Goal: Task Accomplishment & Management: Manage account settings

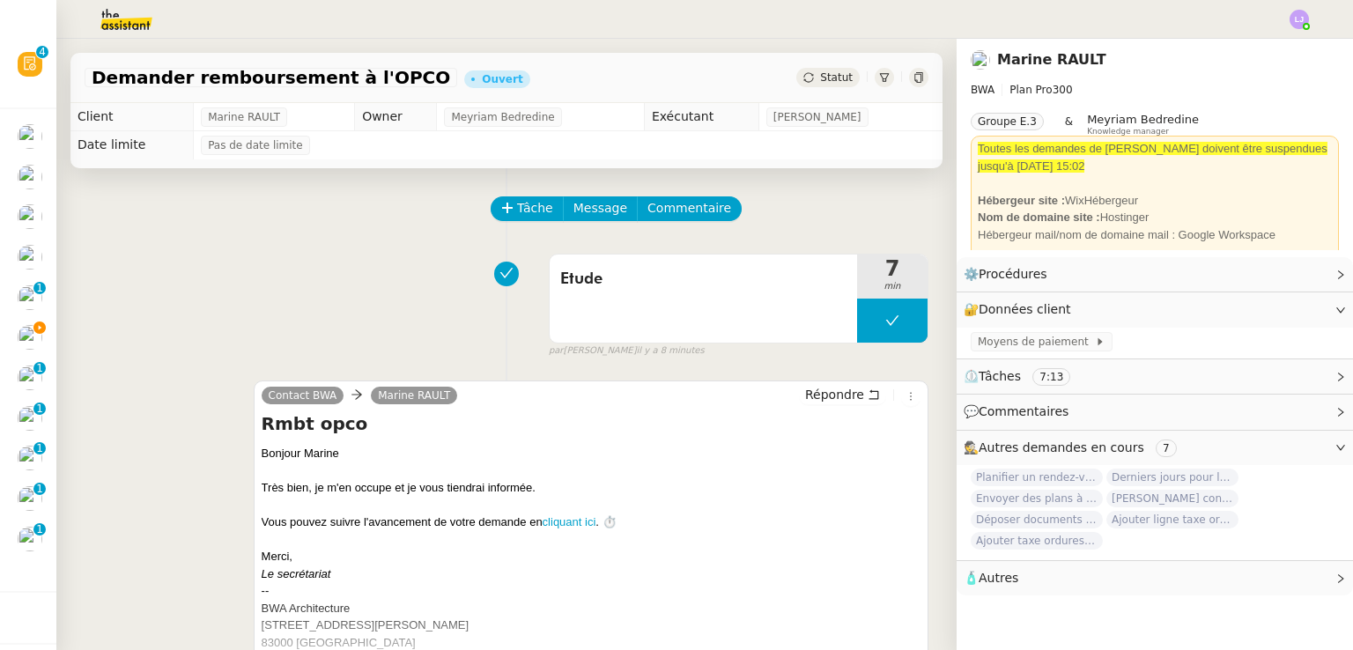
scroll to position [367, 0]
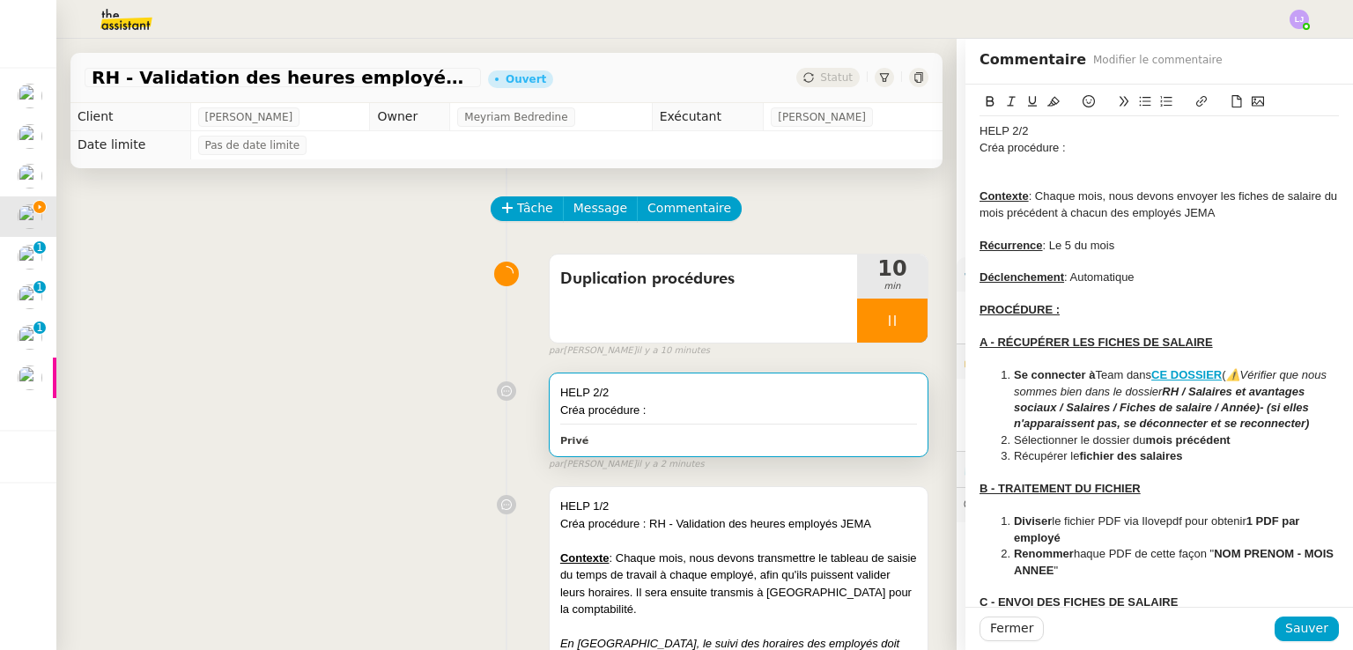
scroll to position [269, 0]
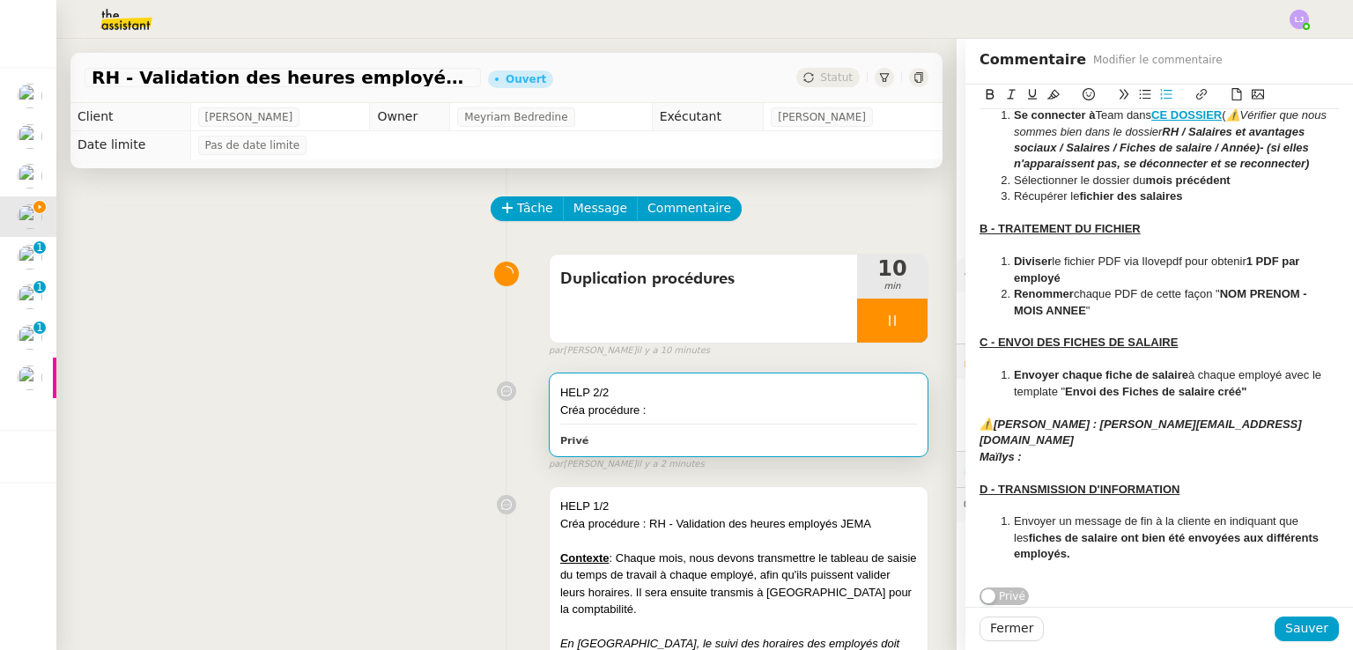
click at [983, 427] on em "⚠️[PERSON_NAME] : [PERSON_NAME][EMAIL_ADDRESS][DOMAIN_NAME]" at bounding box center [1141, 432] width 322 height 29
click at [1083, 96] on icon at bounding box center [1089, 94] width 12 height 12
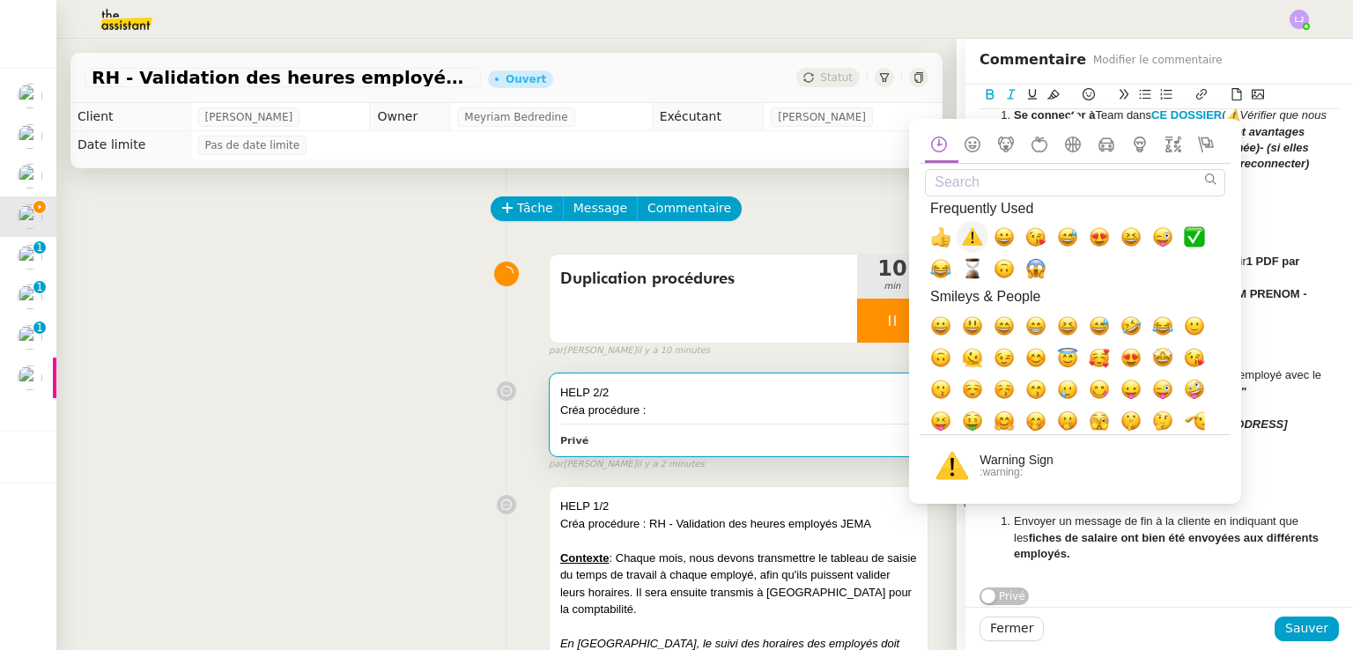
click at [982, 247] on span "⚠️, warning" at bounding box center [972, 236] width 21 height 21
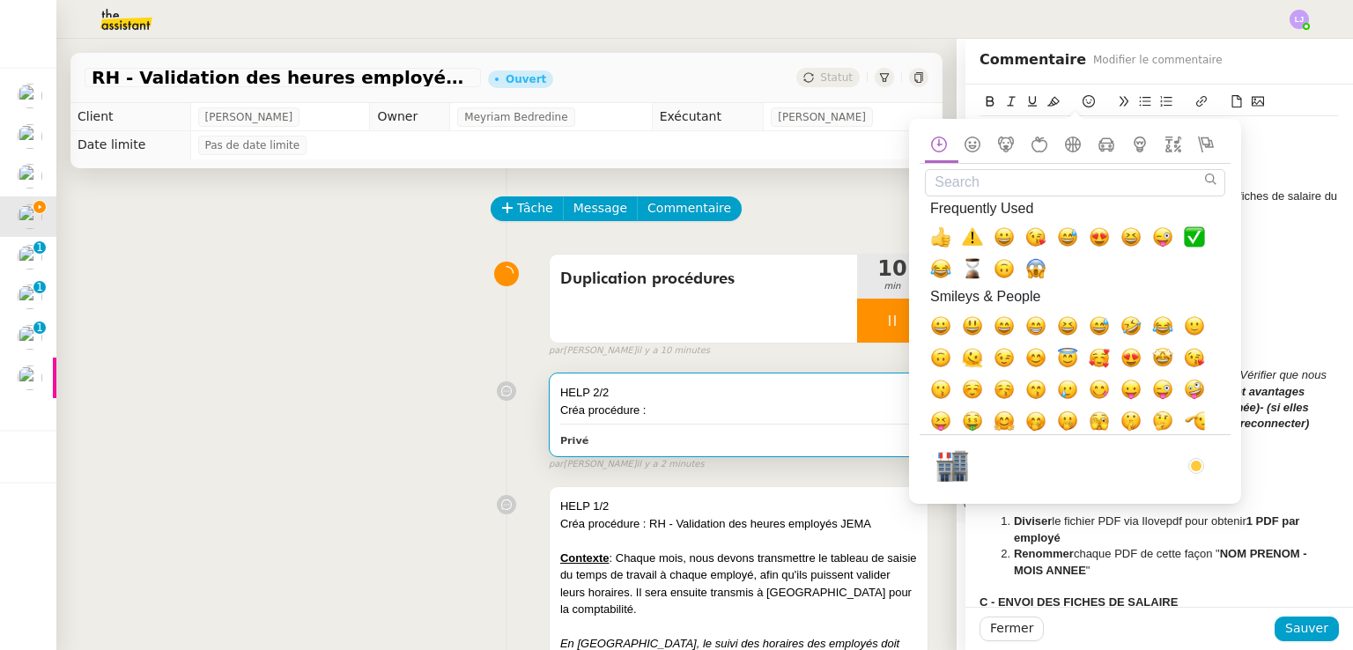
click at [1269, 497] on div "B - TRAITEMENT DU FICHIER" at bounding box center [1159, 489] width 359 height 16
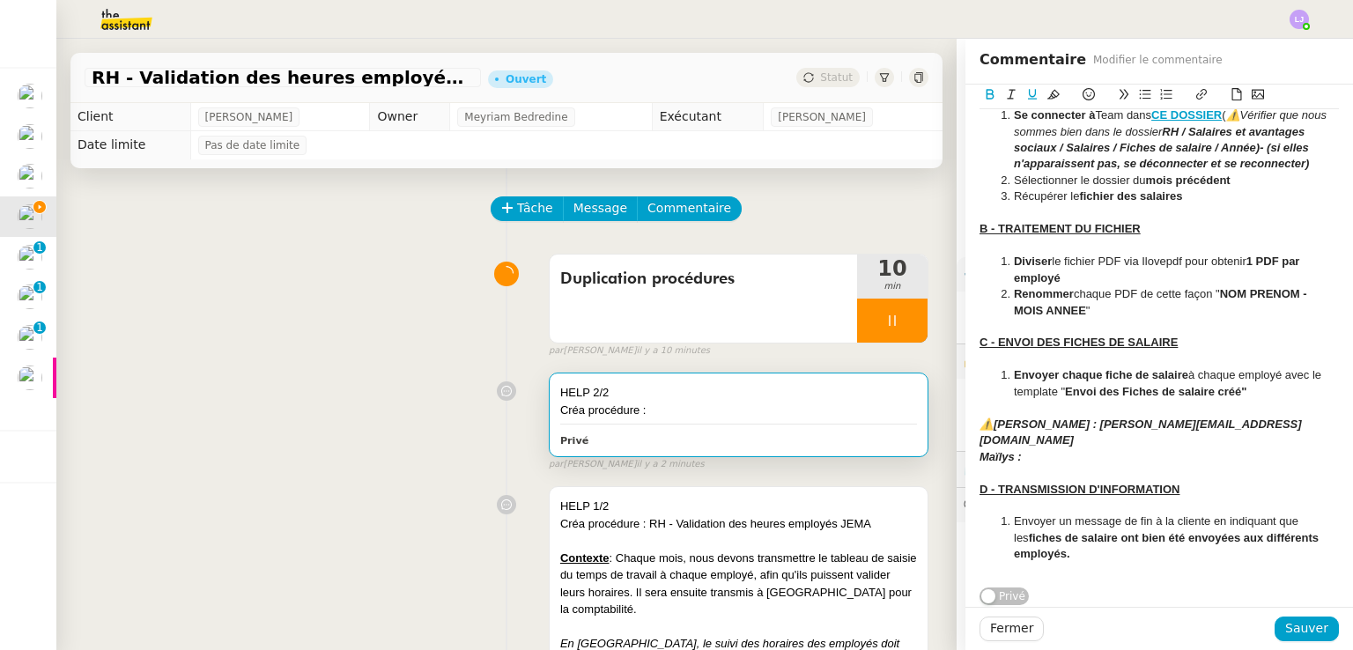
click at [981, 431] on em "⚠️[PERSON_NAME] : [PERSON_NAME][EMAIL_ADDRESS][DOMAIN_NAME]" at bounding box center [1141, 432] width 322 height 29
click at [1072, 449] on div "Maïlys :" at bounding box center [1159, 457] width 359 height 16
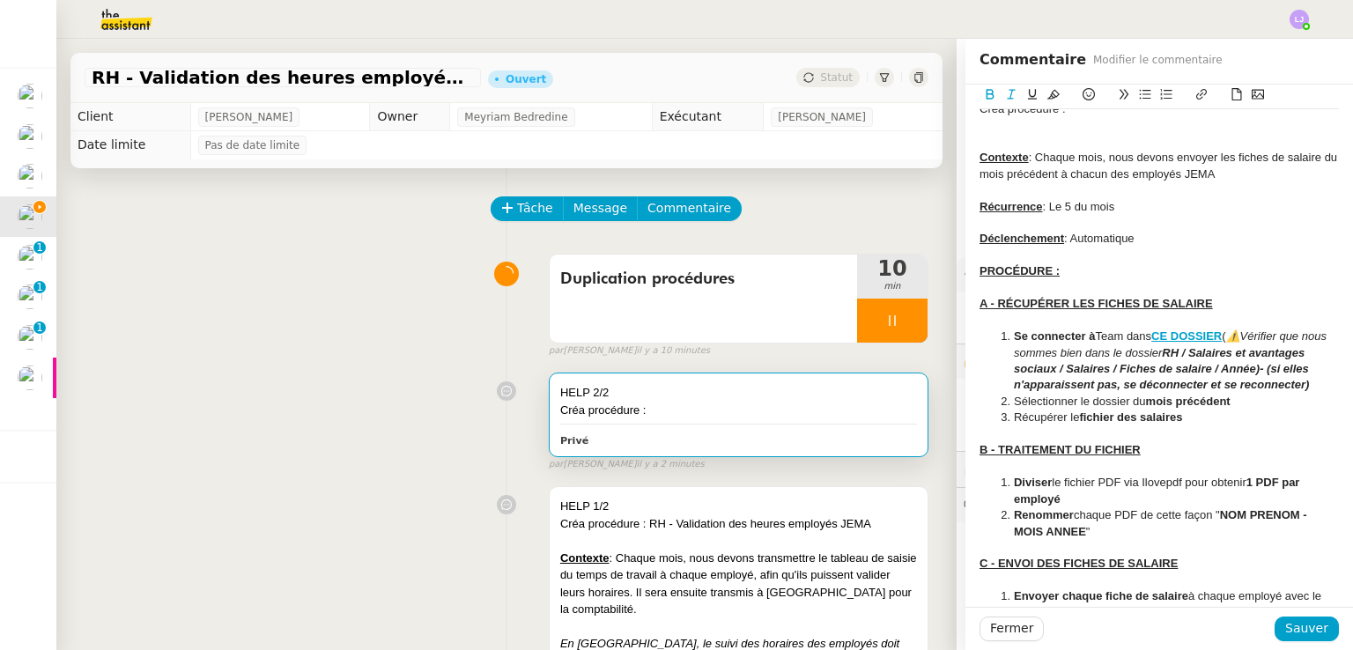
scroll to position [0, 0]
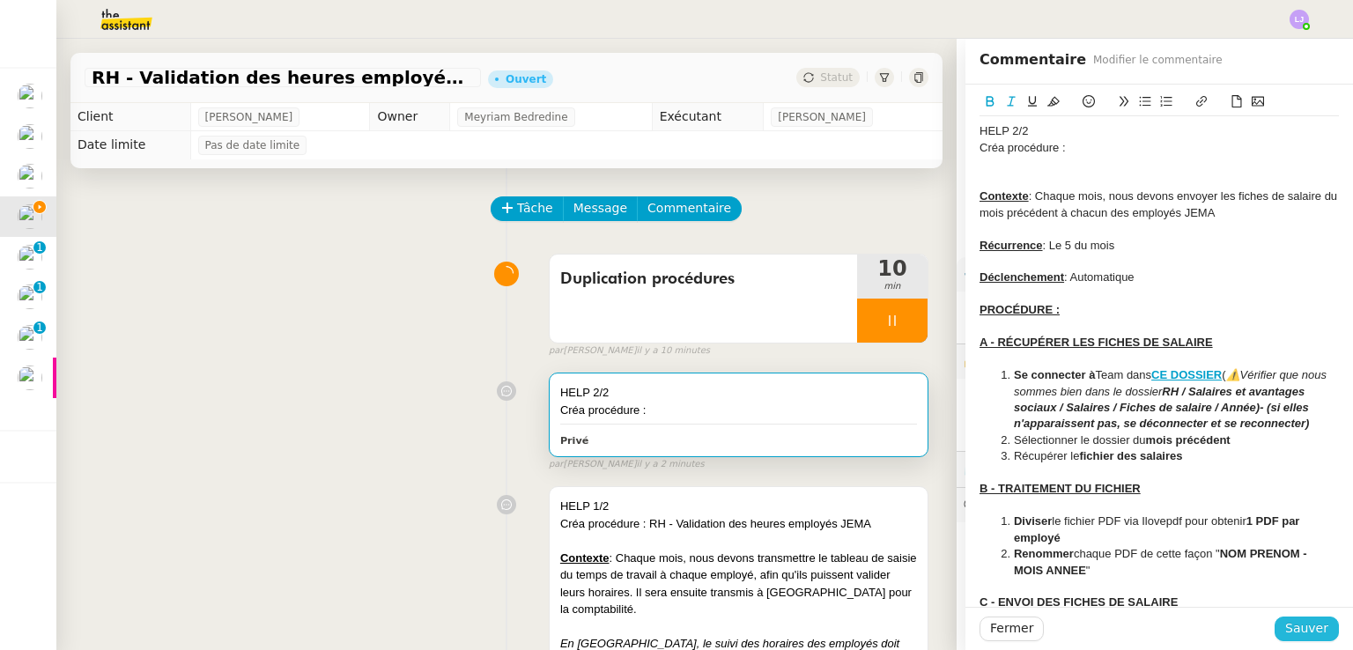
click at [1313, 634] on span "Sauver" at bounding box center [1307, 629] width 43 height 20
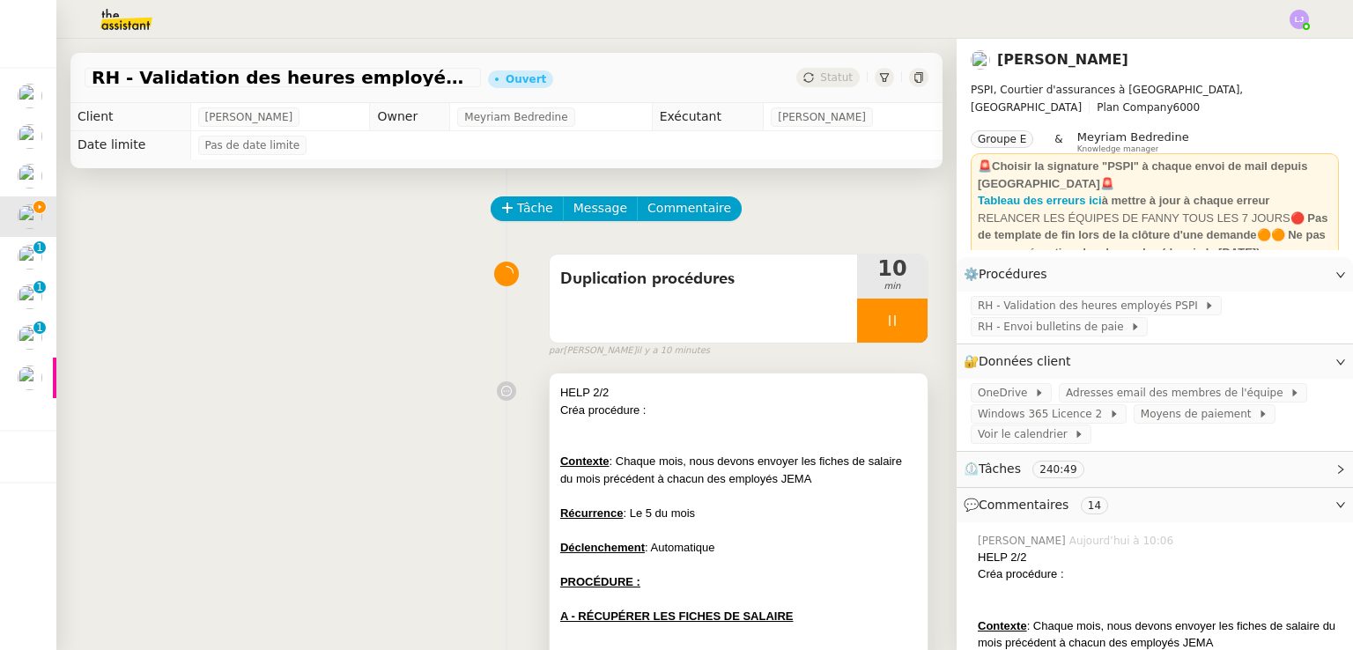
click at [786, 448] on div at bounding box center [738, 445] width 357 height 18
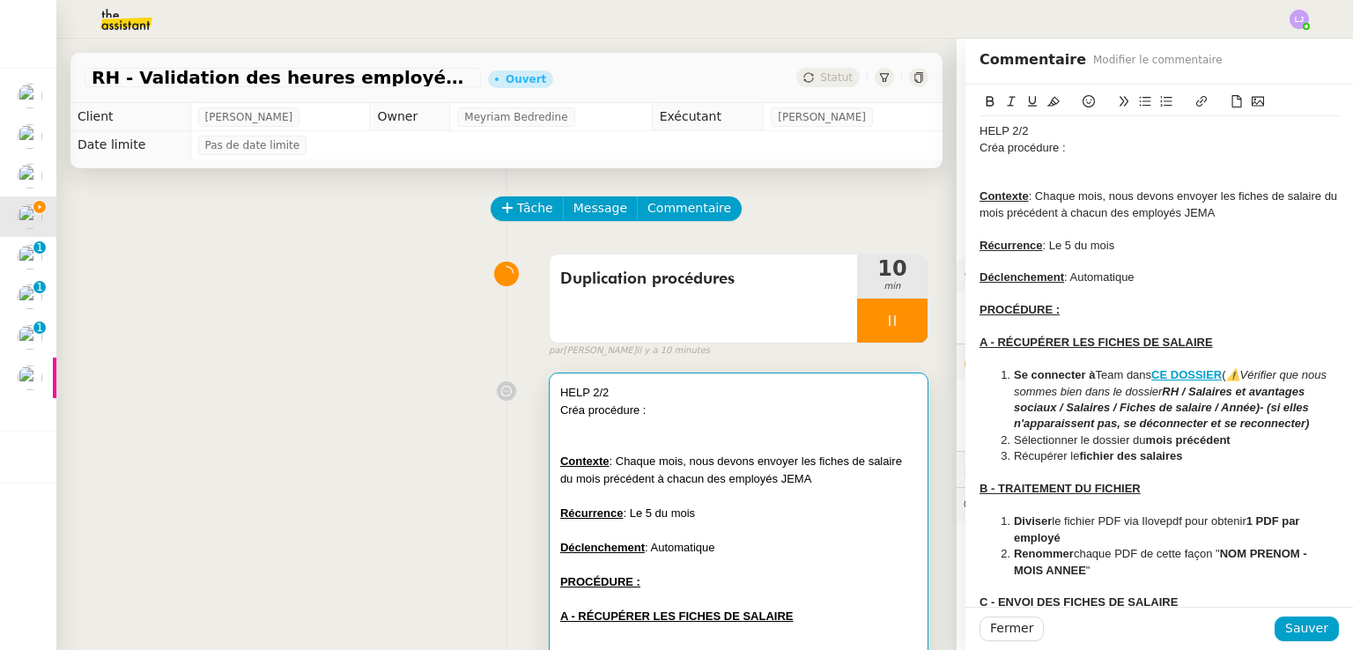
click at [1068, 143] on div "Créa procédure :" at bounding box center [1159, 148] width 359 height 16
click at [1084, 173] on div at bounding box center [1159, 181] width 359 height 16
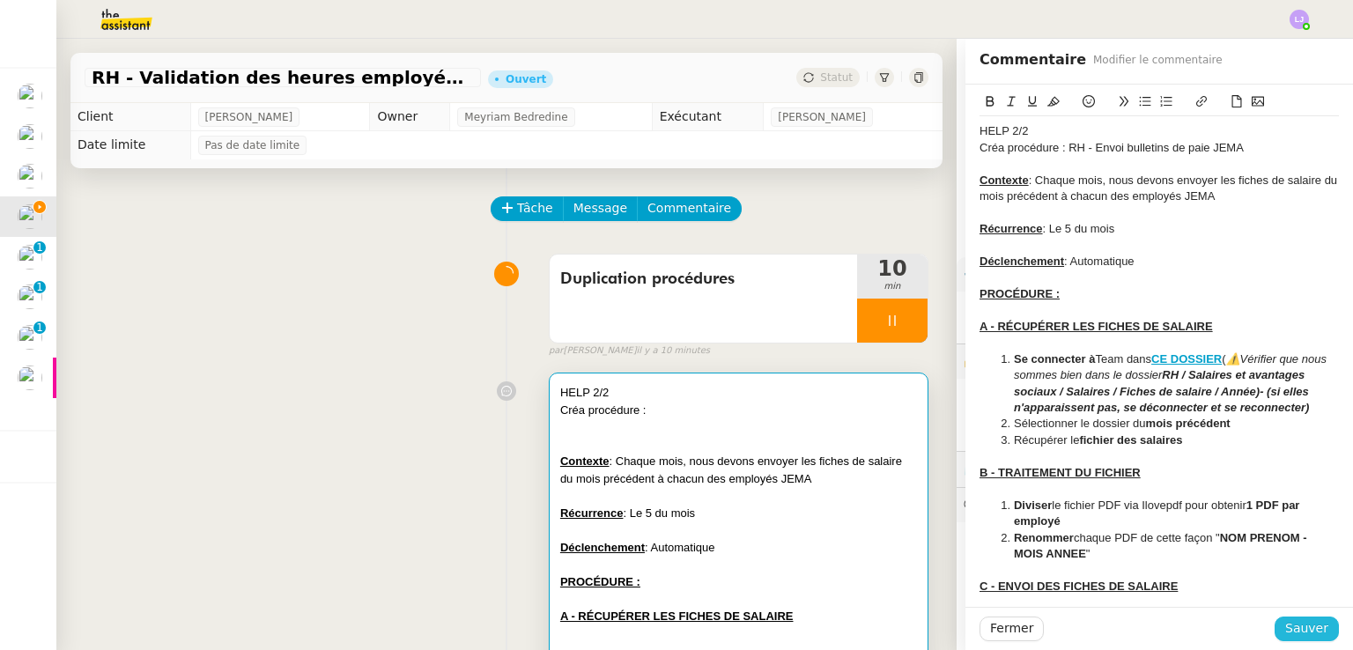
click at [1290, 626] on span "Sauver" at bounding box center [1307, 629] width 43 height 20
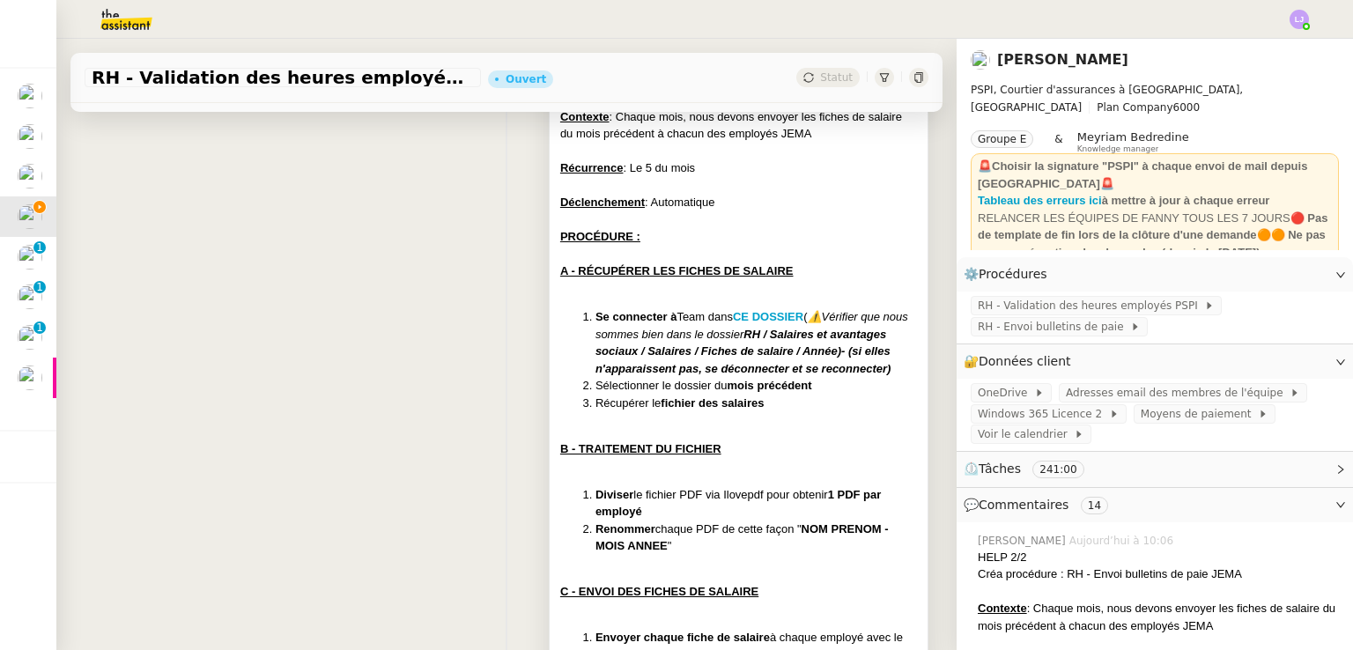
scroll to position [328, 0]
click at [698, 441] on div at bounding box center [738, 432] width 357 height 18
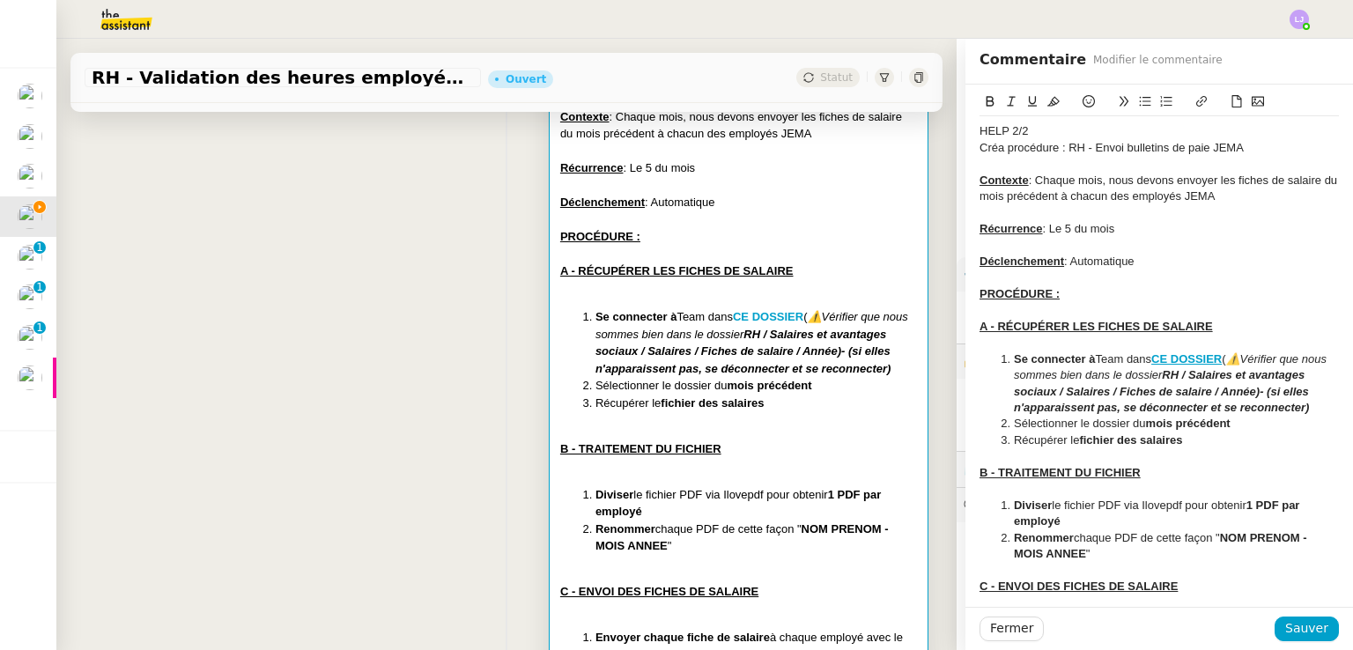
scroll to position [18, 0]
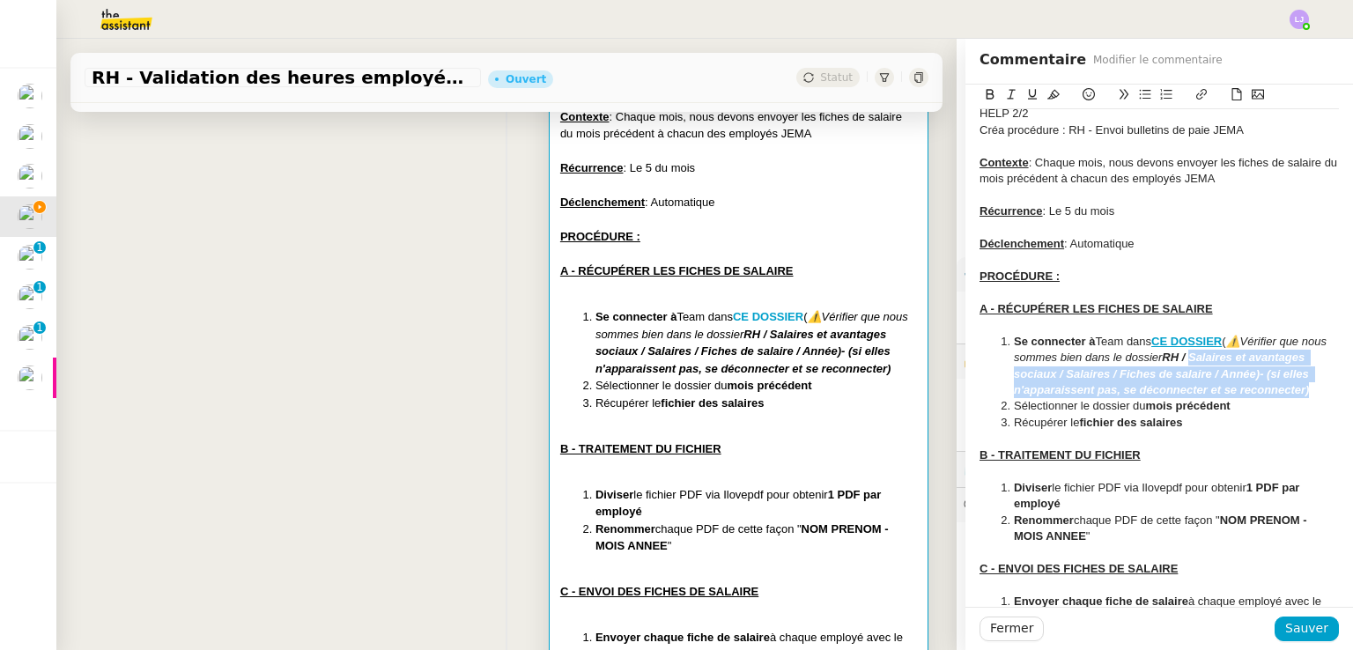
drag, startPoint x: 1231, startPoint y: 408, endPoint x: 1206, endPoint y: 361, distance: 52.8
click at [1206, 361] on li "Se connecter à Team dans CE DOSSIER ( ⚠️Vérifier que nous sommes bien dans le d…" at bounding box center [1168, 366] width 343 height 65
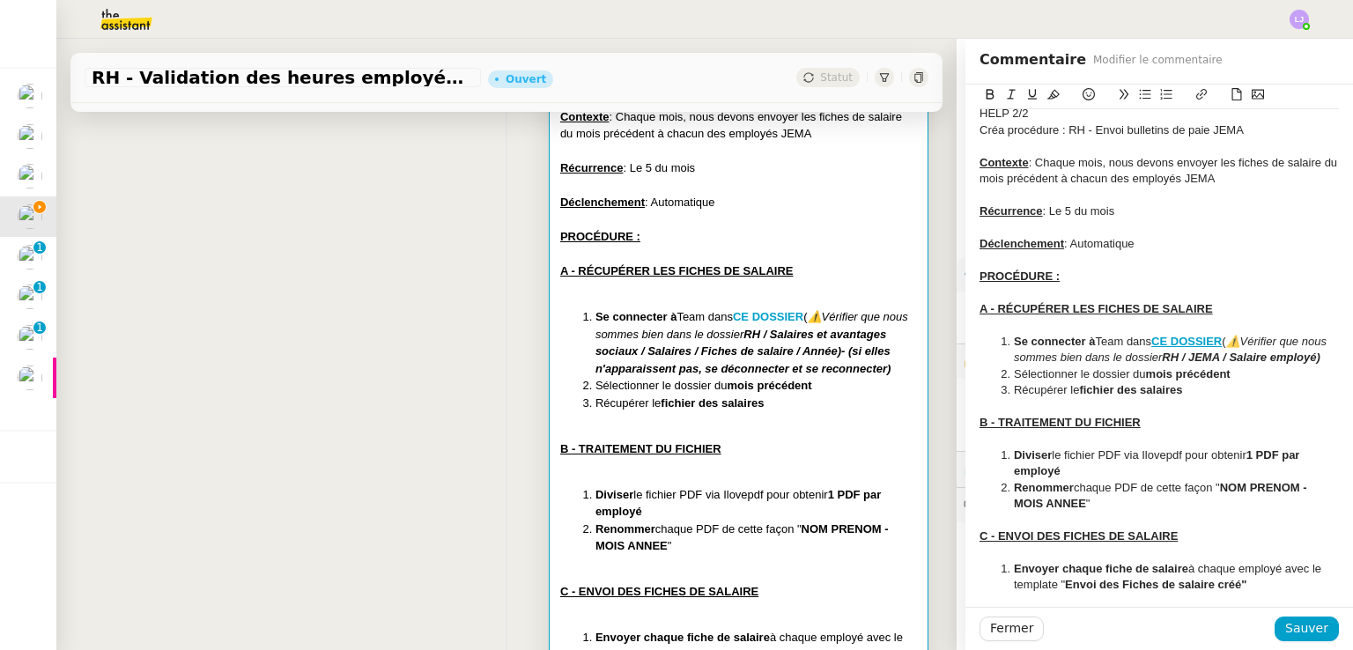
click at [1181, 342] on strong "CE DOSSIER" at bounding box center [1187, 341] width 70 height 13
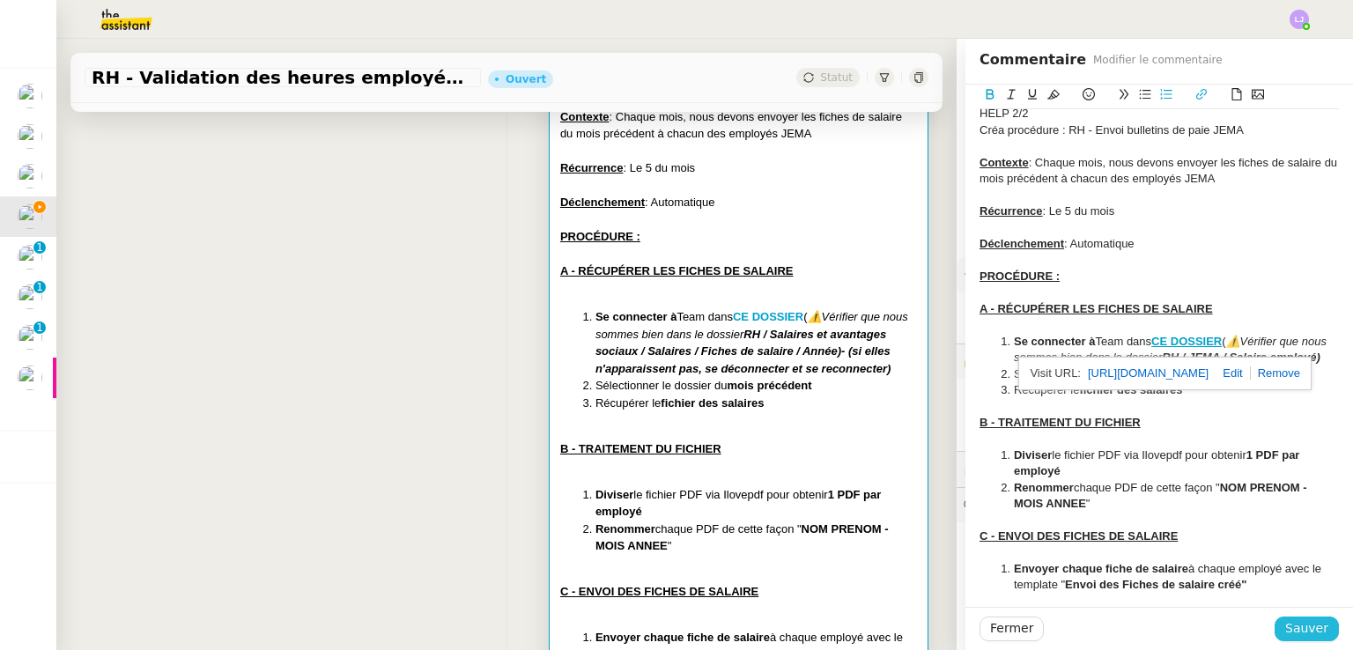
click at [1291, 630] on span "Sauver" at bounding box center [1307, 629] width 43 height 20
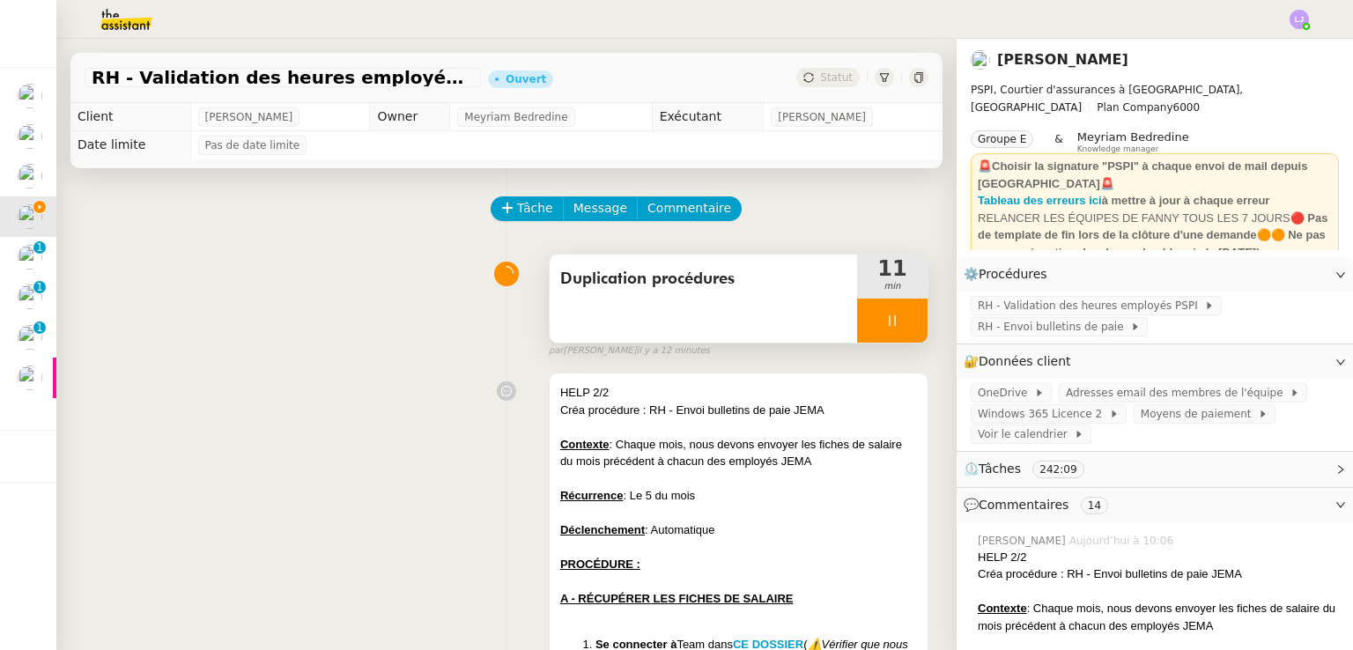
click at [893, 330] on div at bounding box center [892, 321] width 70 height 44
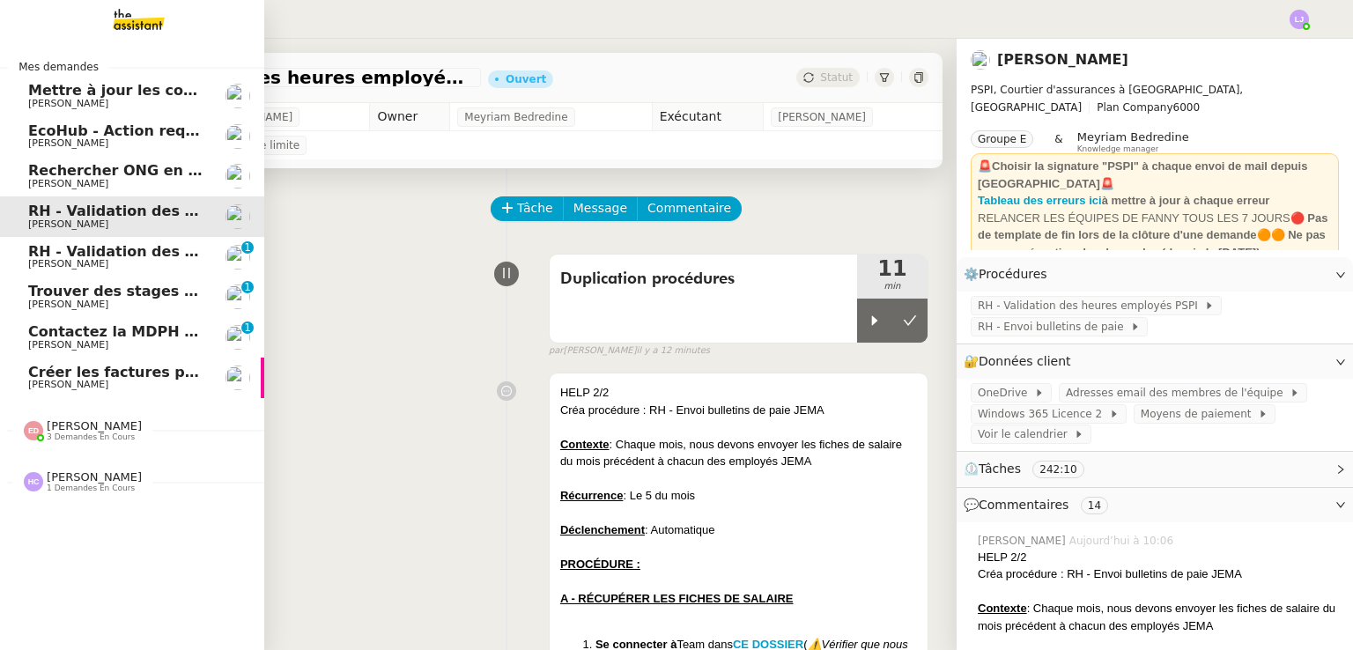
click at [109, 258] on span "RH - Validation des heures employés PSPI - 28 septembre 2025" at bounding box center [279, 251] width 503 height 17
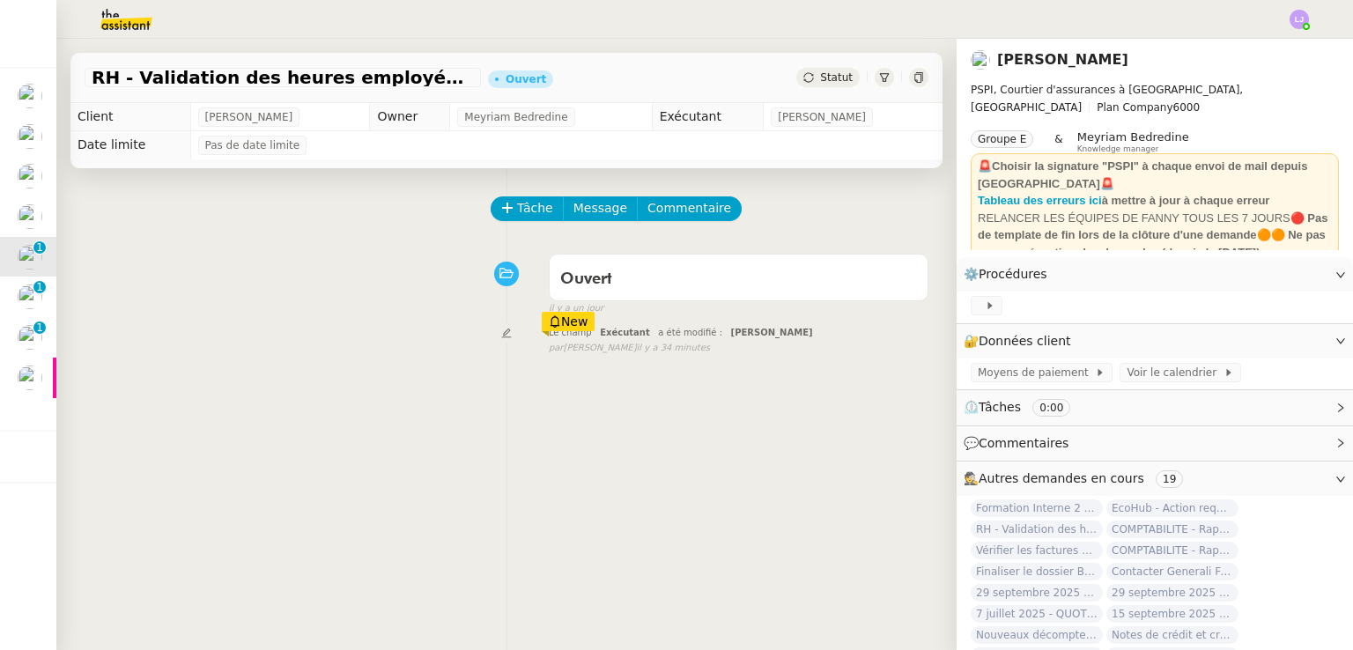
click at [526, 225] on div "Tâche Message Commentaire" at bounding box center [711, 217] width 436 height 42
click at [520, 218] on span "Tâche" at bounding box center [535, 208] width 36 height 20
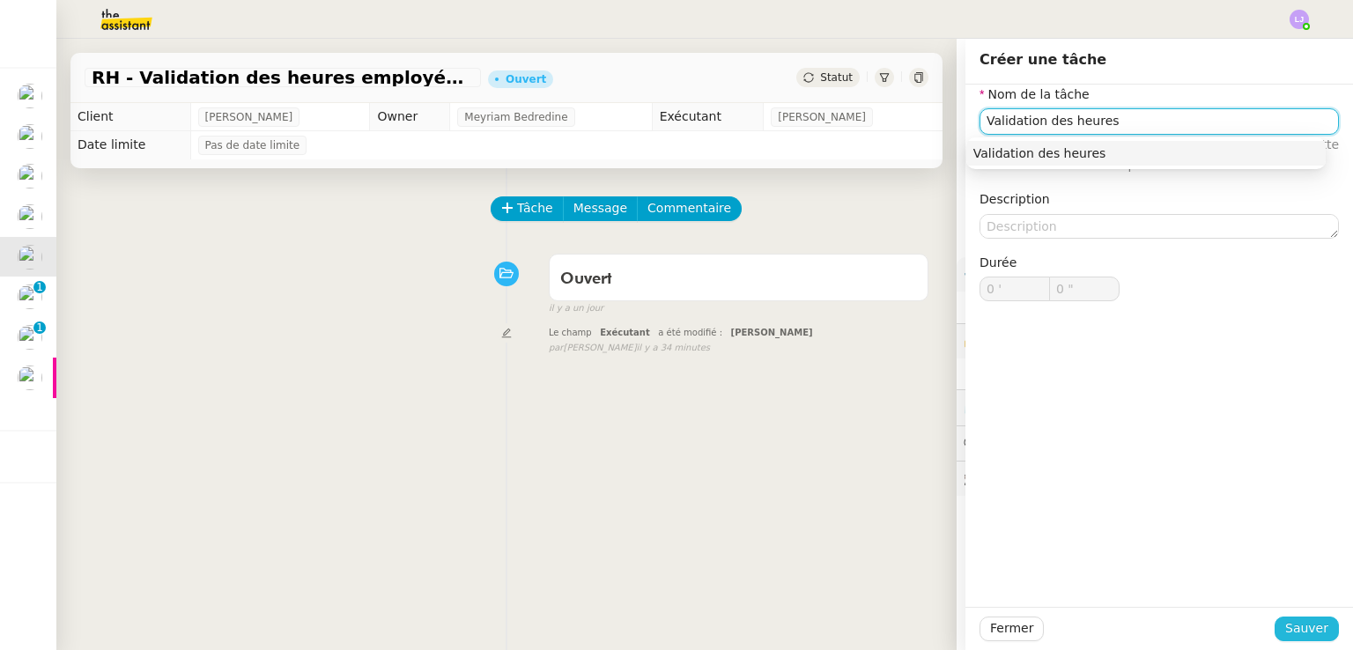
type input "Validation des heures"
click at [1294, 623] on span "Sauver" at bounding box center [1307, 629] width 43 height 20
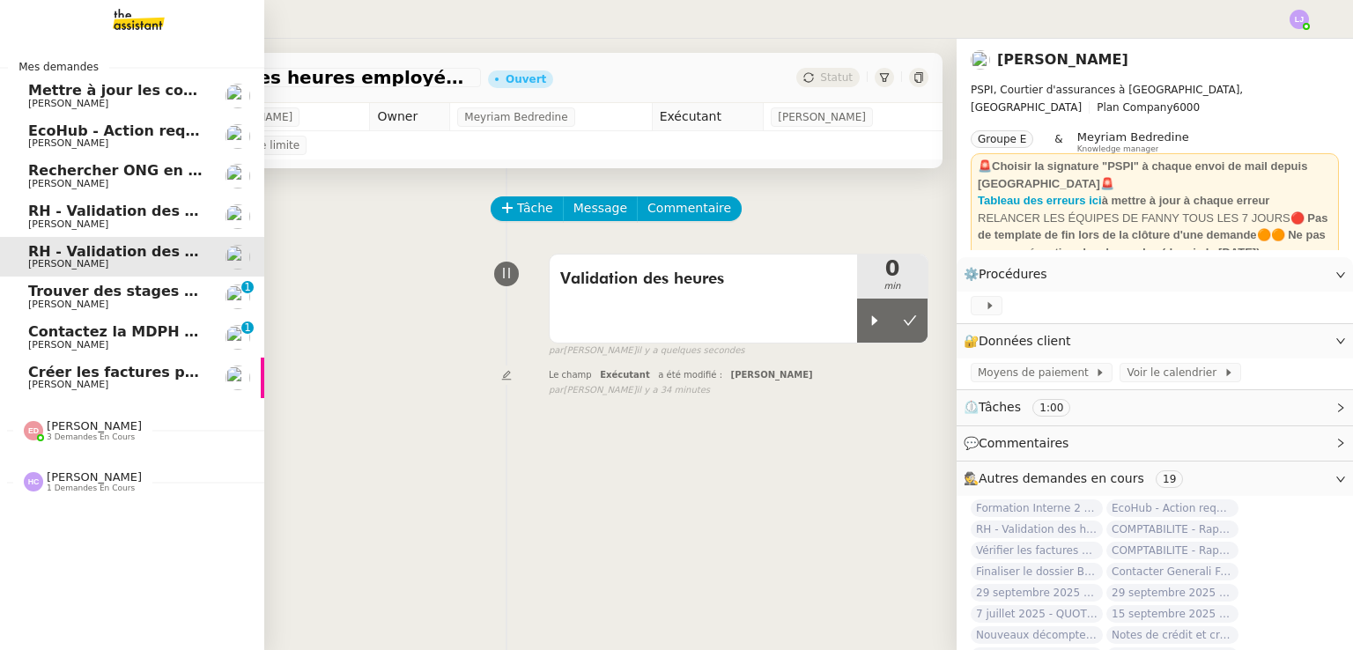
click at [152, 137] on span "EcoHub - Action requise : [PERSON_NAME] confirmer les données de votre organisa…" at bounding box center [445, 130] width 835 height 17
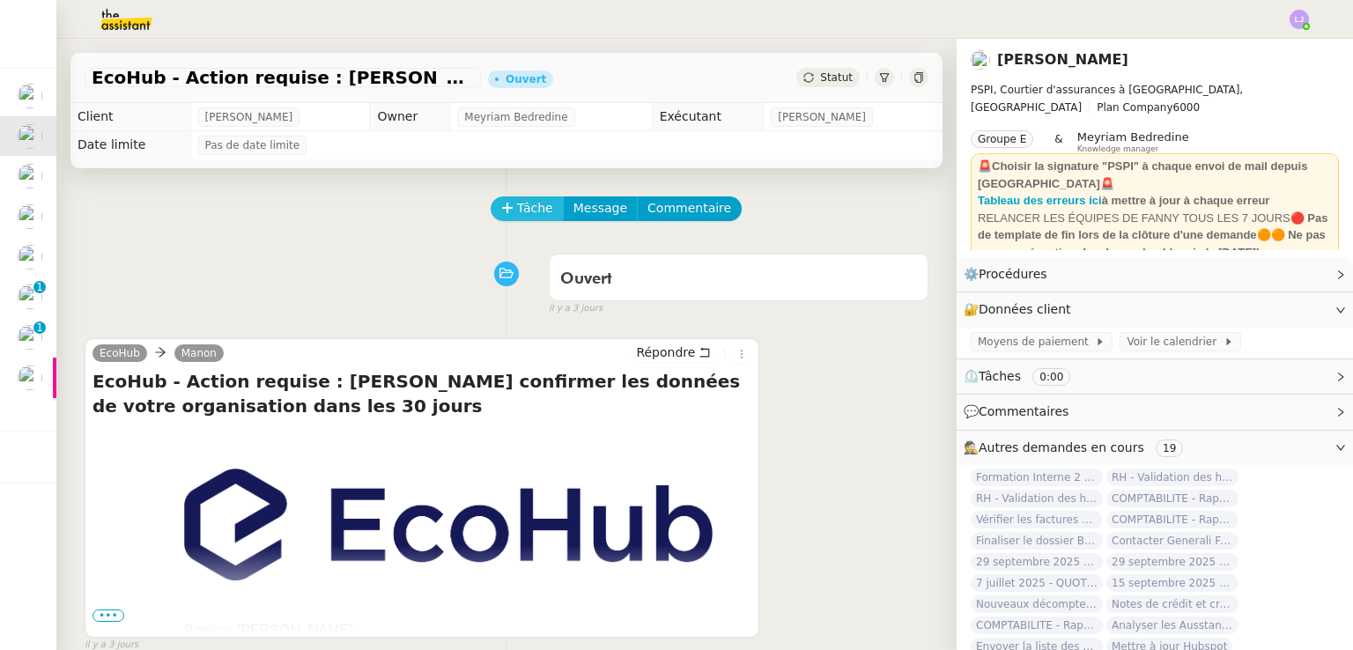
click at [535, 217] on span "Tâche" at bounding box center [535, 208] width 36 height 20
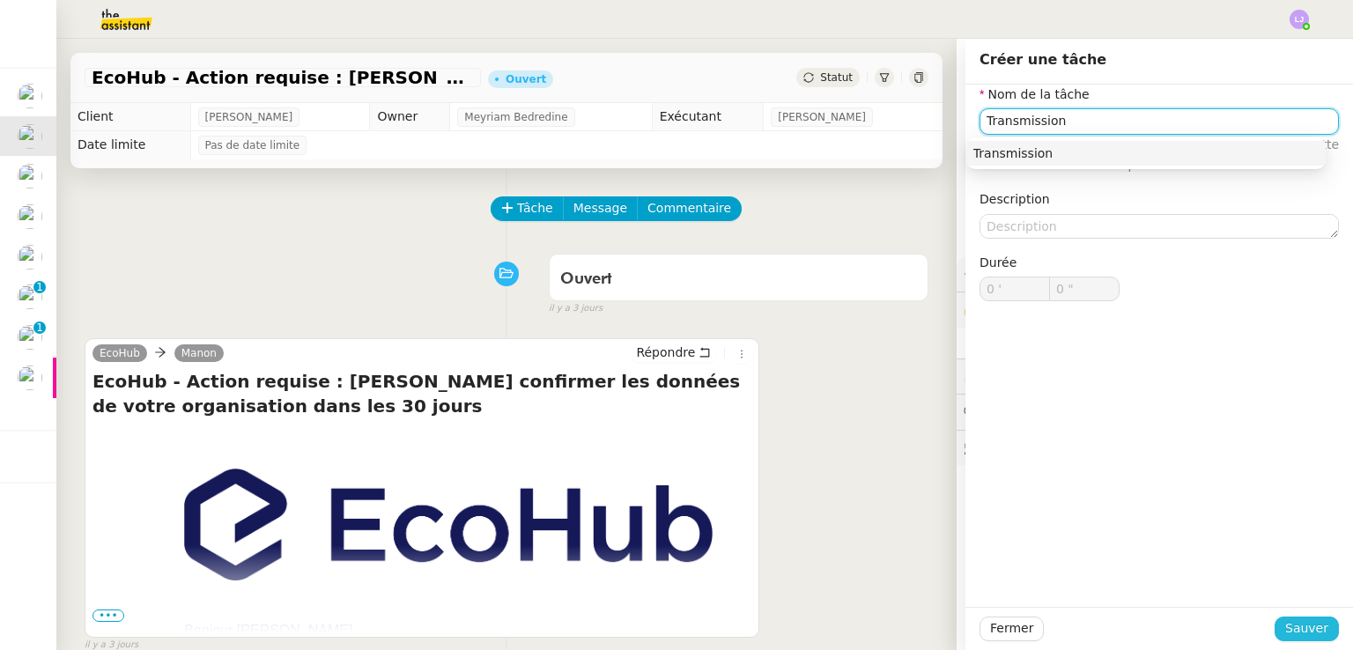
type input "Transmission"
click at [1297, 626] on span "Sauver" at bounding box center [1307, 629] width 43 height 20
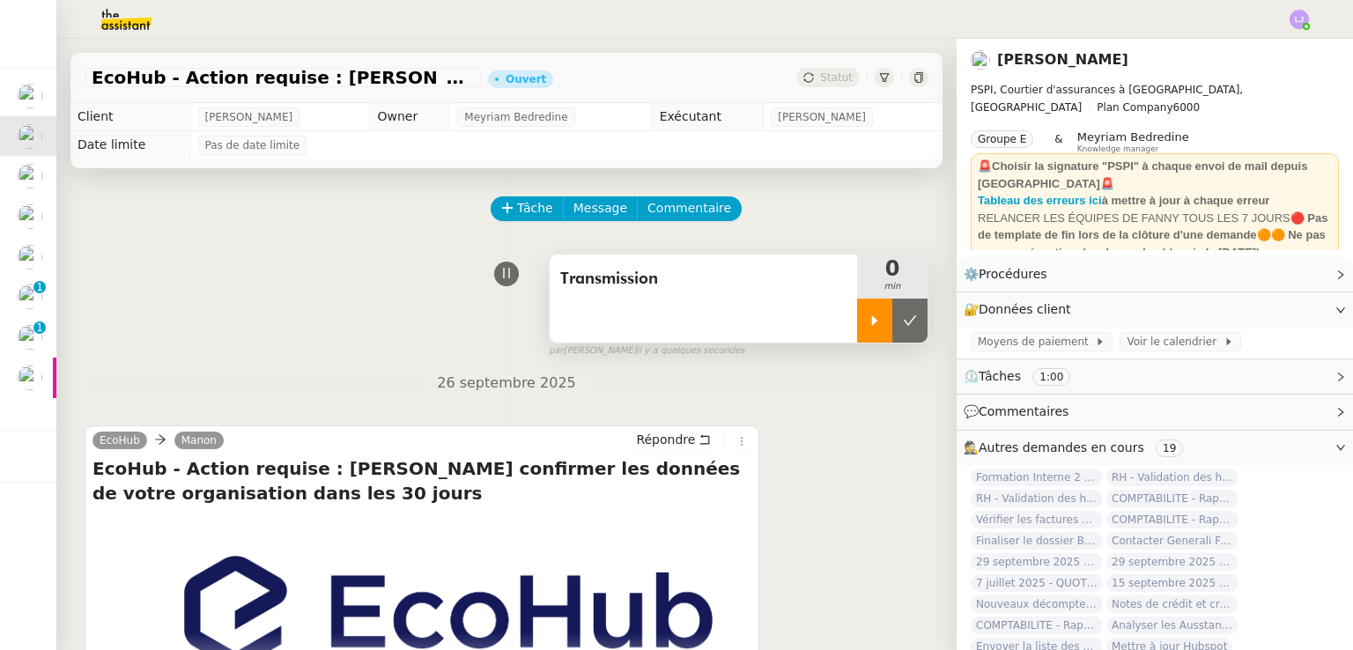
click at [857, 313] on div at bounding box center [874, 321] width 35 height 44
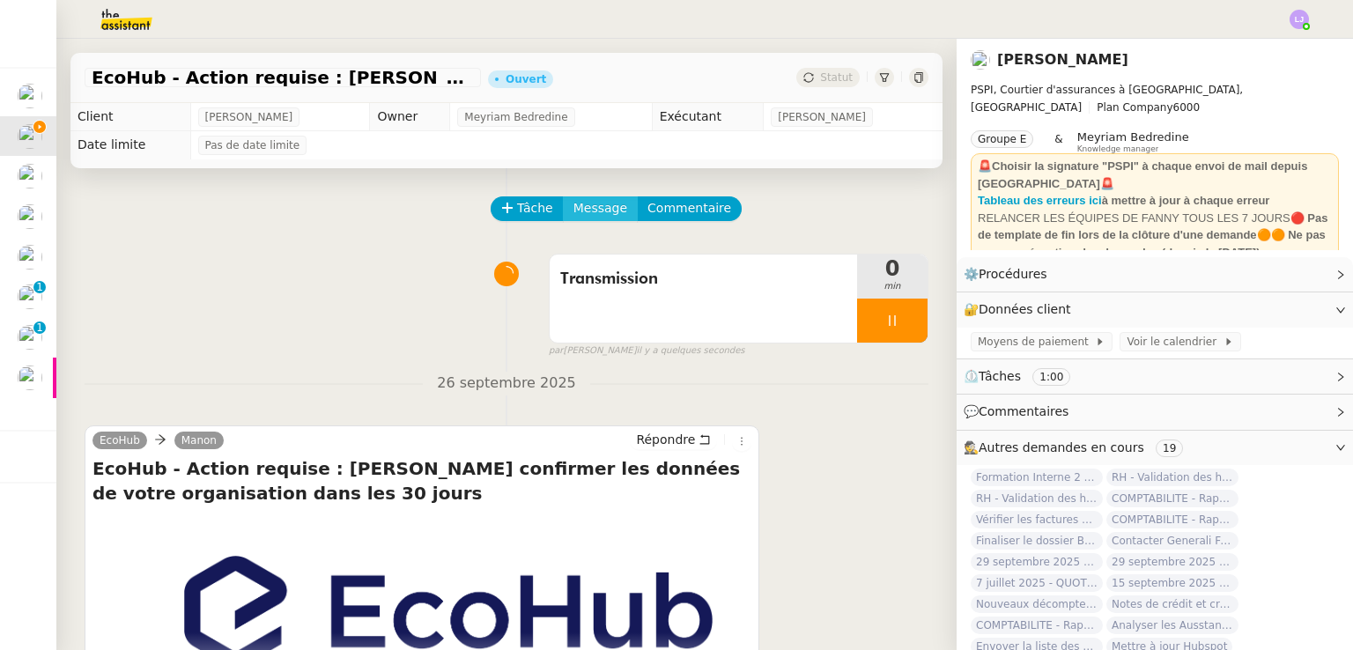
click at [580, 204] on div "Tâche Message Commentaire Veuillez patienter une erreur s'est produite 👌👌👌 mess…" at bounding box center [506, 493] width 900 height 650
click at [580, 204] on span "Message" at bounding box center [601, 208] width 54 height 20
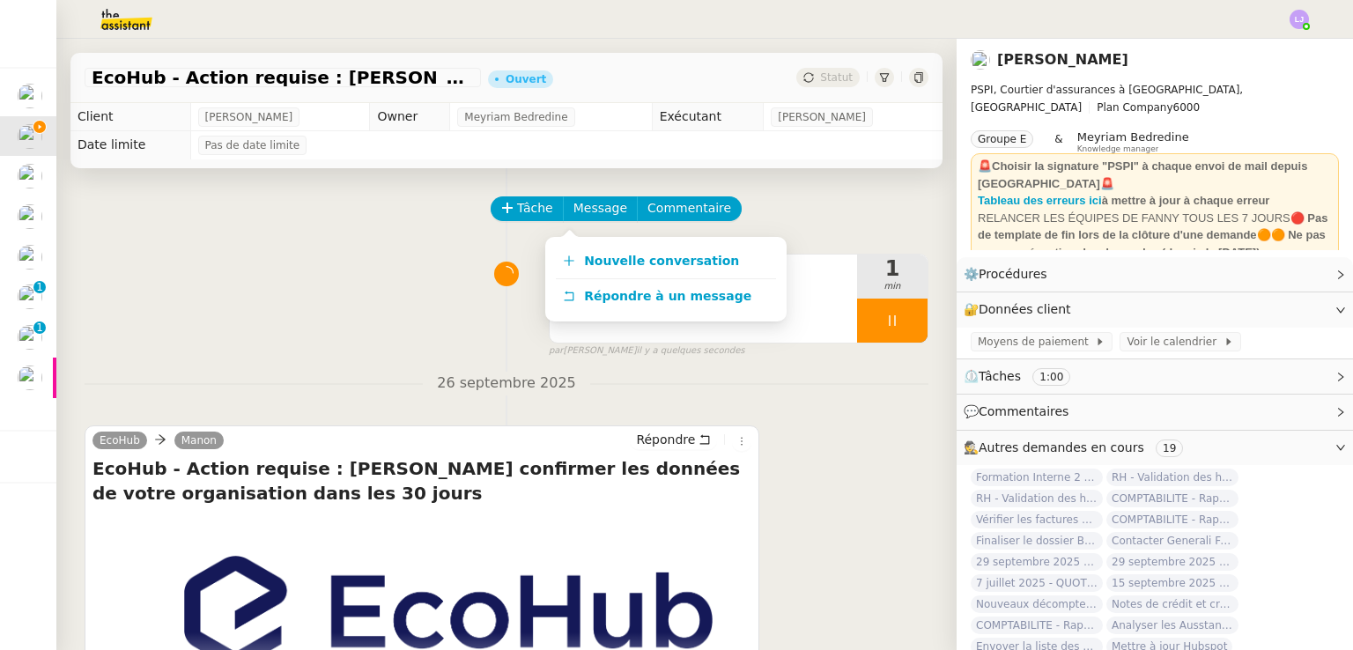
click at [622, 241] on div "Nouvelle conversation Répondre à un message" at bounding box center [665, 279] width 241 height 85
click at [637, 256] on span "Nouvelle conversation" at bounding box center [661, 261] width 155 height 14
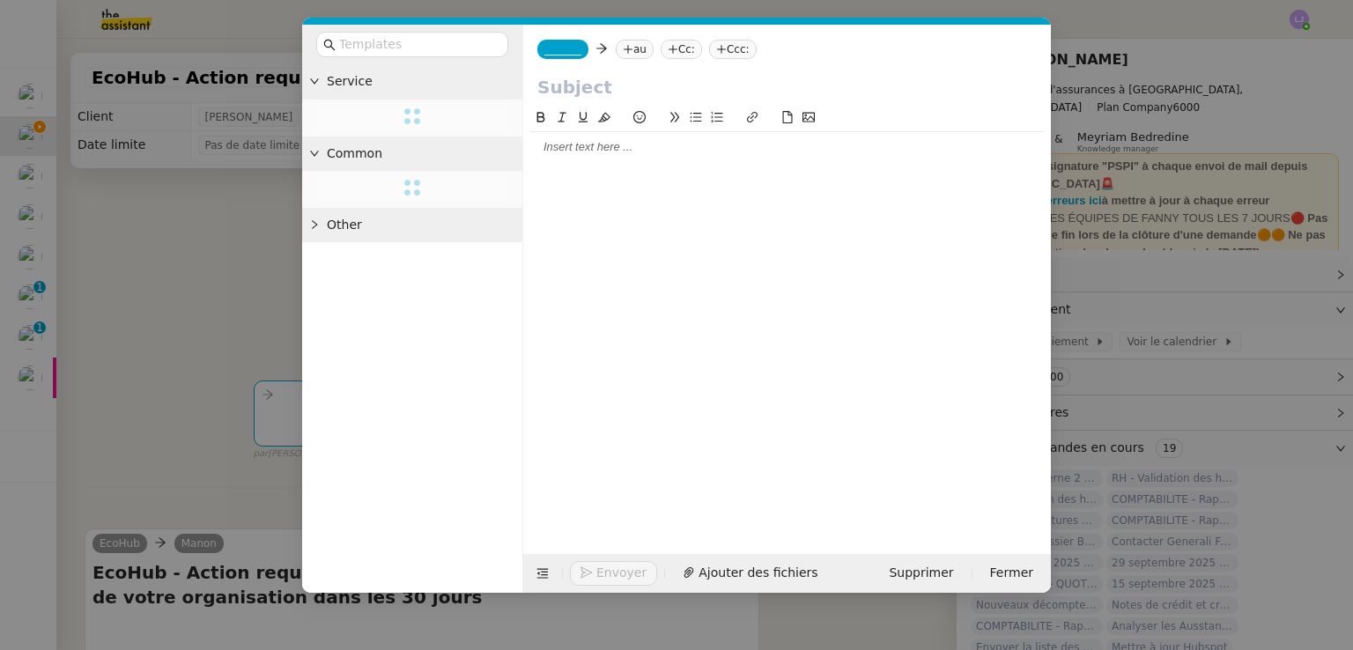
click at [632, 54] on nz-tag "au" at bounding box center [635, 49] width 38 height 19
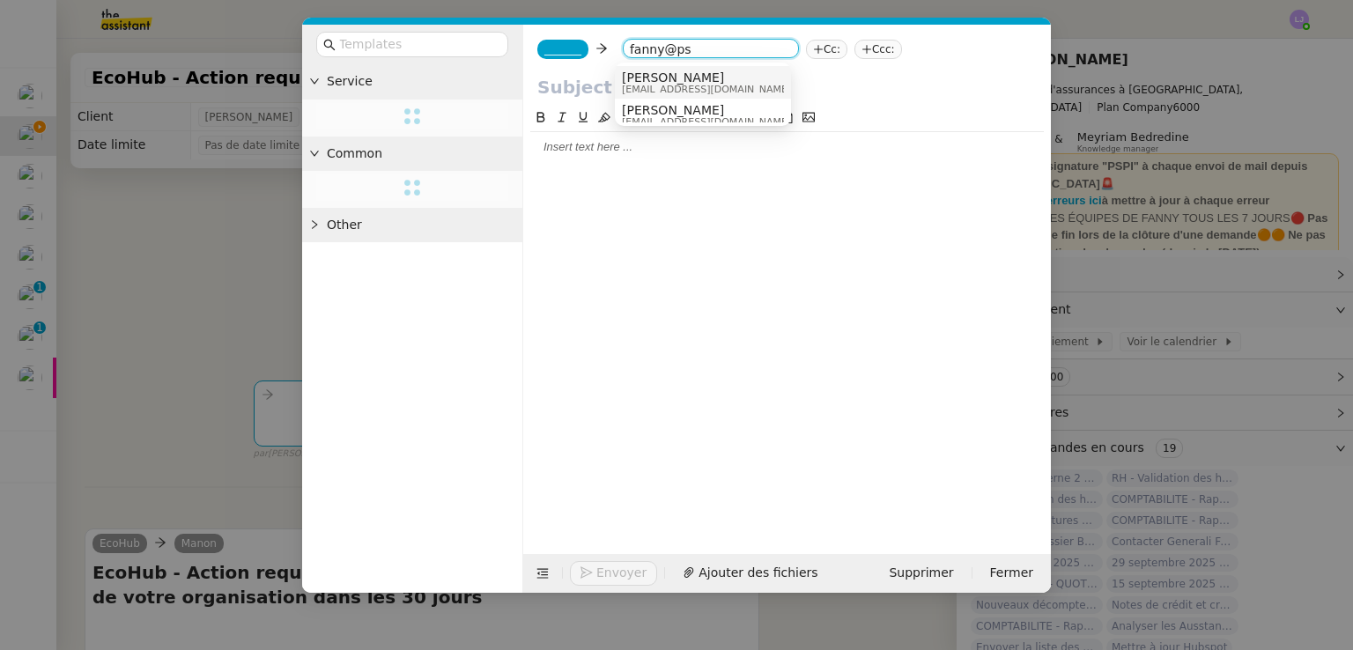
type input "fanny@ps"
click at [722, 95] on nz-option-item "[PERSON_NAME] [PERSON_NAME][EMAIL_ADDRESS][DOMAIN_NAME]" at bounding box center [703, 82] width 176 height 33
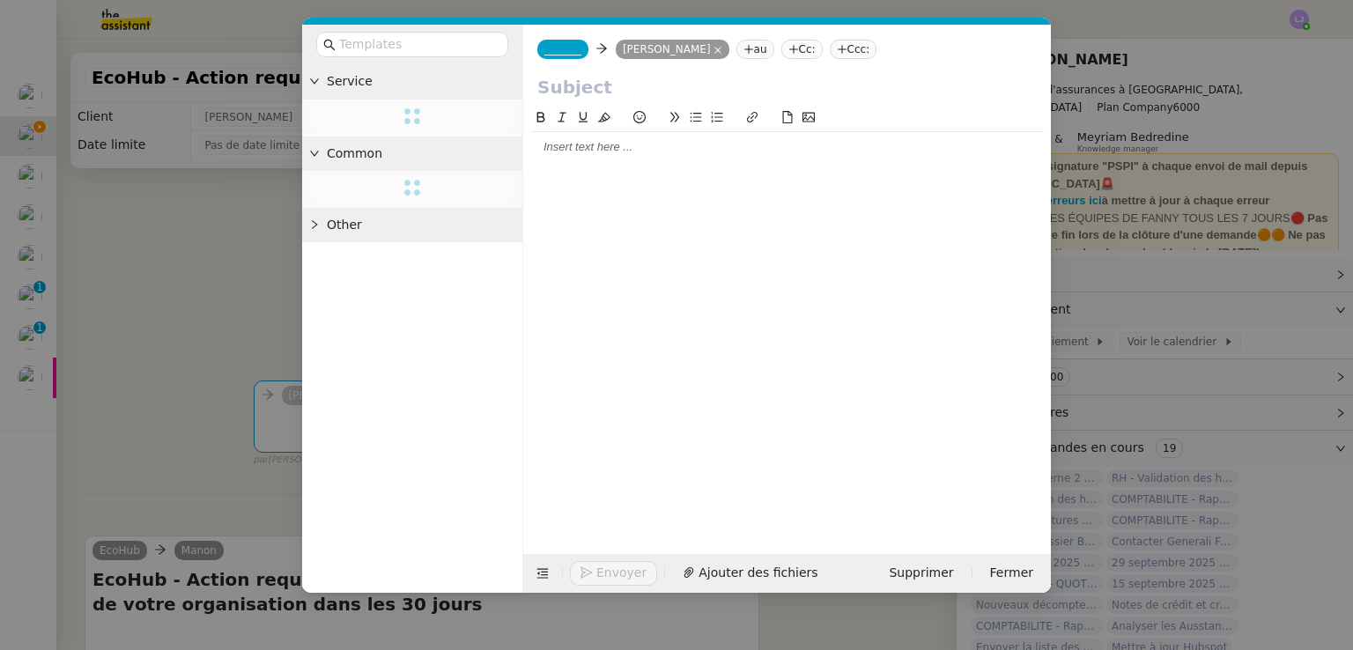
click at [550, 52] on span "_______" at bounding box center [563, 49] width 37 height 12
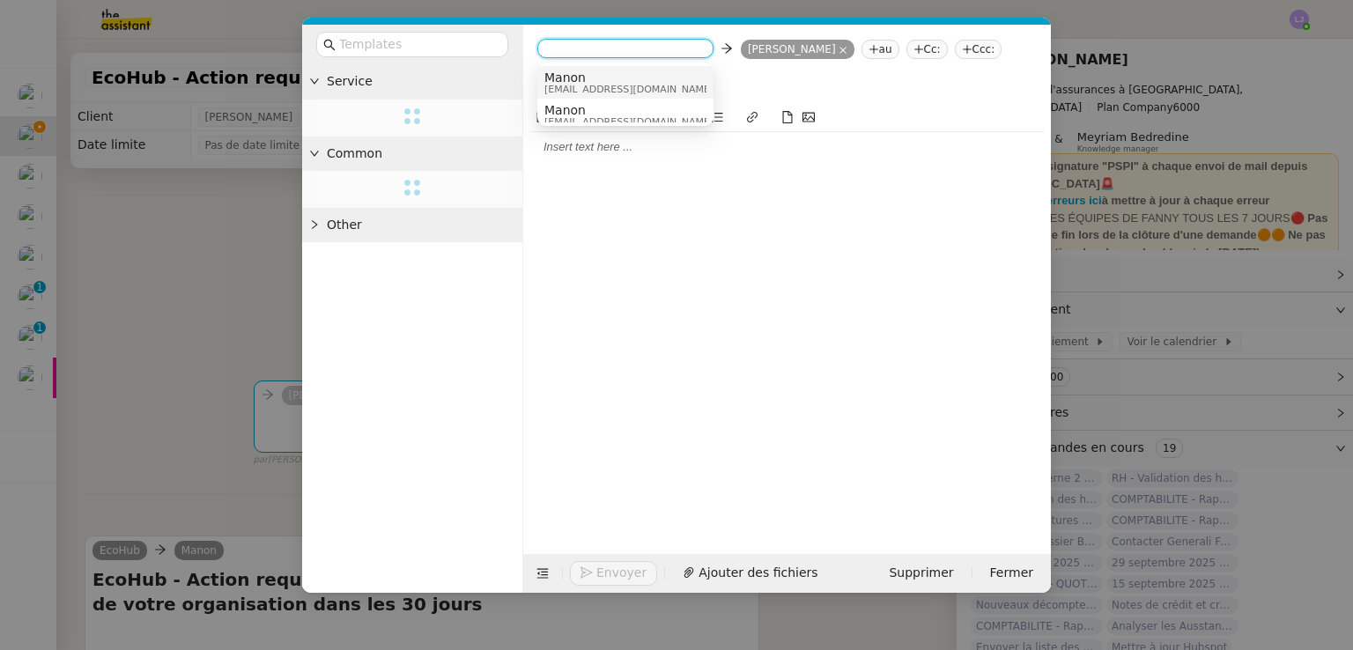
click at [607, 93] on span "[EMAIL_ADDRESS][DOMAIN_NAME]" at bounding box center [629, 90] width 169 height 10
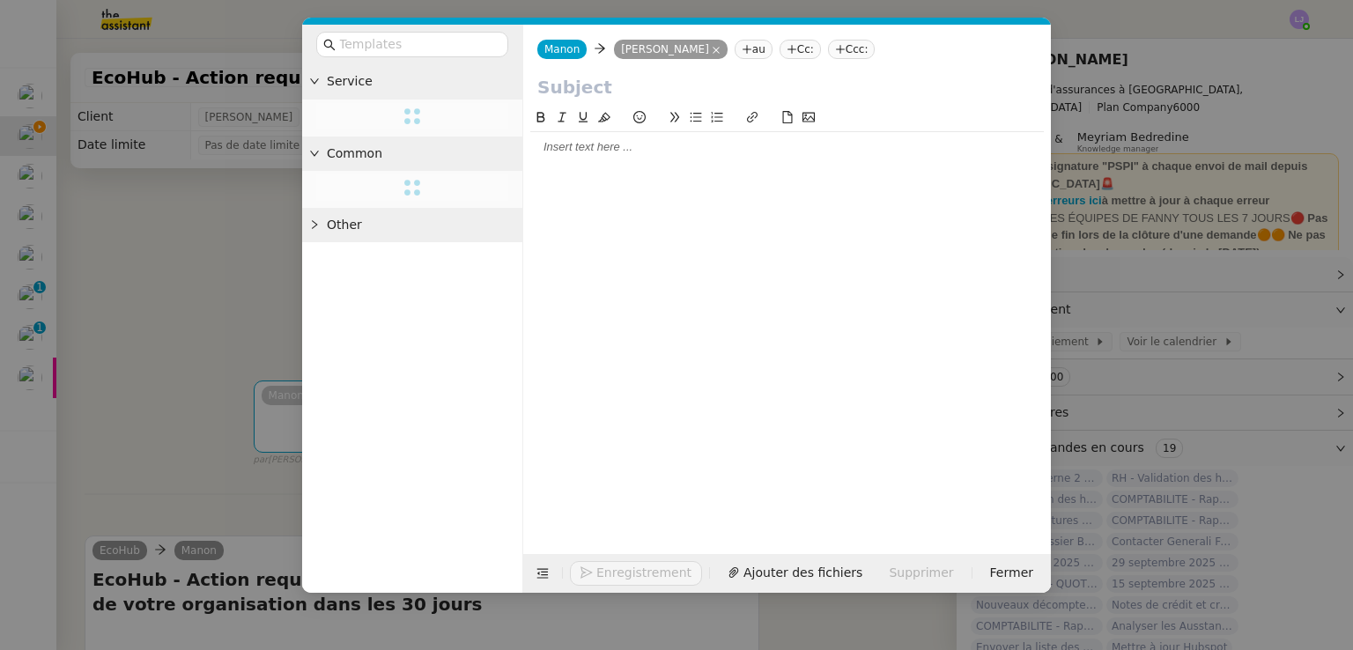
click at [161, 411] on nz-modal-container "Service Common Other [PERSON_NAME] [PERSON_NAME] au Cc: Ccc: Enregistrement Ajo…" at bounding box center [676, 325] width 1353 height 650
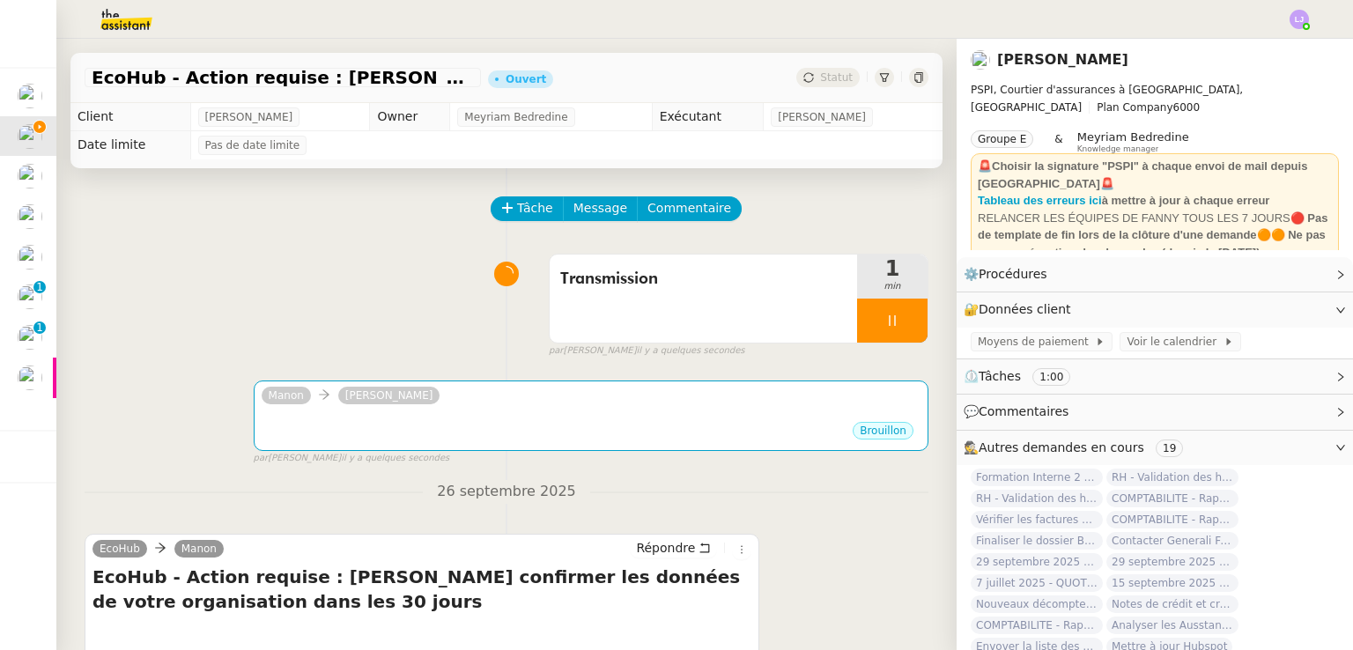
scroll to position [295, 0]
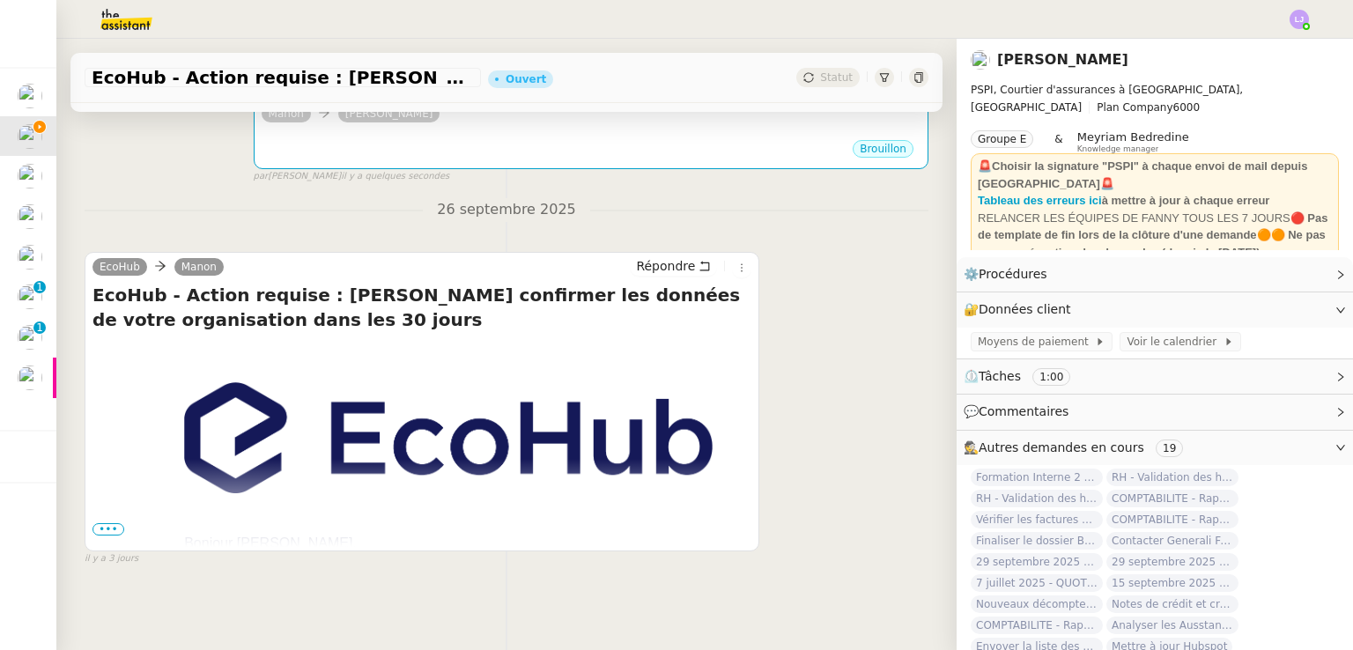
click at [96, 523] on span "•••" at bounding box center [109, 529] width 32 height 12
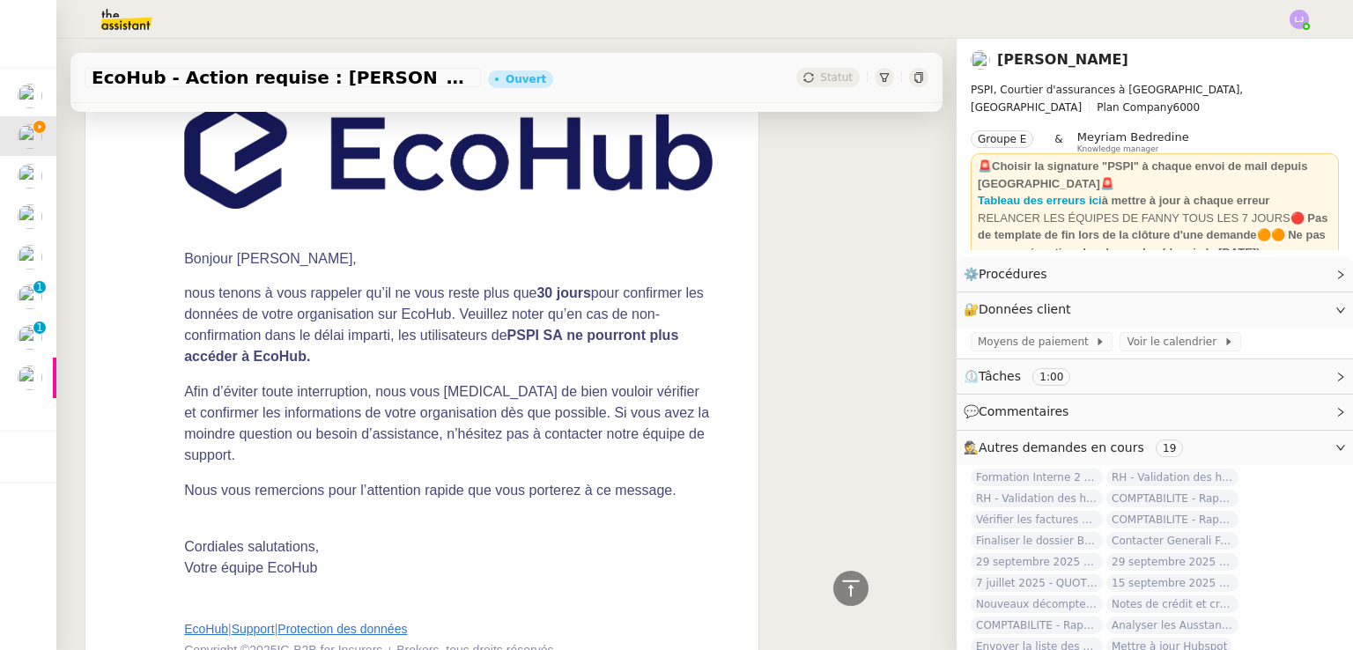
scroll to position [566, 0]
click at [65, 537] on div "Tâche Message Commentaire Veuillez patienter une erreur s'est produite 👌👌👌 mess…" at bounding box center [506, 186] width 900 height 1166
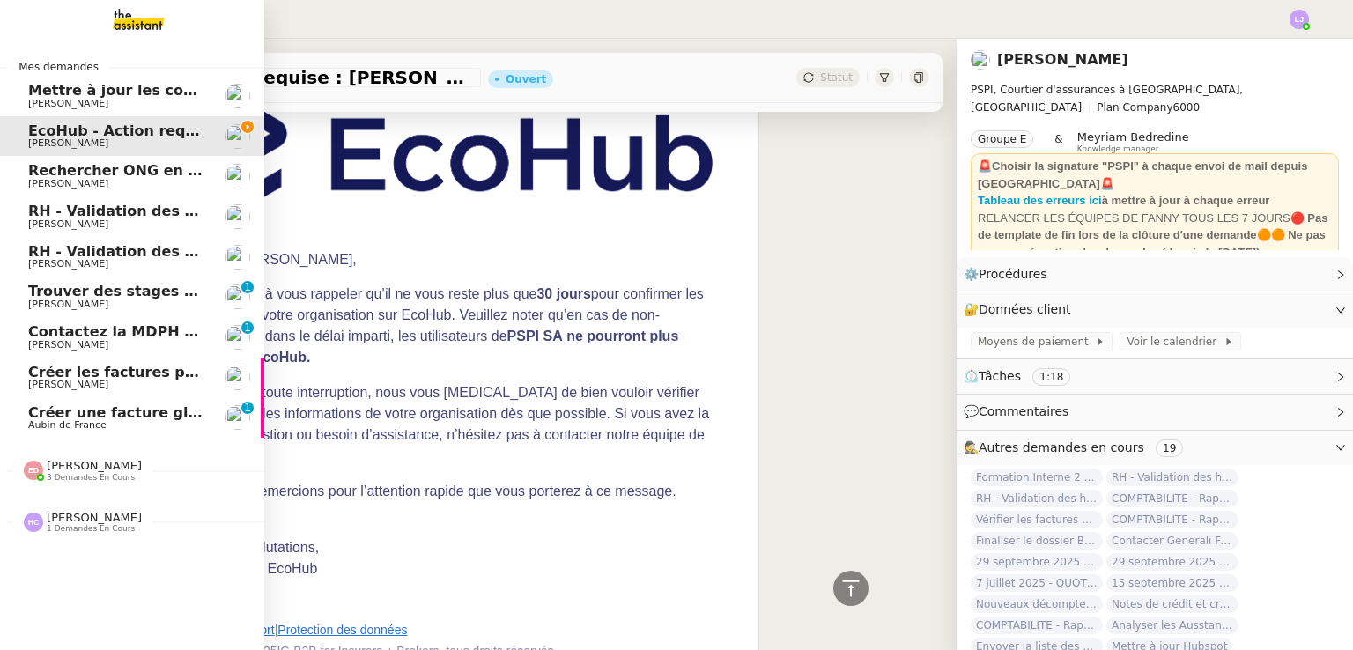
click at [117, 432] on link "Créer une facture globale pour [PERSON_NAME] Aubin de France 0 1 2 3 4 5 6 7 8 9" at bounding box center [132, 418] width 264 height 41
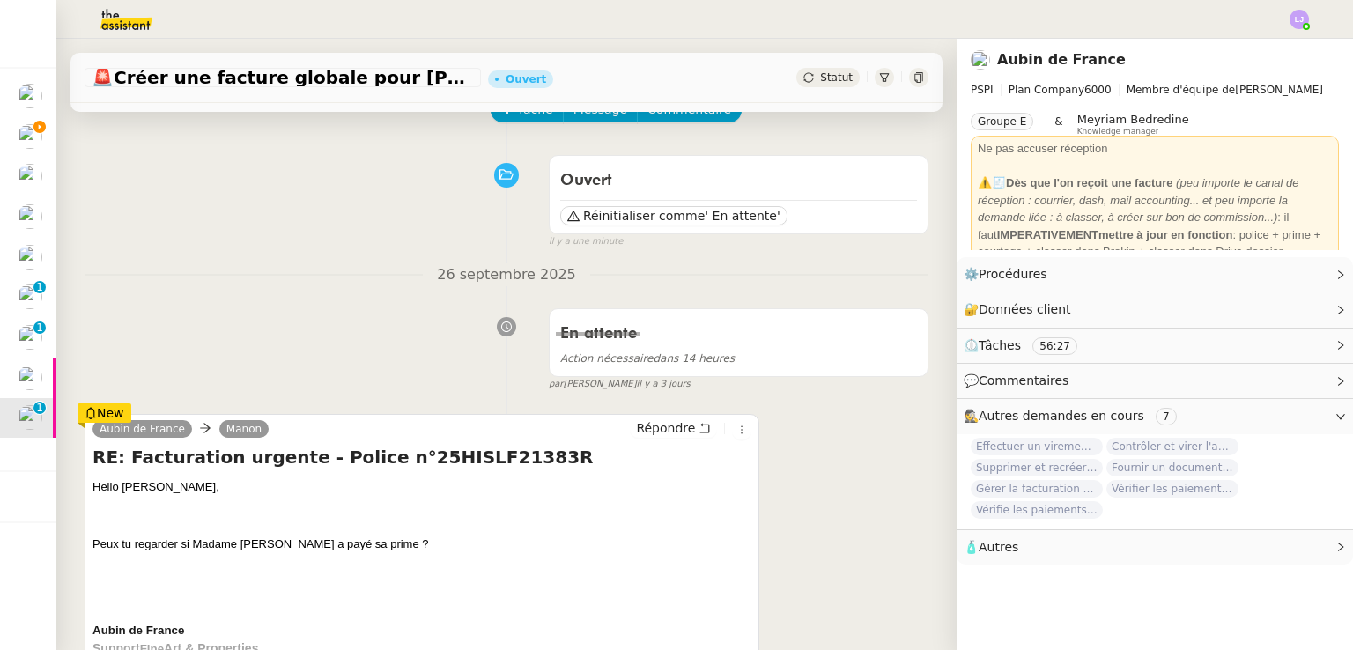
scroll to position [171, 0]
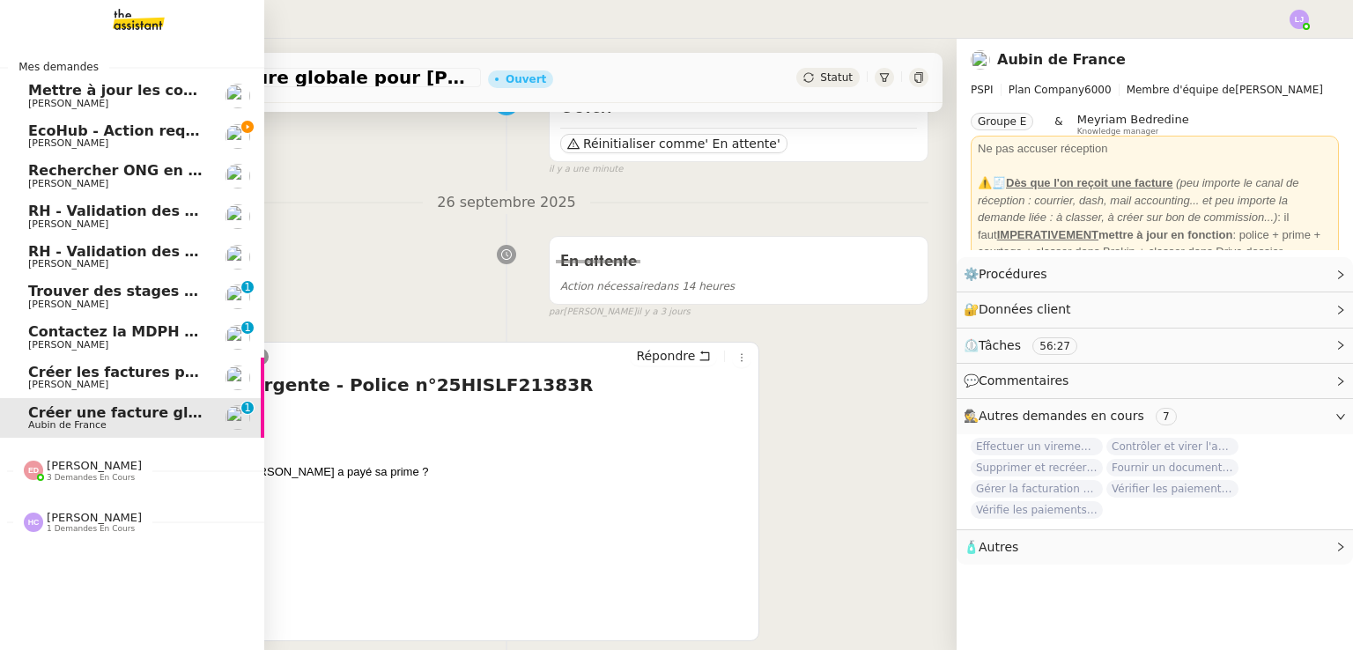
click at [211, 143] on link "EcoHub - Action requise : [PERSON_NAME] confirmer les données de votre organisa…" at bounding box center [132, 136] width 264 height 41
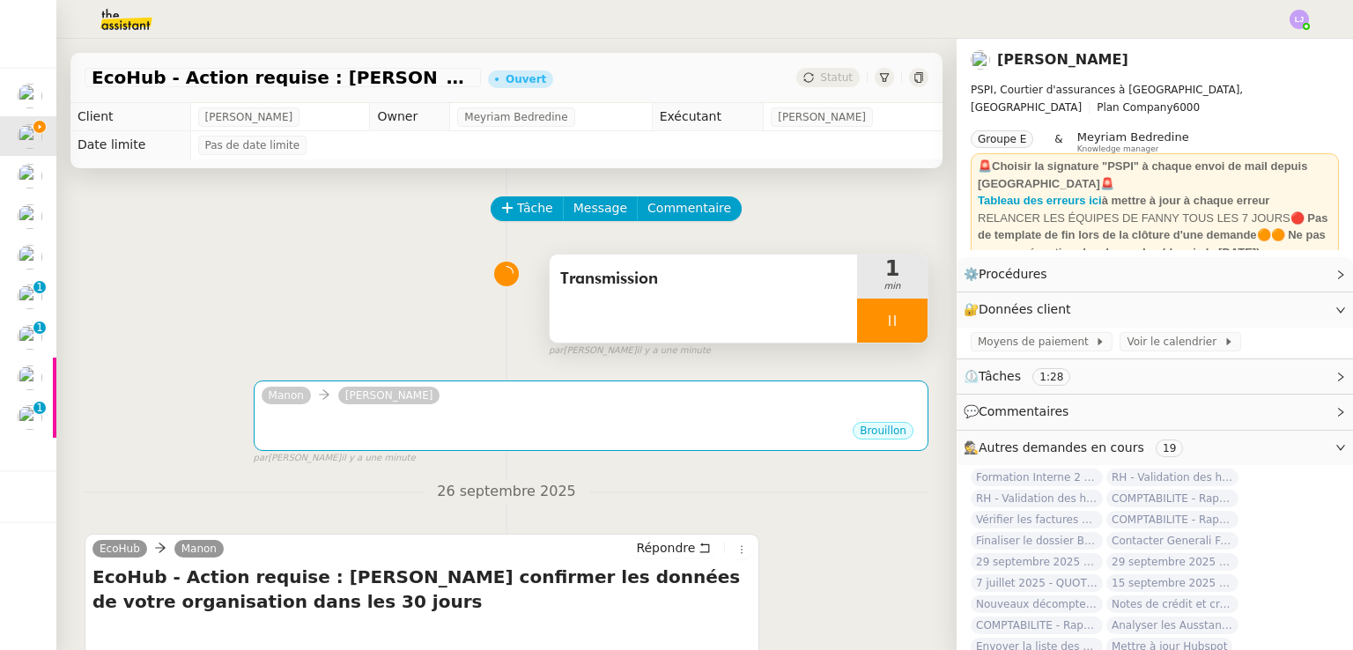
click at [857, 315] on div at bounding box center [892, 321] width 70 height 44
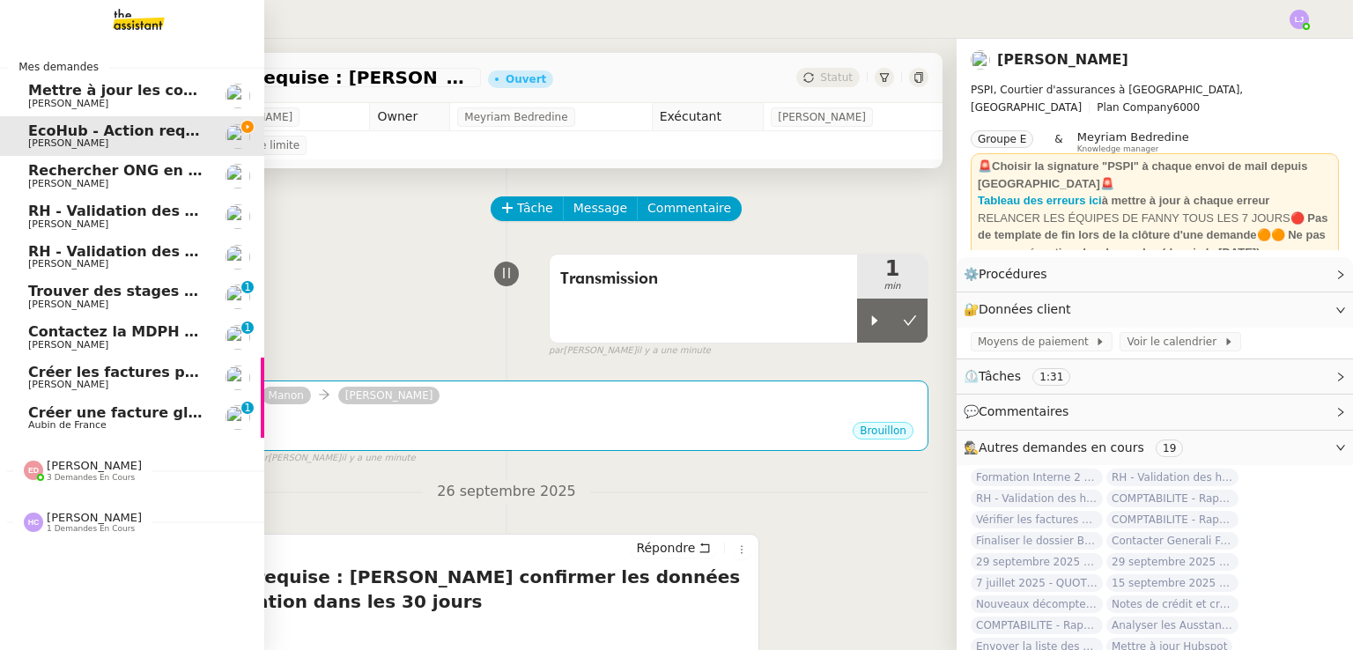
click at [11, 353] on link "Contactez la MDPH pour le dossier [PERSON_NAME] DEJAR 0 1 2 3 4 5 6 7 8 9" at bounding box center [132, 337] width 264 height 41
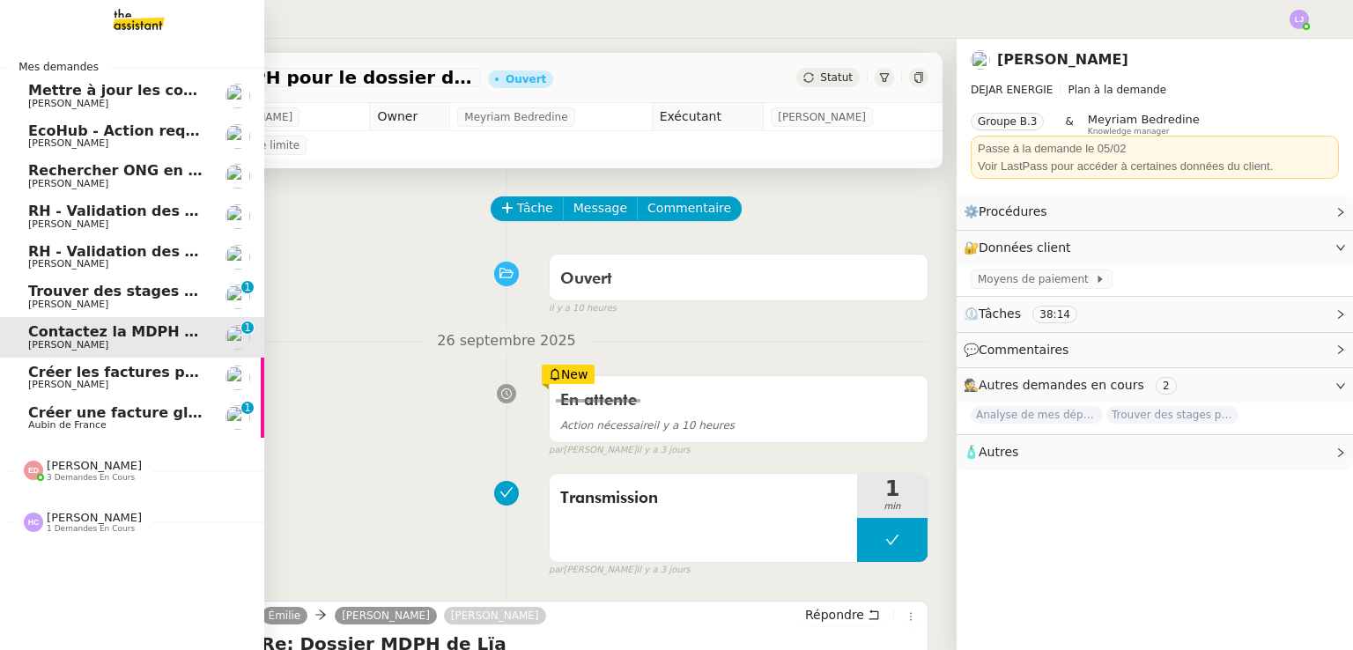
click at [172, 212] on span "RH - Validation des heures employés PSPI - 28 juillet 2025" at bounding box center [259, 211] width 463 height 17
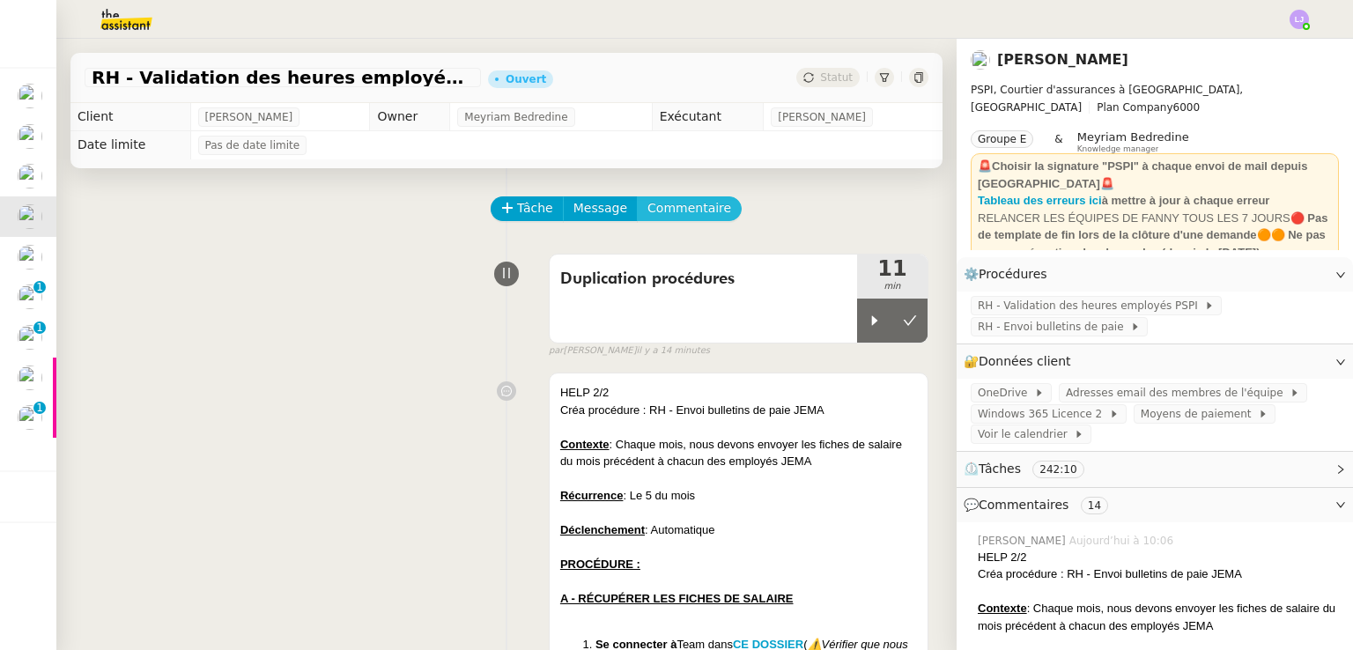
click at [670, 211] on span "Commentaire" at bounding box center [690, 208] width 84 height 20
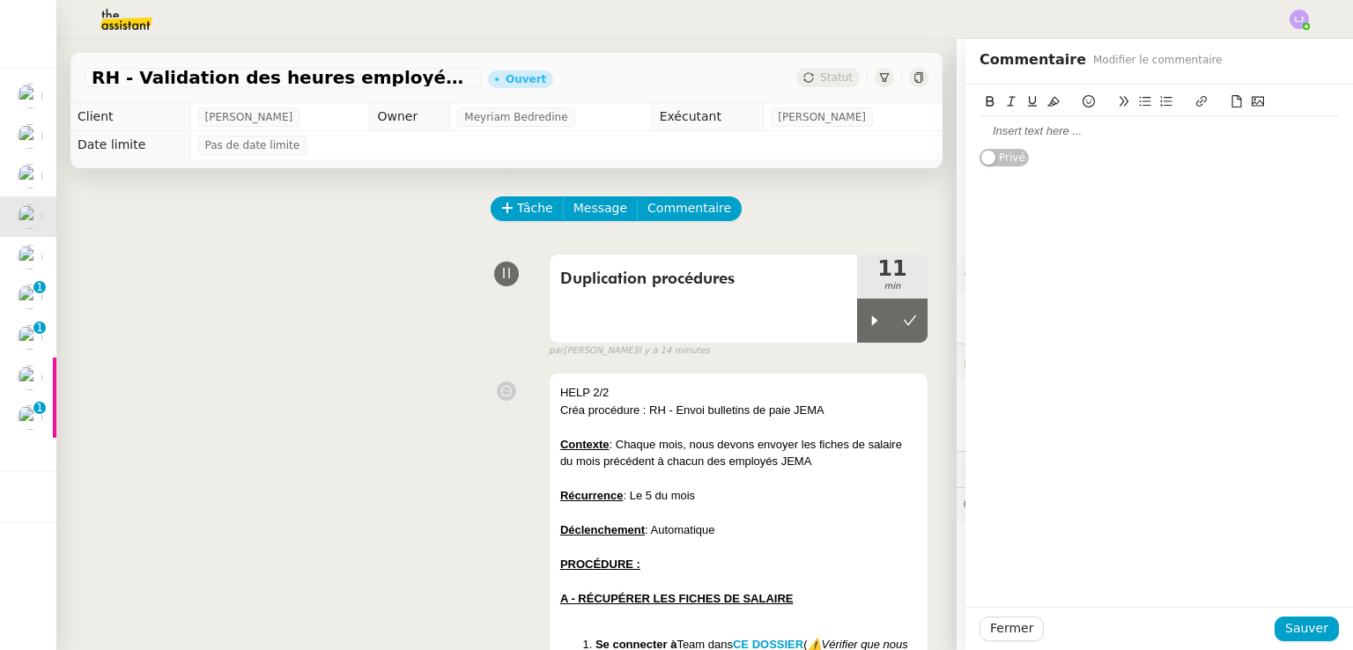
click at [1014, 138] on div at bounding box center [1159, 131] width 359 height 16
click at [1279, 641] on button "Sauver" at bounding box center [1307, 629] width 64 height 25
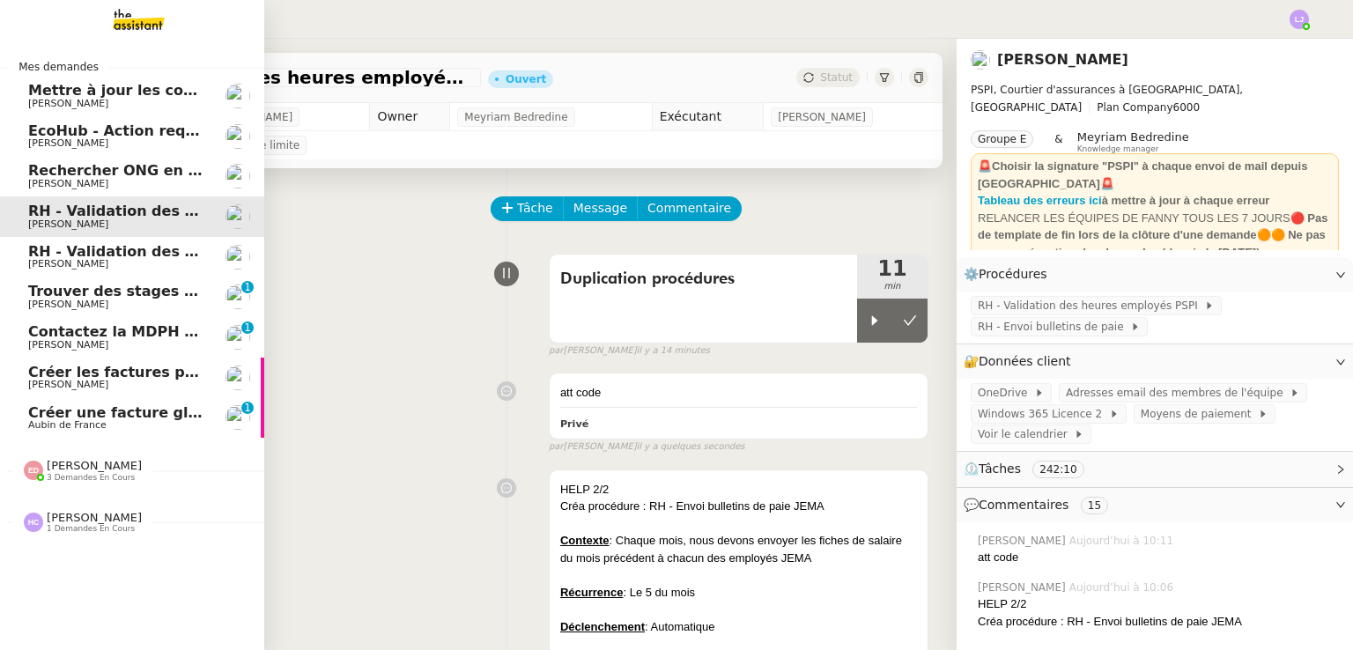
click at [70, 258] on span "RH - Validation des heures employés PSPI - 28 septembre 2025" at bounding box center [279, 251] width 503 height 17
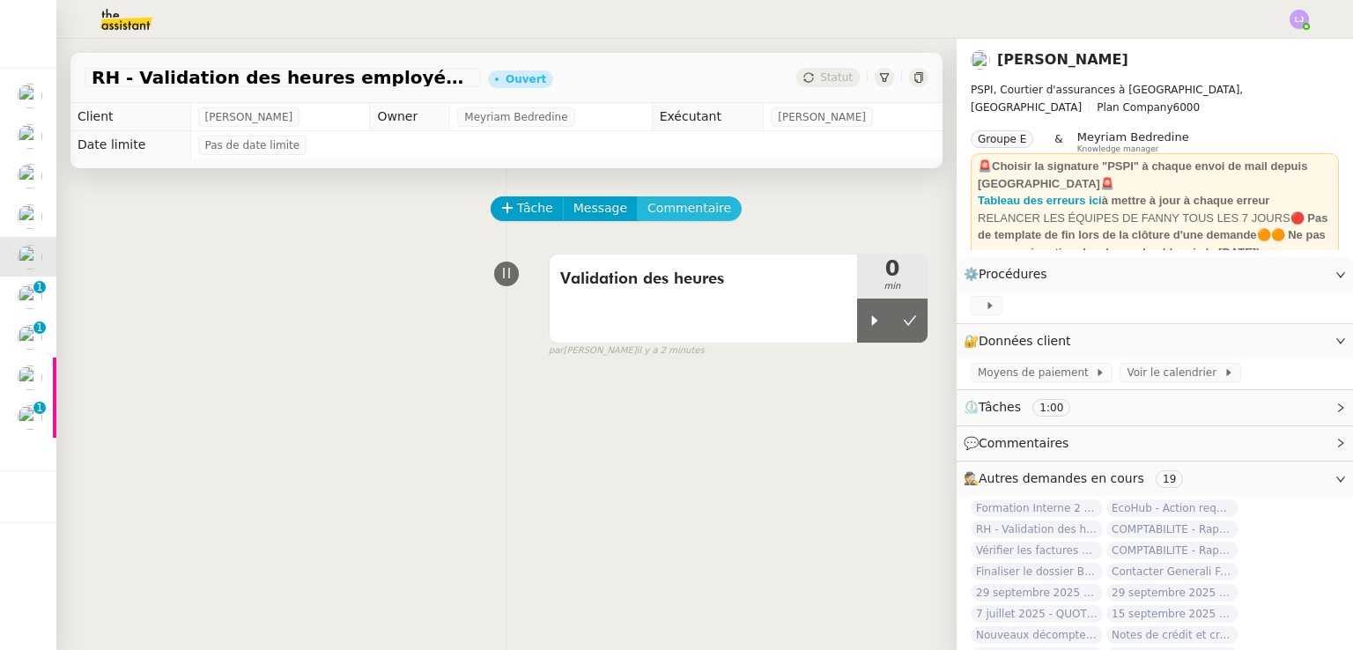
click at [672, 205] on span "Commentaire" at bounding box center [690, 208] width 84 height 20
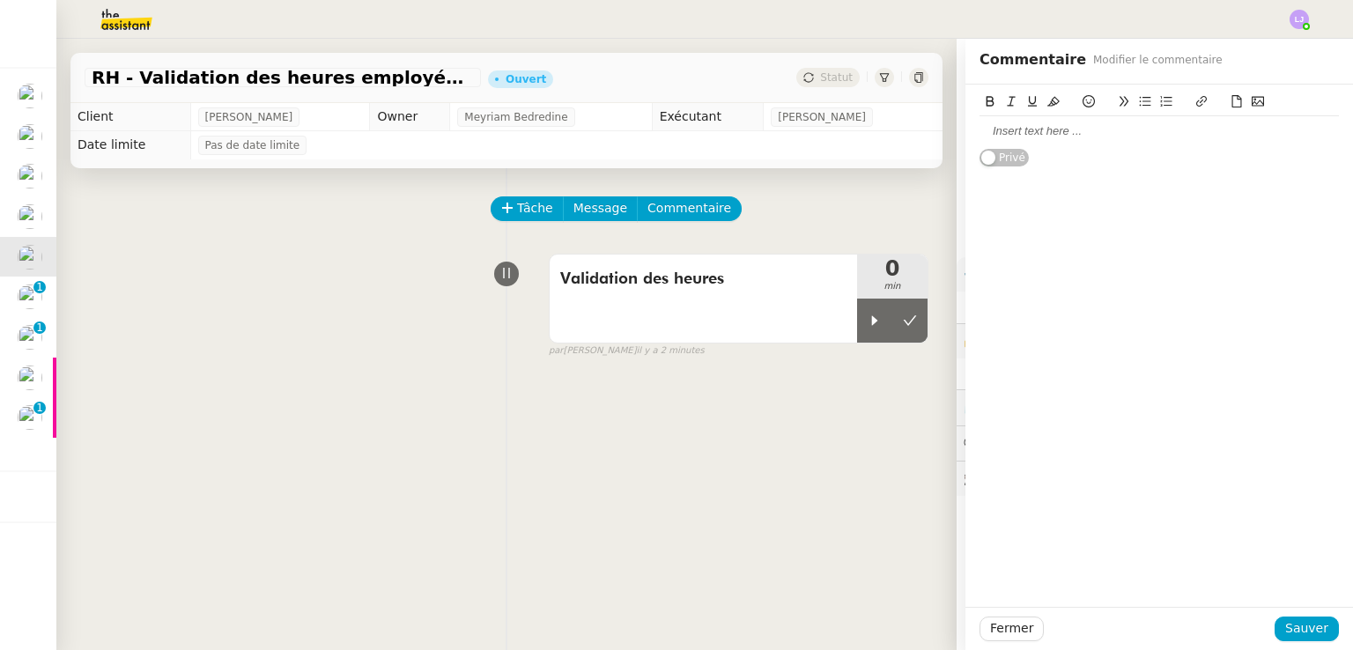
click at [1109, 130] on div at bounding box center [1159, 131] width 359 height 16
click at [1308, 621] on span "Sauver" at bounding box center [1307, 629] width 43 height 20
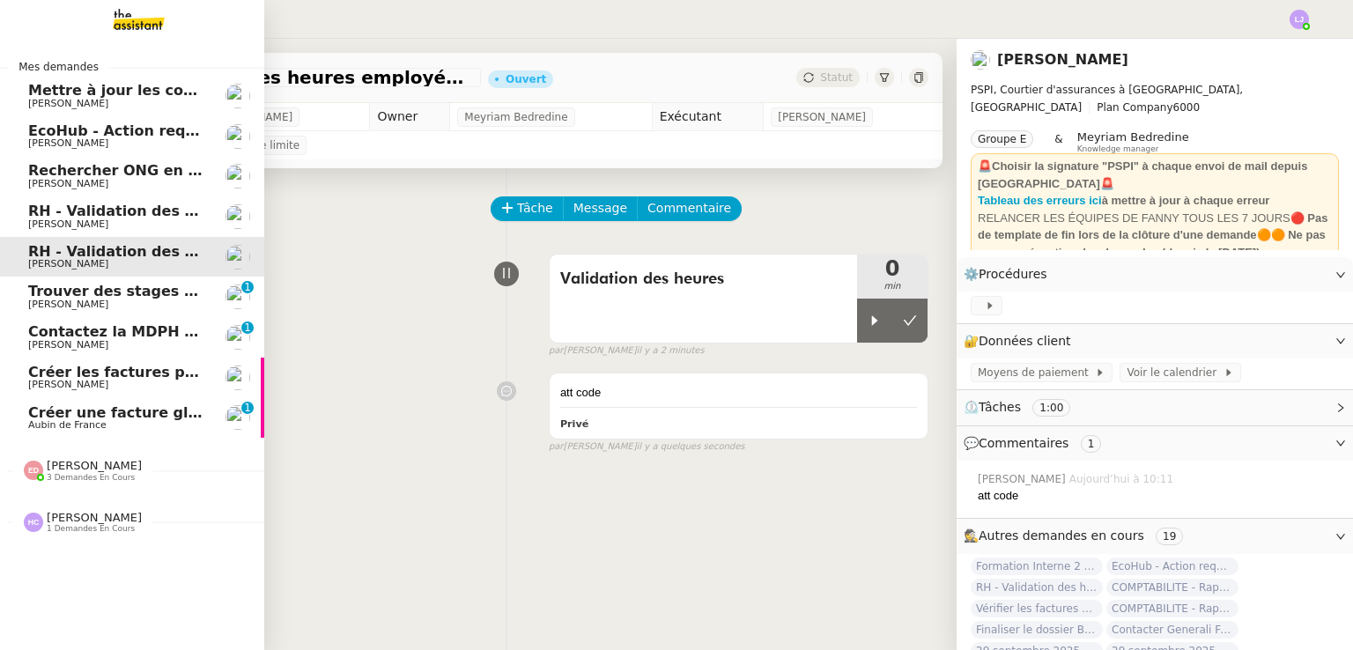
click at [113, 407] on span "Créer une facture globale pour [PERSON_NAME]" at bounding box center [219, 412] width 382 height 17
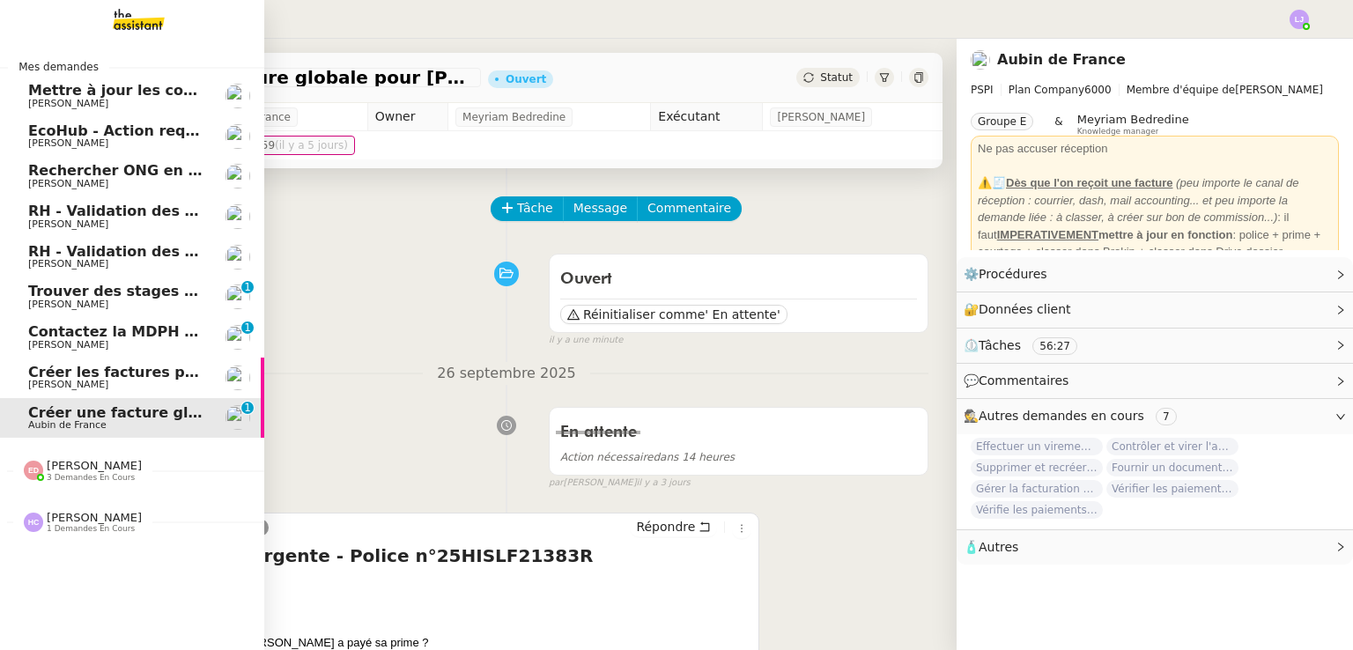
click at [168, 139] on span "[PERSON_NAME]" at bounding box center [117, 143] width 178 height 11
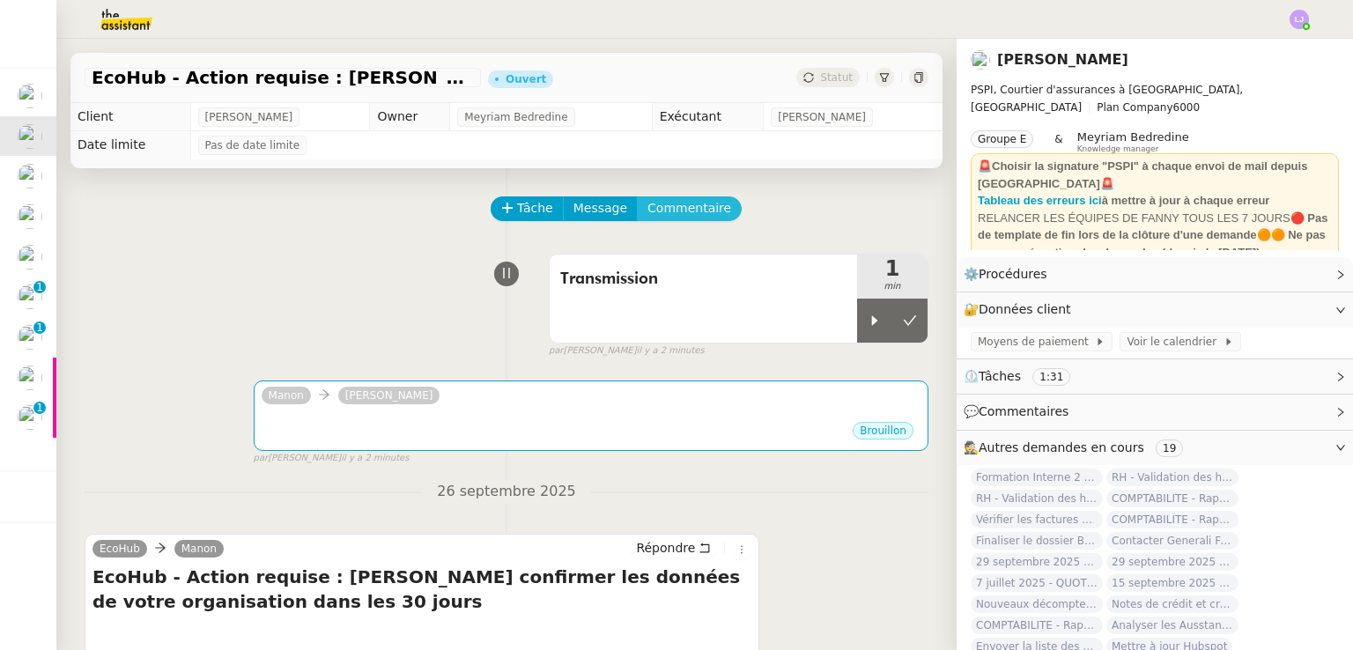
click at [670, 217] on span "Commentaire" at bounding box center [690, 208] width 84 height 20
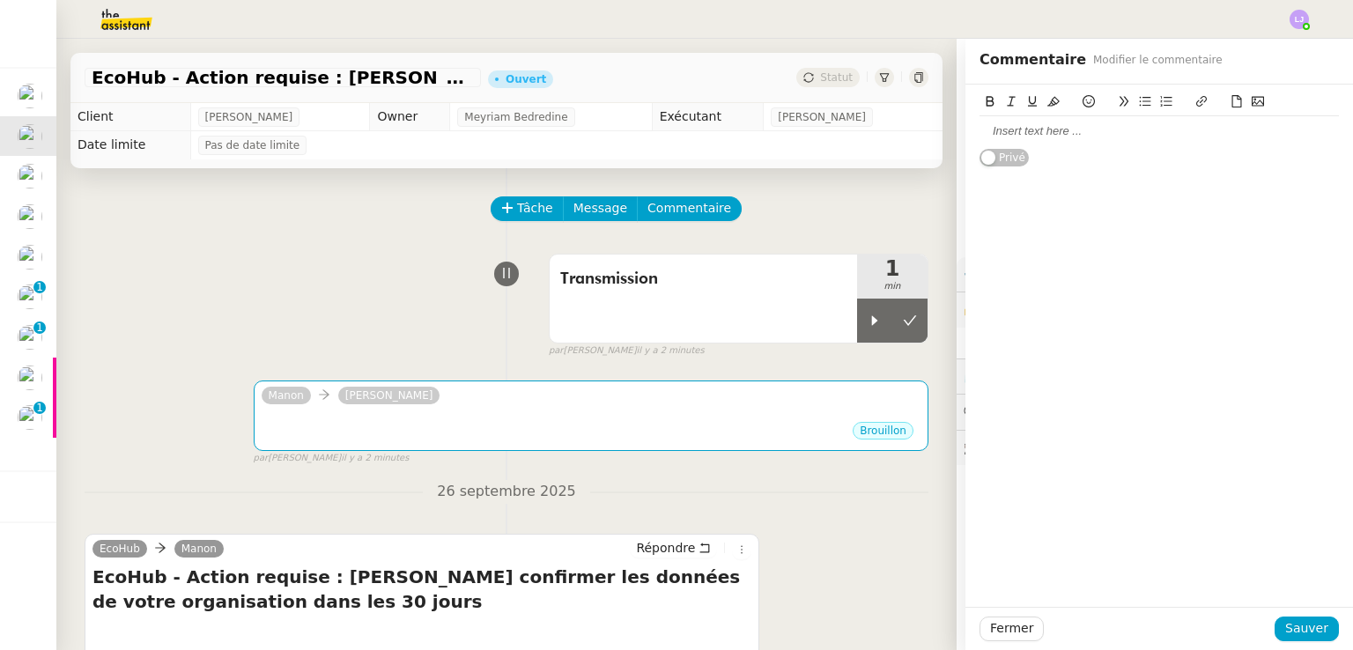
click at [1043, 142] on div at bounding box center [1159, 131] width 359 height 30
click at [1292, 626] on span "Sauver" at bounding box center [1307, 629] width 43 height 20
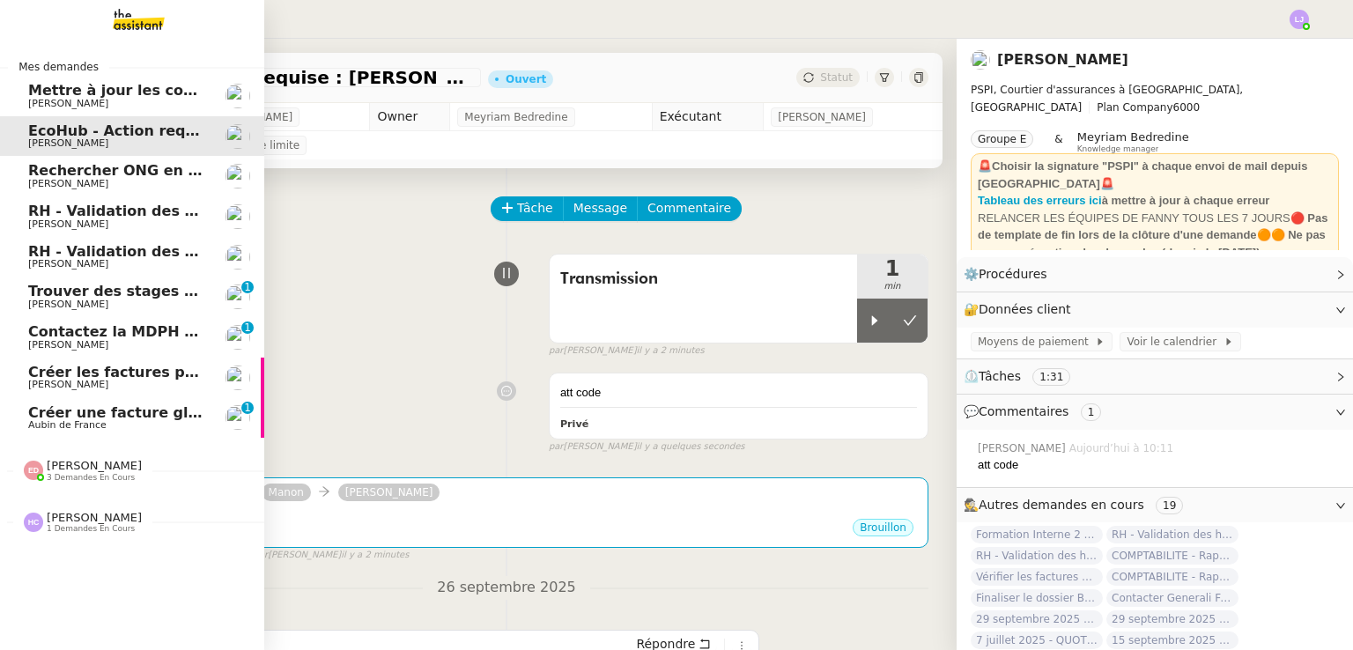
click at [35, 93] on span "Mettre à jour les contacts HubSpot" at bounding box center [167, 90] width 278 height 17
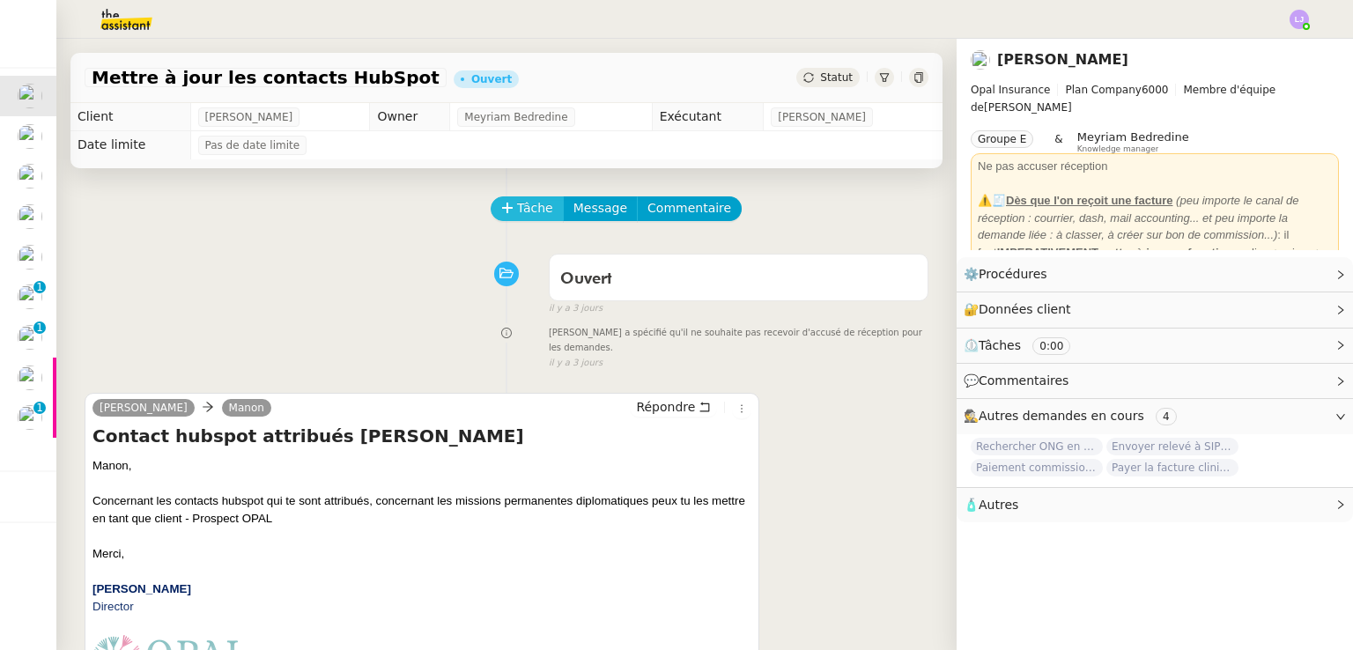
click at [517, 200] on span "Tâche" at bounding box center [535, 208] width 36 height 20
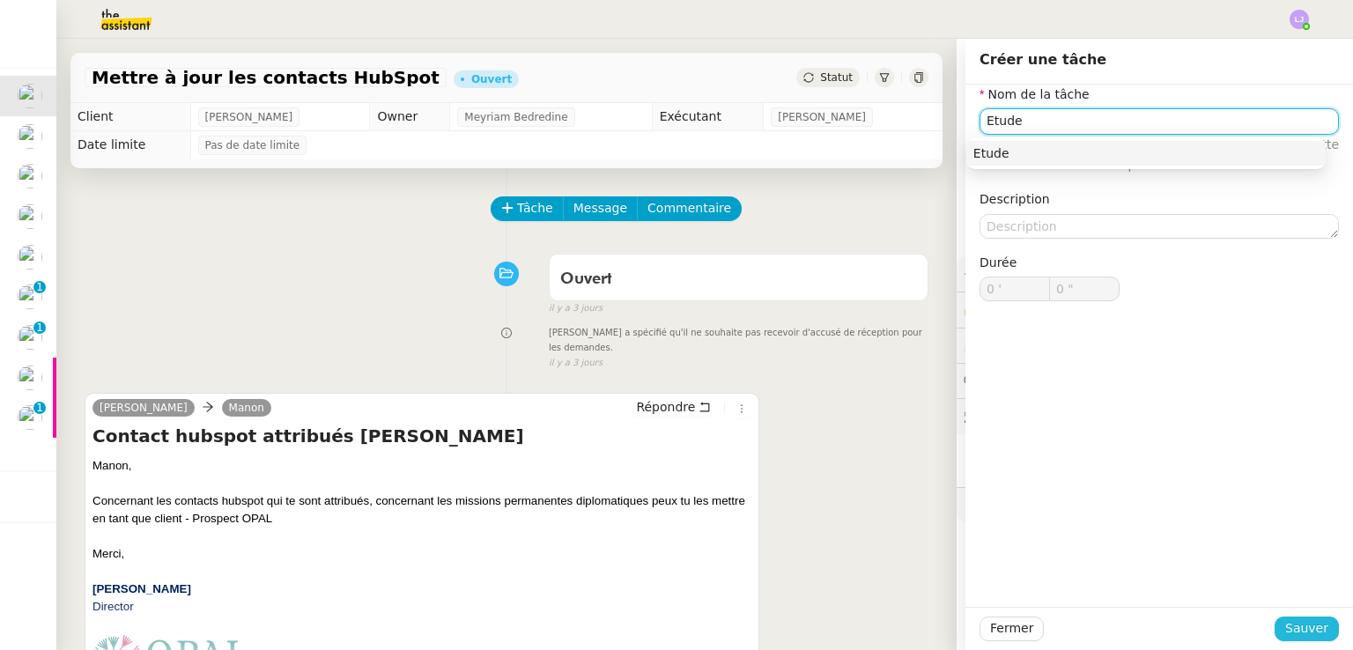
type input "Etude"
click at [1293, 628] on span "Sauver" at bounding box center [1307, 629] width 43 height 20
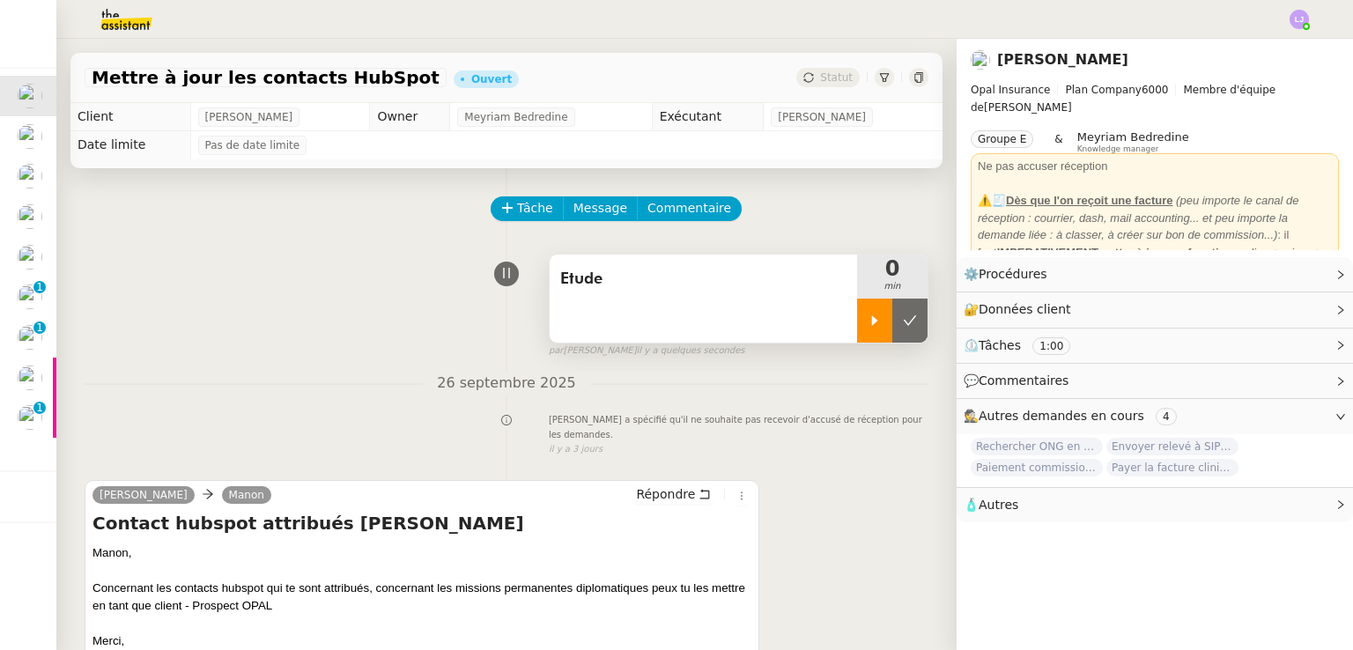
click at [868, 328] on icon at bounding box center [875, 321] width 14 height 14
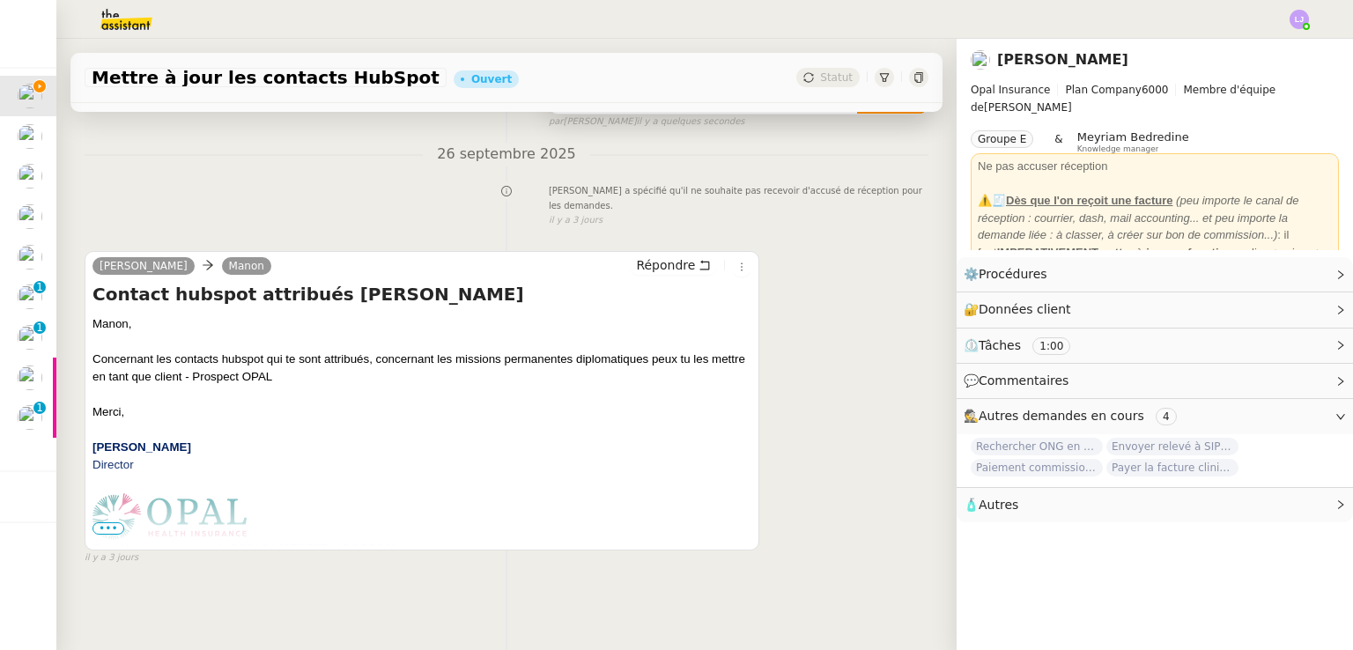
scroll to position [235, 0]
click at [665, 256] on span "Répondre" at bounding box center [665, 265] width 59 height 18
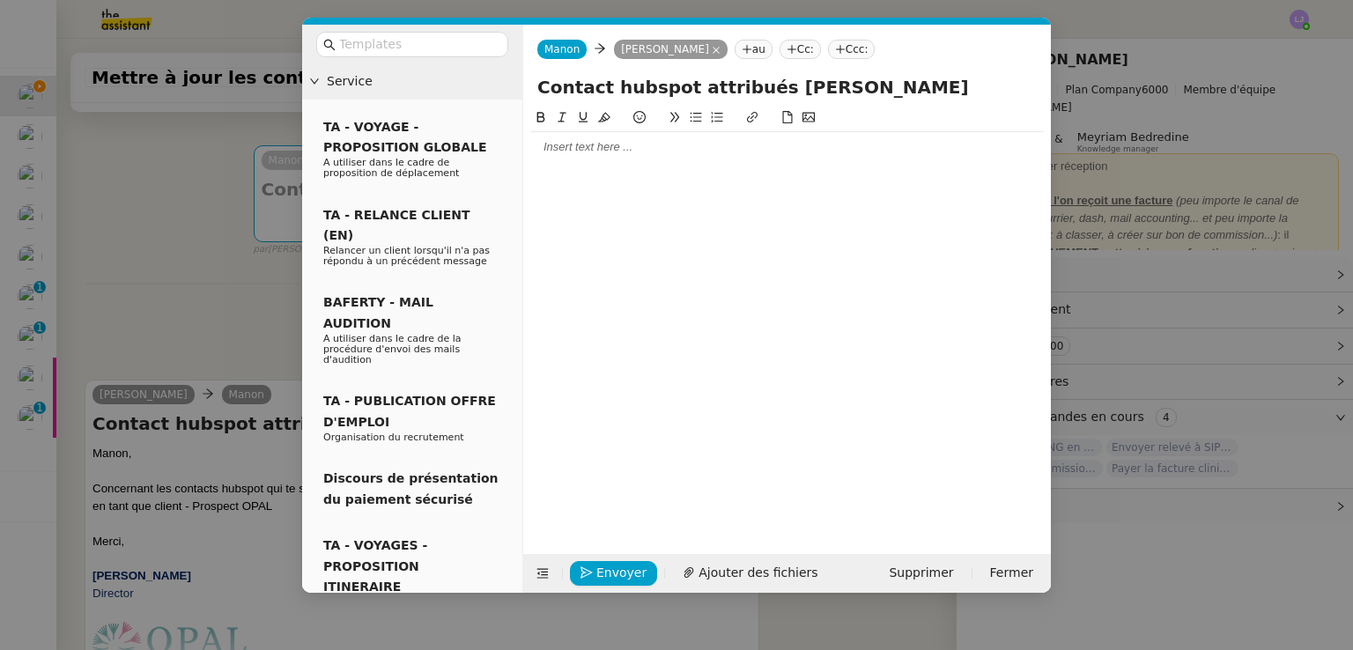
click at [737, 136] on div at bounding box center [787, 147] width 514 height 30
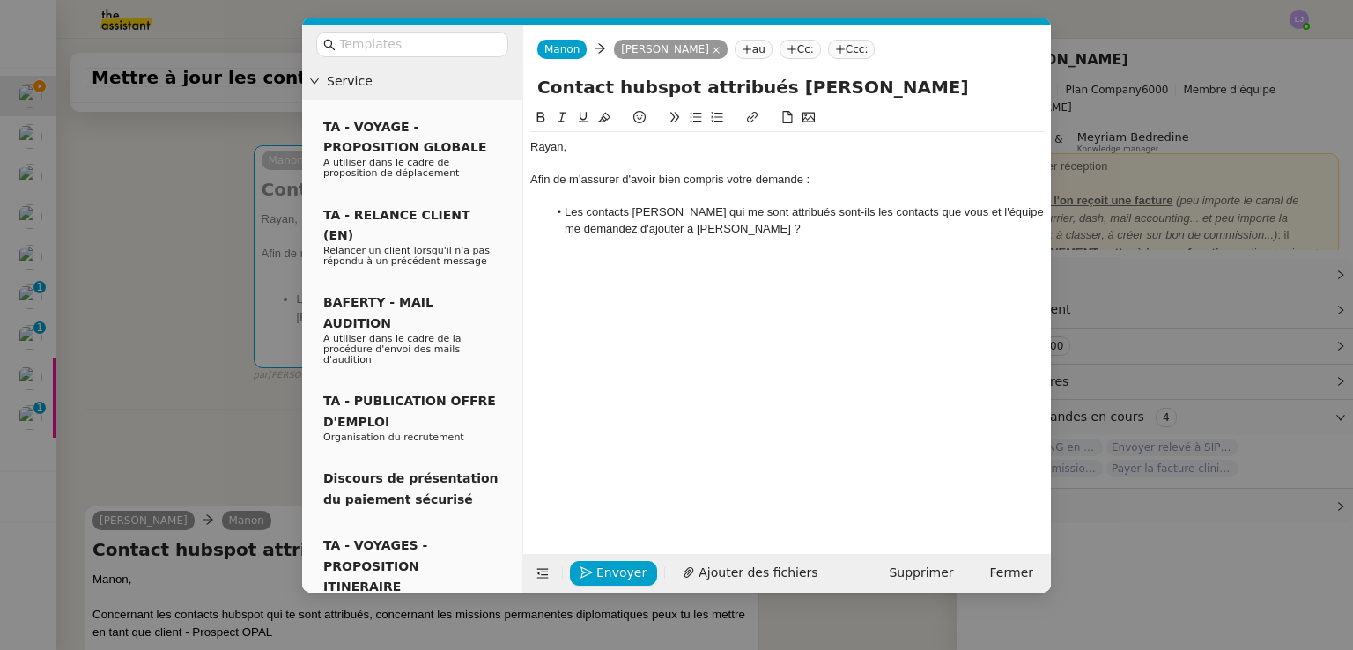
click at [586, 216] on li "Les contacts [PERSON_NAME] qui me sont attribués sont-ils les contacts que vous…" at bounding box center [796, 220] width 497 height 33
click at [788, 208] on li "Les "contacts [PERSON_NAME] qui me sont attribués sont-ils les contacts que vou…" at bounding box center [796, 220] width 497 height 33
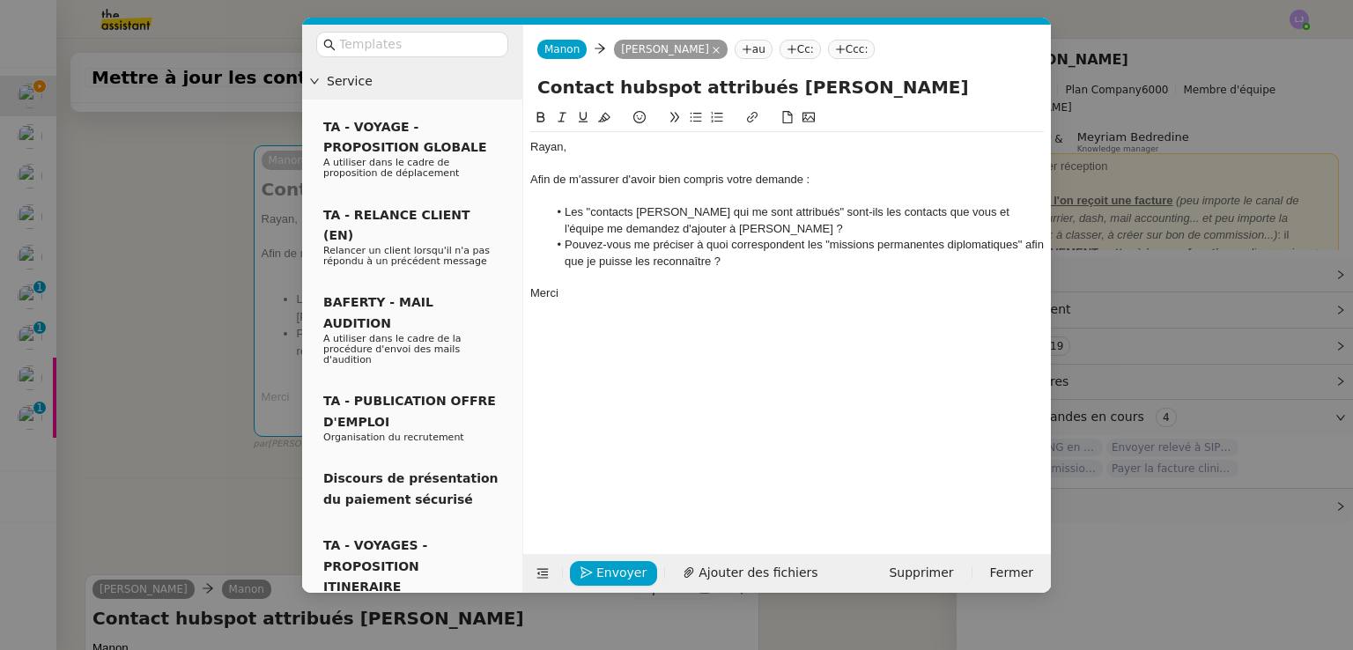
click at [142, 551] on nz-modal-container "Service TA - VOYAGE - PROPOSITION GLOBALE A utiliser dans le cadre de propositi…" at bounding box center [676, 325] width 1353 height 650
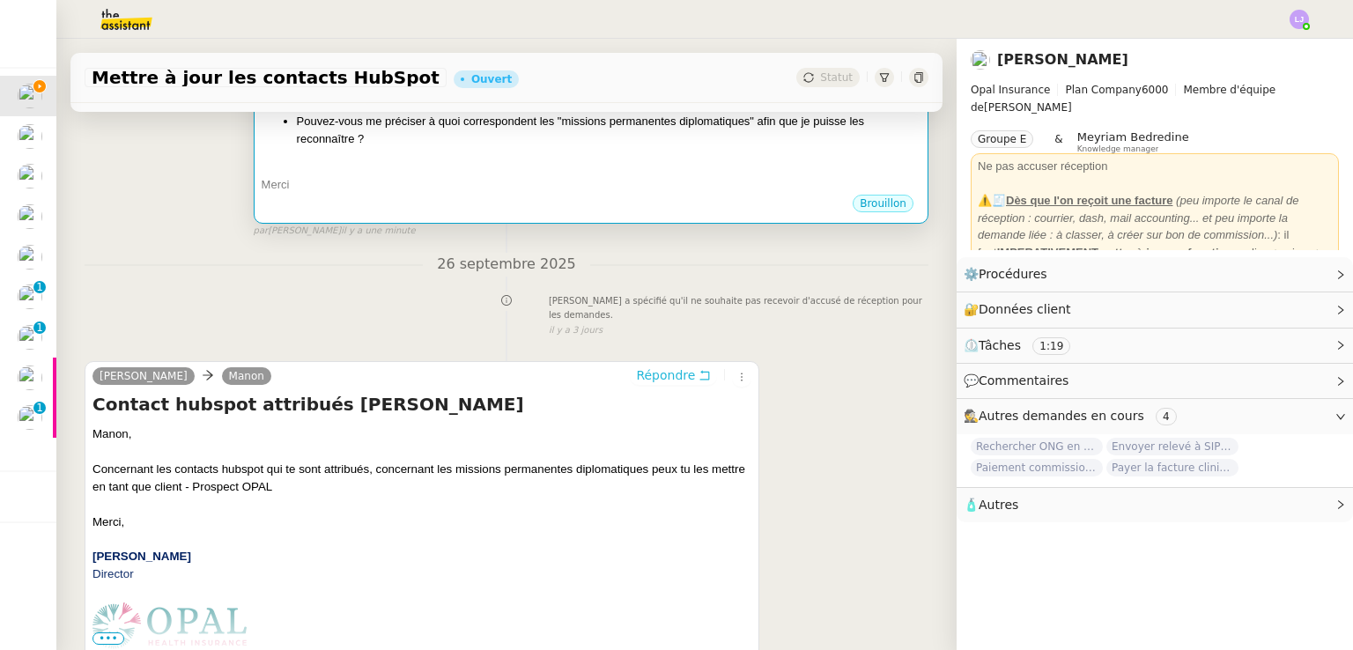
scroll to position [454, 0]
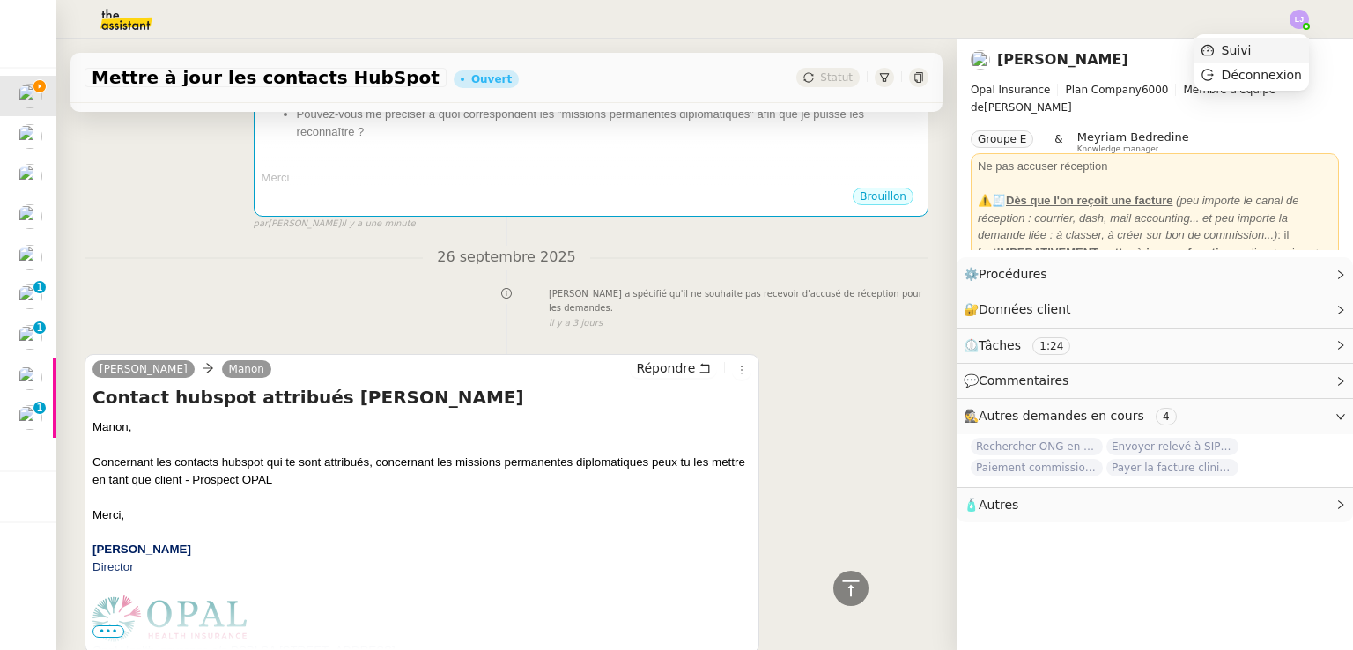
click at [1278, 41] on li "Suivi" at bounding box center [1252, 50] width 115 height 25
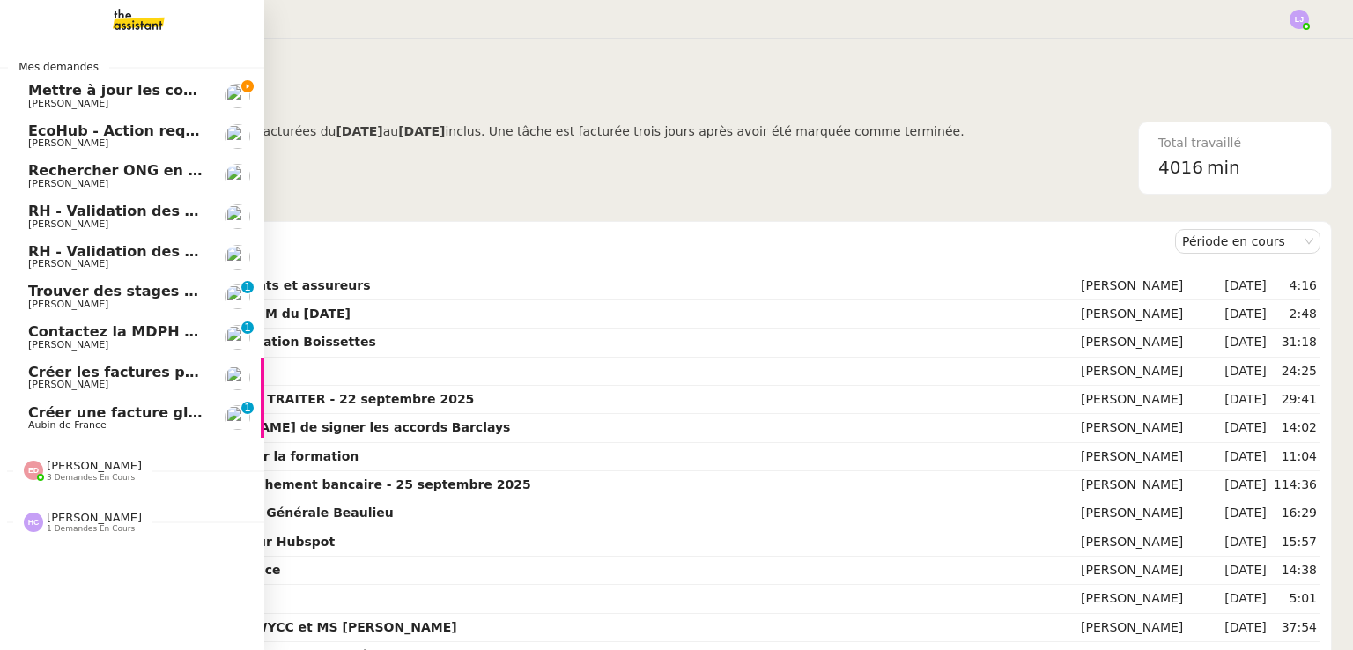
click at [75, 103] on span "[PERSON_NAME]" at bounding box center [117, 104] width 178 height 11
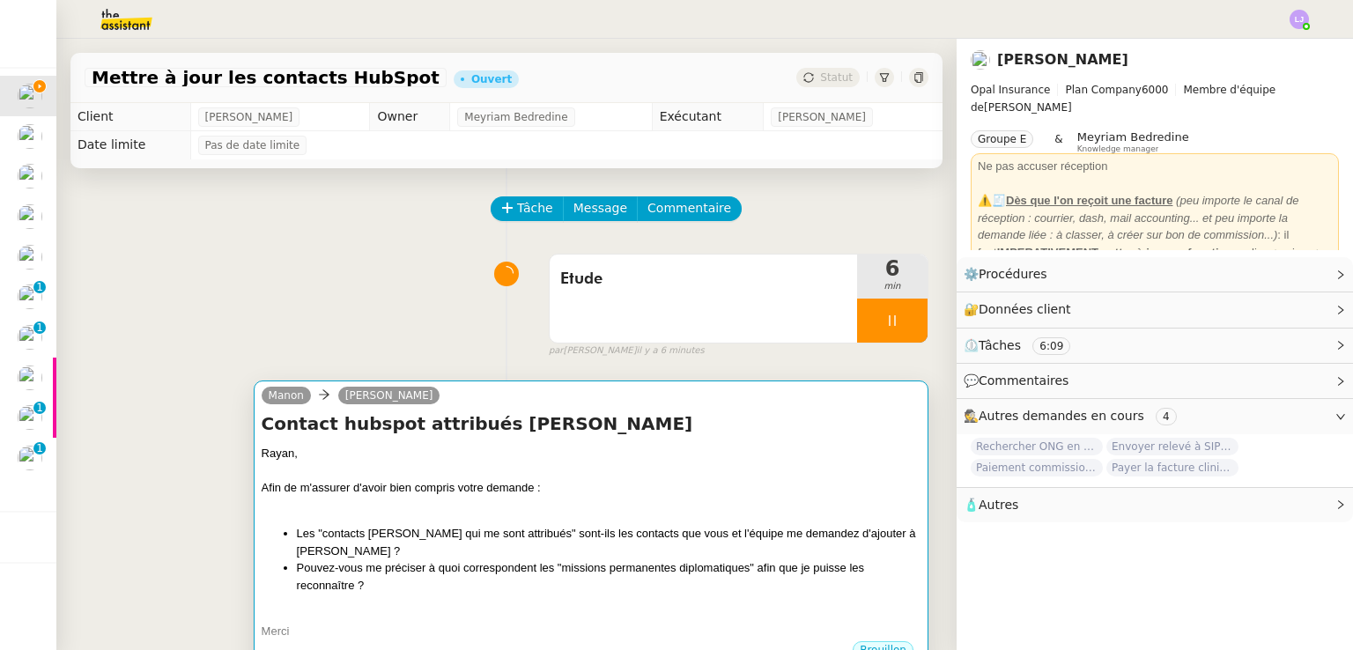
click at [626, 476] on div at bounding box center [591, 472] width 659 height 18
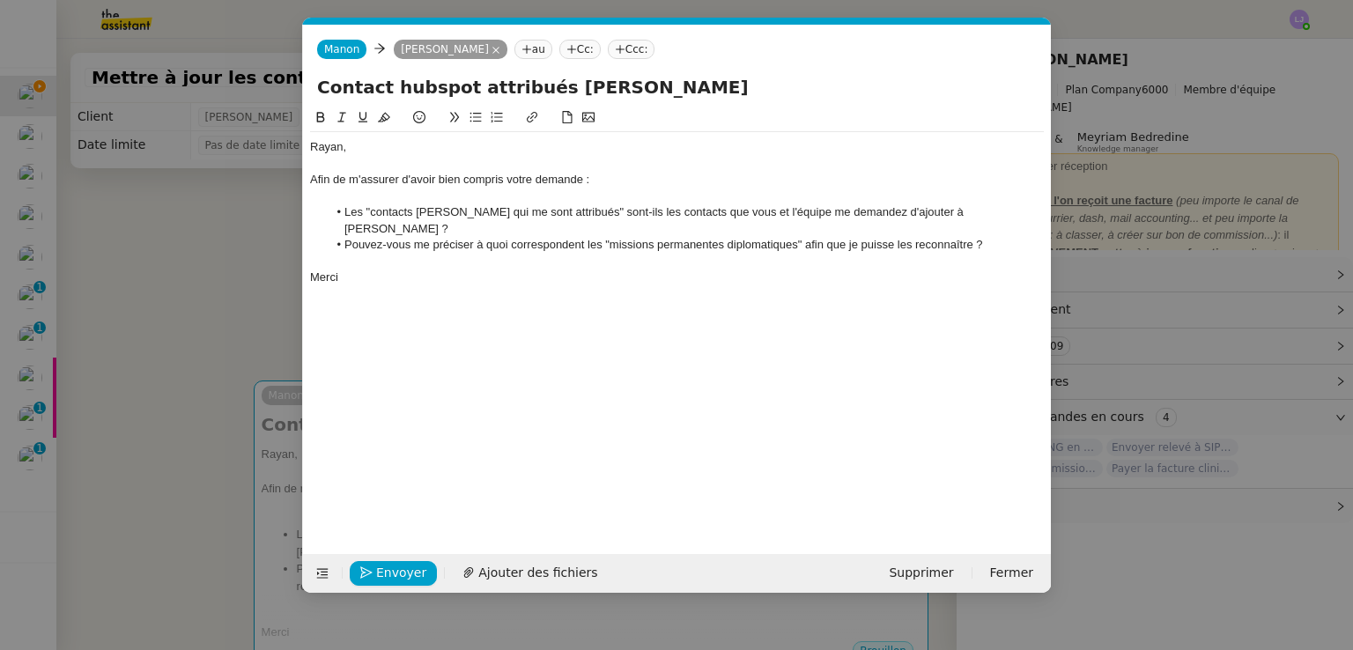
scroll to position [0, 37]
click at [397, 574] on span "Envoyer" at bounding box center [401, 573] width 50 height 20
click at [397, 574] on span "Confirmer l'envoi" at bounding box center [429, 573] width 106 height 20
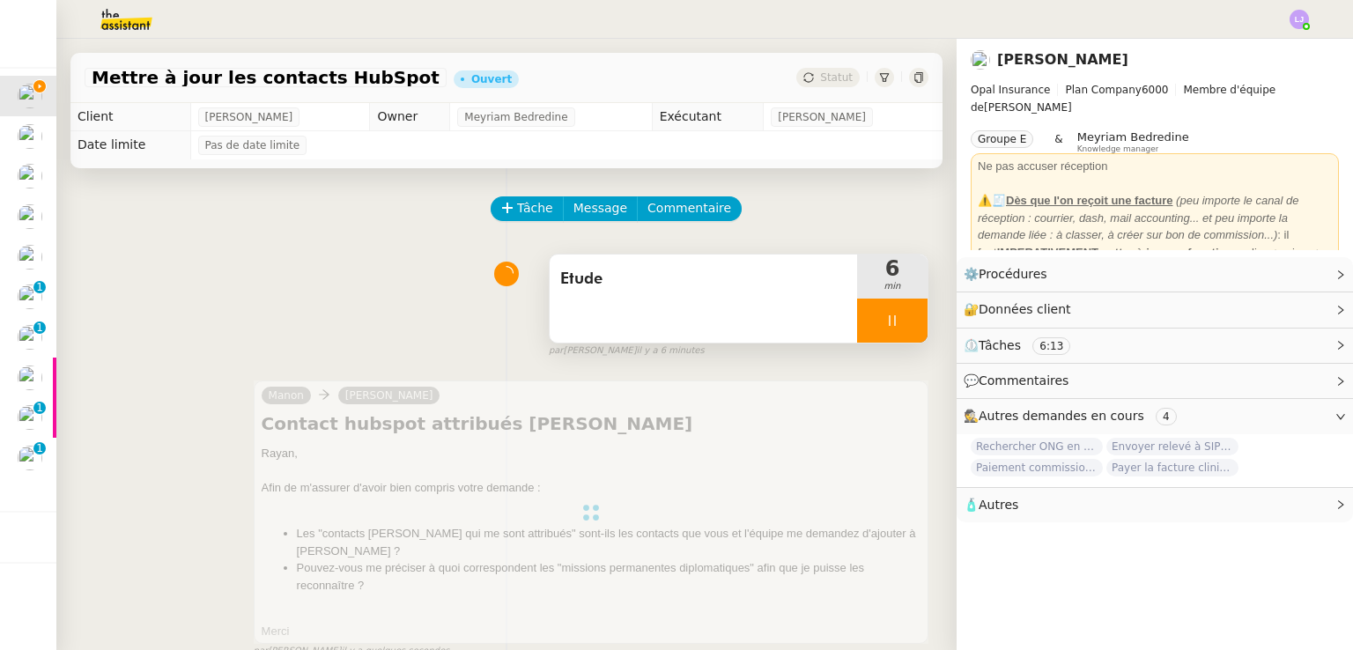
click at [698, 302] on div "Etude" at bounding box center [704, 299] width 308 height 88
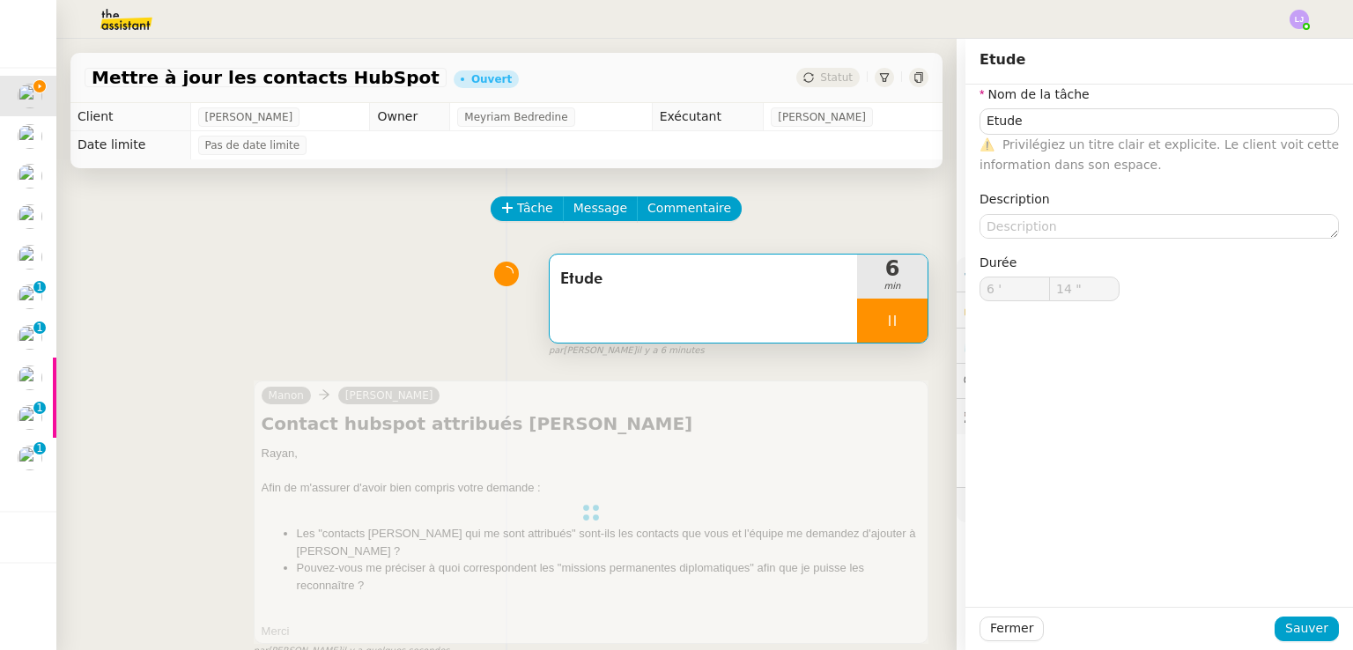
click at [863, 315] on div at bounding box center [892, 321] width 70 height 44
type input "Etude"
type input "6 '"
type input "14 ""
click at [903, 322] on icon at bounding box center [910, 321] width 14 height 14
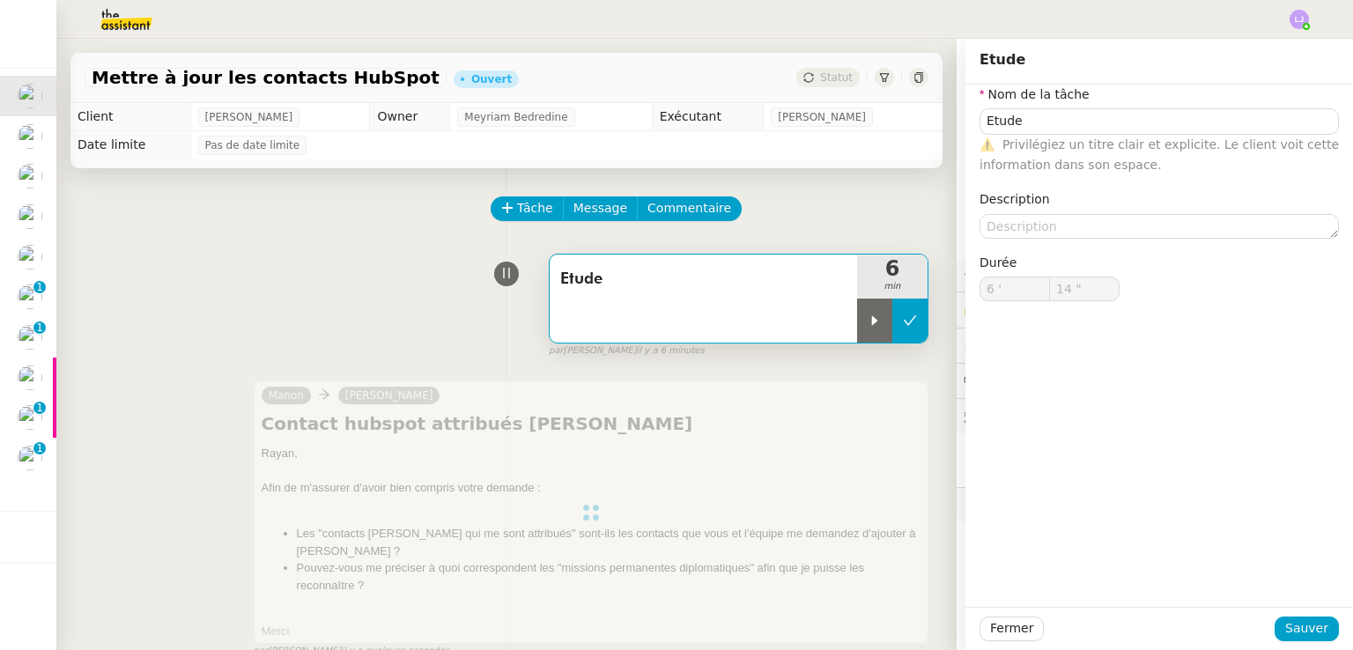
type input "Etude"
type input "6 '"
type input "14 ""
type input "Etude"
type input "6 '"
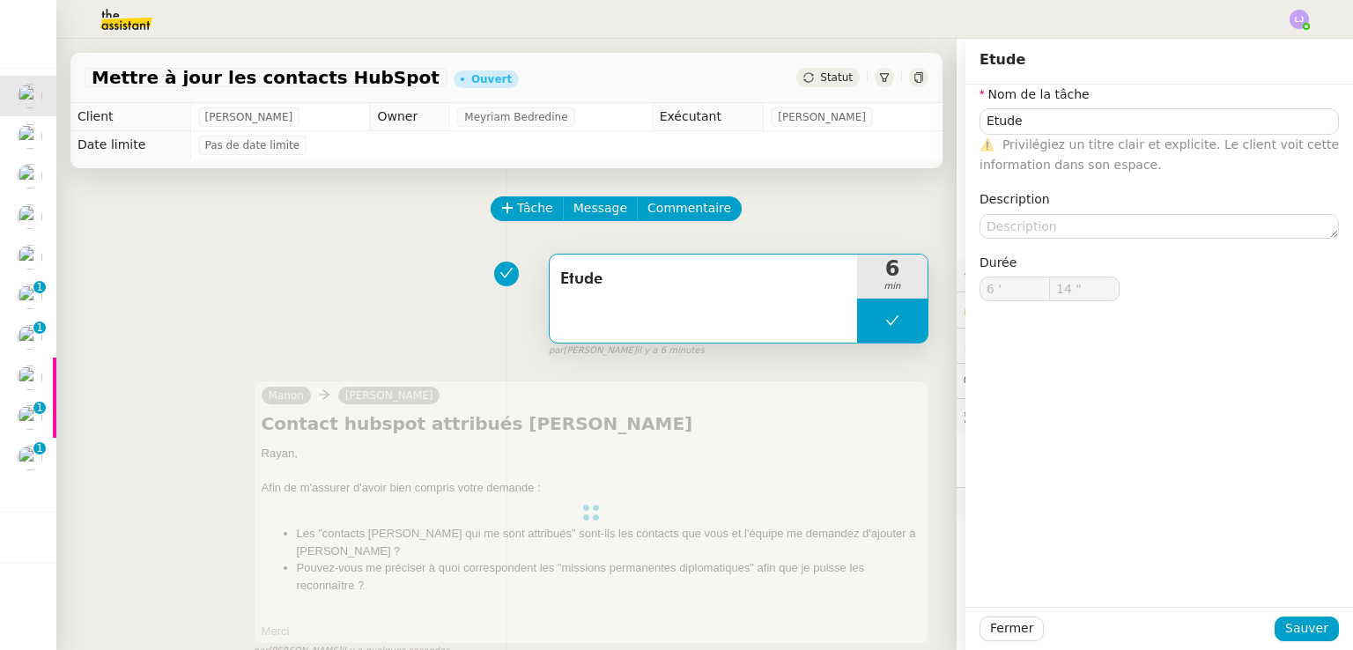
type input "14 ""
type input "Etude"
type input "6 '"
type input "14 ""
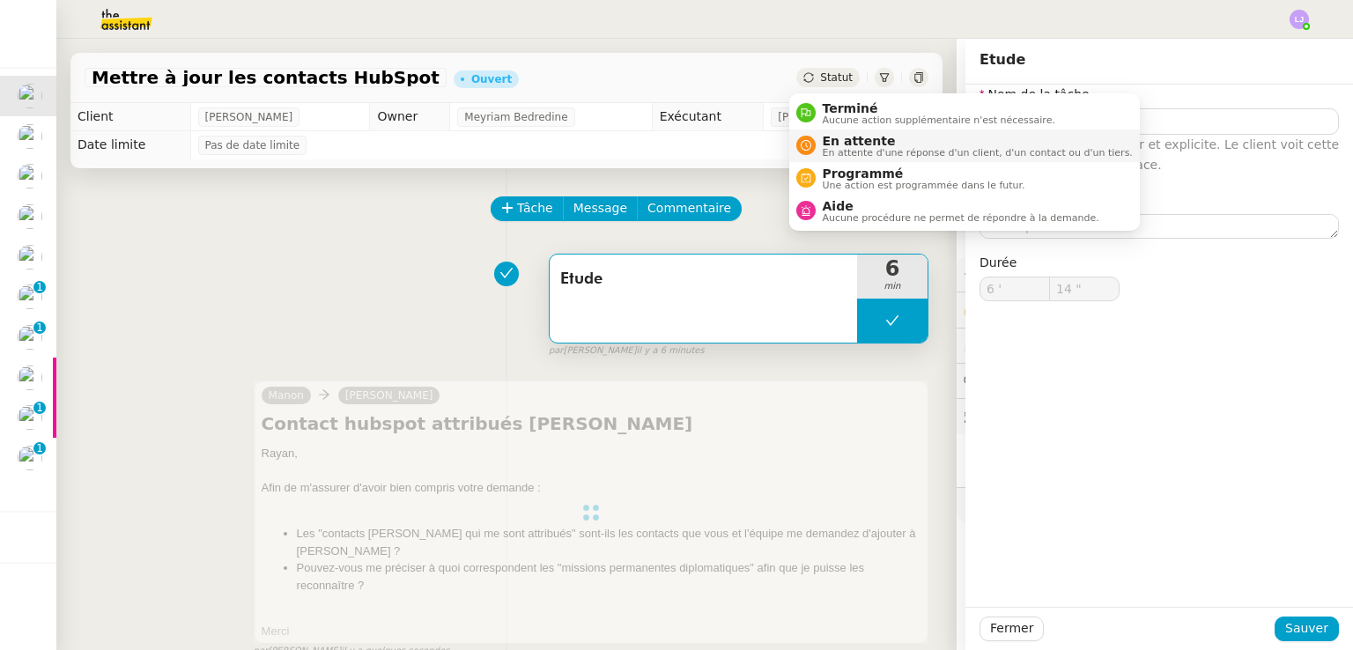
click at [839, 136] on span "En attente" at bounding box center [978, 141] width 310 height 14
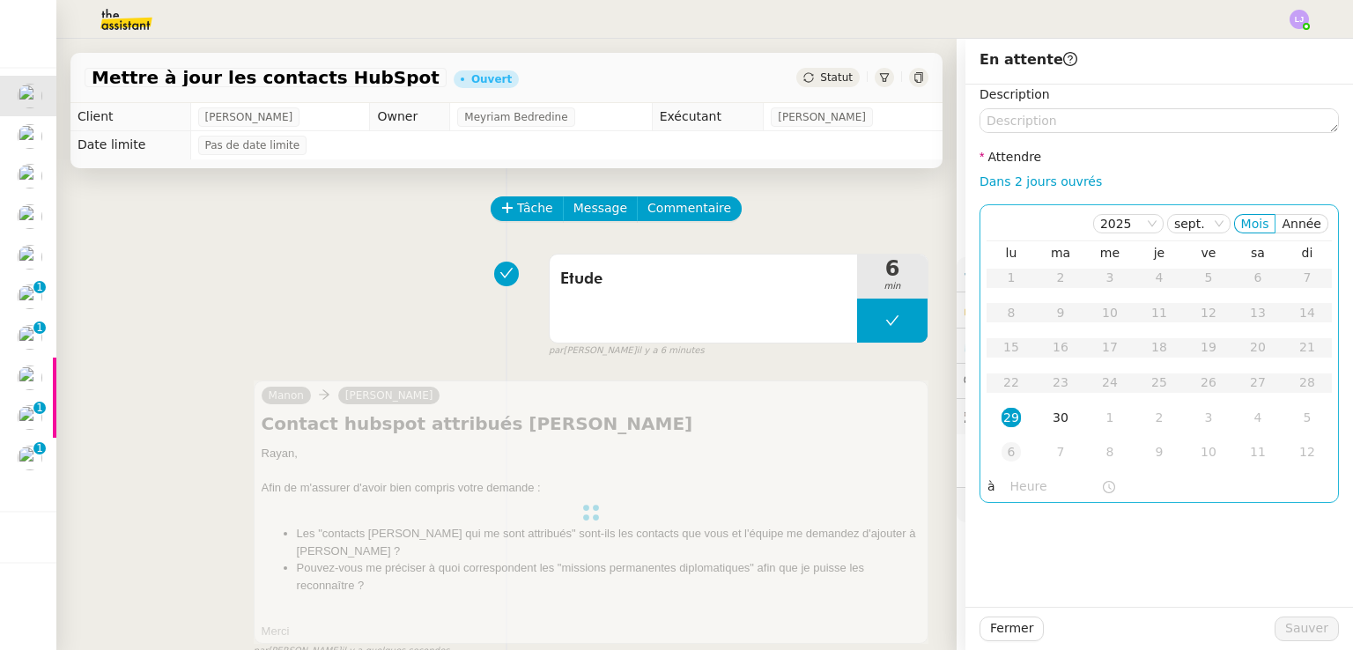
click at [1018, 451] on td "6" at bounding box center [1011, 452] width 49 height 35
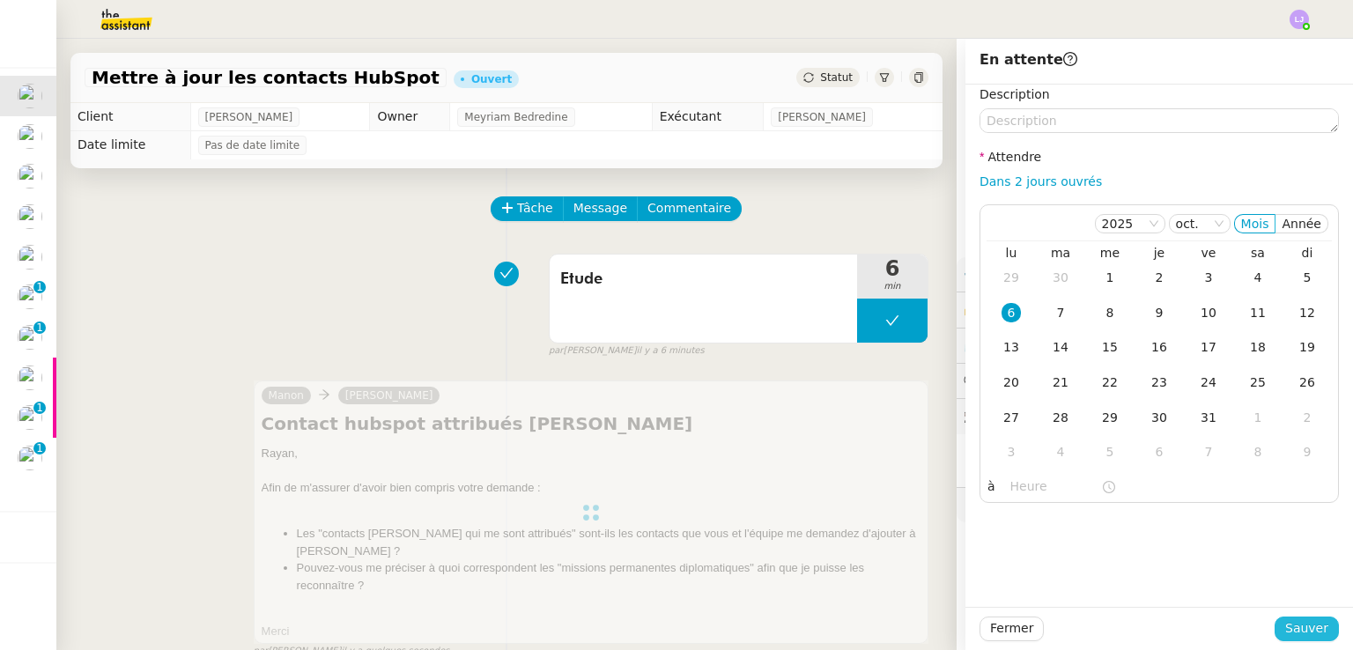
click at [1302, 620] on span "Sauver" at bounding box center [1307, 629] width 43 height 20
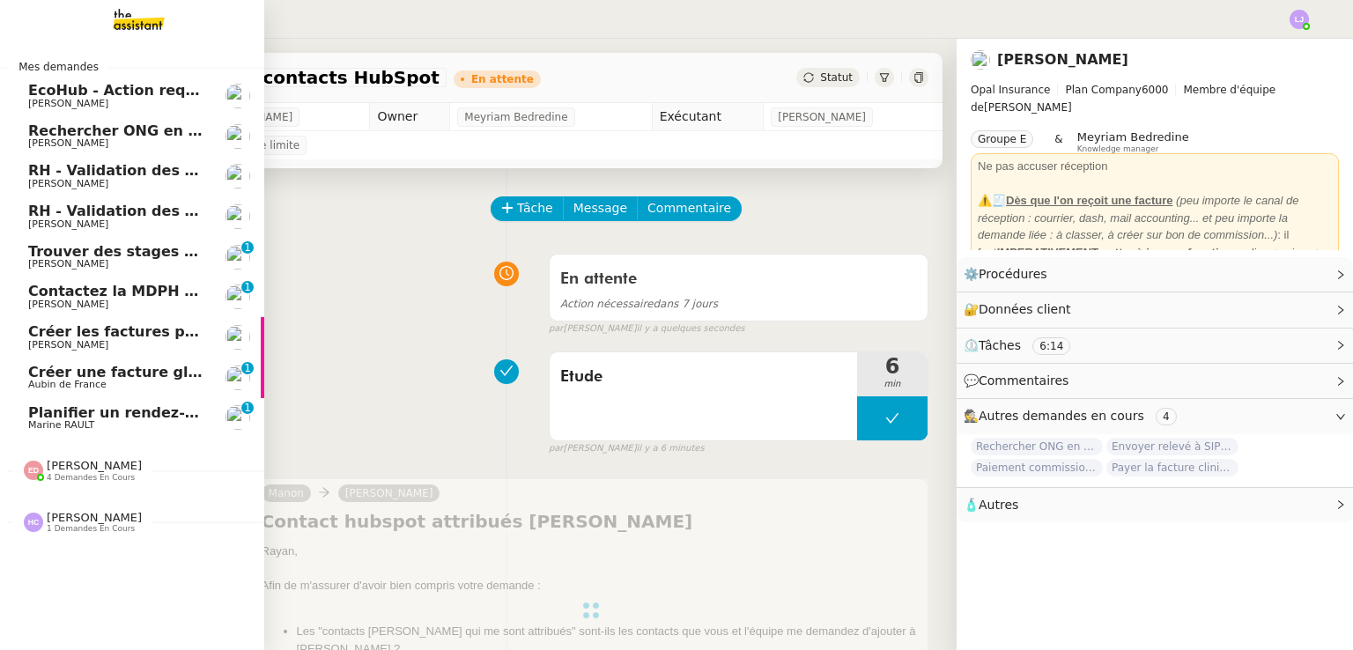
click at [96, 409] on span "Planifier un rendez-vous avec Techno Art Design" at bounding box center [220, 412] width 385 height 17
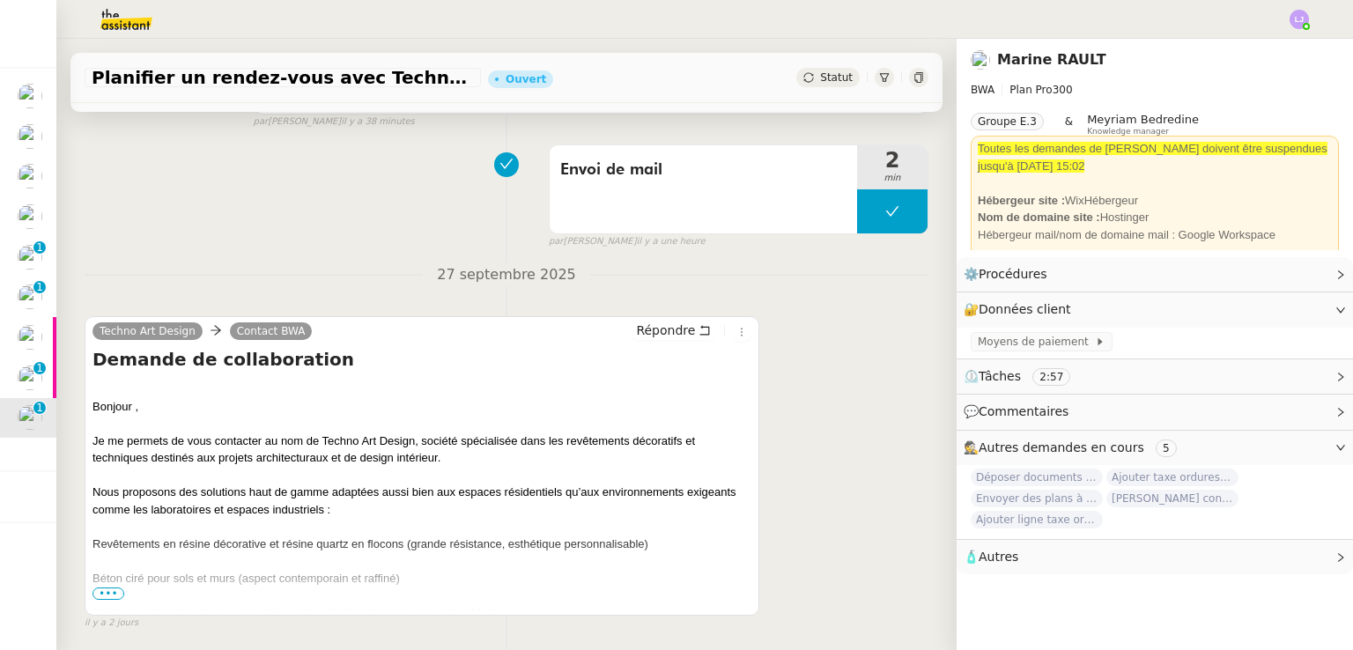
scroll to position [996, 0]
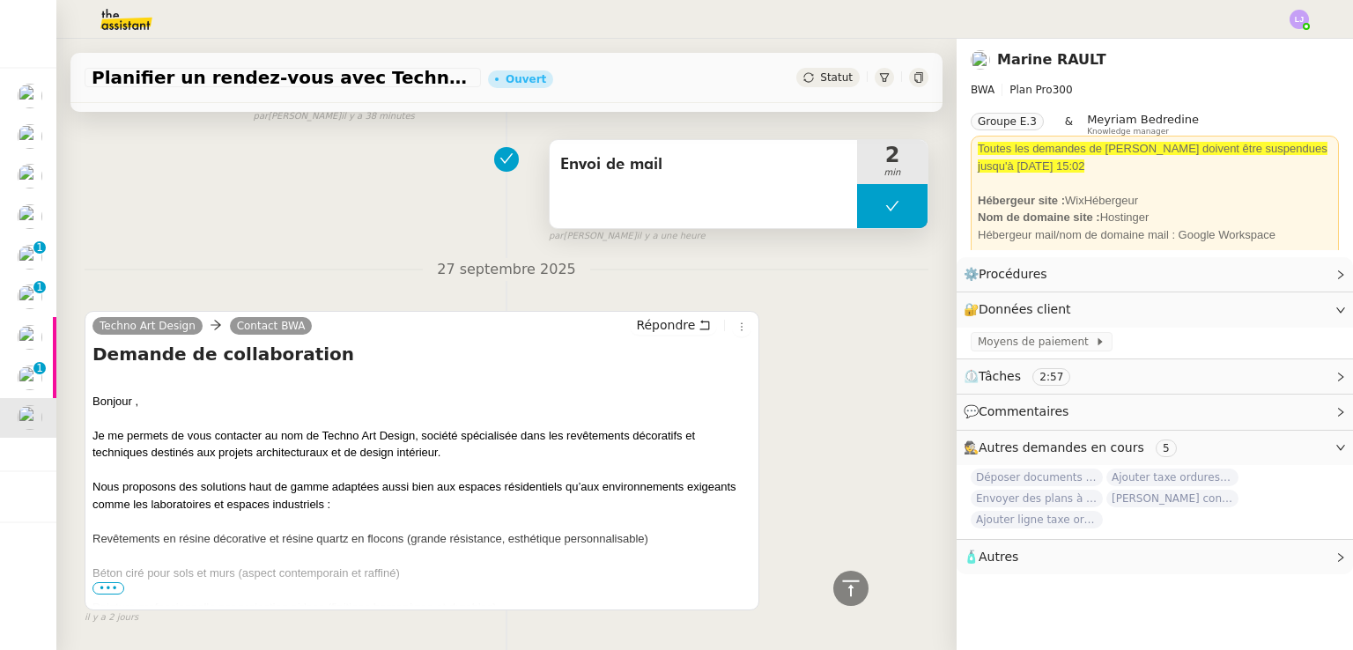
click at [857, 210] on button at bounding box center [892, 206] width 70 height 44
click at [872, 210] on icon at bounding box center [875, 206] width 6 height 10
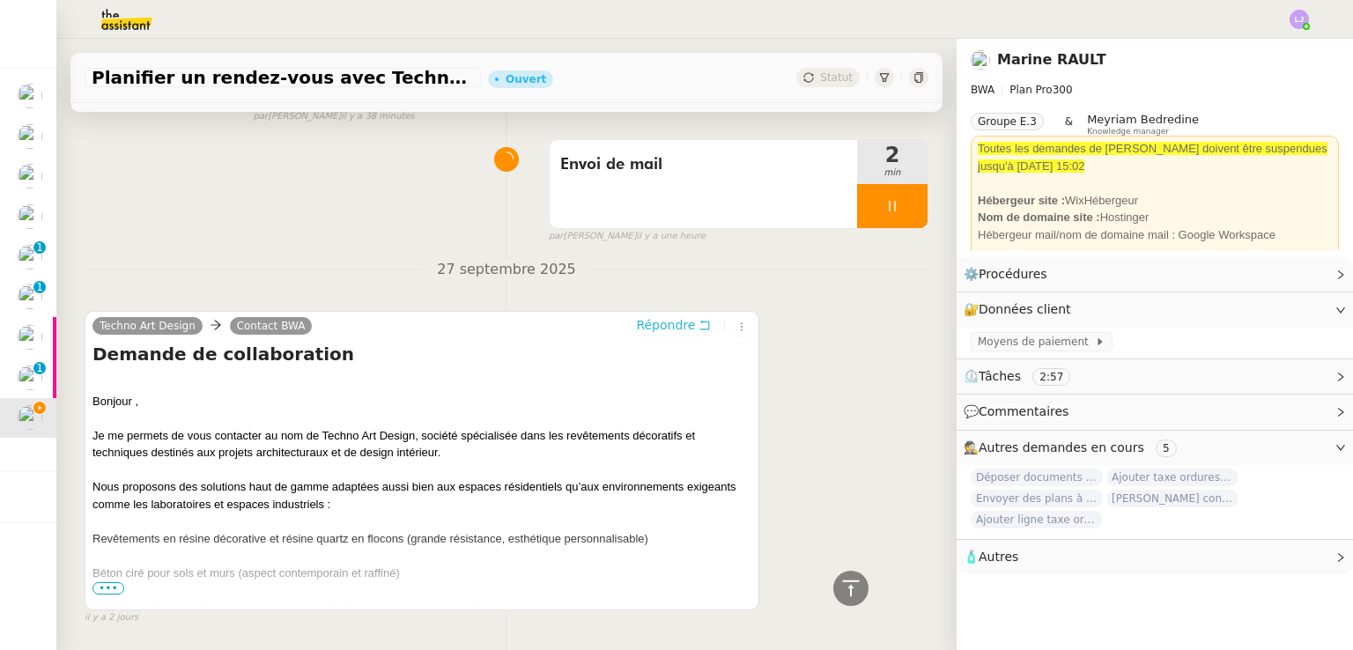
click at [680, 324] on button "Répondre" at bounding box center [673, 324] width 87 height 19
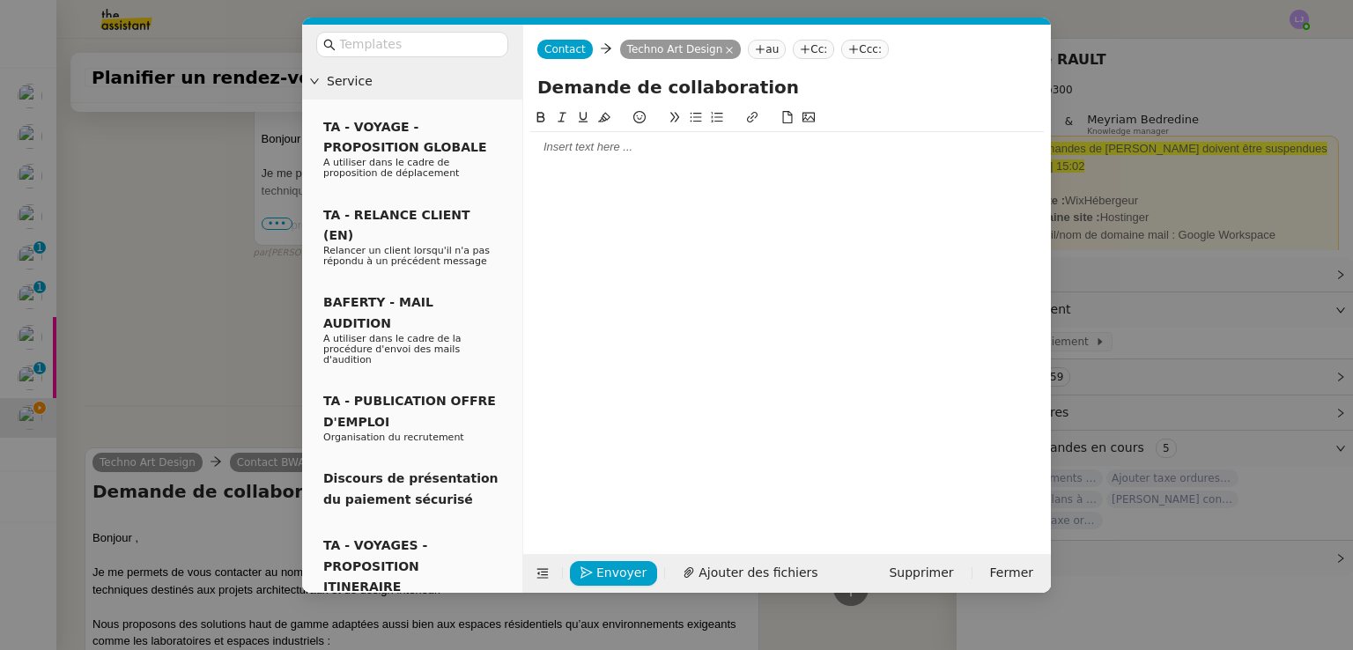
scroll to position [1133, 0]
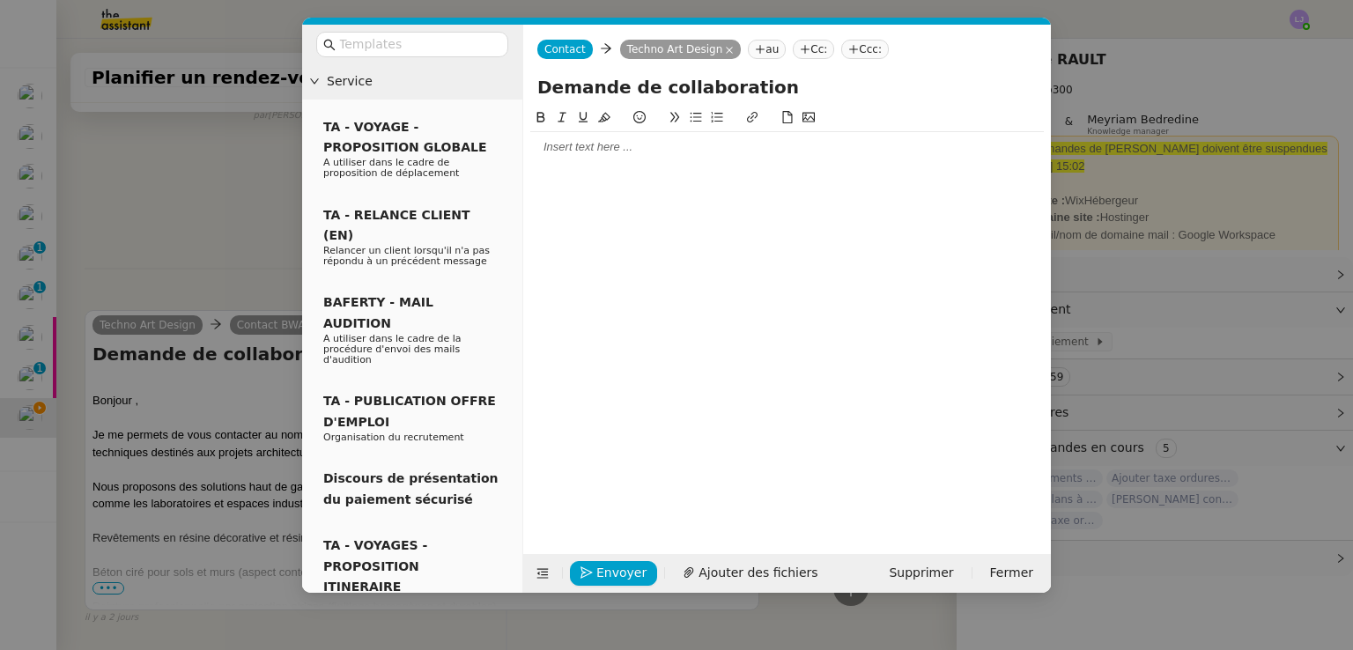
click at [707, 140] on div at bounding box center [787, 147] width 514 height 16
click at [87, 450] on nz-modal-container "Service TA - VOYAGE - PROPOSITION GLOBALE A utiliser dans le cadre de propositi…" at bounding box center [676, 325] width 1353 height 650
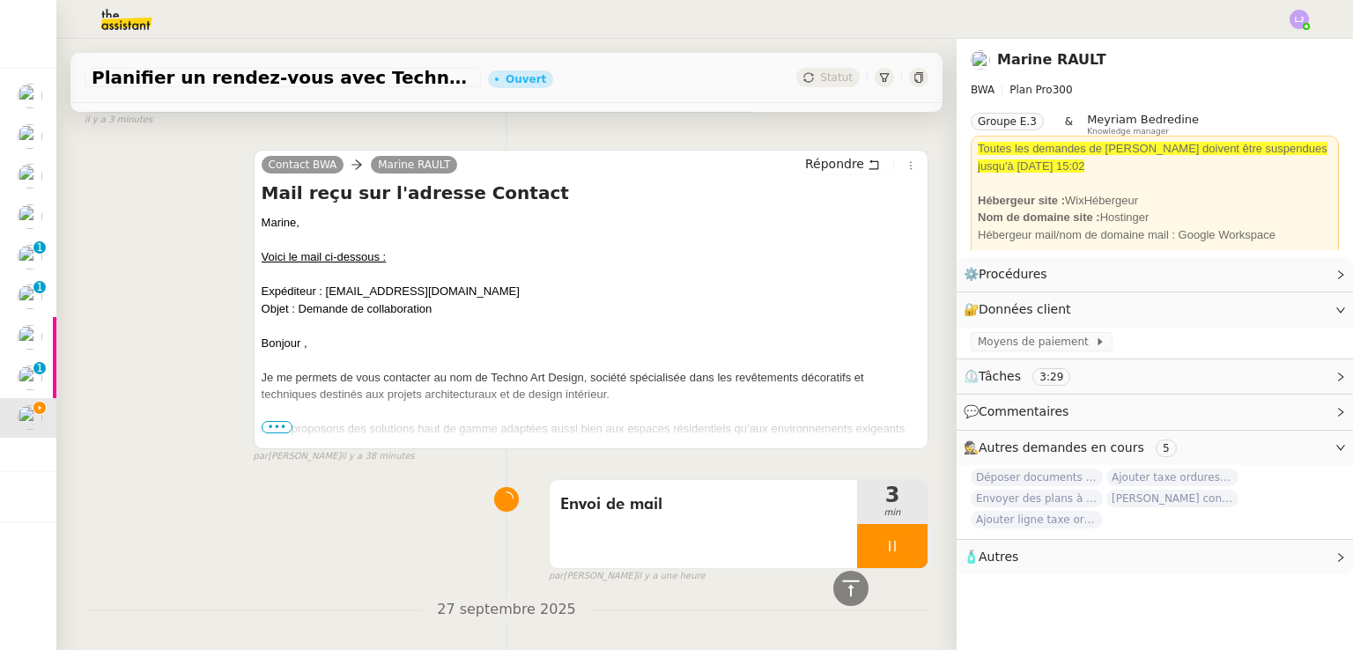
scroll to position [0, 0]
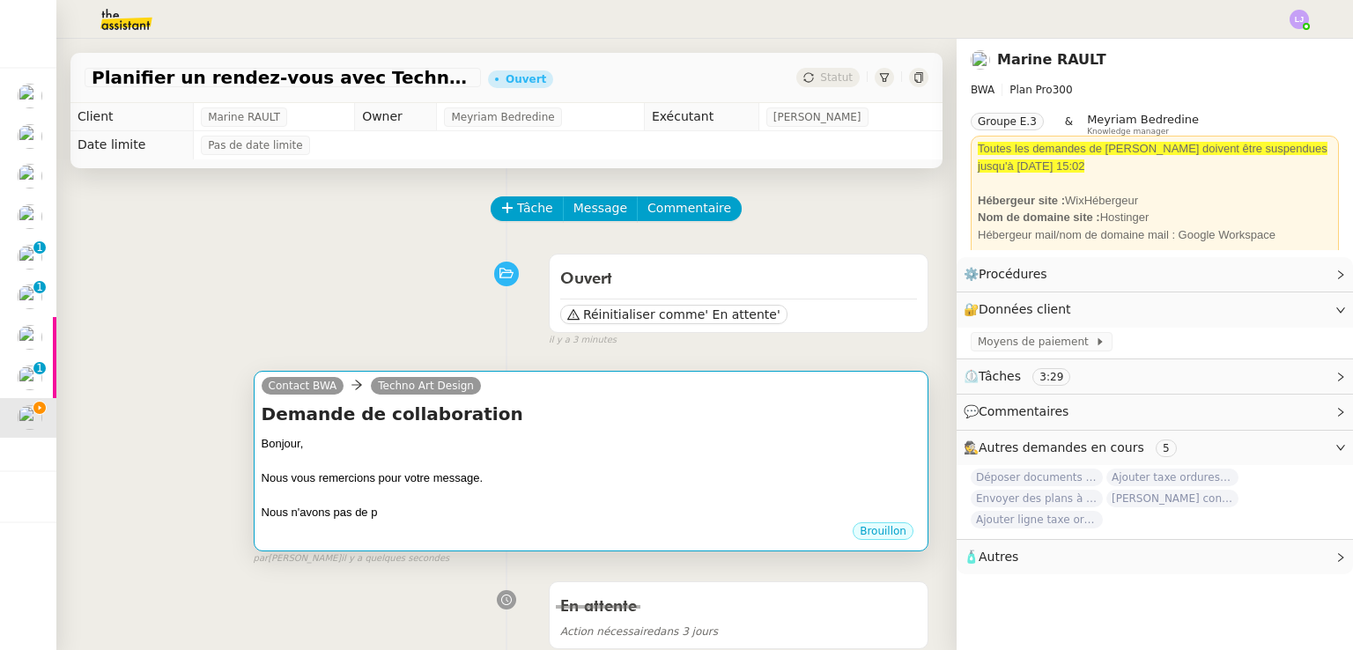
click at [346, 457] on div at bounding box center [591, 461] width 659 height 18
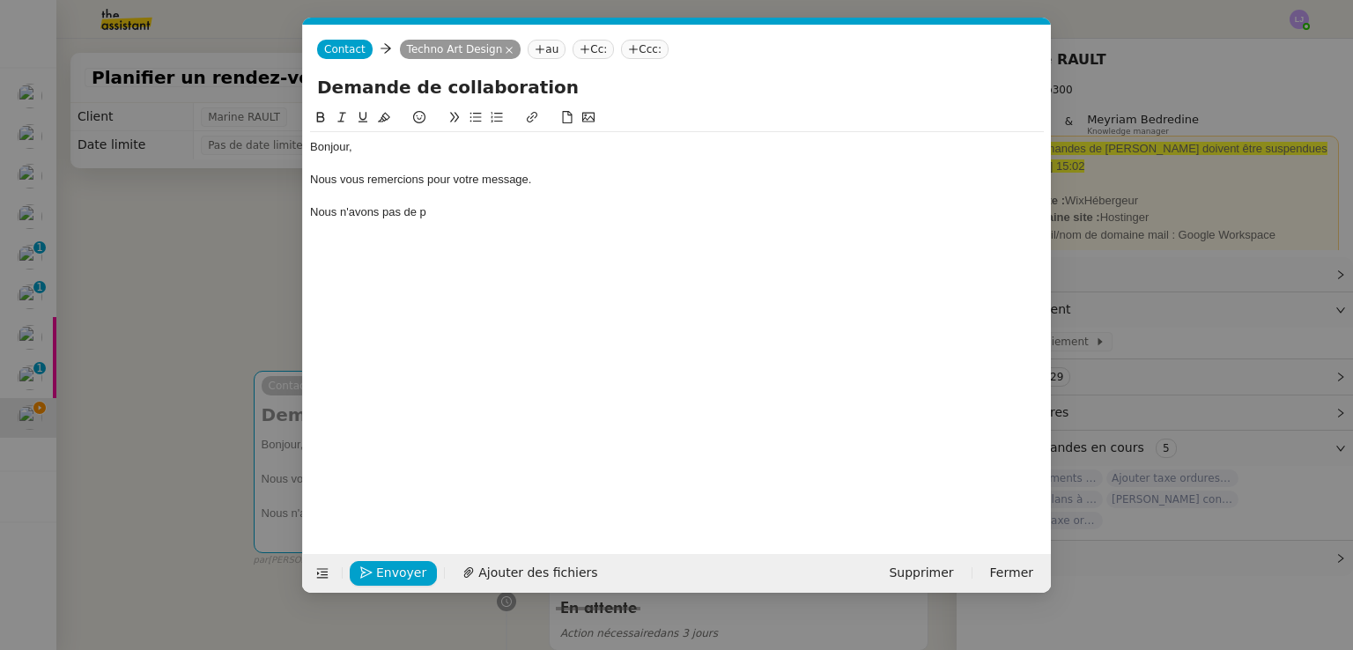
scroll to position [0, 37]
click at [402, 214] on div "Nous n'avons pas de p" at bounding box center [677, 212] width 734 height 16
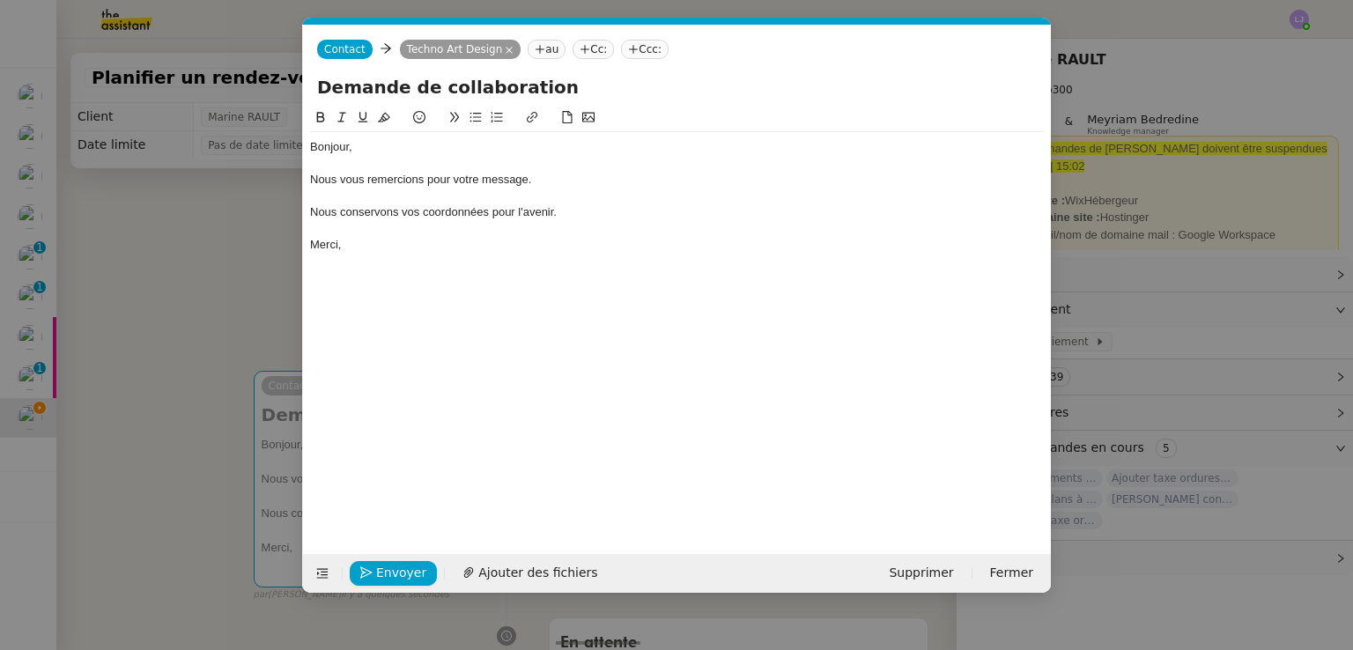
click at [144, 535] on nz-modal-container "Service TA - VOYAGE - PROPOSITION GLOBALE A utiliser dans le cadre de propositi…" at bounding box center [676, 325] width 1353 height 650
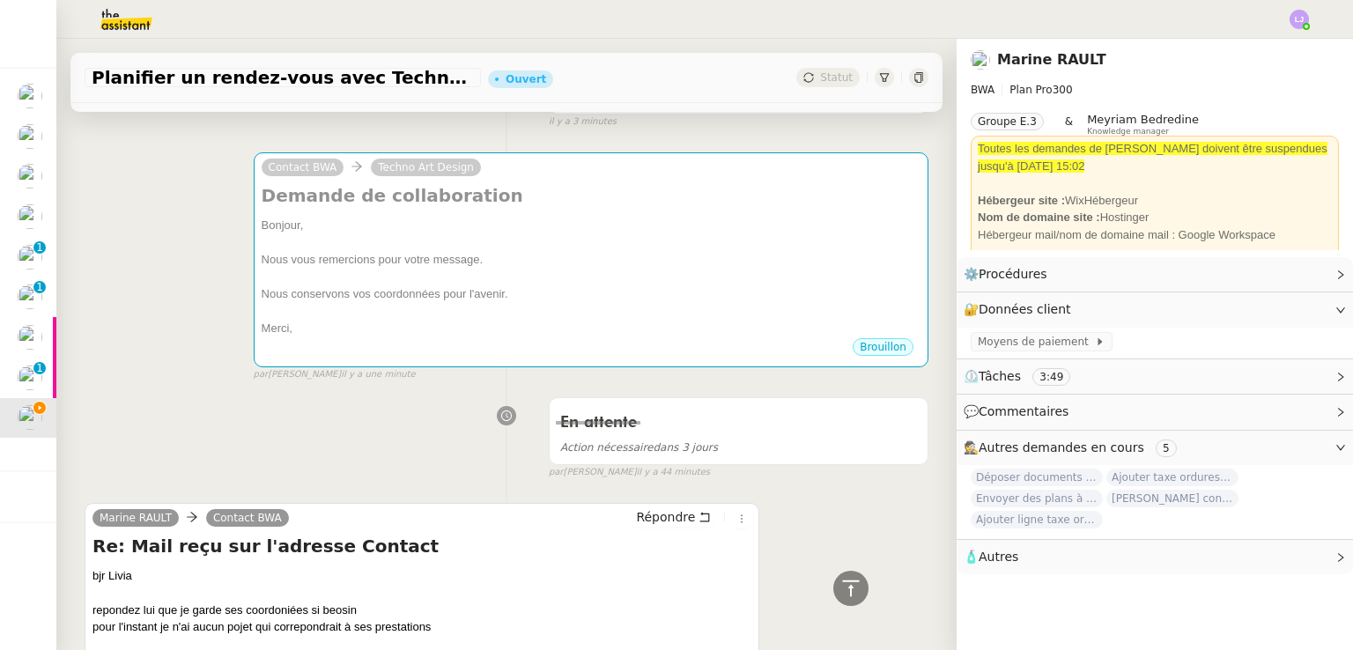
scroll to position [207, 0]
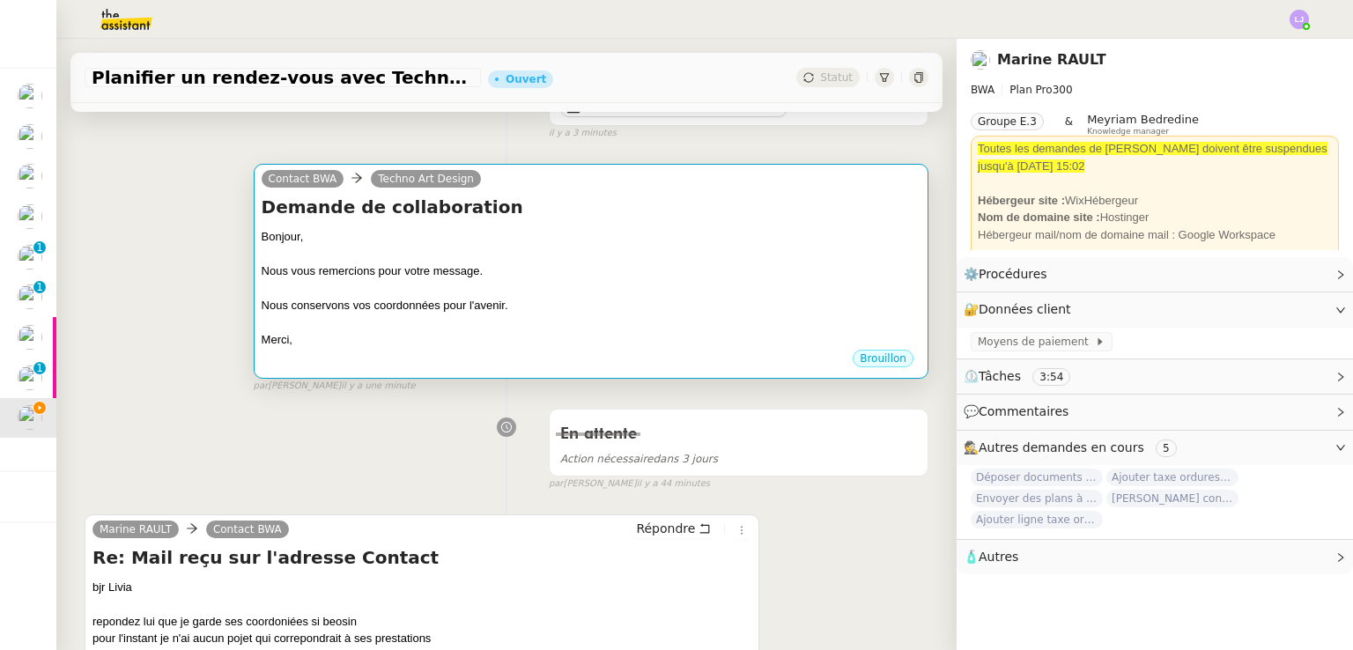
click at [522, 265] on div "Nous vous remercions pour votre message." at bounding box center [591, 272] width 659 height 18
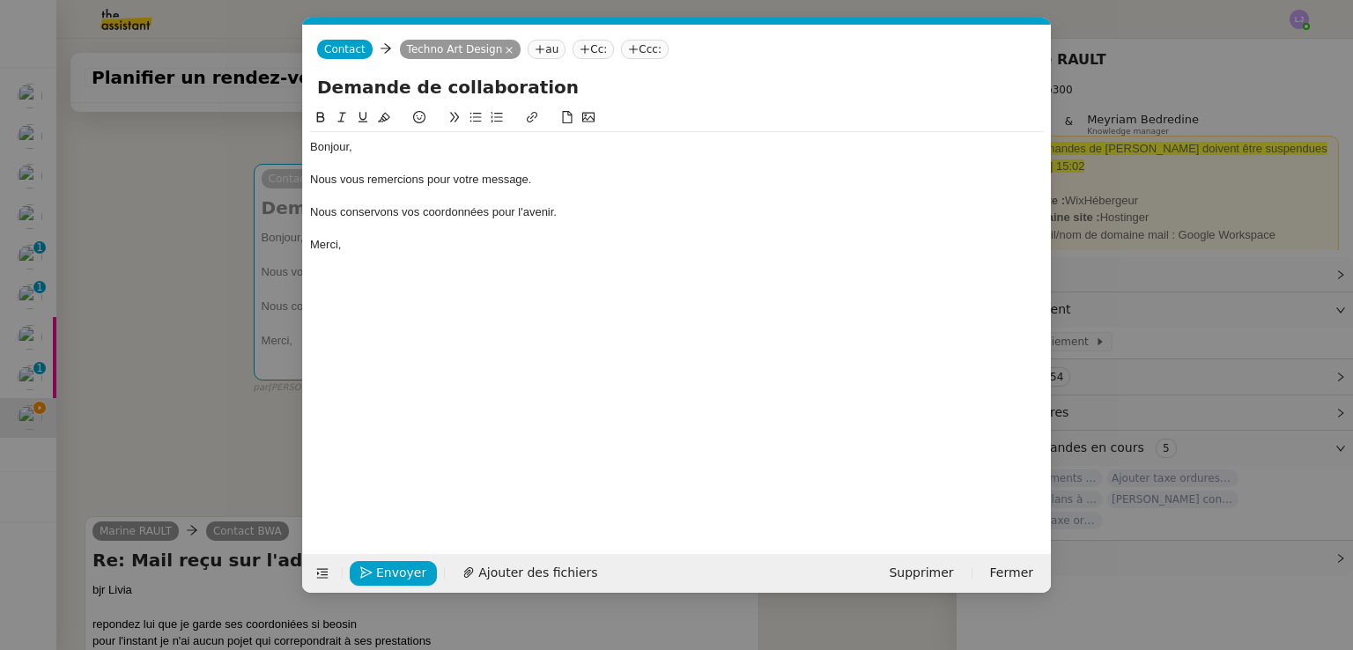
scroll to position [0, 37]
click at [248, 521] on nz-modal-container "Service TA - VOYAGE - PROPOSITION GLOBALE A utiliser dans le cadre de propositi…" at bounding box center [676, 325] width 1353 height 650
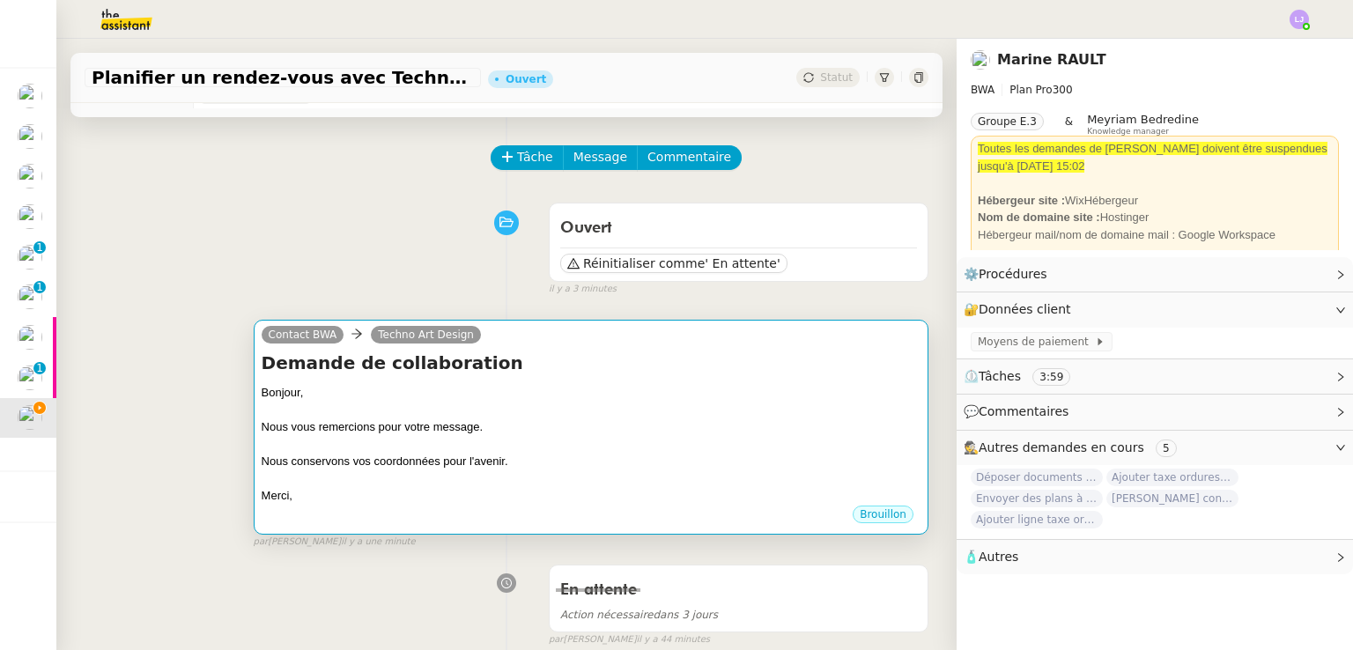
scroll to position [44, 0]
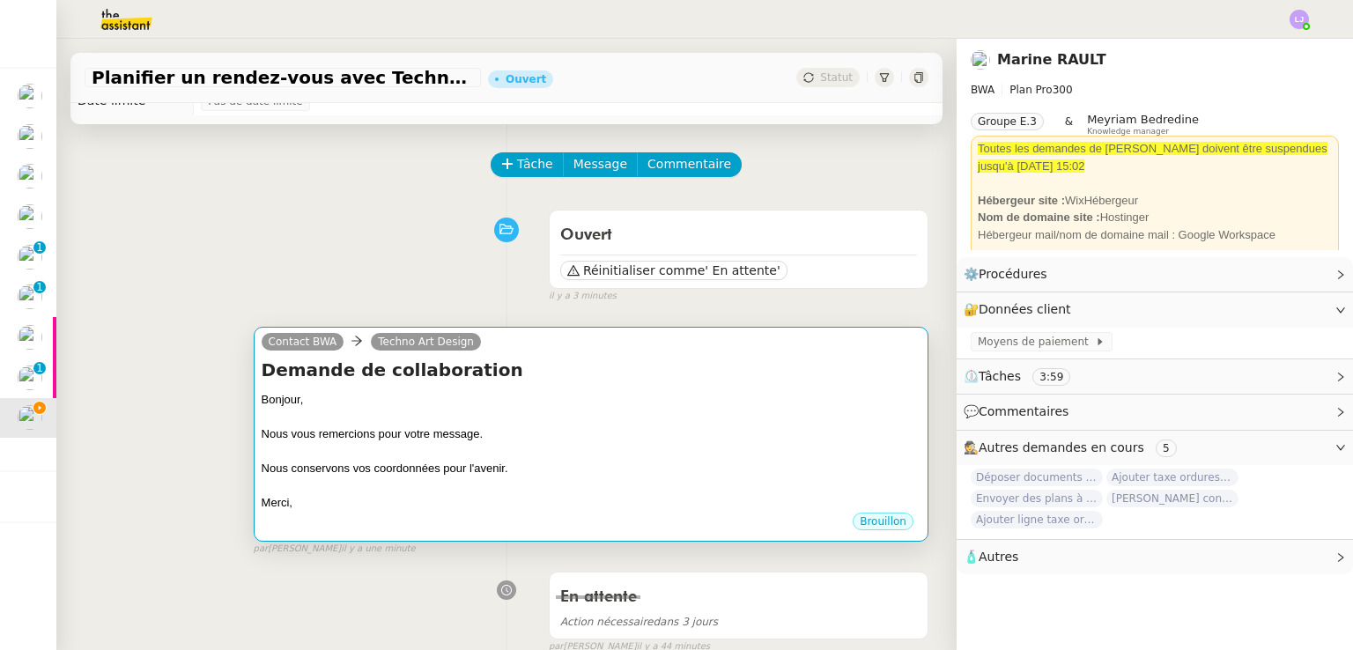
click at [497, 371] on h4 "Demande de collaboration" at bounding box center [591, 370] width 659 height 25
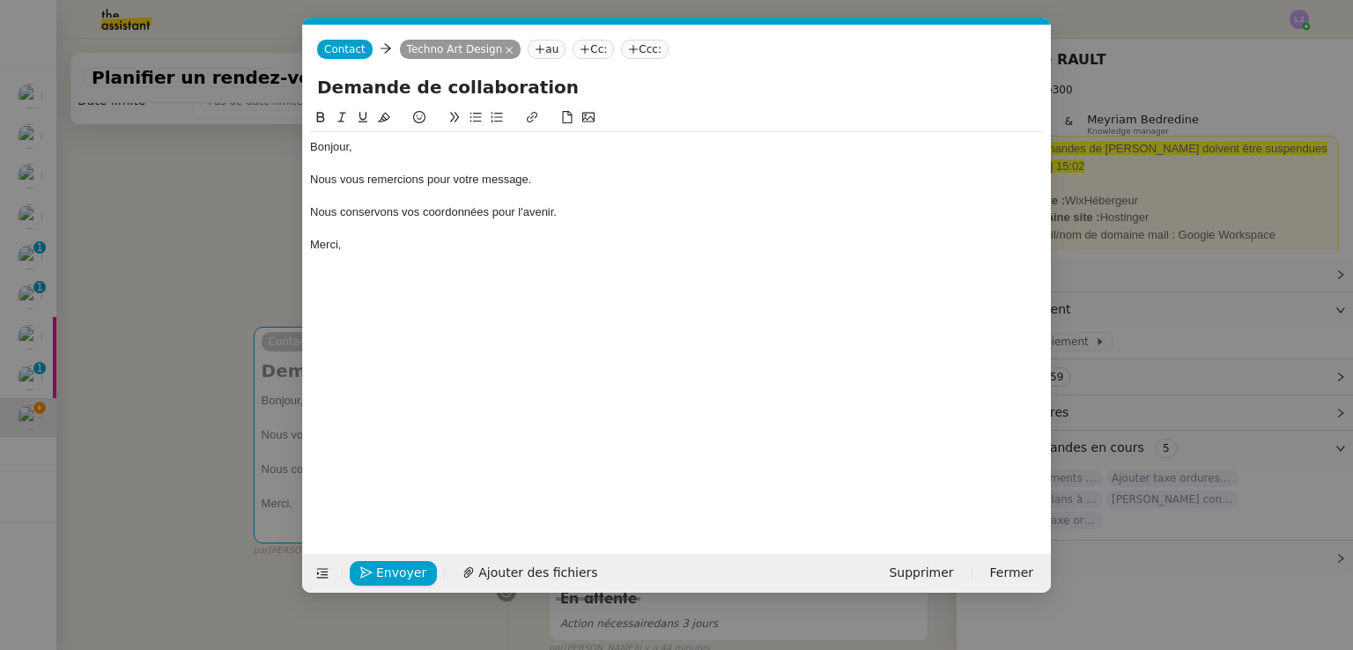
scroll to position [0, 37]
click at [404, 568] on span "Envoyer" at bounding box center [401, 573] width 50 height 20
click at [404, 568] on span "Confirmer l'envoi" at bounding box center [429, 573] width 106 height 20
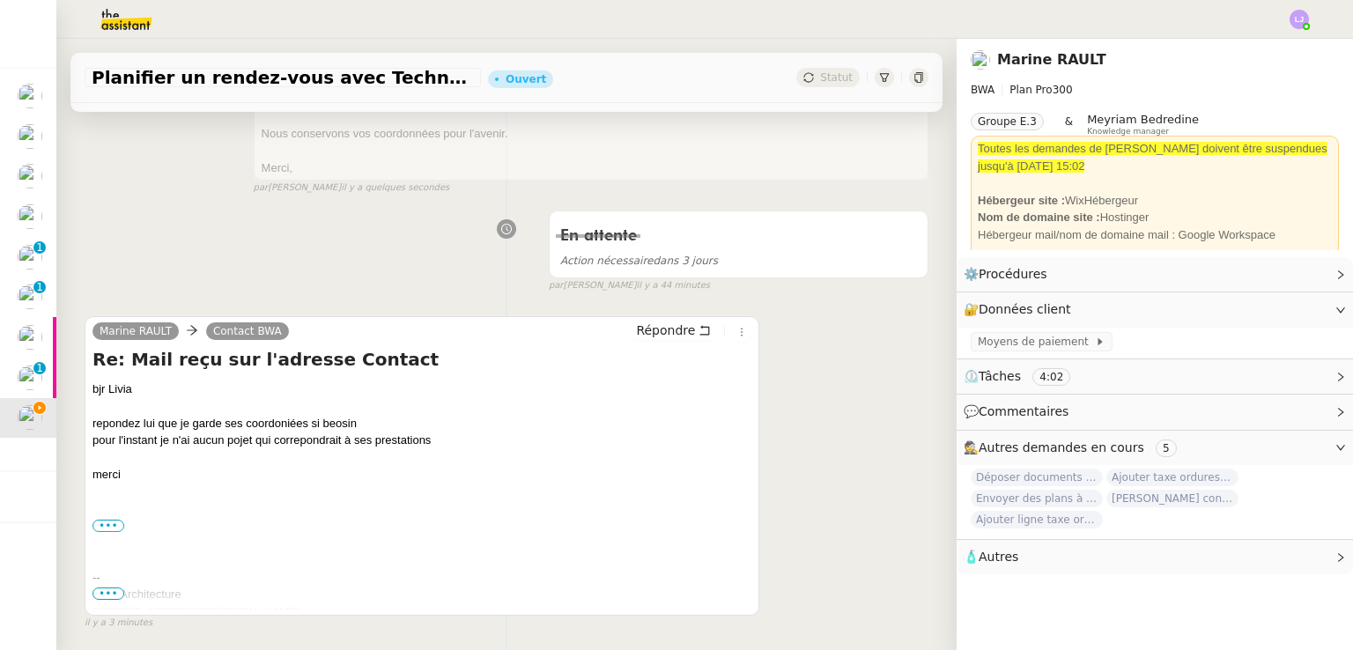
scroll to position [399, 0]
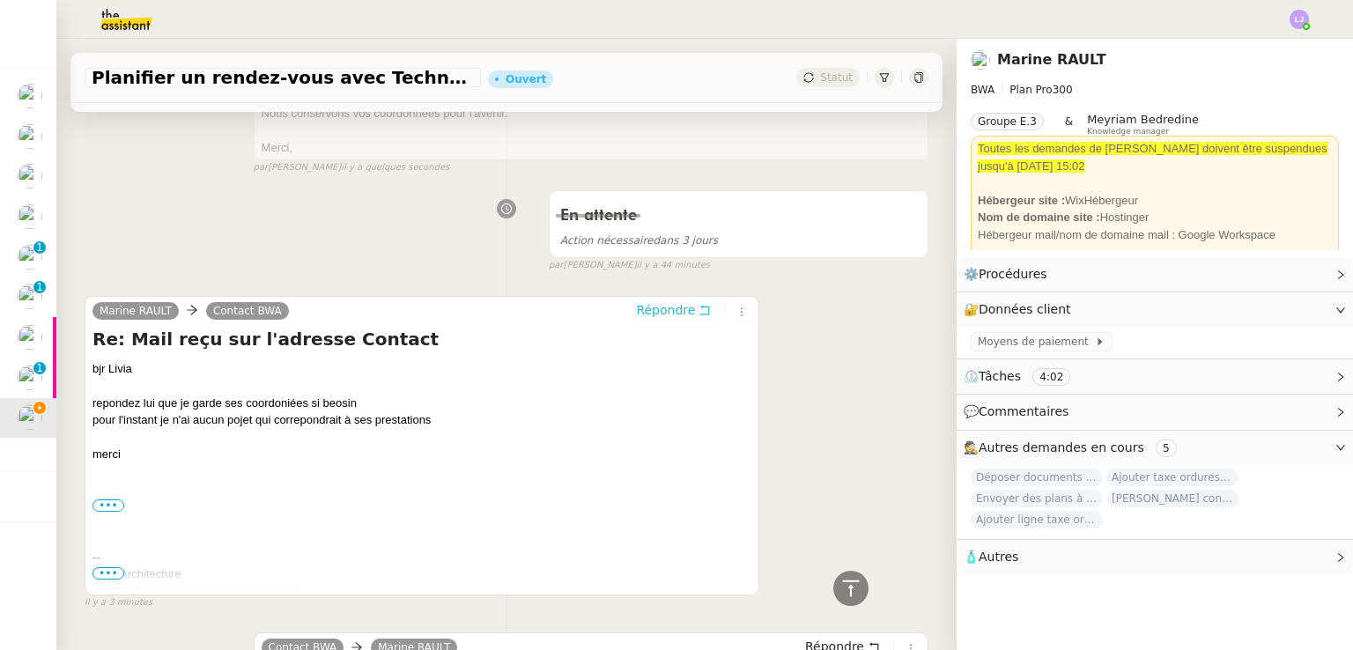
click at [678, 312] on button "Répondre" at bounding box center [673, 309] width 87 height 19
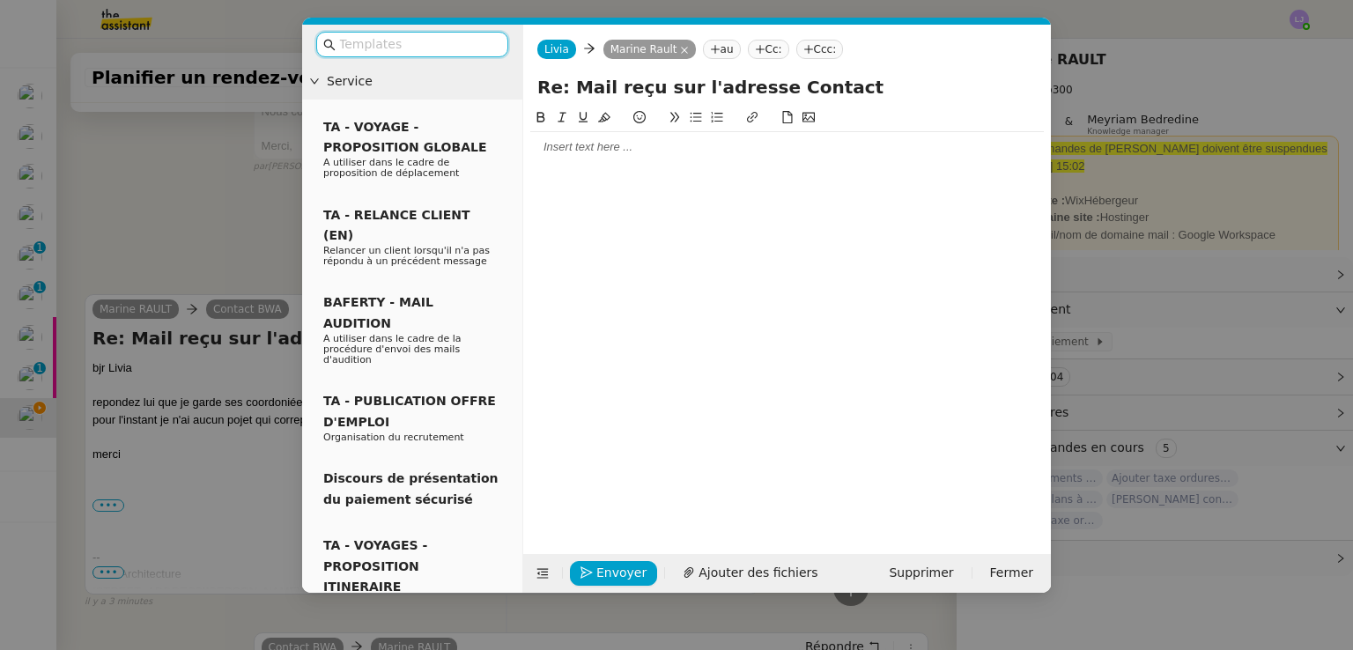
scroll to position [536, 0]
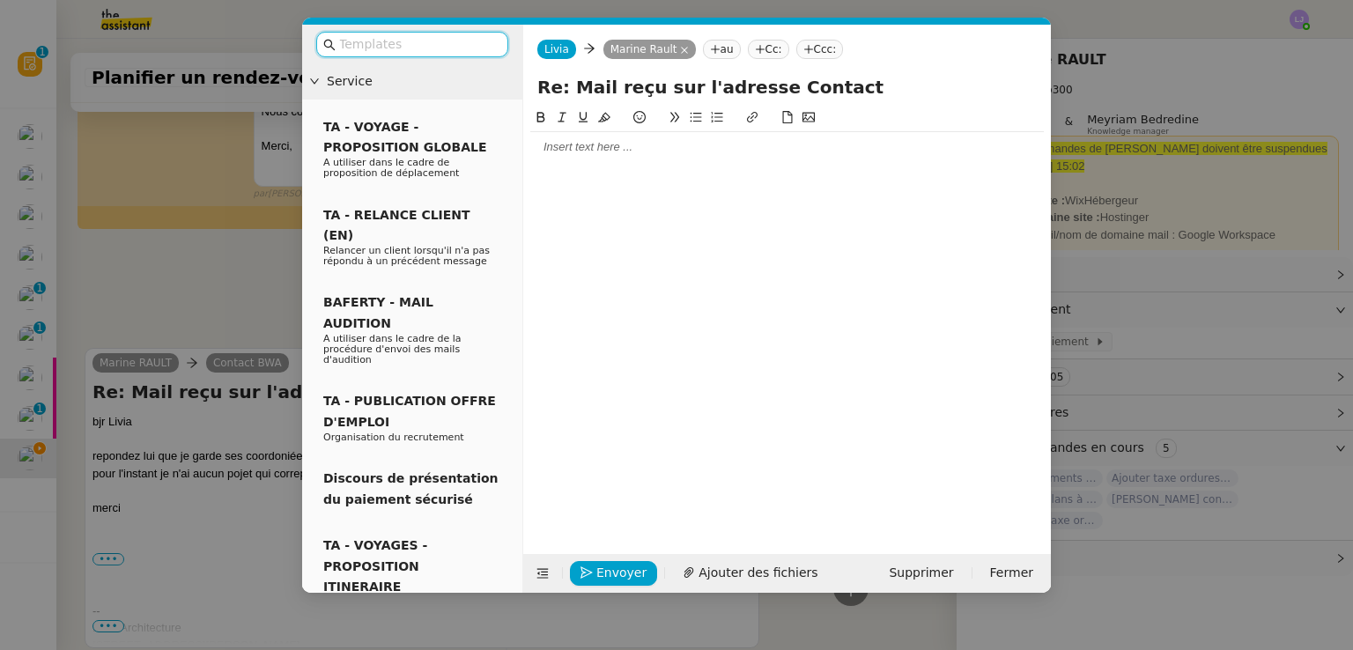
click at [476, 48] on input "text" at bounding box center [418, 44] width 159 height 20
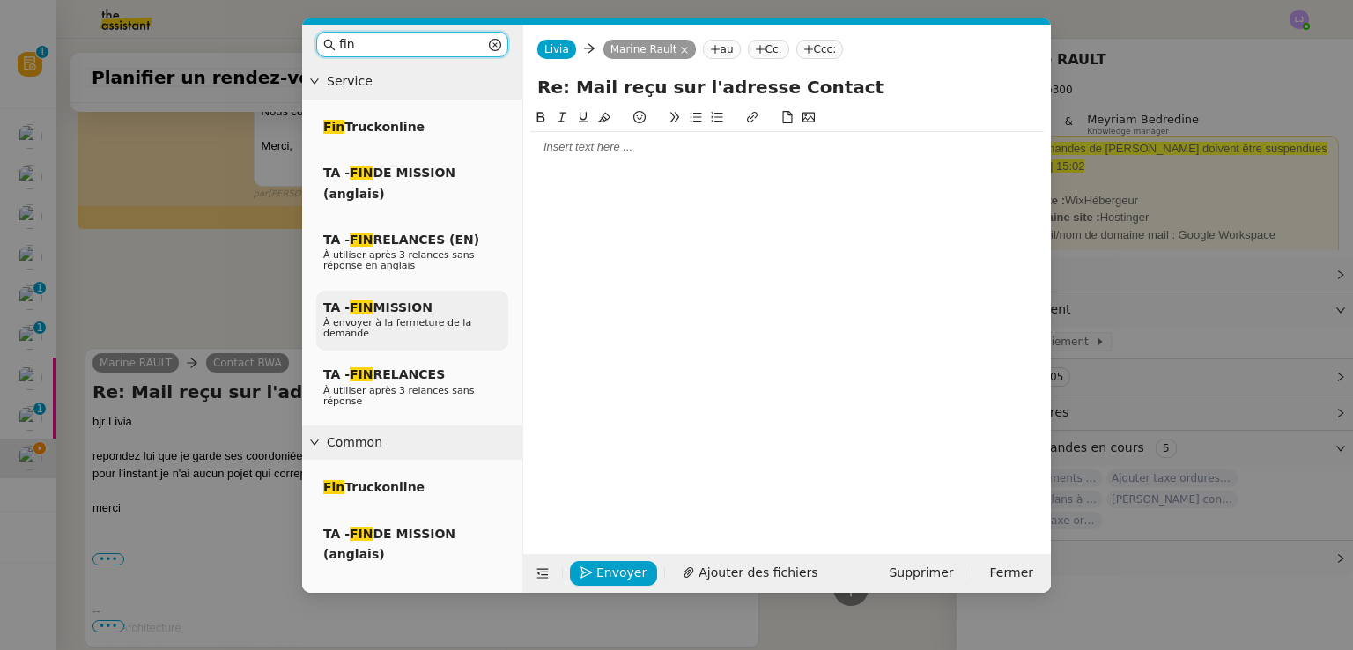
type input "fin"
click at [446, 302] on div "TA - FIN MISSION À envoyer à la fermeture de la demande" at bounding box center [412, 321] width 192 height 61
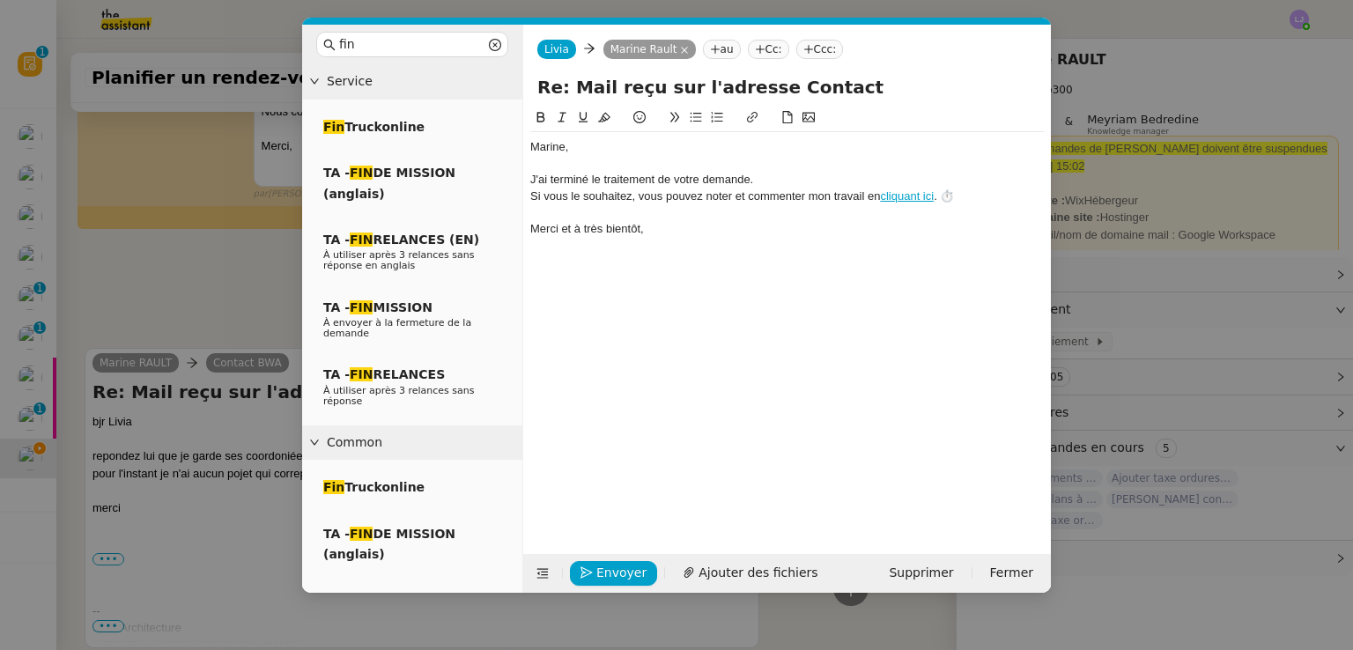
scroll to position [639, 0]
click at [648, 141] on div "﻿Marine﻿," at bounding box center [787, 147] width 514 height 16
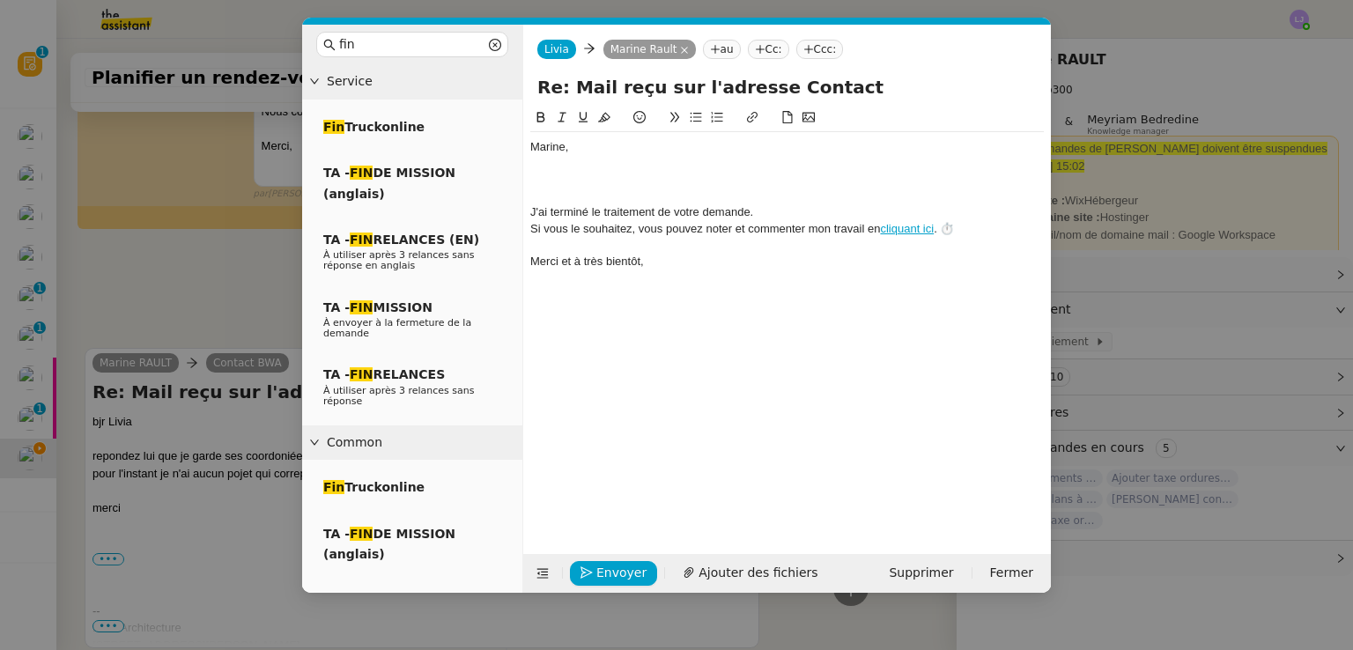
scroll to position [673, 0]
click at [572, 177] on div "Le mail abien été envoyé." at bounding box center [787, 180] width 514 height 16
click at [606, 575] on span "Envoyer" at bounding box center [621, 573] width 50 height 20
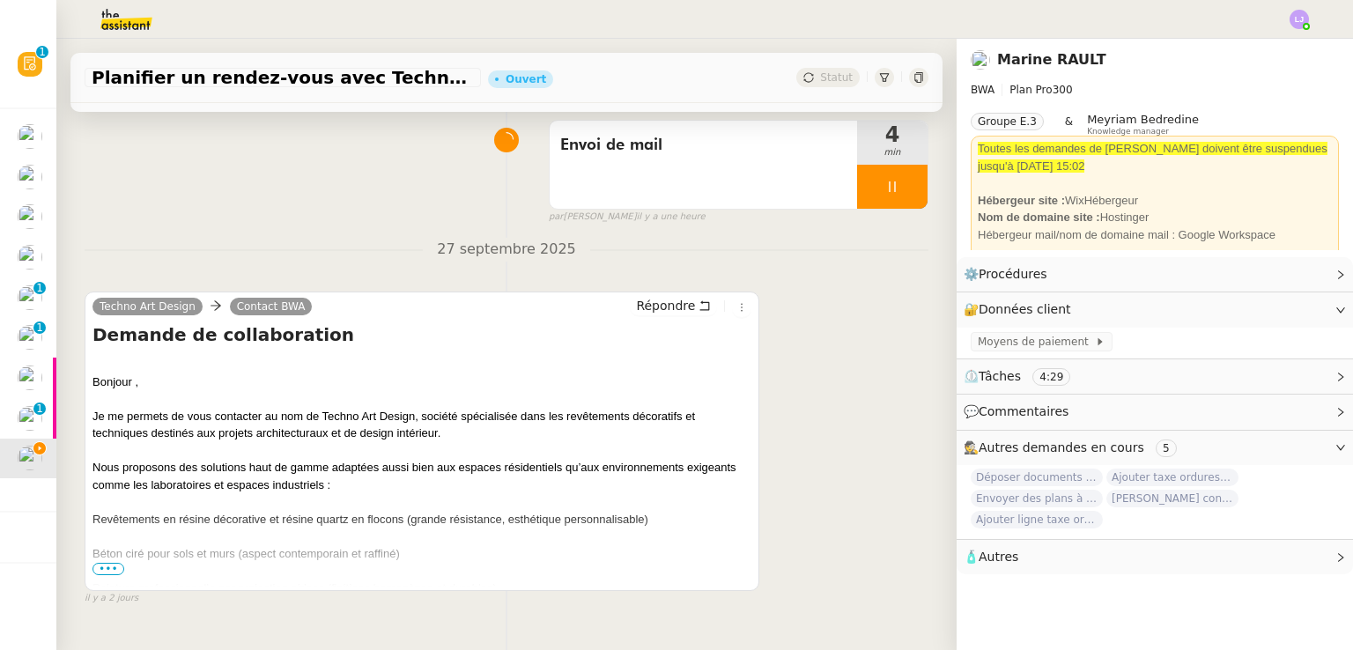
scroll to position [1540, 0]
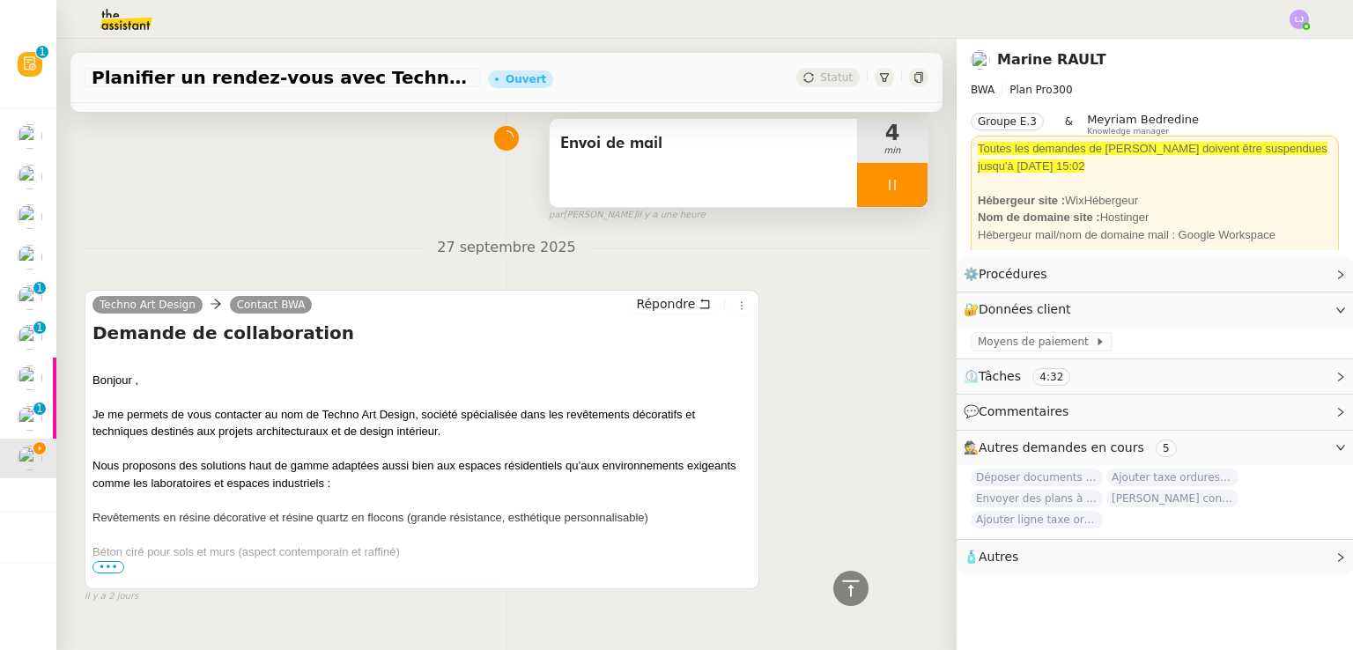
click at [891, 182] on div at bounding box center [892, 185] width 70 height 44
click at [903, 182] on icon at bounding box center [910, 185] width 14 height 14
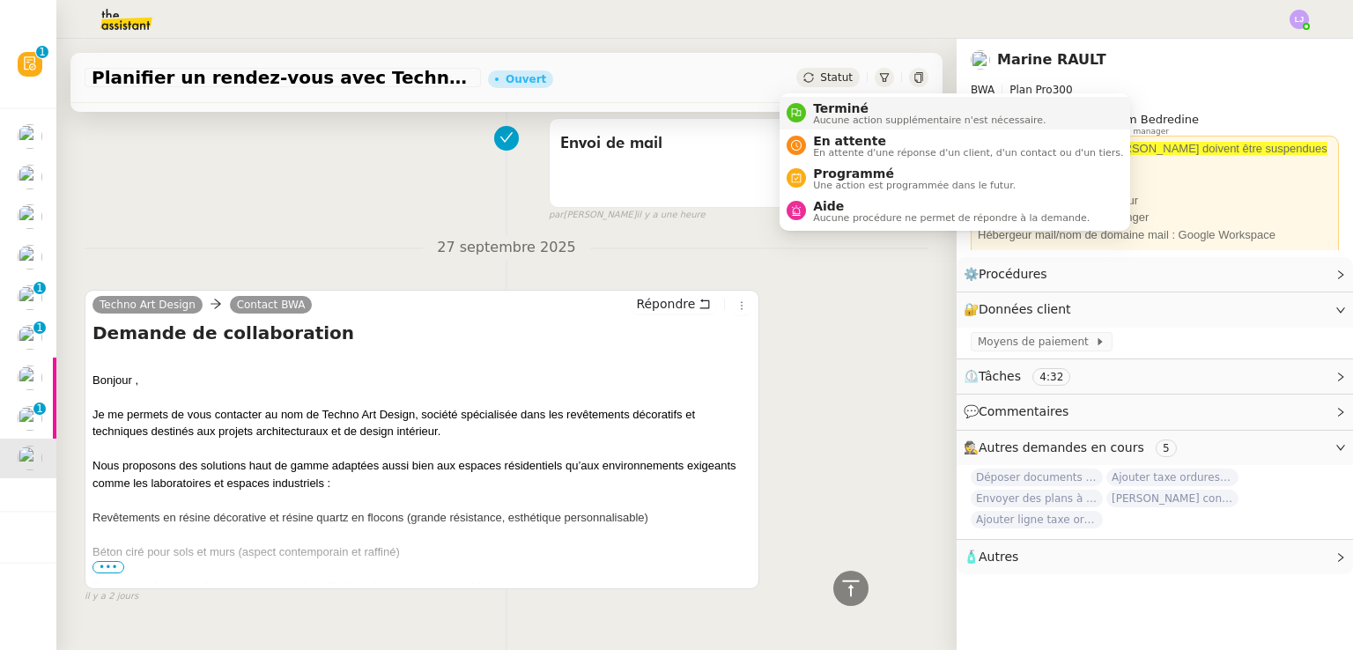
click at [836, 110] on span "Terminé" at bounding box center [929, 108] width 233 height 14
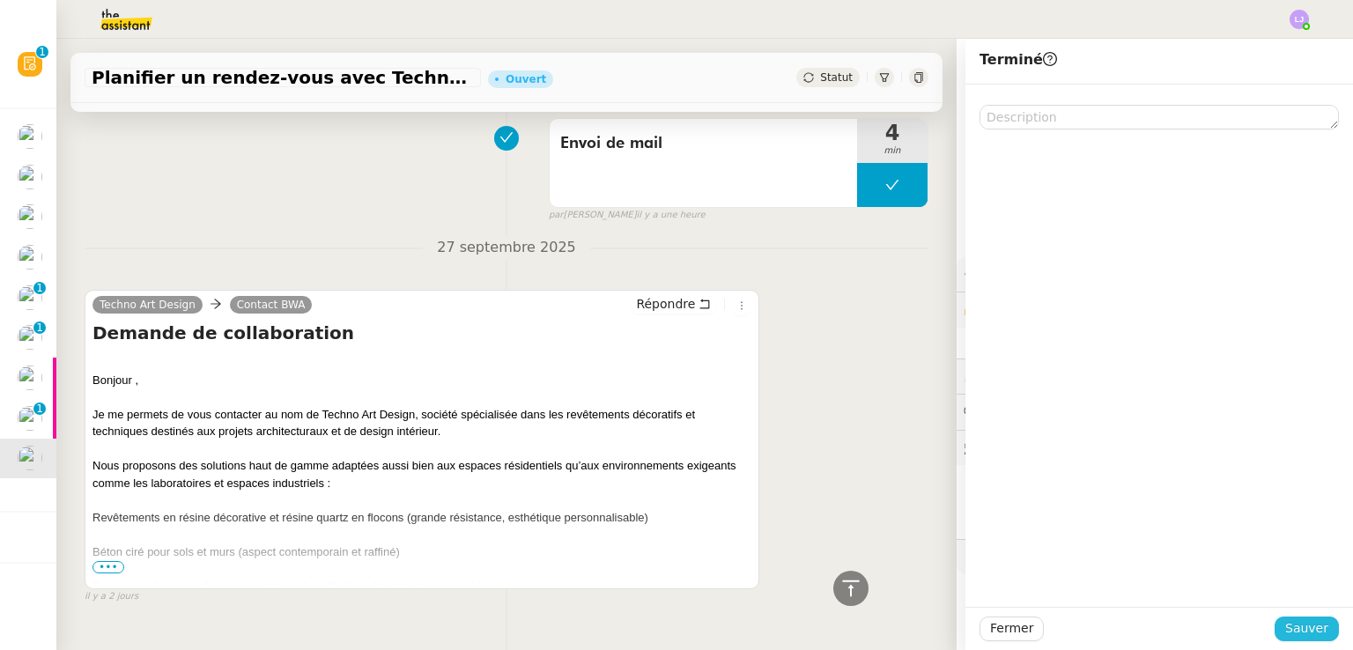
click at [1298, 618] on button "Sauver" at bounding box center [1307, 629] width 64 height 25
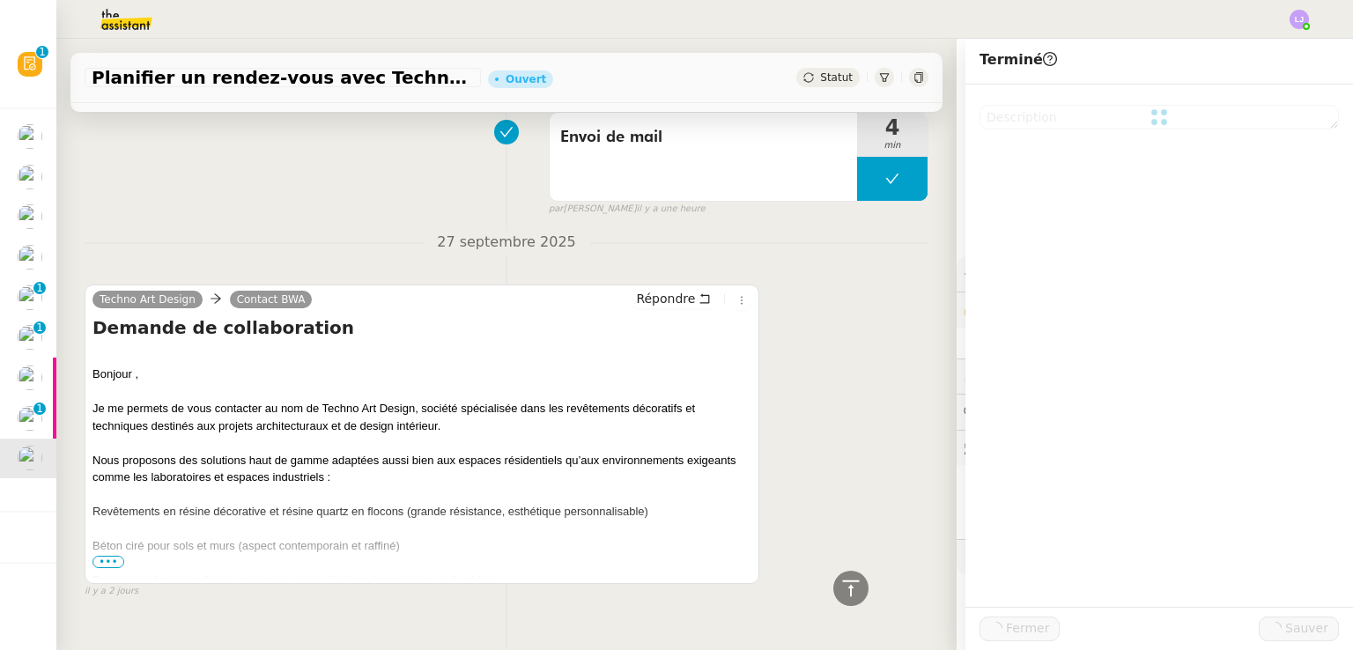
scroll to position [1535, 0]
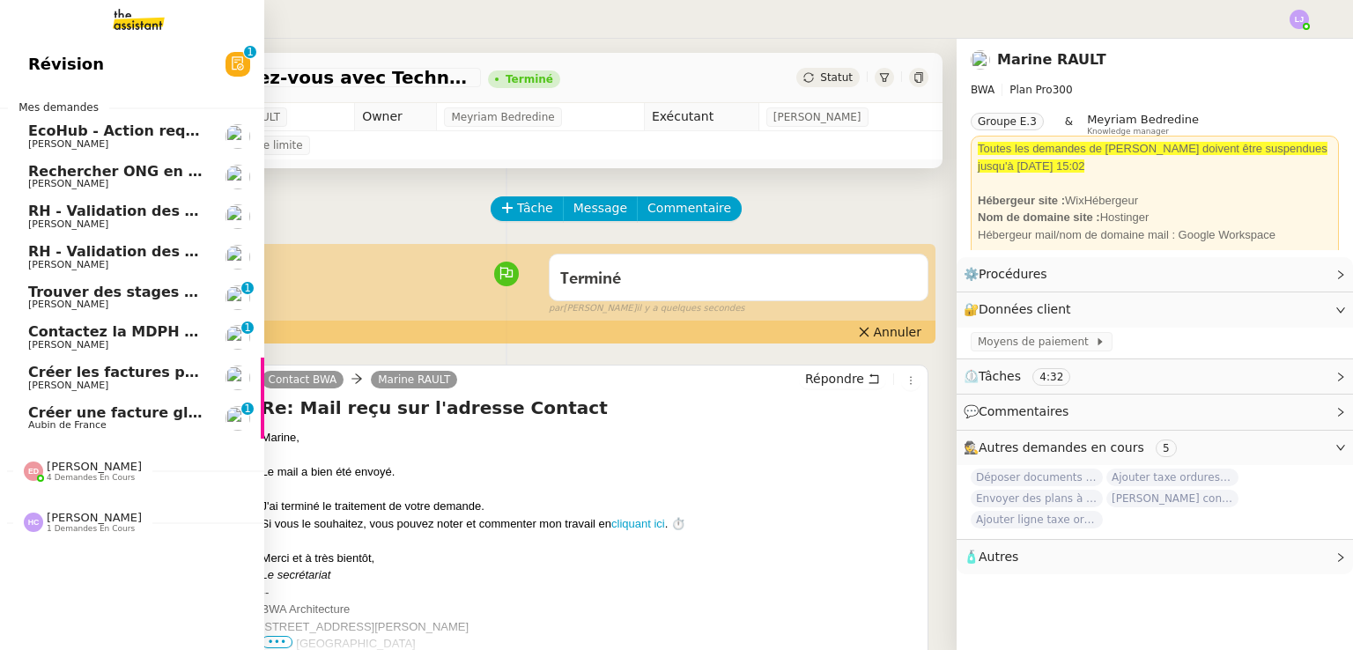
click at [204, 251] on link "RH - Validation des heures employés PSPI - [DATE] [PERSON_NAME]" at bounding box center [132, 257] width 264 height 41
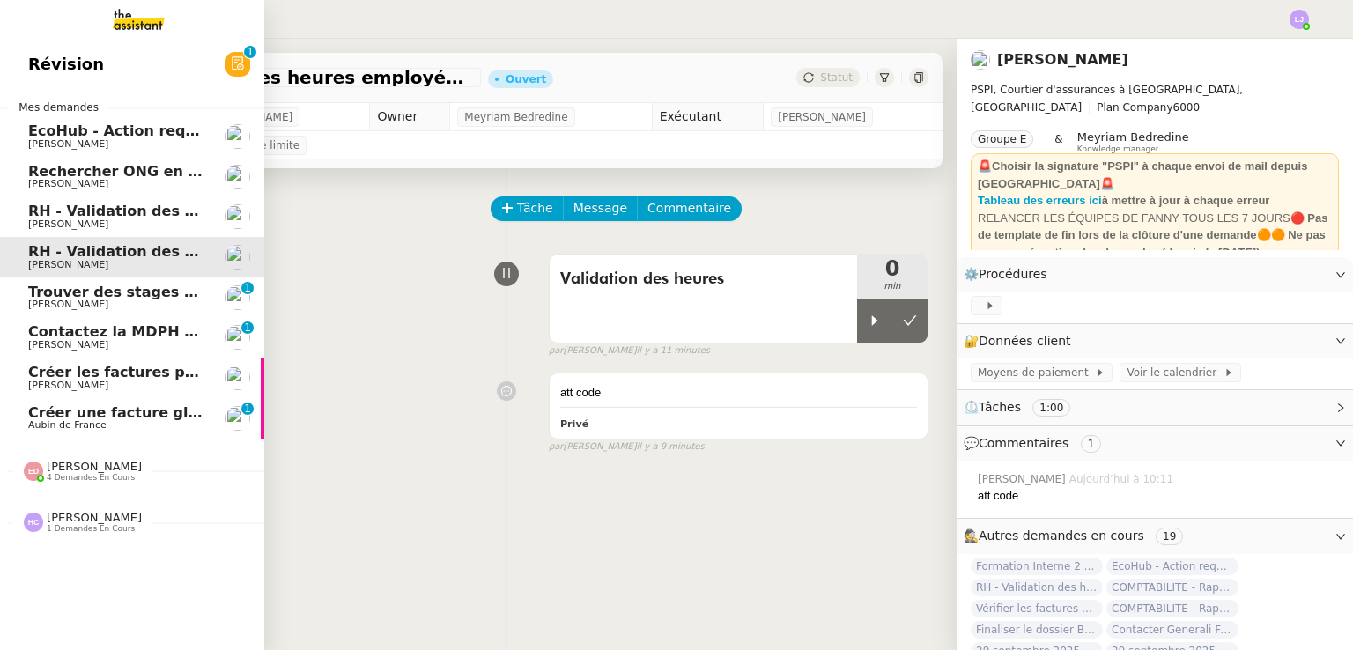
click at [208, 164] on link "Rechercher ONG en [GEOGRAPHIC_DATA] et lancer campagne [PERSON_NAME]" at bounding box center [132, 177] width 264 height 41
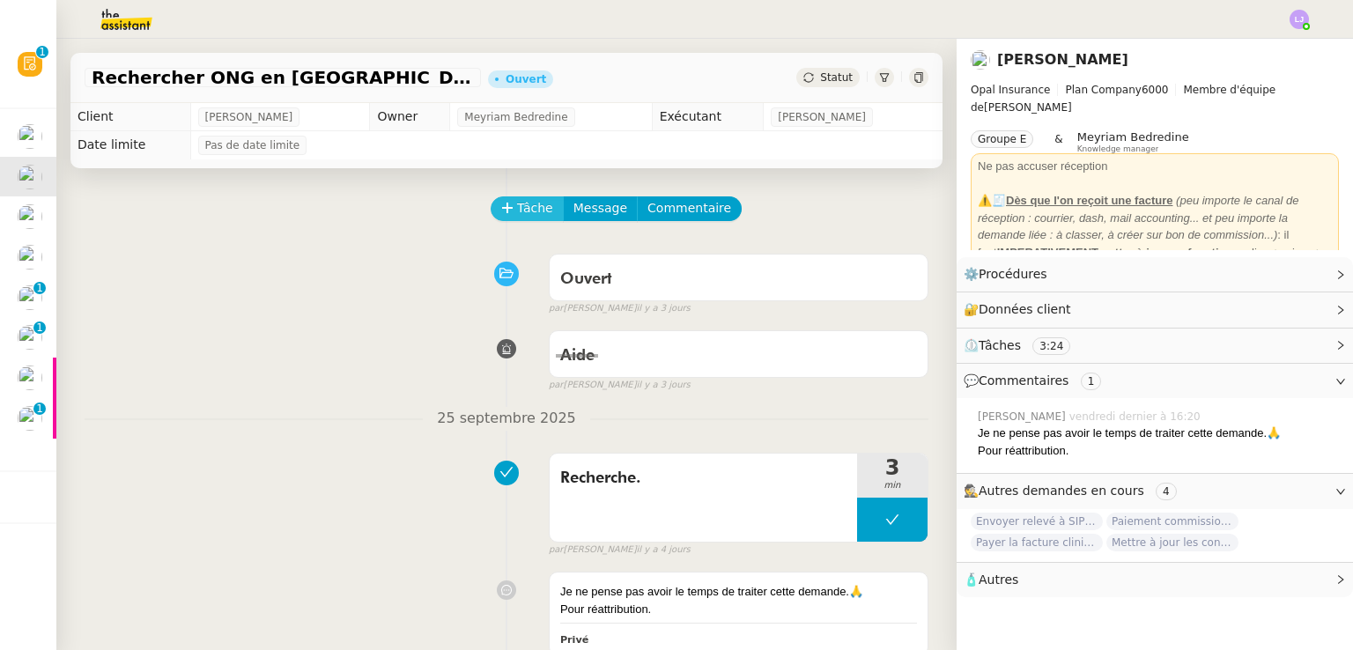
click at [522, 211] on span "Tâche" at bounding box center [535, 208] width 36 height 20
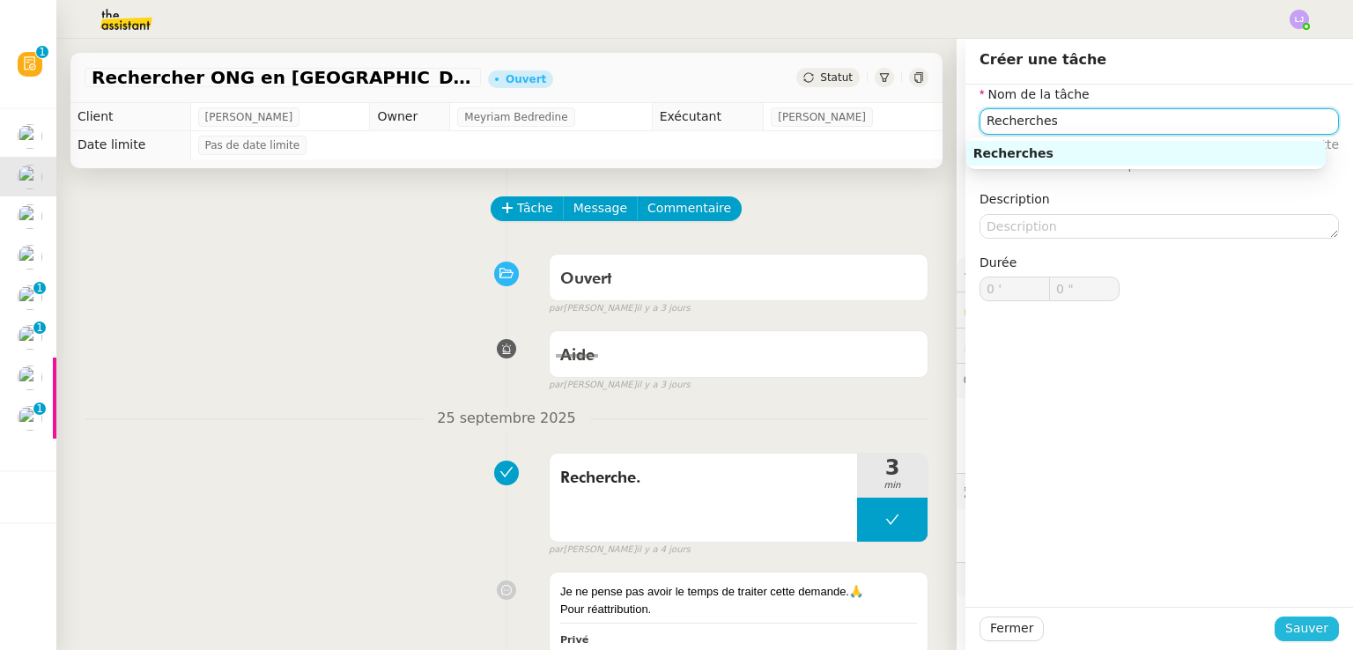
type input "Recherches"
click at [1304, 634] on span "Sauver" at bounding box center [1307, 629] width 43 height 20
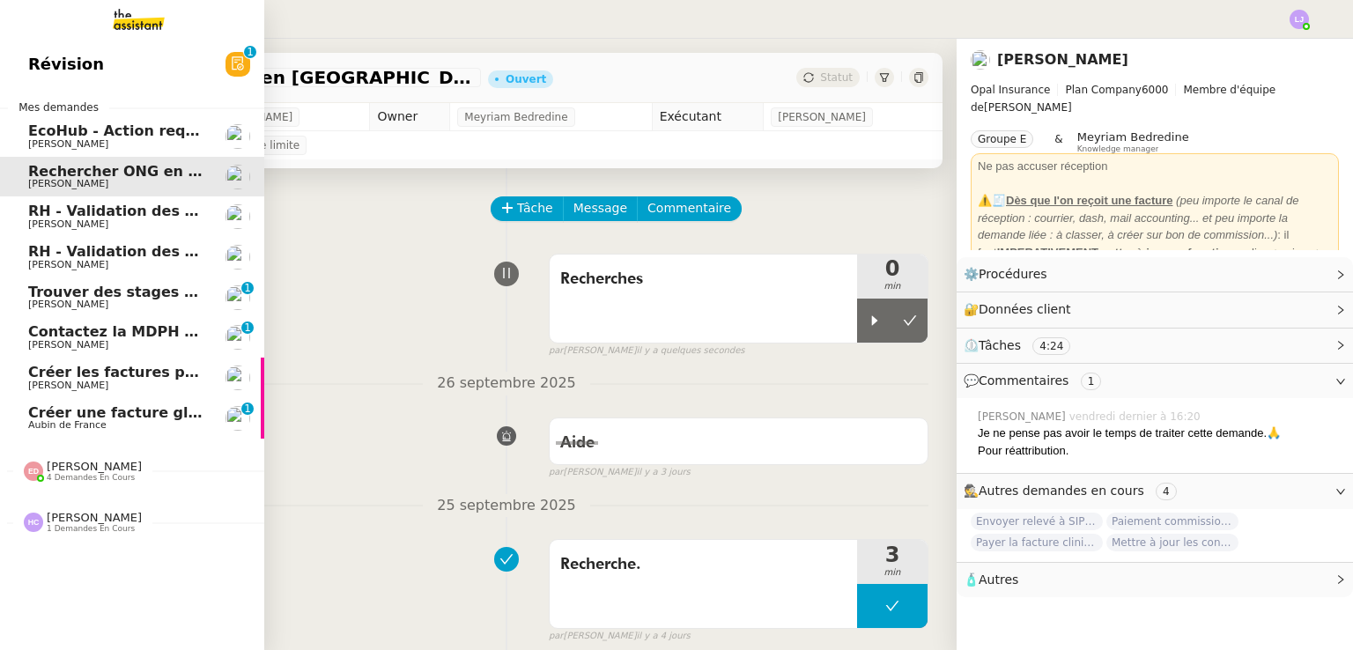
click at [109, 311] on link "Trouver des stages pour notre fils [PERSON_NAME] DEJAR 0 1 2 3 4 5 6 7 8 9" at bounding box center [132, 298] width 264 height 41
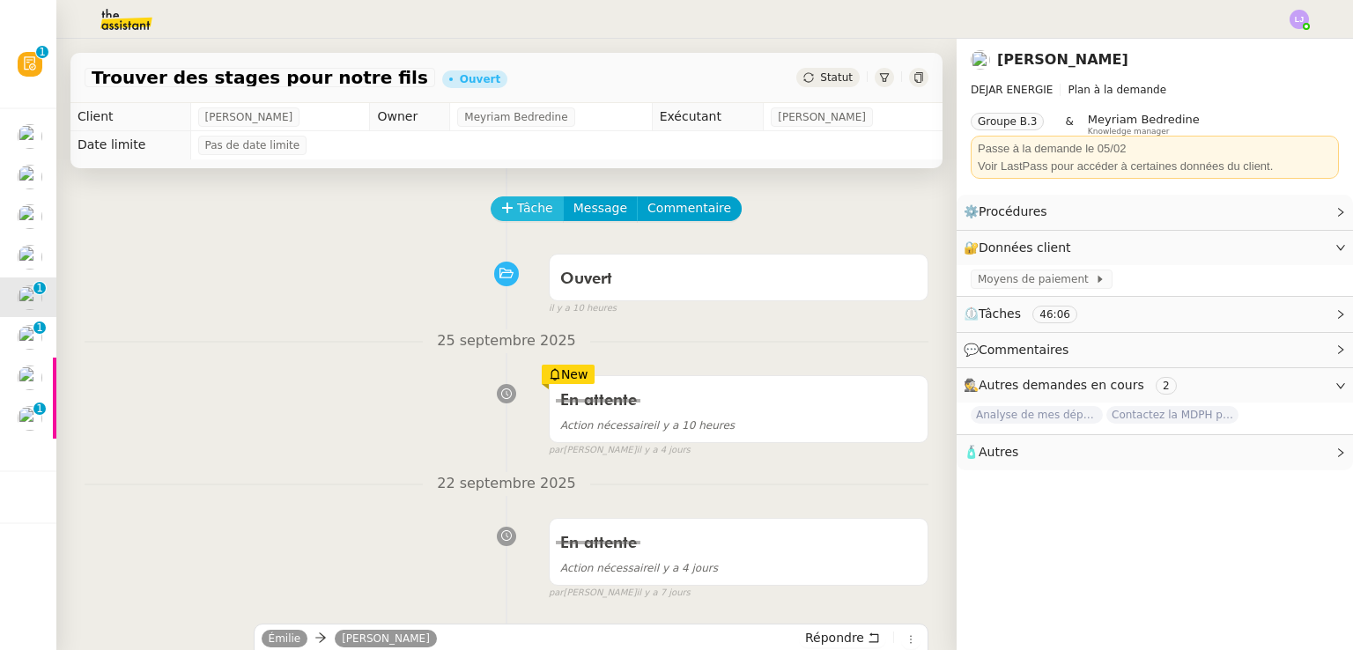
click at [534, 204] on span "Tâche" at bounding box center [535, 208] width 36 height 20
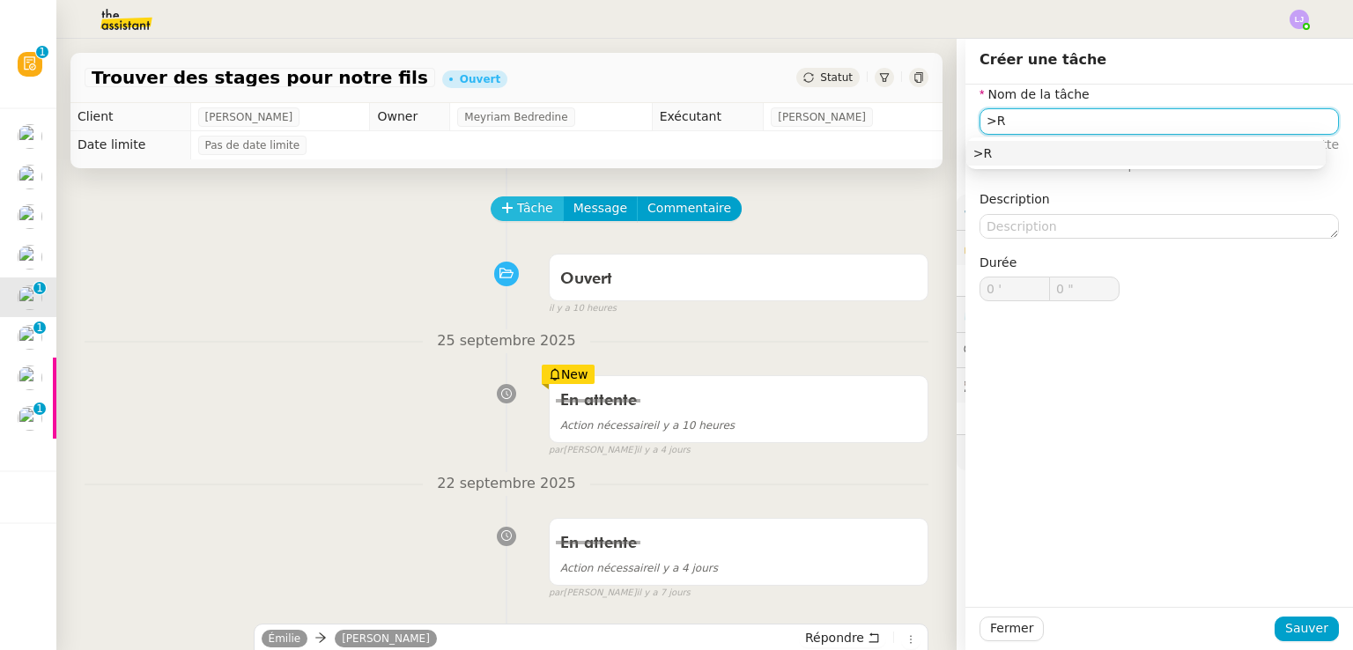
type input ">"
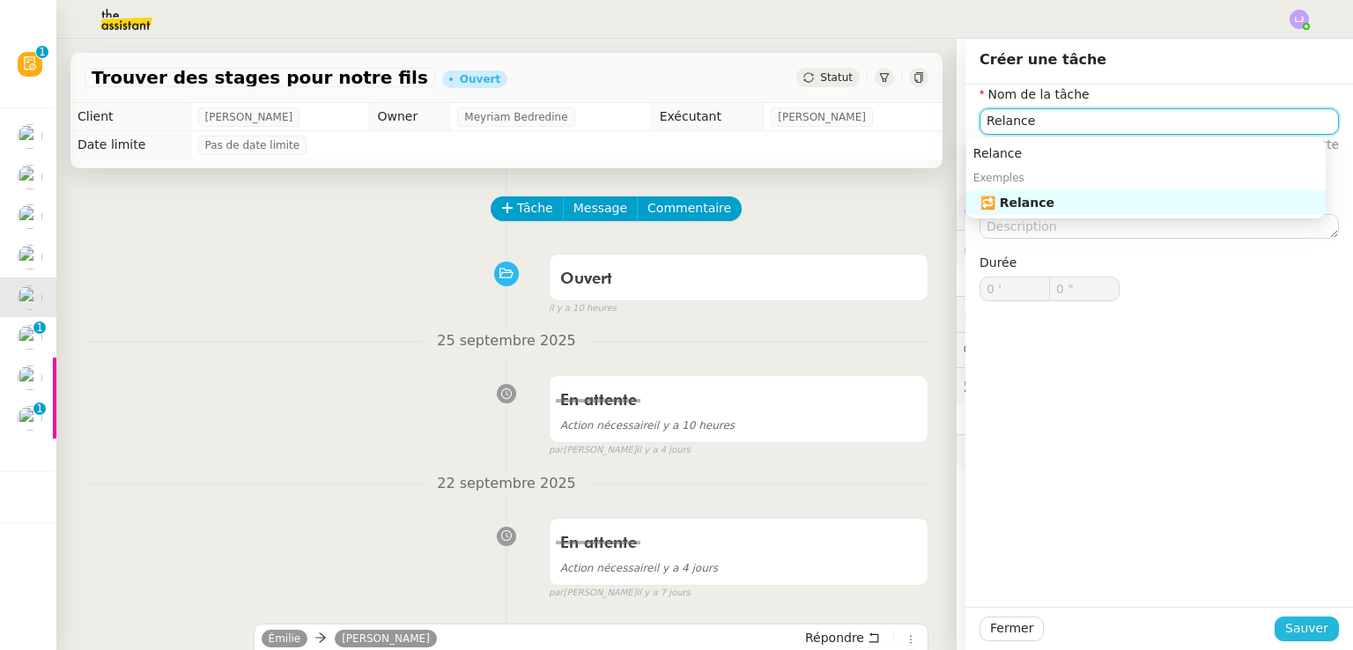
type input "Relance"
click at [1292, 623] on span "Sauver" at bounding box center [1307, 629] width 43 height 20
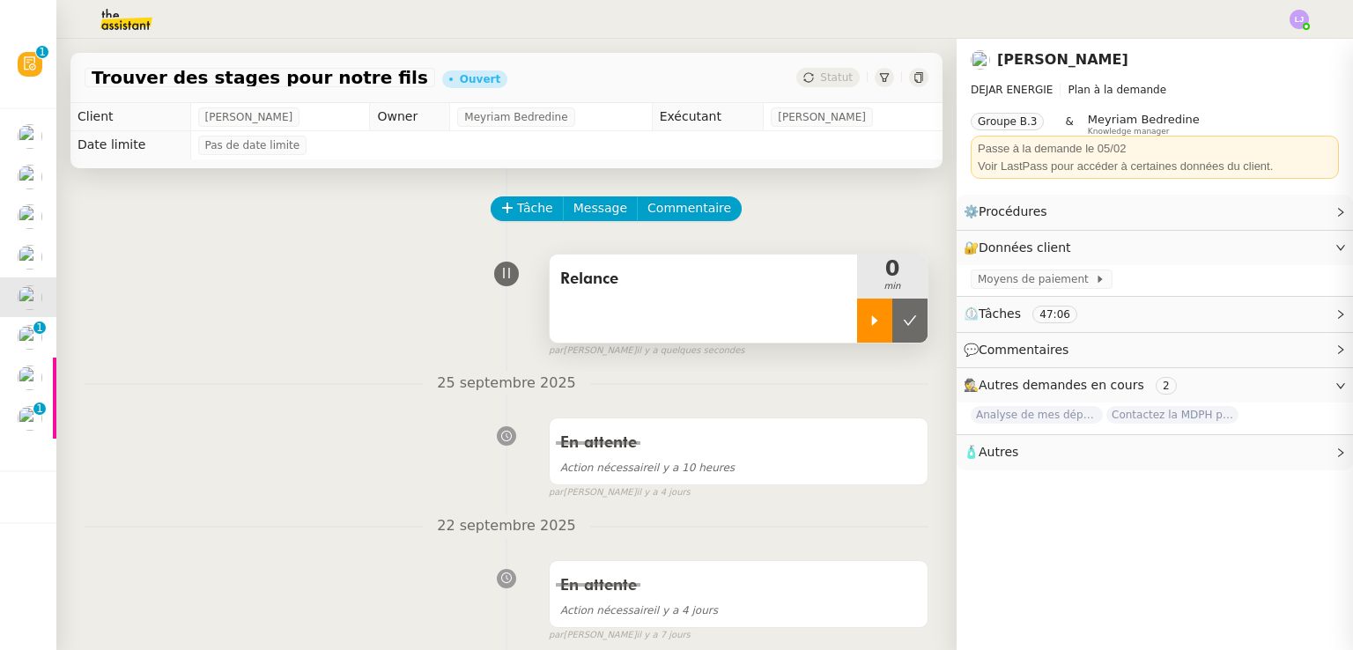
click at [868, 323] on icon at bounding box center [875, 321] width 14 height 14
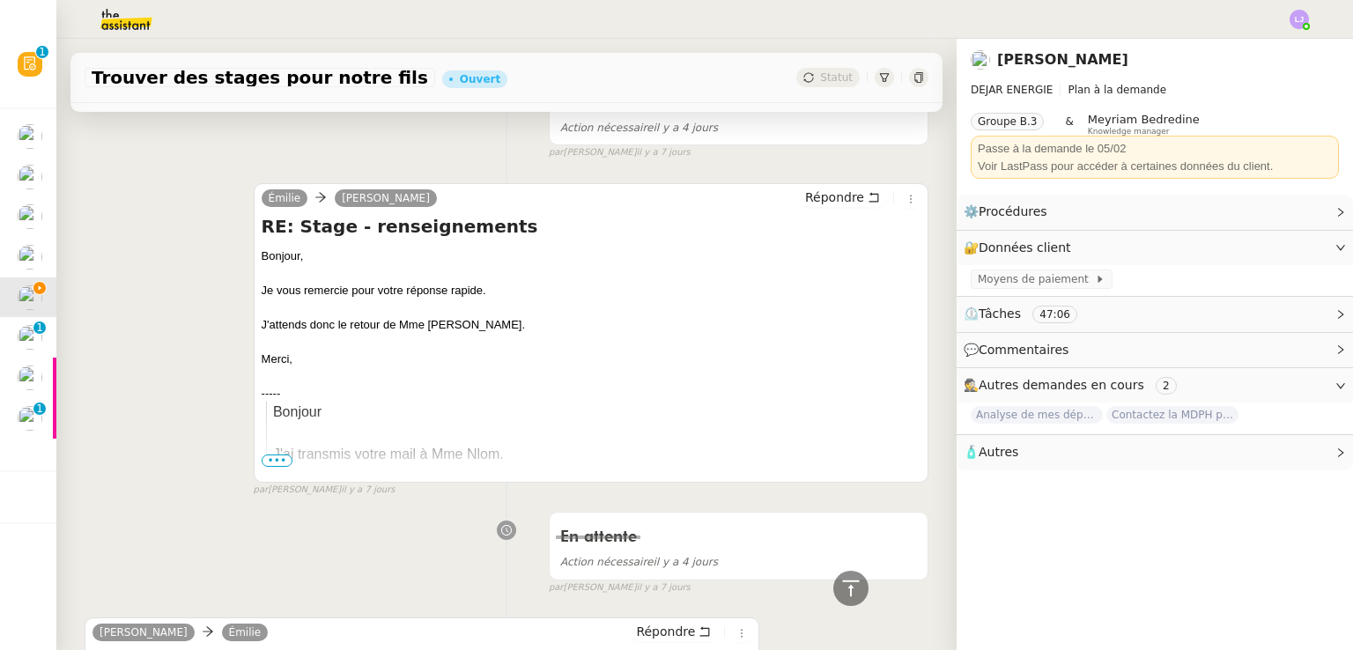
scroll to position [478, 0]
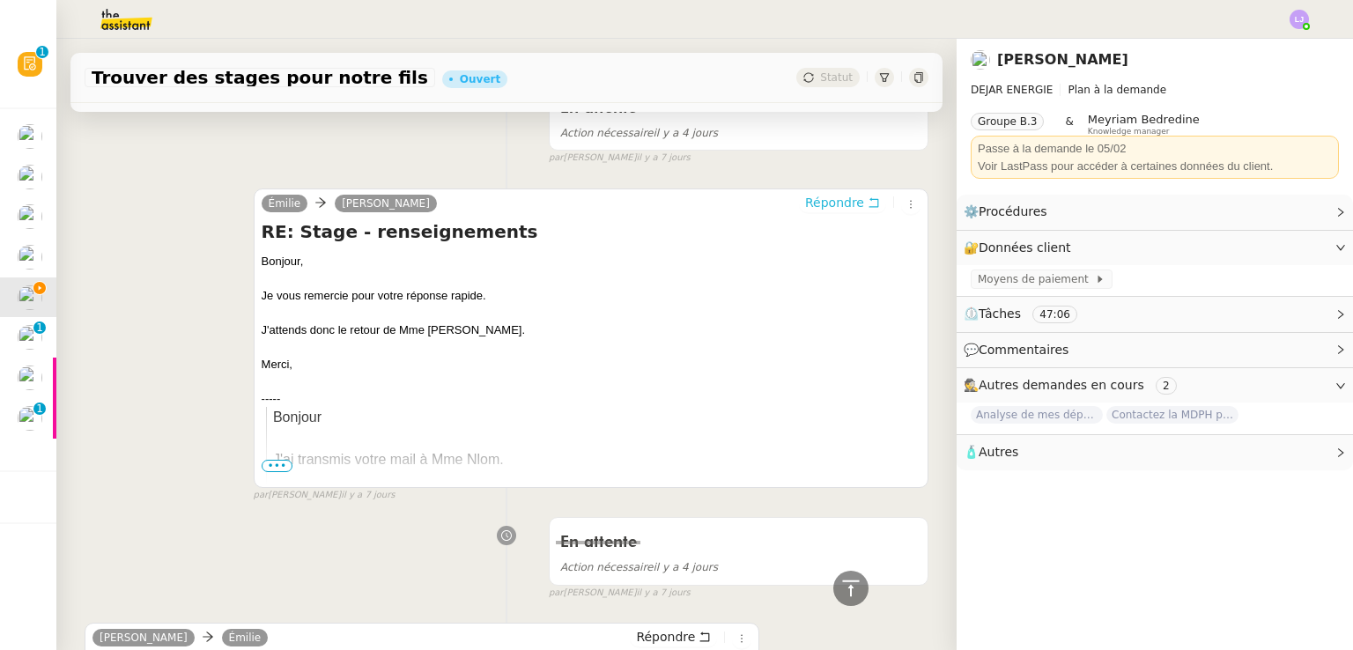
click at [814, 202] on span "Répondre" at bounding box center [834, 203] width 59 height 18
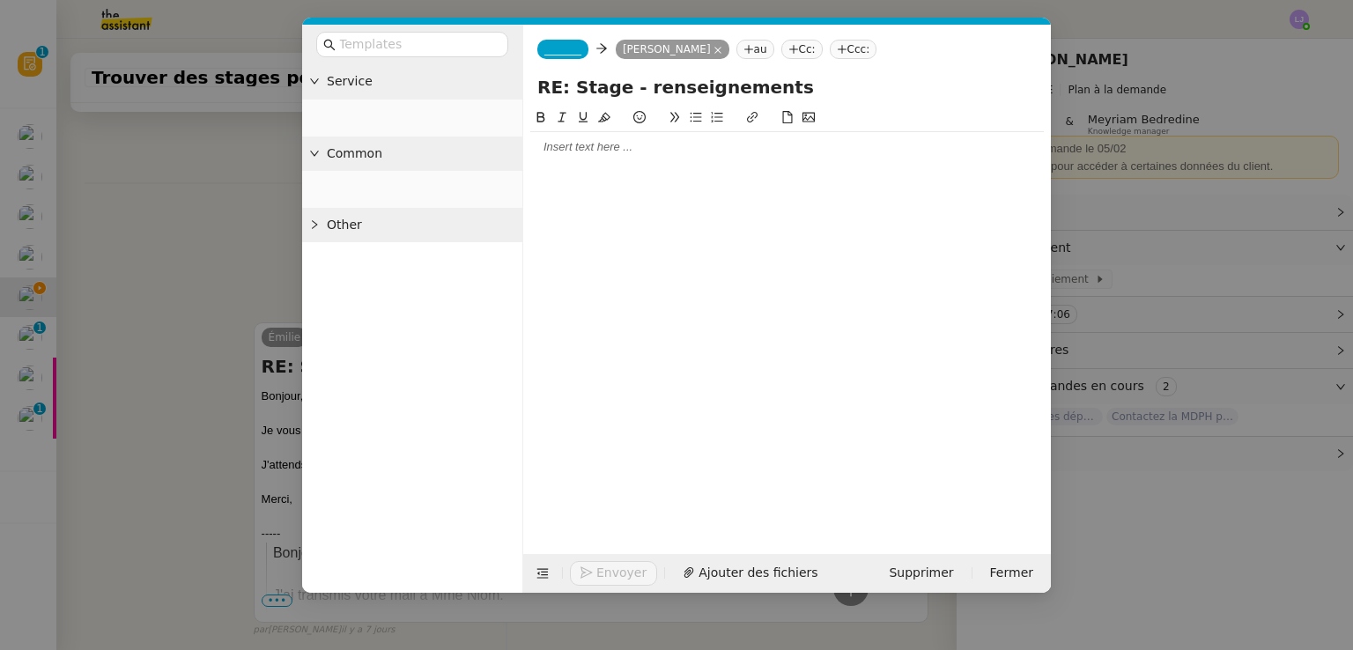
scroll to position [613, 0]
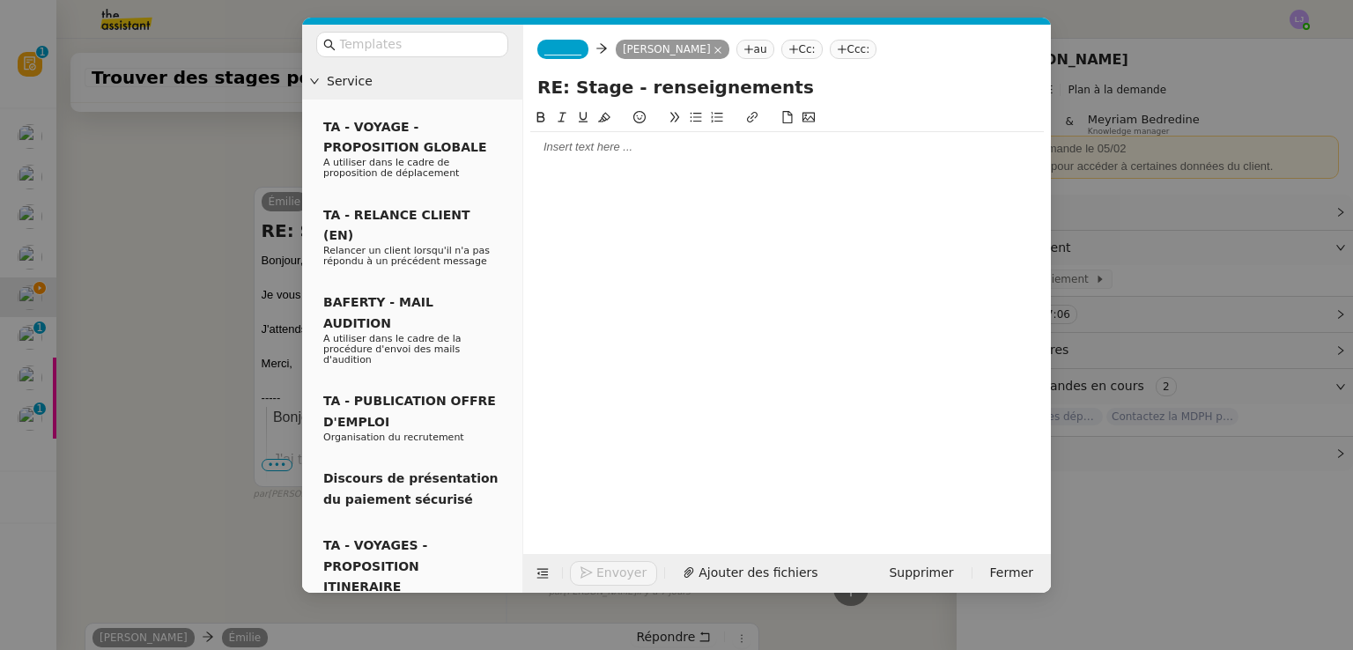
click at [732, 153] on div at bounding box center [787, 147] width 514 height 16
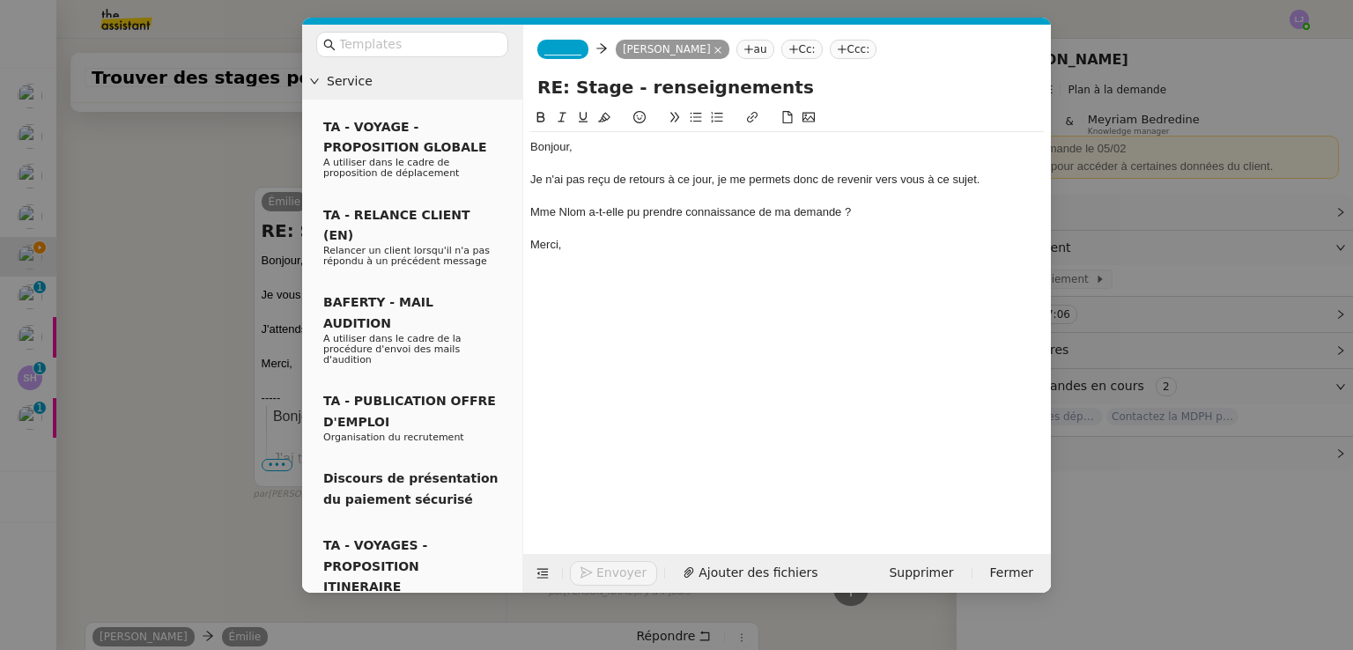
scroll to position [733, 0]
click at [550, 43] on span "_______" at bounding box center [563, 49] width 37 height 12
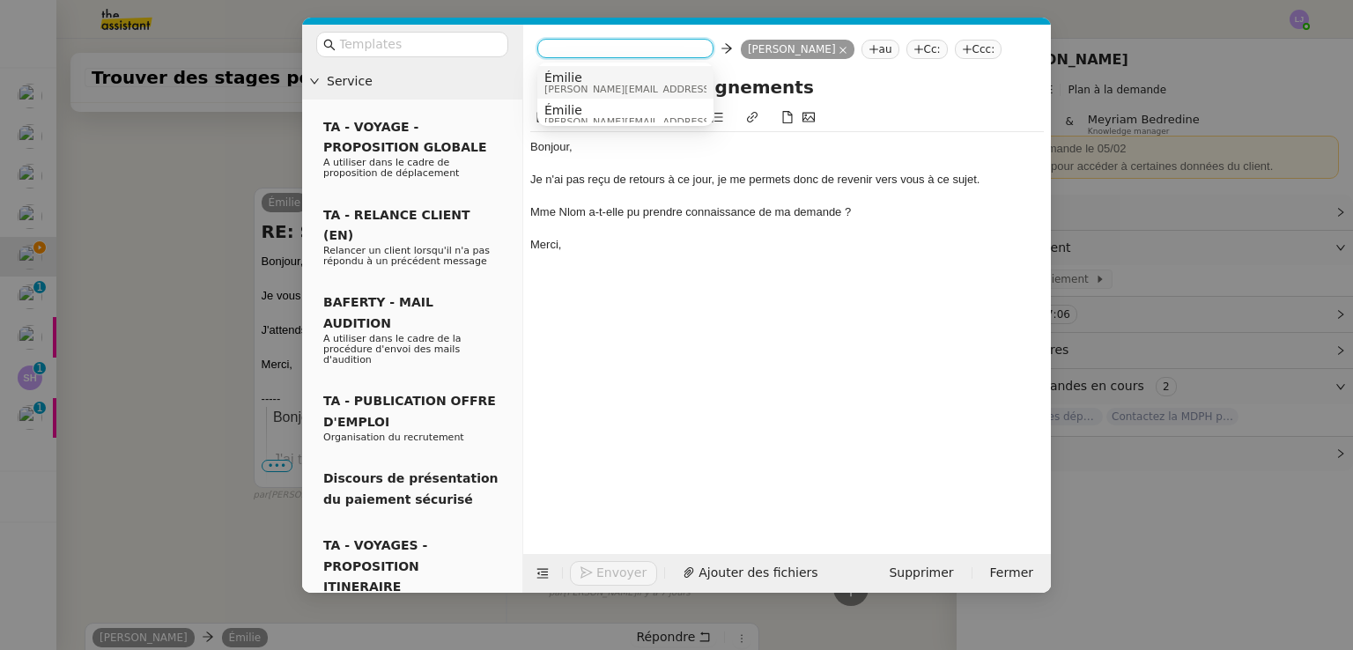
click at [603, 85] on span "[PERSON_NAME][EMAIL_ADDRESS][DOMAIN_NAME]" at bounding box center [670, 90] width 250 height 10
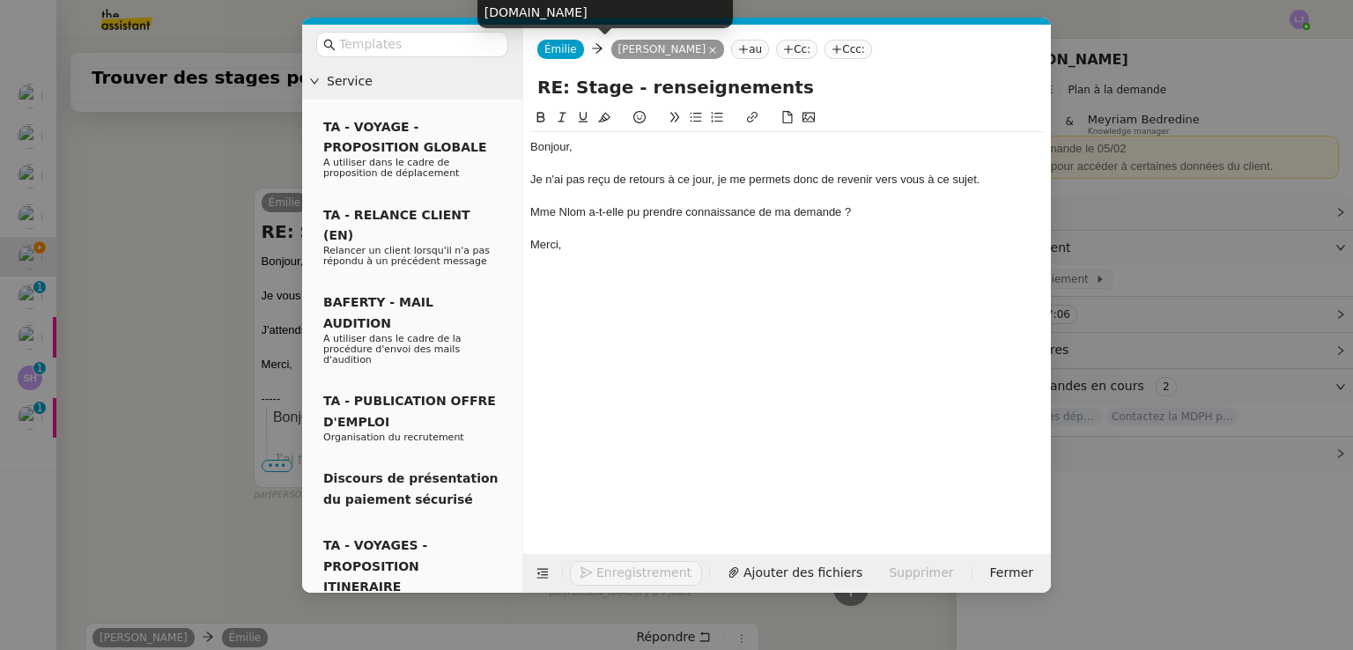
click at [571, 45] on span "Émilie" at bounding box center [561, 49] width 33 height 12
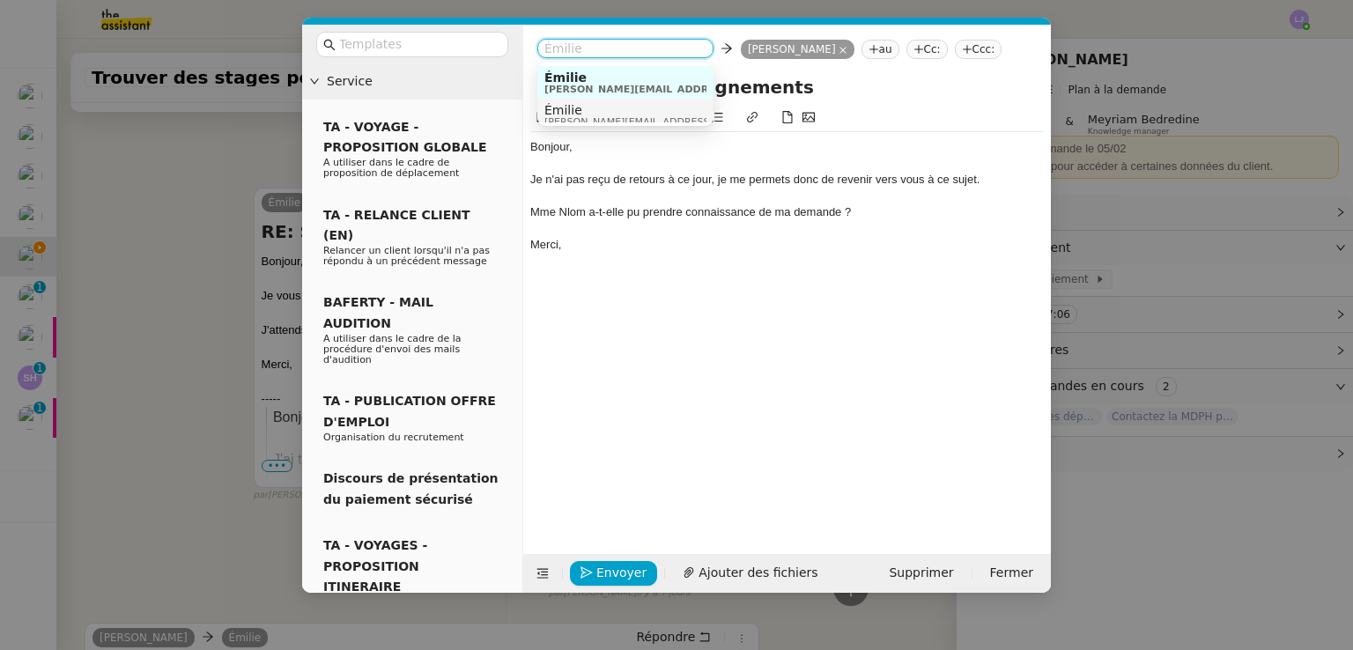
click at [600, 112] on span "Émilie" at bounding box center [670, 110] width 250 height 14
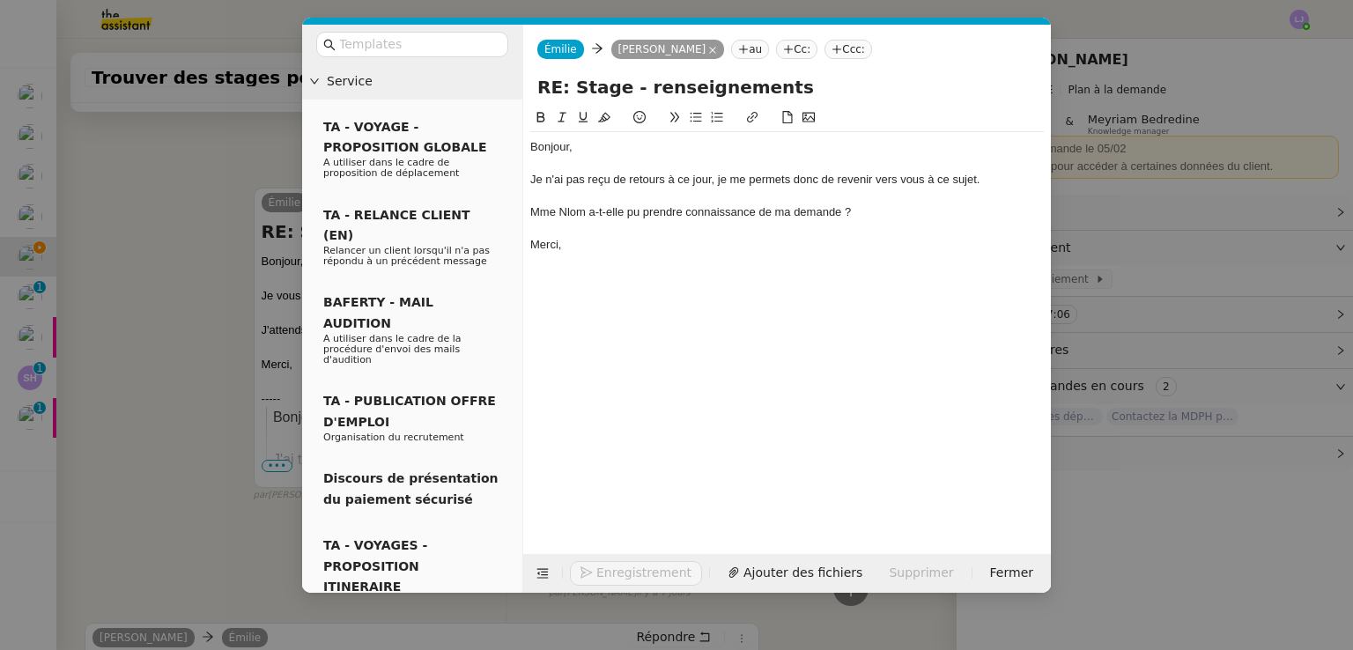
click at [178, 498] on nz-modal-container "Service TA - VOYAGE - PROPOSITION GLOBALE A utiliser dans le cadre de propositi…" at bounding box center [676, 325] width 1353 height 650
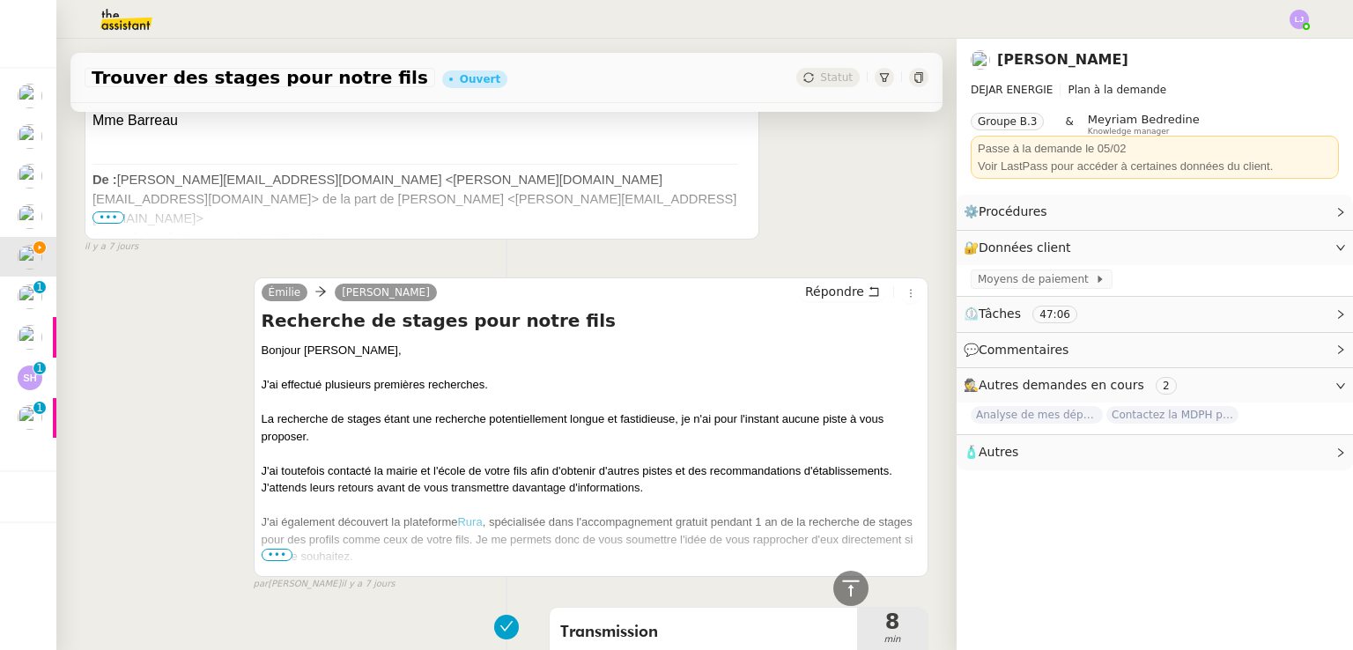
scroll to position [1406, 0]
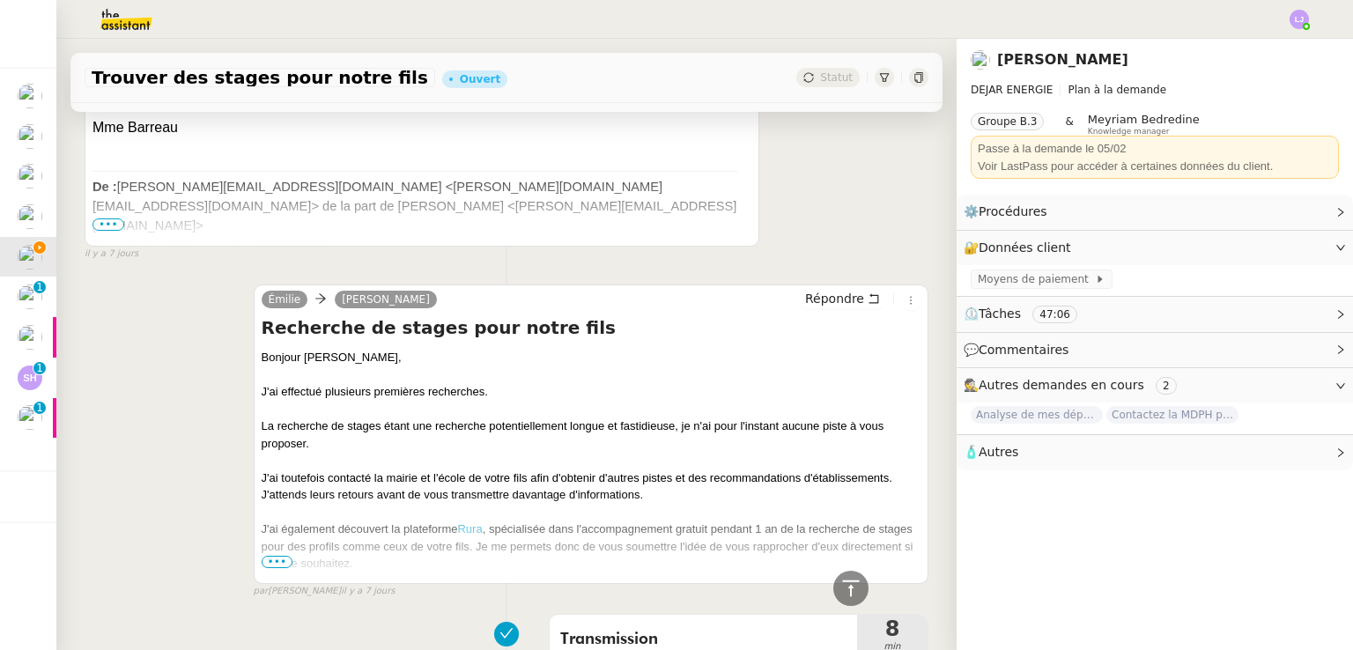
click at [105, 226] on span "•••" at bounding box center [109, 225] width 32 height 12
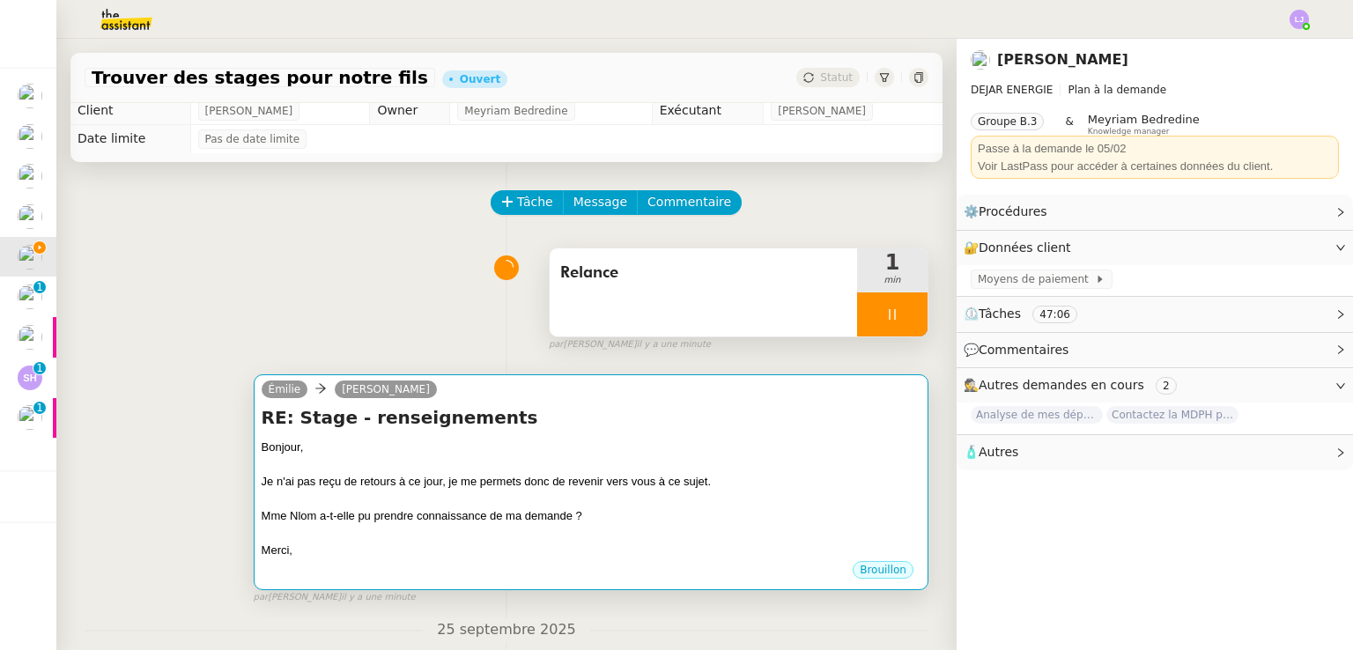
scroll to position [0, 0]
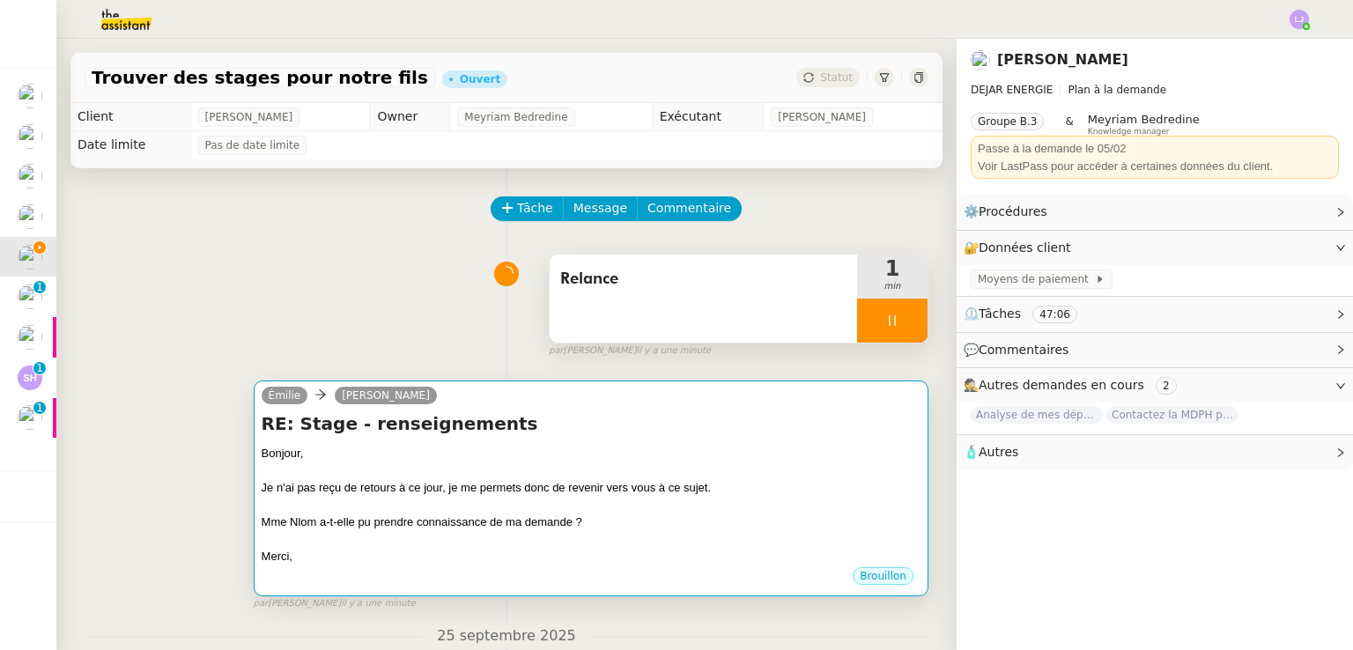
click at [378, 544] on div at bounding box center [591, 540] width 659 height 18
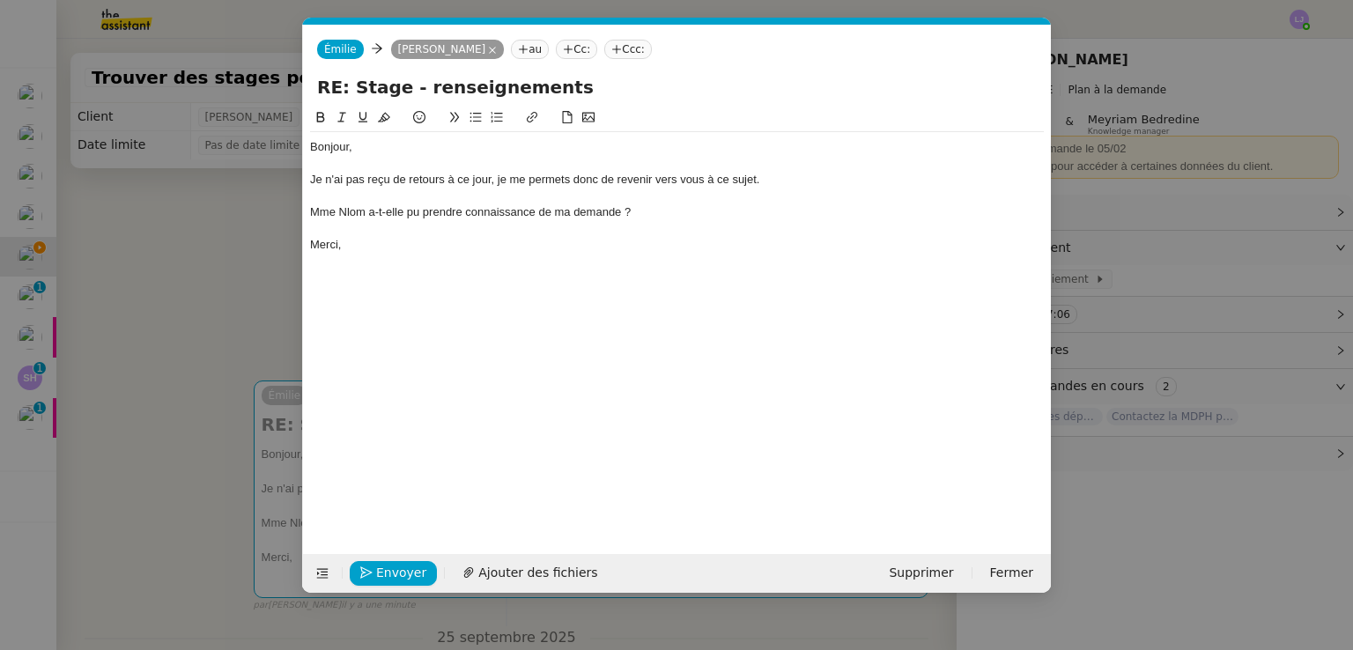
scroll to position [0, 37]
click at [143, 494] on nz-modal-container "Service TA - VOYAGE - PROPOSITION GLOBALE A utiliser dans le cadre de propositi…" at bounding box center [676, 325] width 1353 height 650
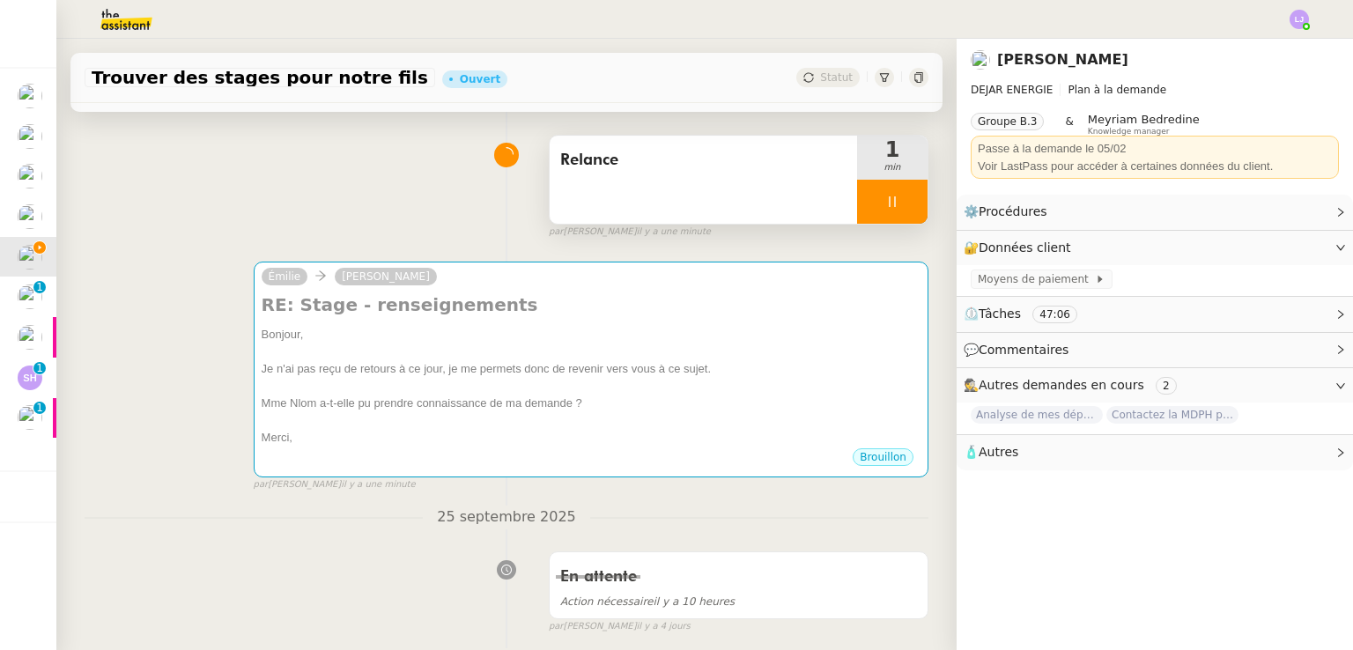
scroll to position [0, 0]
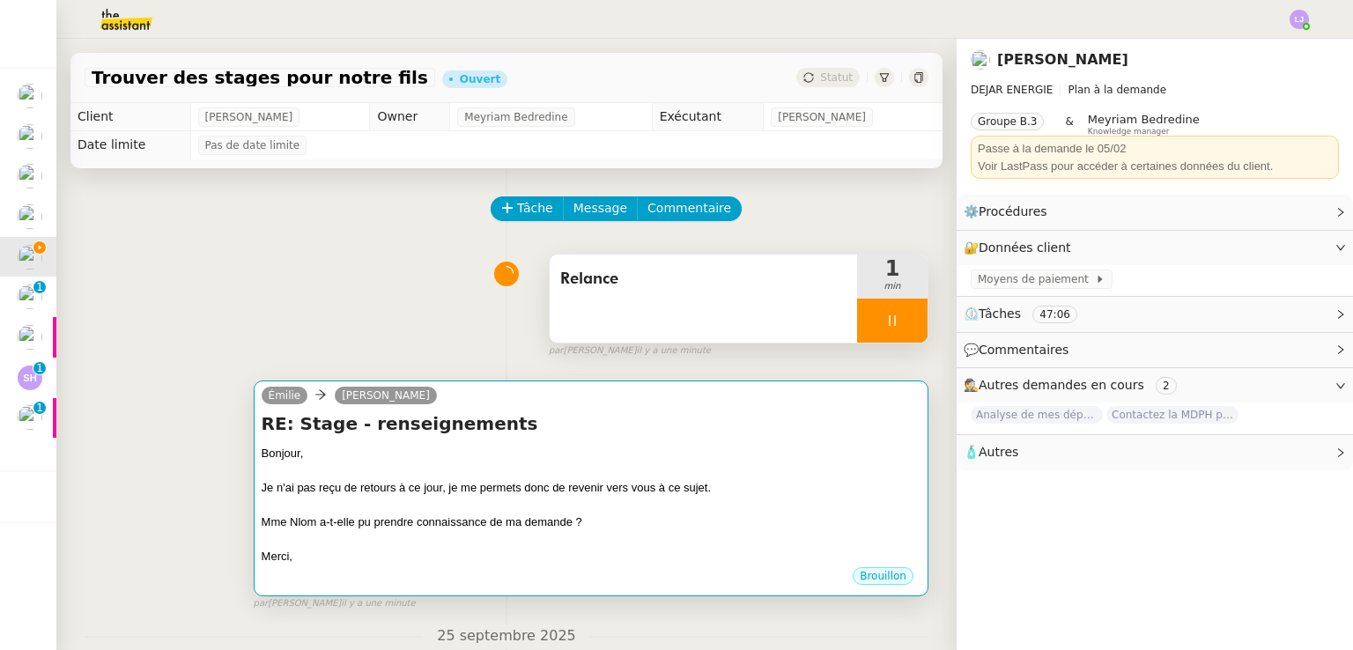
click at [459, 515] on div "Mme Nlom a-t-elle pu prendre connaissance de ma demande ?" at bounding box center [591, 523] width 659 height 18
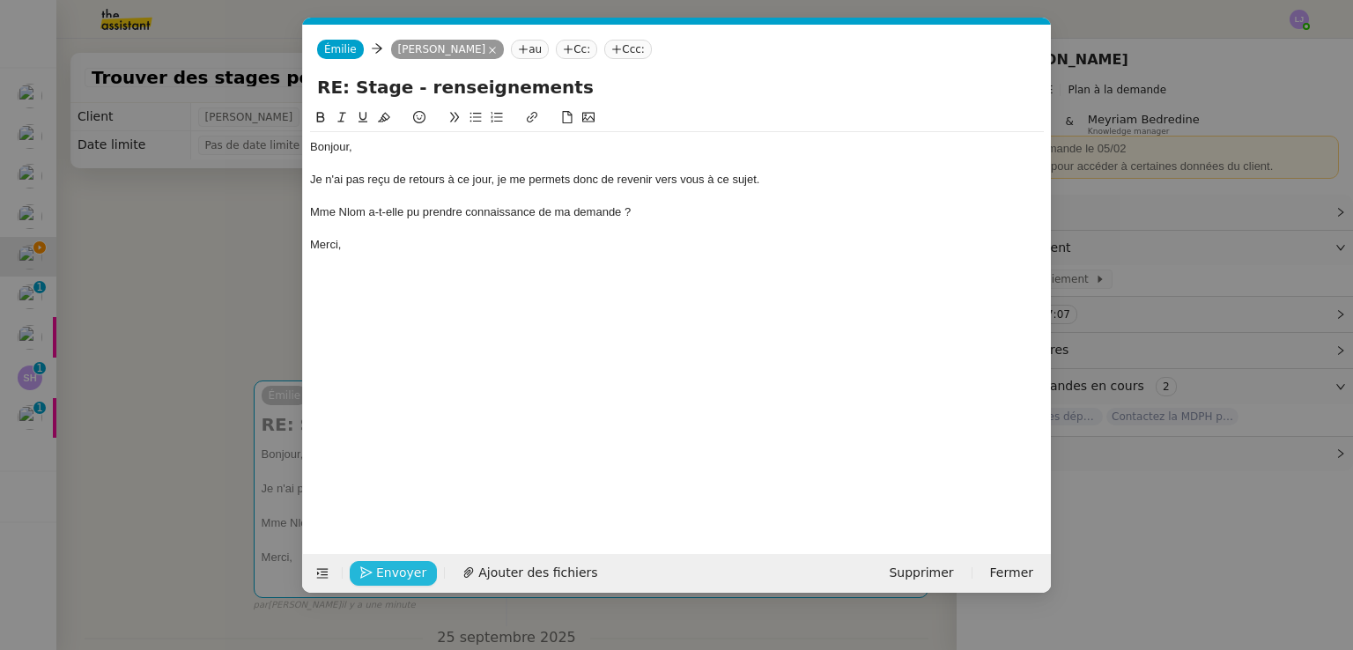
scroll to position [0, 37]
click at [383, 579] on span "Envoyer" at bounding box center [401, 573] width 50 height 20
click at [383, 579] on span "Confirmer l'envoi" at bounding box center [429, 573] width 106 height 20
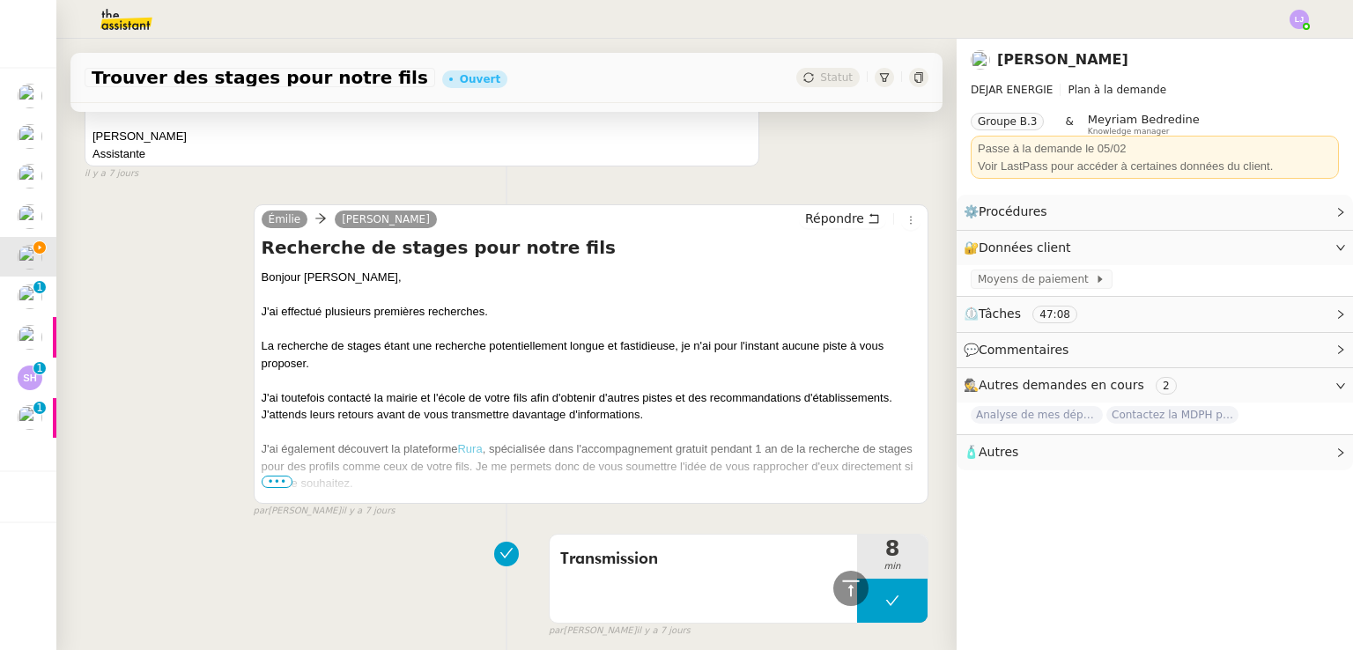
scroll to position [1766, 0]
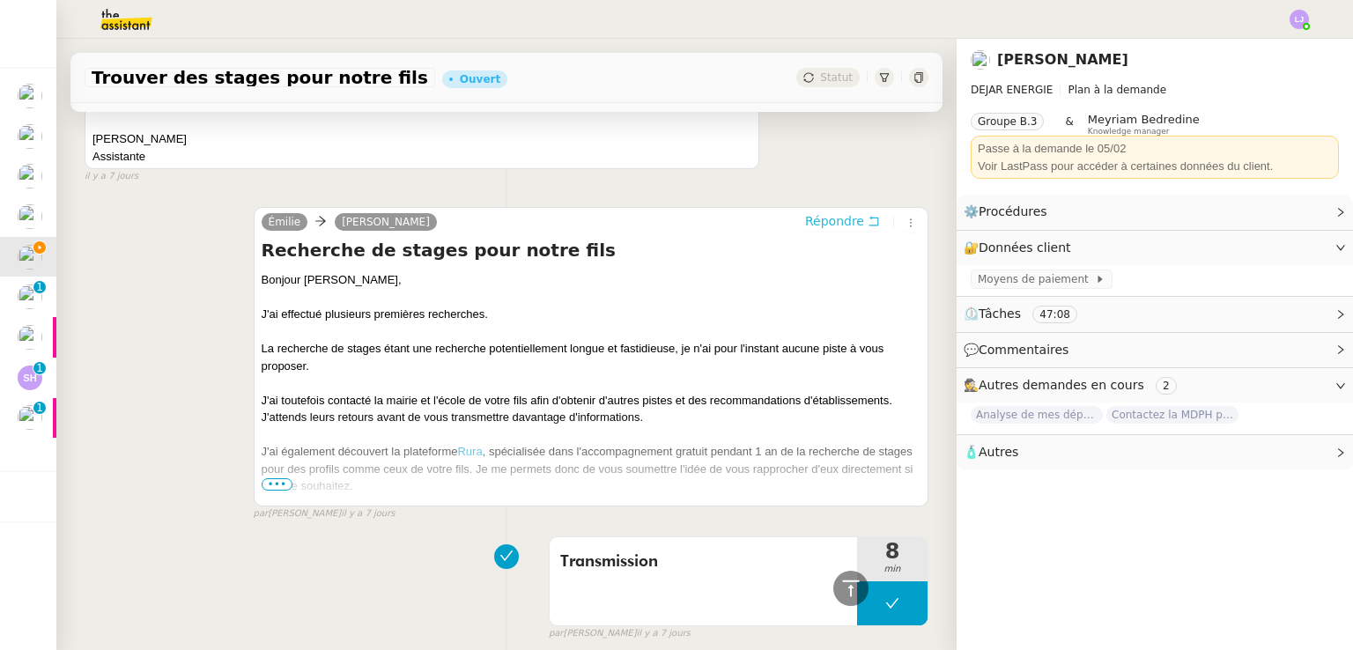
click at [811, 212] on span "Répondre" at bounding box center [834, 221] width 59 height 18
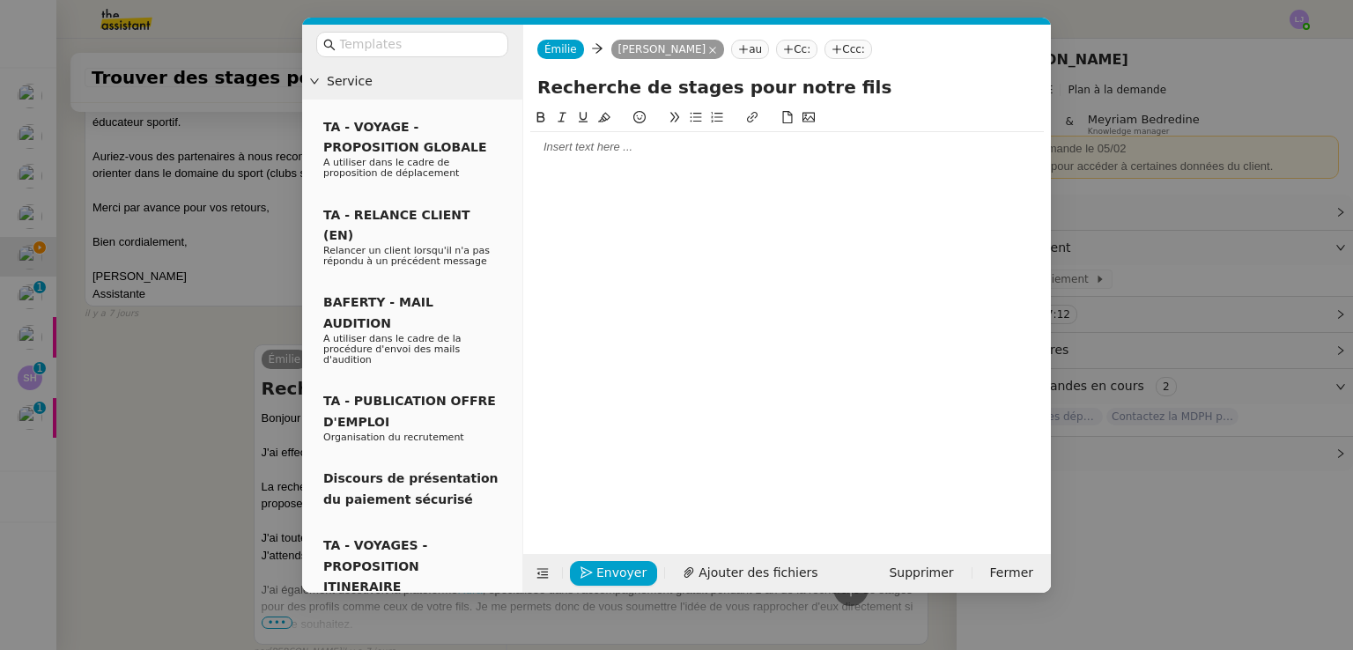
scroll to position [1904, 0]
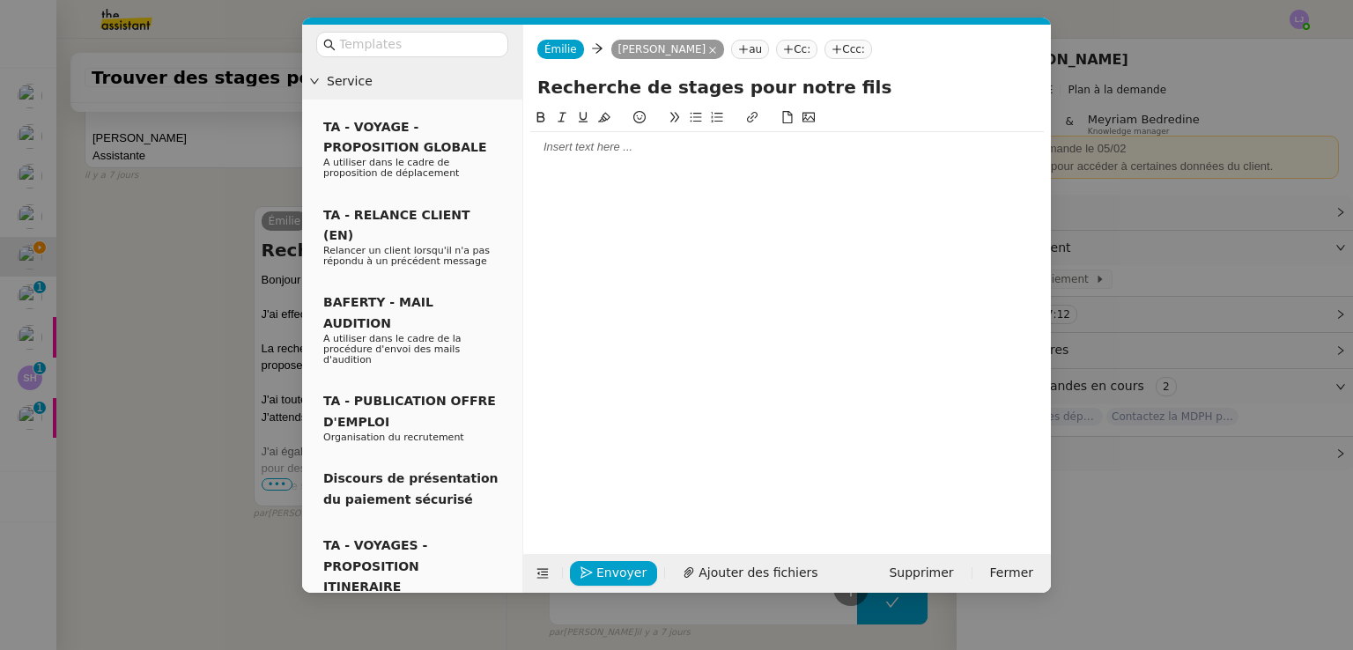
click at [734, 143] on div at bounding box center [787, 147] width 514 height 16
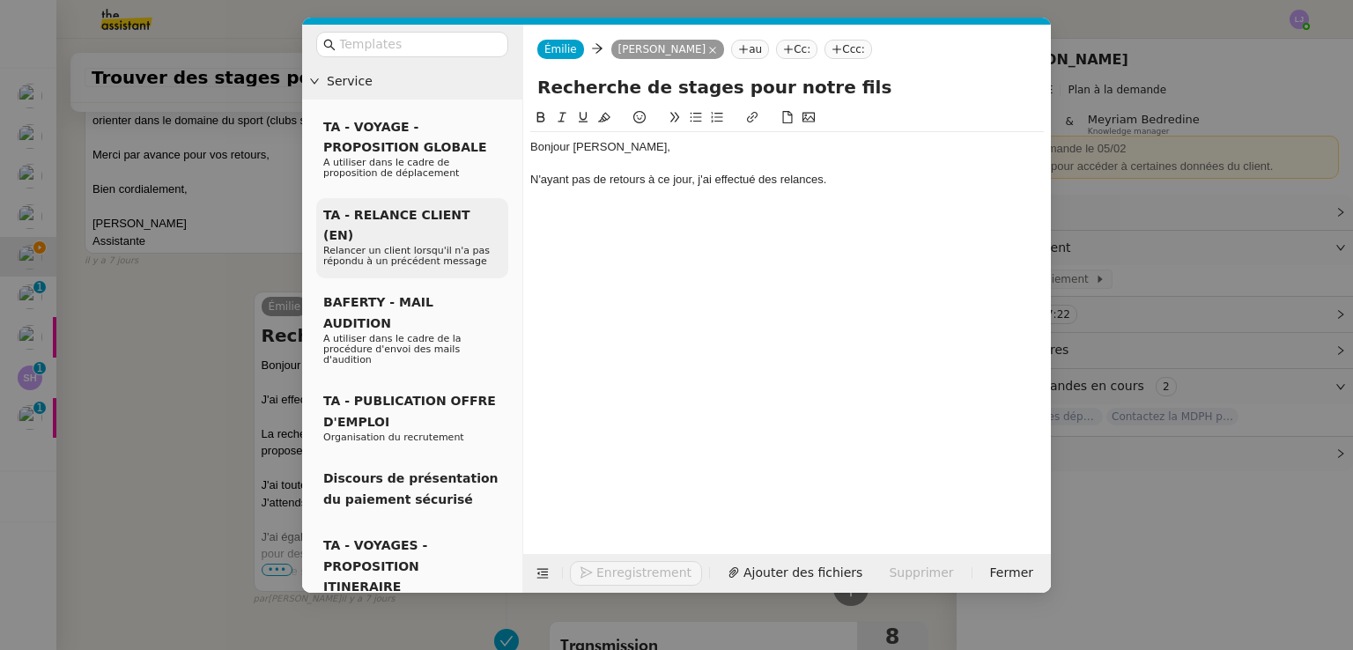
scroll to position [2101, 0]
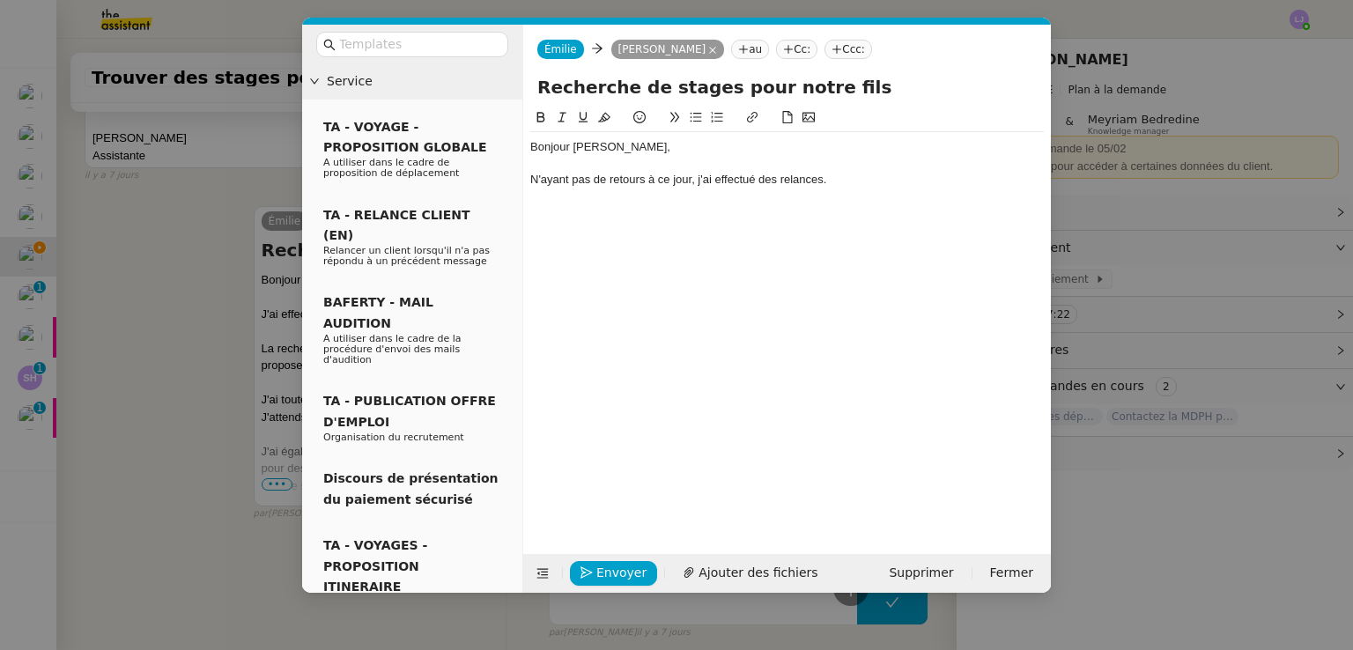
click at [233, 446] on nz-modal-container "Service TA - VOYAGE - PROPOSITION GLOBALE A utiliser dans le cadre de propositi…" at bounding box center [676, 325] width 1353 height 650
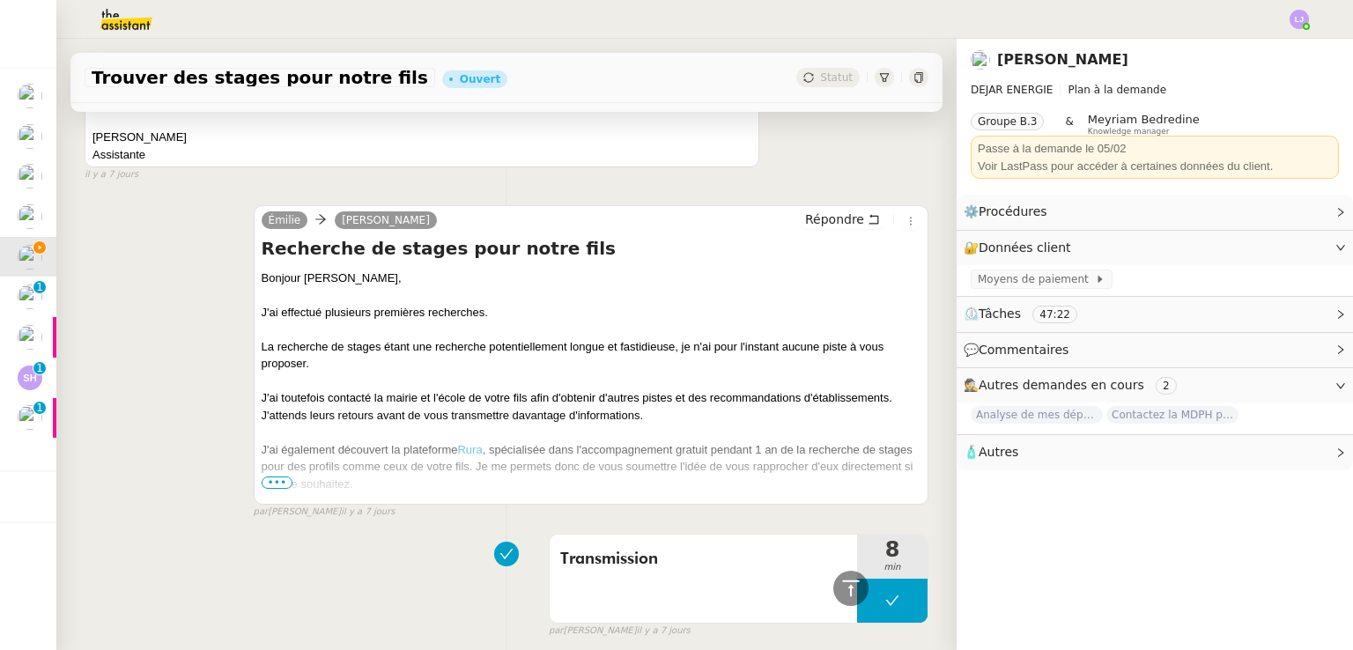
click at [273, 477] on span "•••" at bounding box center [278, 483] width 32 height 12
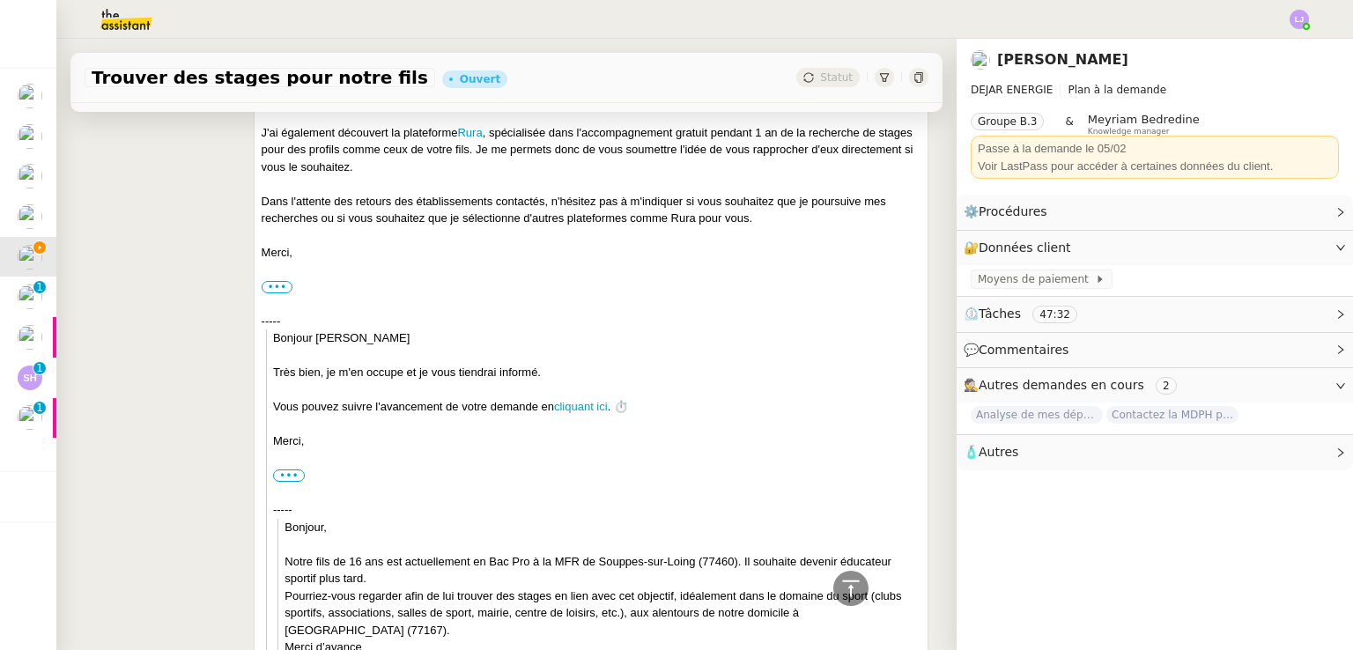
scroll to position [2412, 0]
click at [433, 195] on div "Dans l'attente des retours des établissements contactés, n'hésitez pas à m'indi…" at bounding box center [591, 212] width 659 height 34
click at [410, 195] on div "Dans l'attente des retours des établissements contactés, n'hésitez pas à m'indi…" at bounding box center [591, 212] width 659 height 34
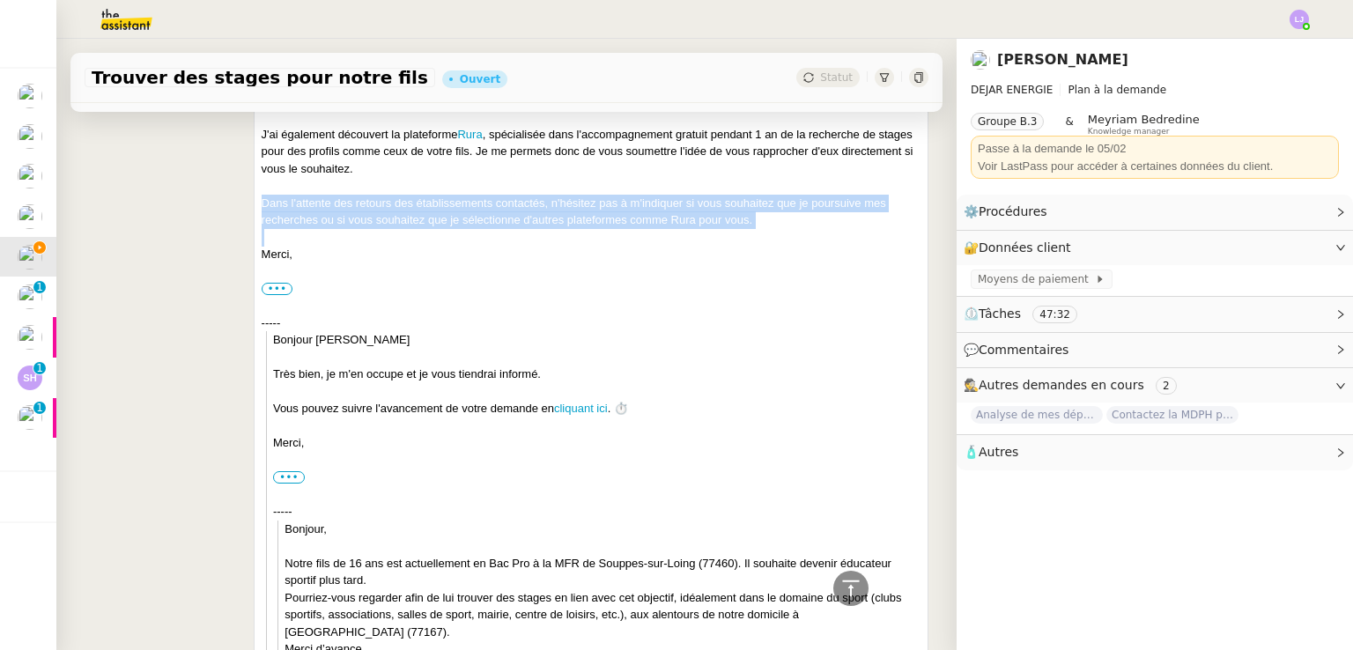
click at [410, 195] on div "Dans l'attente des retours des établissements contactés, n'hésitez pas à m'indi…" at bounding box center [591, 212] width 659 height 34
copy div "Dans l'attente des retours des établissements contactés, n'hésitez pas à m'indi…"
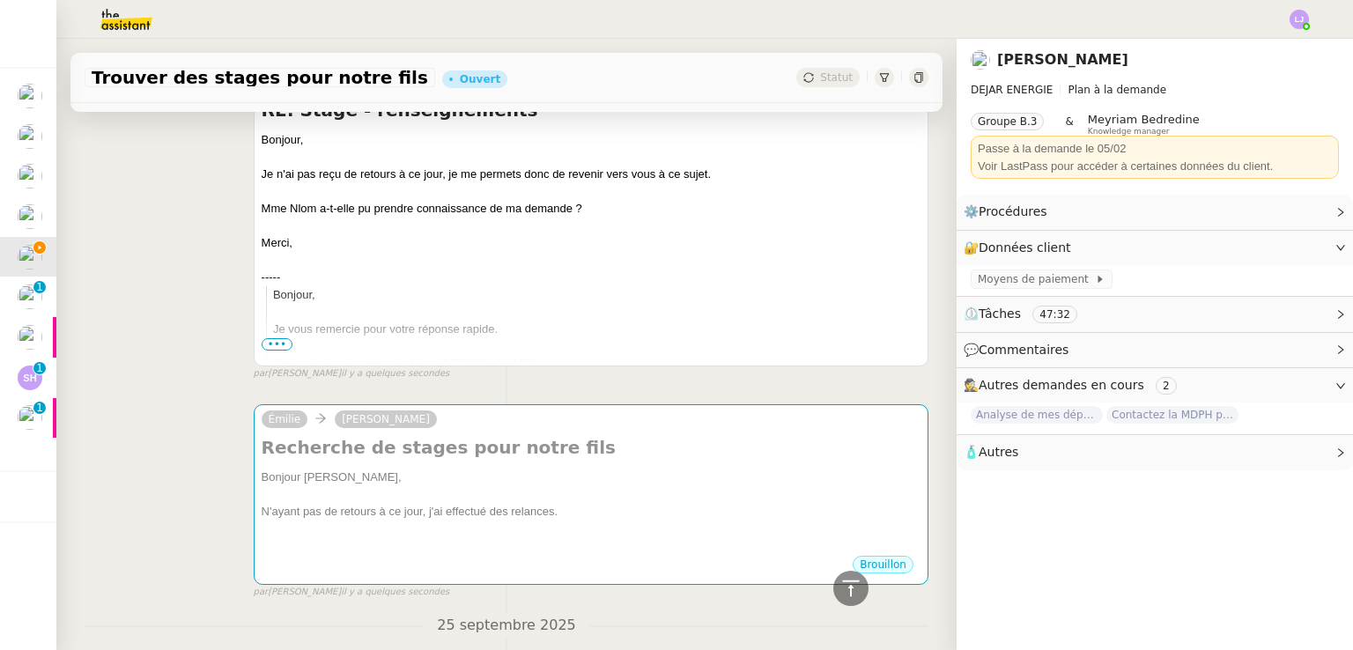
scroll to position [204, 0]
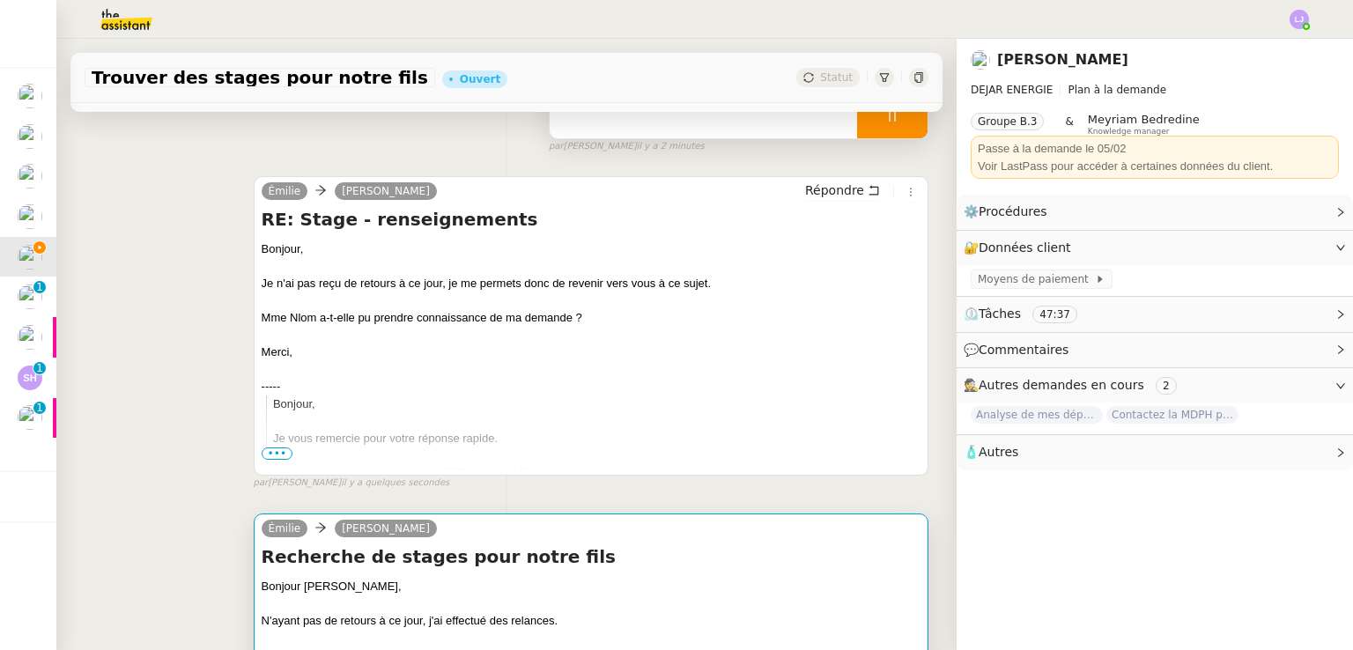
click at [505, 604] on div at bounding box center [591, 604] width 659 height 18
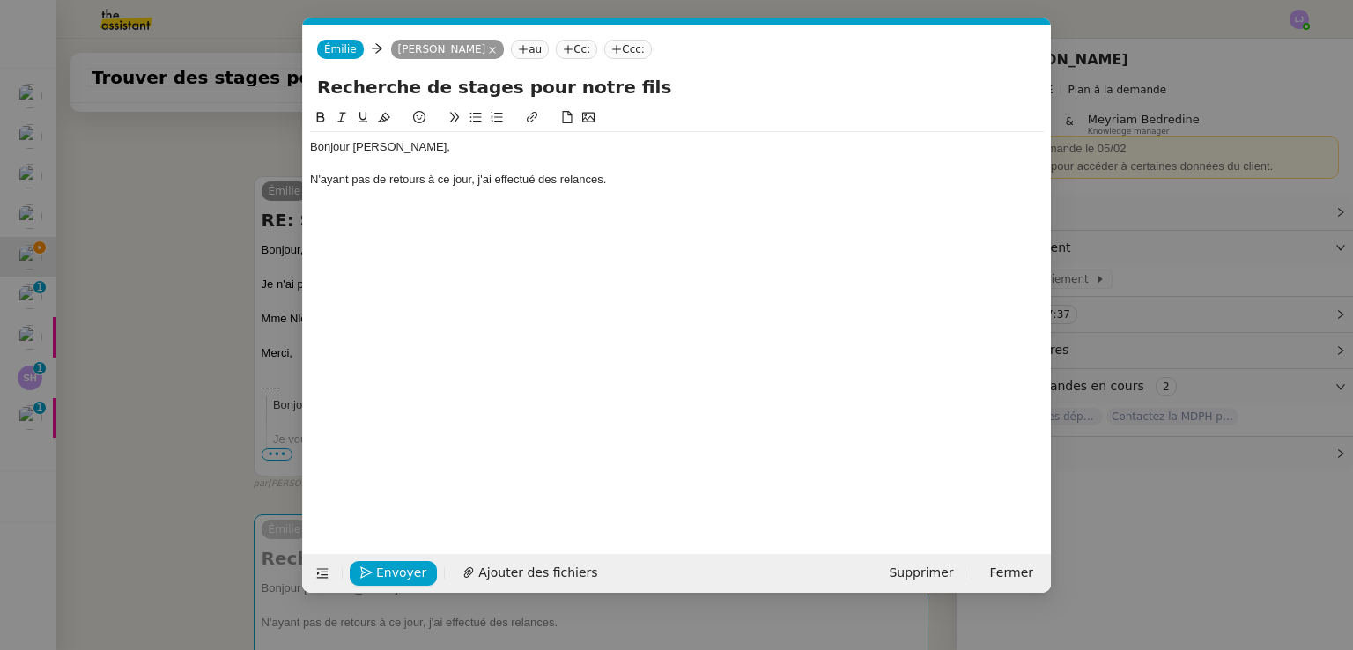
scroll to position [0, 37]
click at [653, 197] on div at bounding box center [677, 197] width 734 height 16
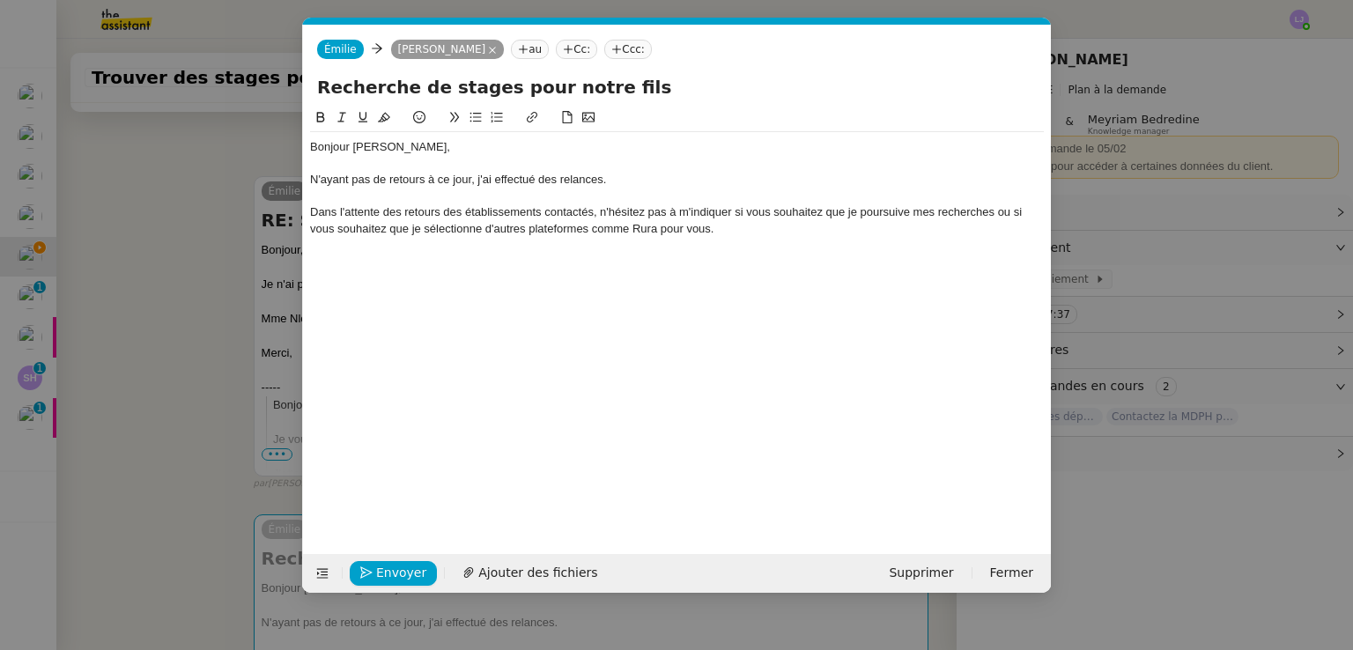
scroll to position [0, 0]
click at [378, 214] on div "Dans l'attente des retours des établissements contactés, n'hésitez pas à m'indi…" at bounding box center [677, 220] width 734 height 33
click at [434, 210] on div "Dans l'attente, souhaitez que je poursuive mes recherches ou si vous souhaitez …" at bounding box center [677, 212] width 734 height 16
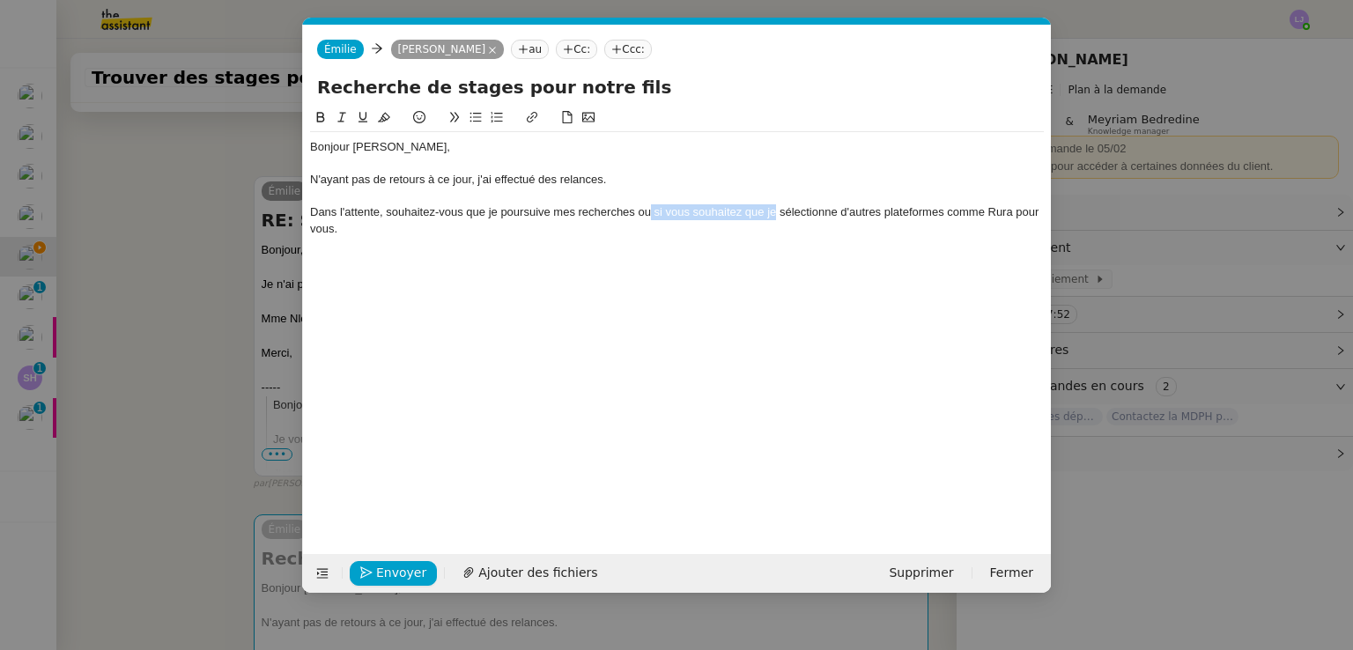
drag, startPoint x: 648, startPoint y: 215, endPoint x: 774, endPoint y: 215, distance: 125.1
click at [774, 215] on div "Dans l'attente, souhaitez-vous que je poursuive mes recherches ou si vous souha…" at bounding box center [677, 220] width 734 height 33
click at [1004, 212] on div "Dans l'attente, souhaitez-vous que je poursuive mes recherches ou bien que je s…" at bounding box center [677, 212] width 734 height 16
click at [878, 210] on div "Dans l'attente, souhaitez-vous que je poursuive mes recherches ou bien que je s…" at bounding box center [677, 212] width 734 height 16
click at [449, 237] on div "Dans l'attente, souhaitez-vous que je poursuive mes recherches ou bien que je s…" at bounding box center [677, 220] width 734 height 33
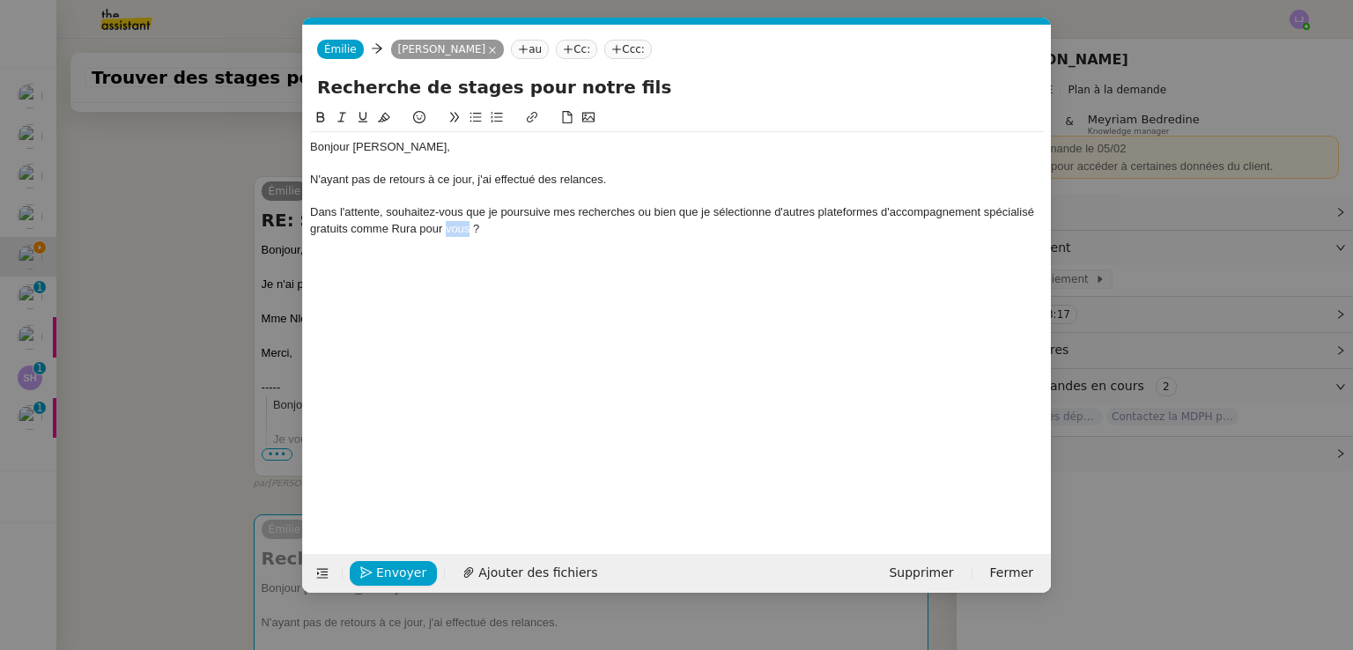
click at [449, 237] on div "Dans l'attente, souhaitez-vous que je poursuive mes recherches ou bien que je s…" at bounding box center [677, 220] width 734 height 33
click at [449, 237] on div at bounding box center [677, 245] width 734 height 16
click at [429, 209] on div "Dans l'attente, souhaitez-vous que je poursuive mes recherches ou bien que je s…" at bounding box center [677, 220] width 734 height 33
click at [465, 114] on button at bounding box center [475, 117] width 21 height 20
click at [683, 207] on li "Dans l'attente, souhaitez-vous que je poursuive mes recherches ou bien que je s…" at bounding box center [686, 220] width 717 height 33
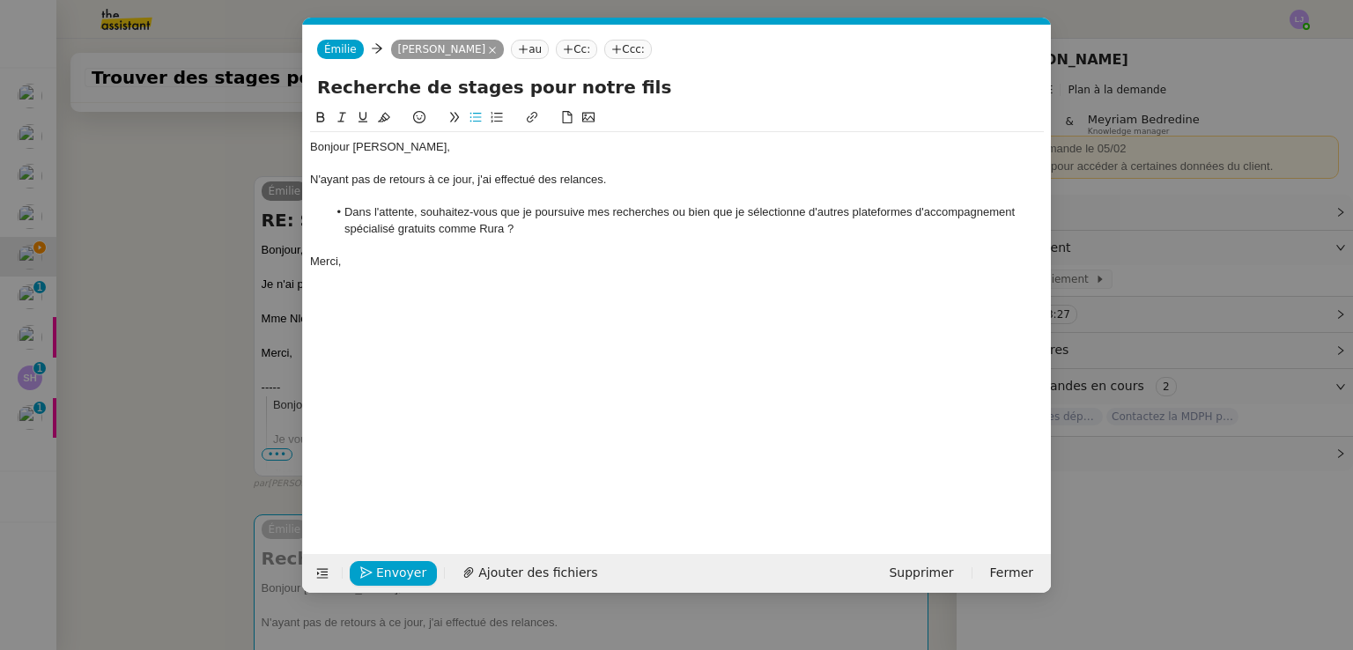
click at [698, 212] on li "Dans l'attente, souhaitez-vous que je poursuive mes recherches ou bien que je s…" at bounding box center [686, 220] width 717 height 33
click at [411, 572] on span "Envoyer" at bounding box center [401, 573] width 50 height 20
click at [411, 572] on span "Confirmer l'envoi" at bounding box center [429, 573] width 106 height 20
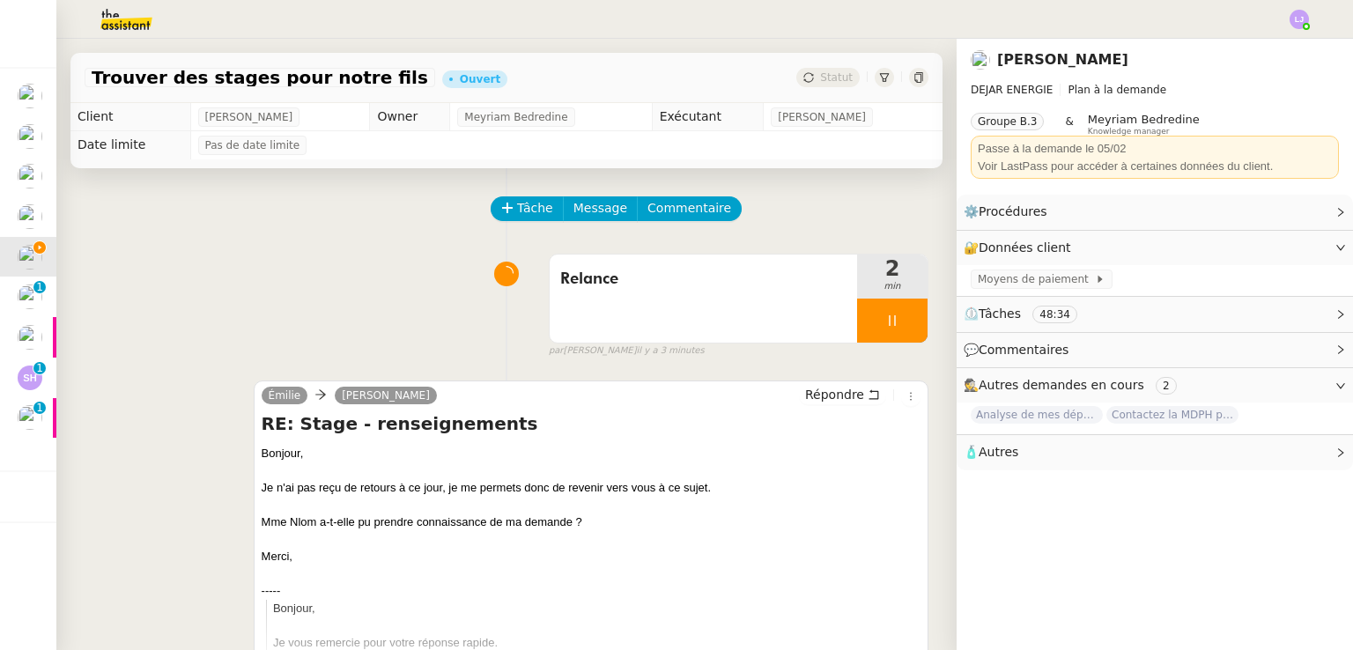
click at [885, 336] on div at bounding box center [892, 321] width 70 height 44
click at [893, 336] on button at bounding box center [910, 321] width 35 height 44
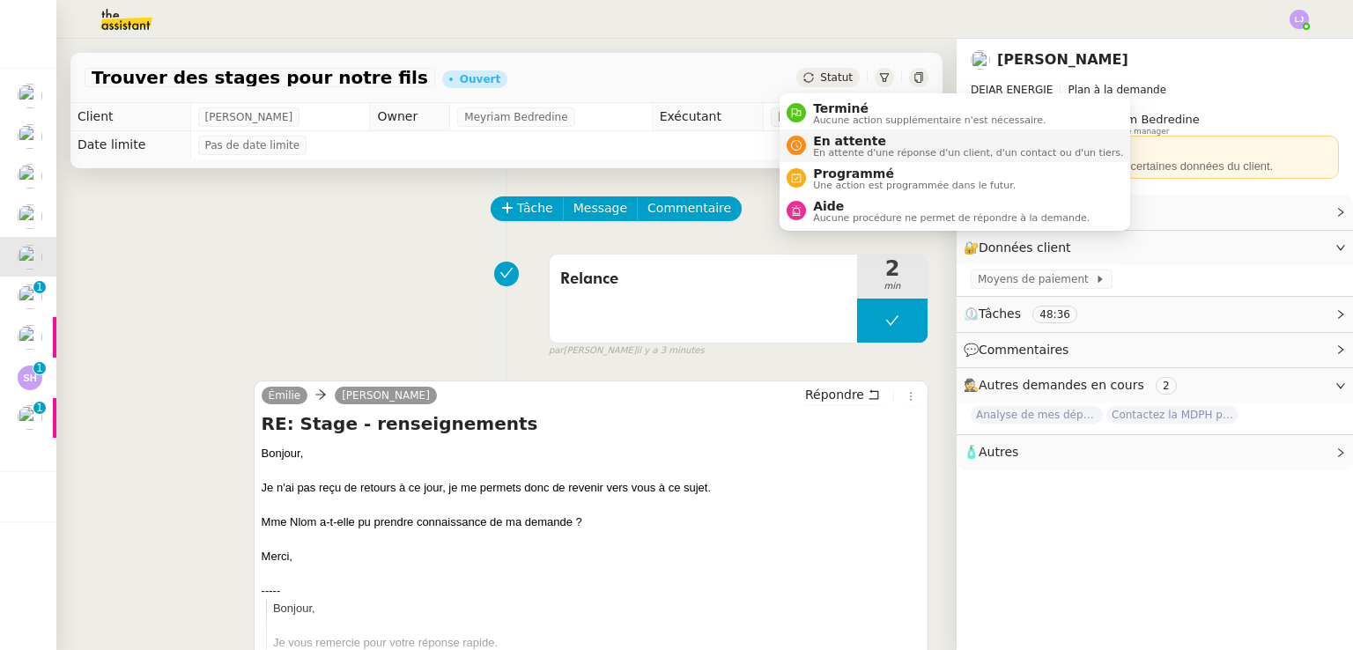
click at [847, 152] on span "En attente d'une réponse d'un client, d'un contact ou d'un tiers." at bounding box center [968, 153] width 310 height 10
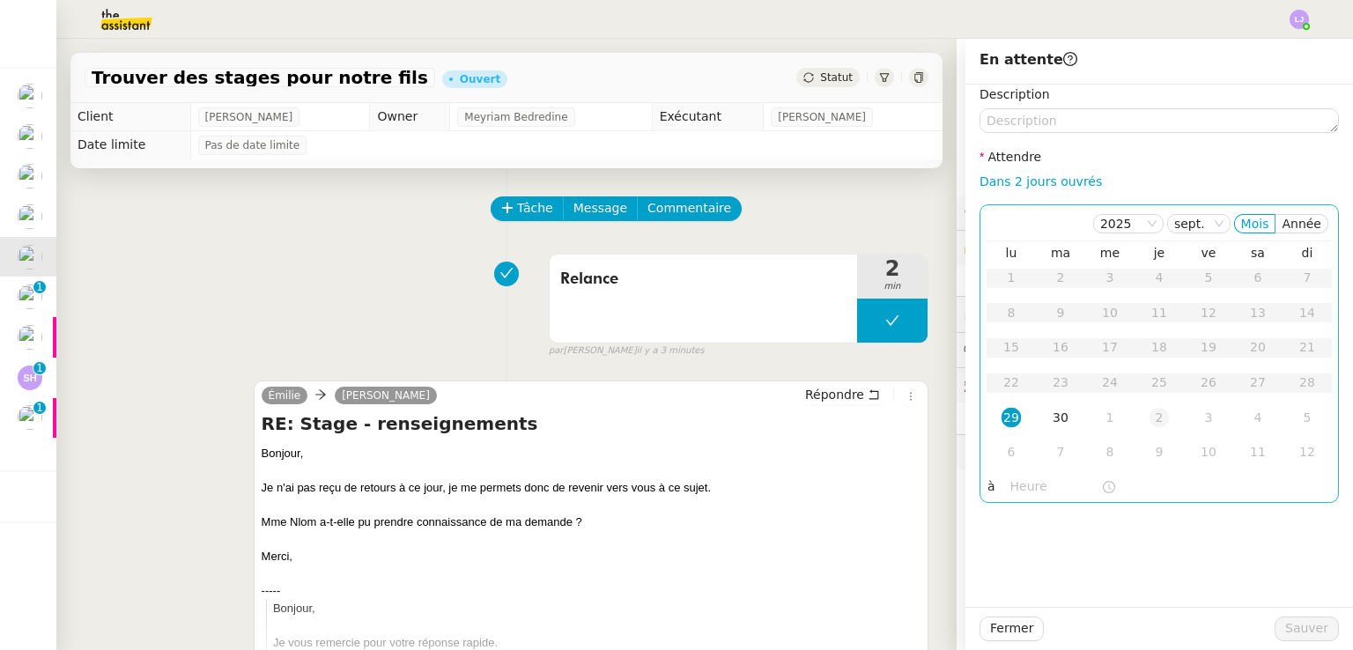
click at [1154, 433] on td "2" at bounding box center [1159, 418] width 49 height 35
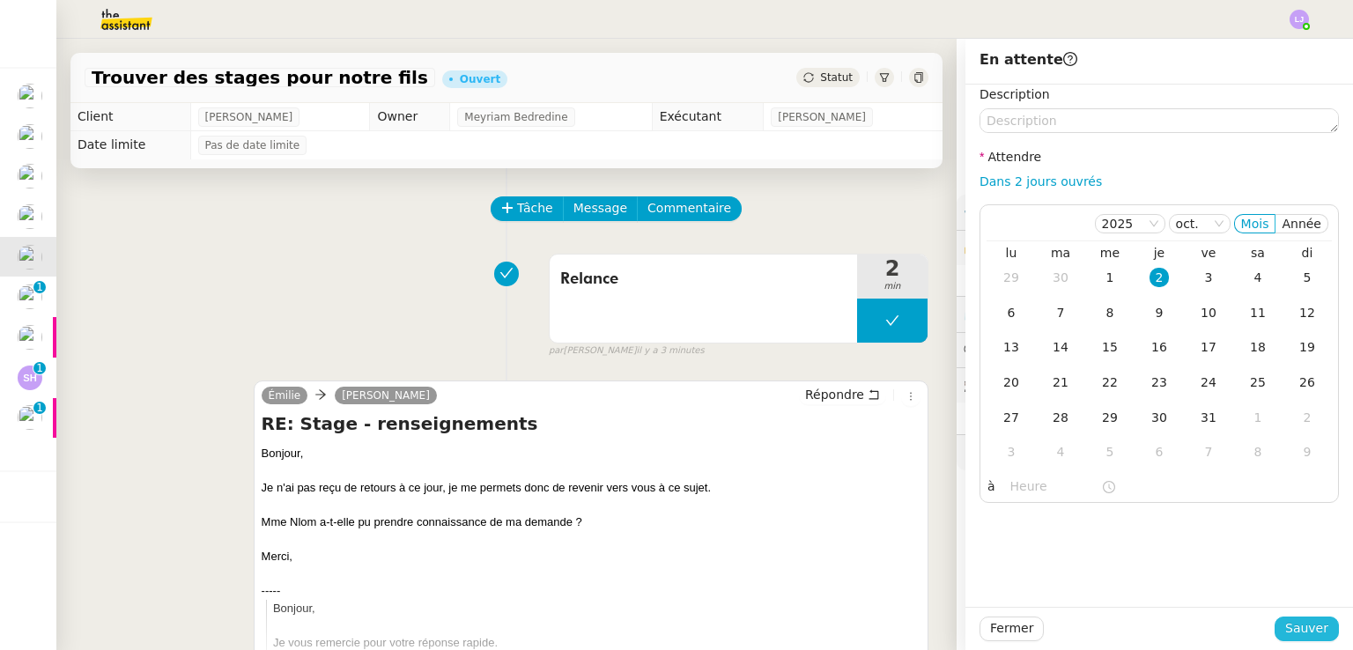
click at [1297, 634] on span "Sauver" at bounding box center [1307, 629] width 43 height 20
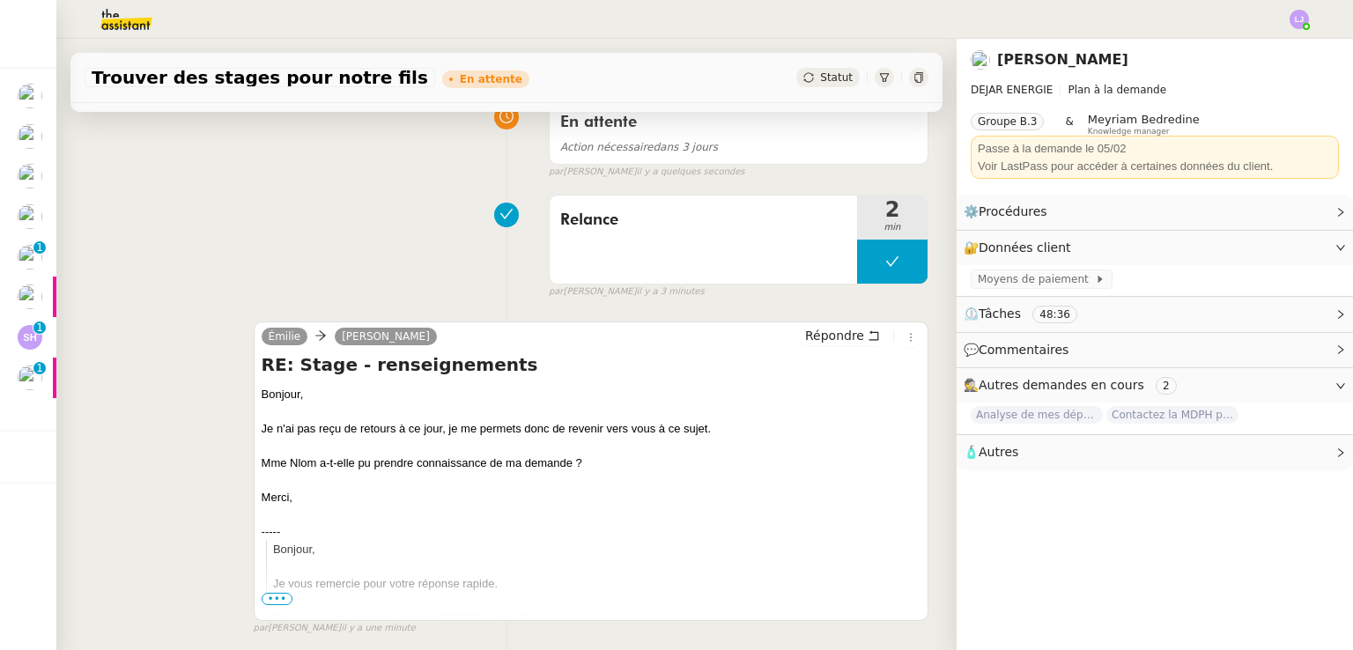
scroll to position [144, 0]
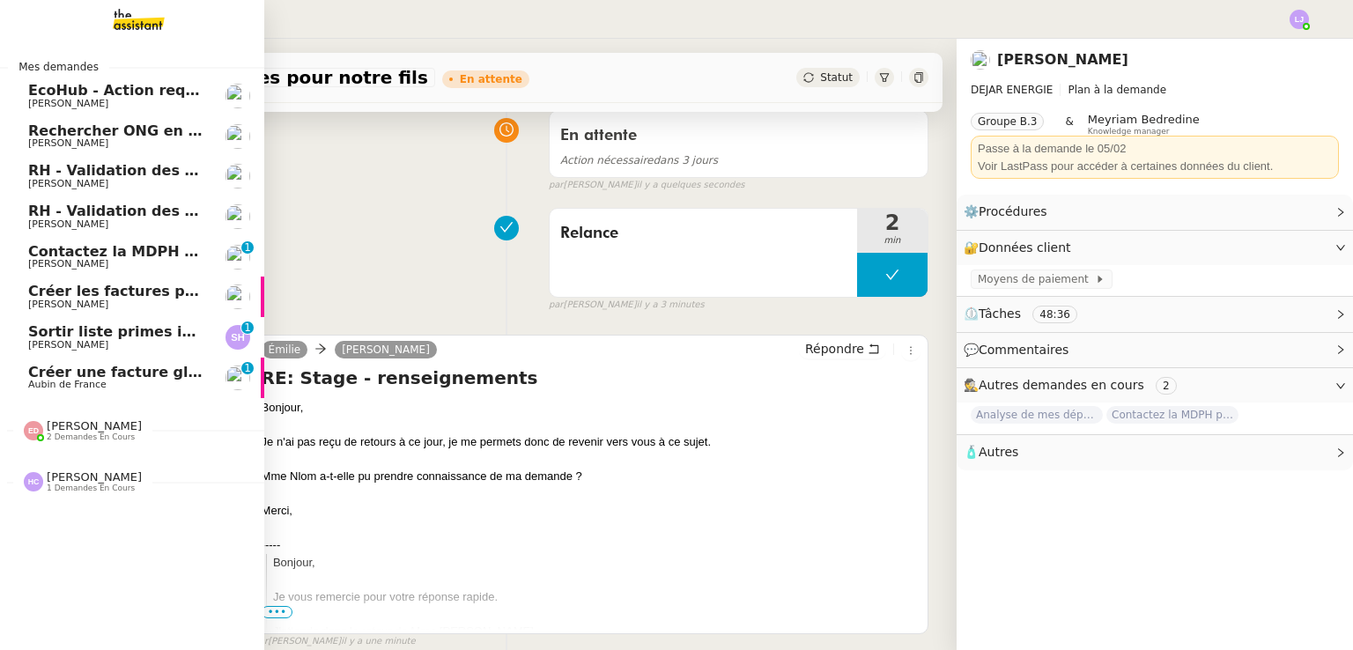
click at [167, 250] on span "Contactez la MDPH pour le dossier de [PERSON_NAME]" at bounding box center [245, 251] width 435 height 17
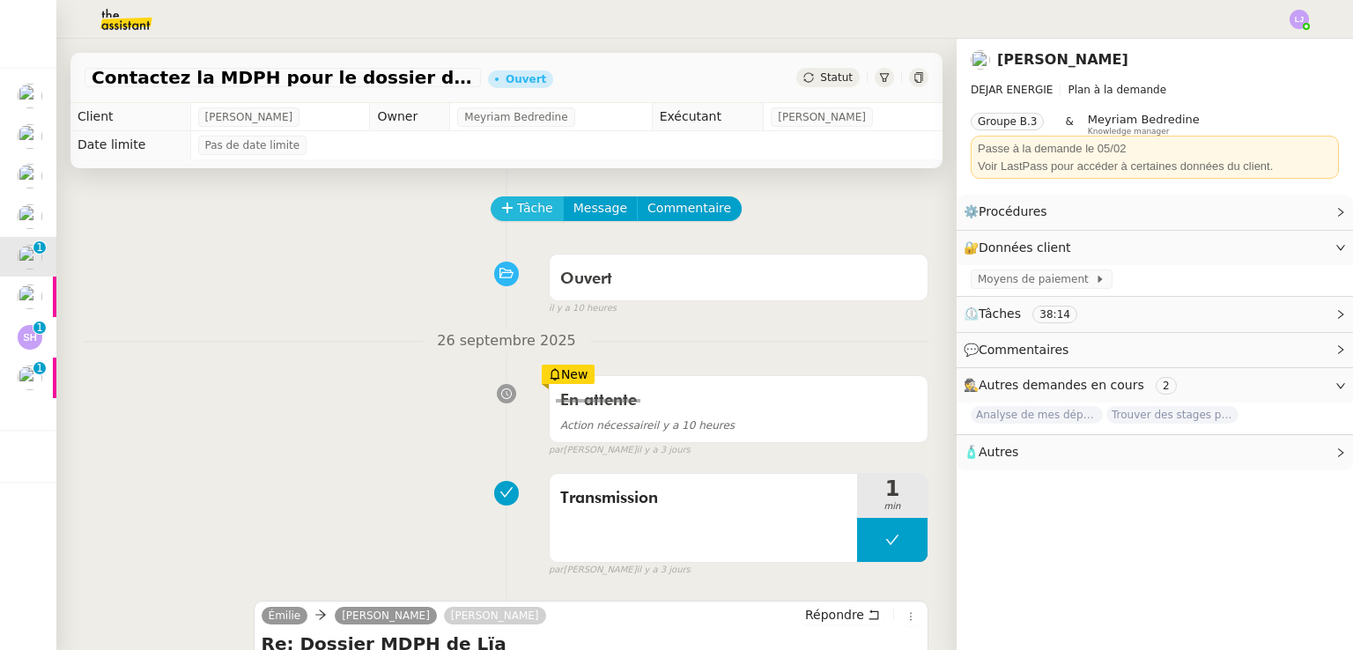
click at [501, 205] on icon at bounding box center [507, 208] width 12 height 12
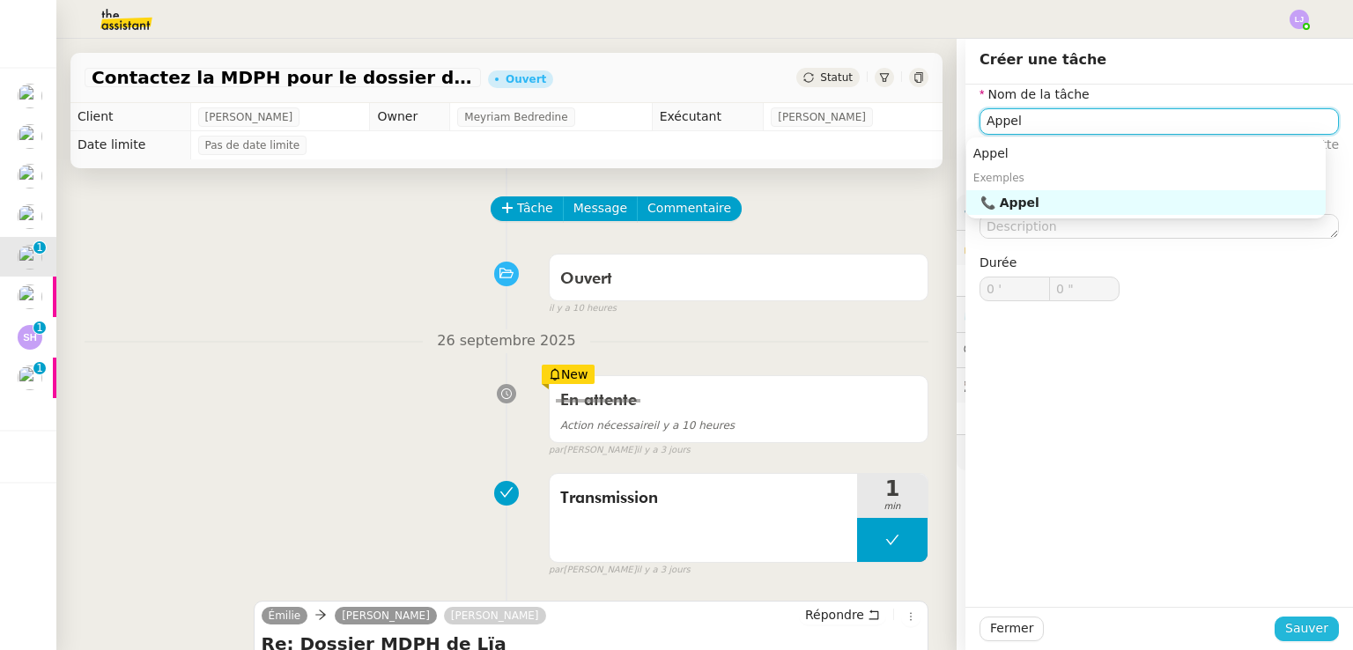
type input "Appel"
click at [1299, 633] on span "Sauver" at bounding box center [1307, 629] width 43 height 20
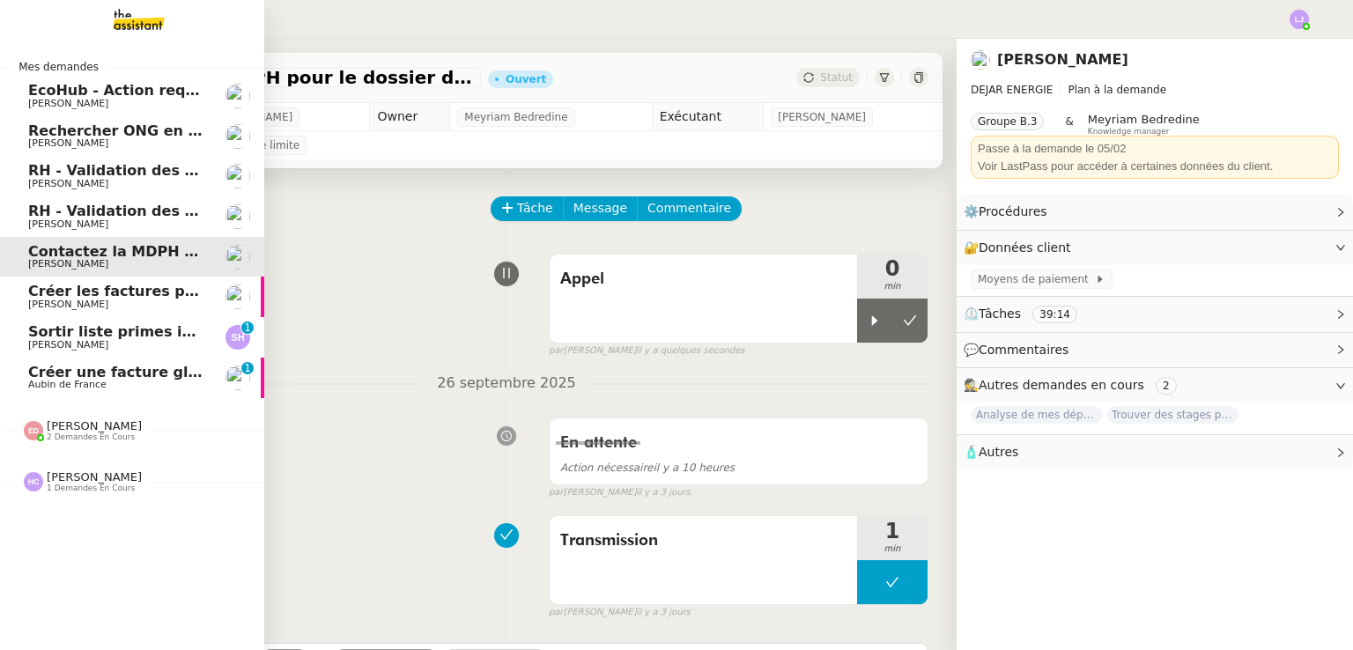
click at [35, 284] on span "Créer les factures pour Coromandel" at bounding box center [170, 291] width 284 height 17
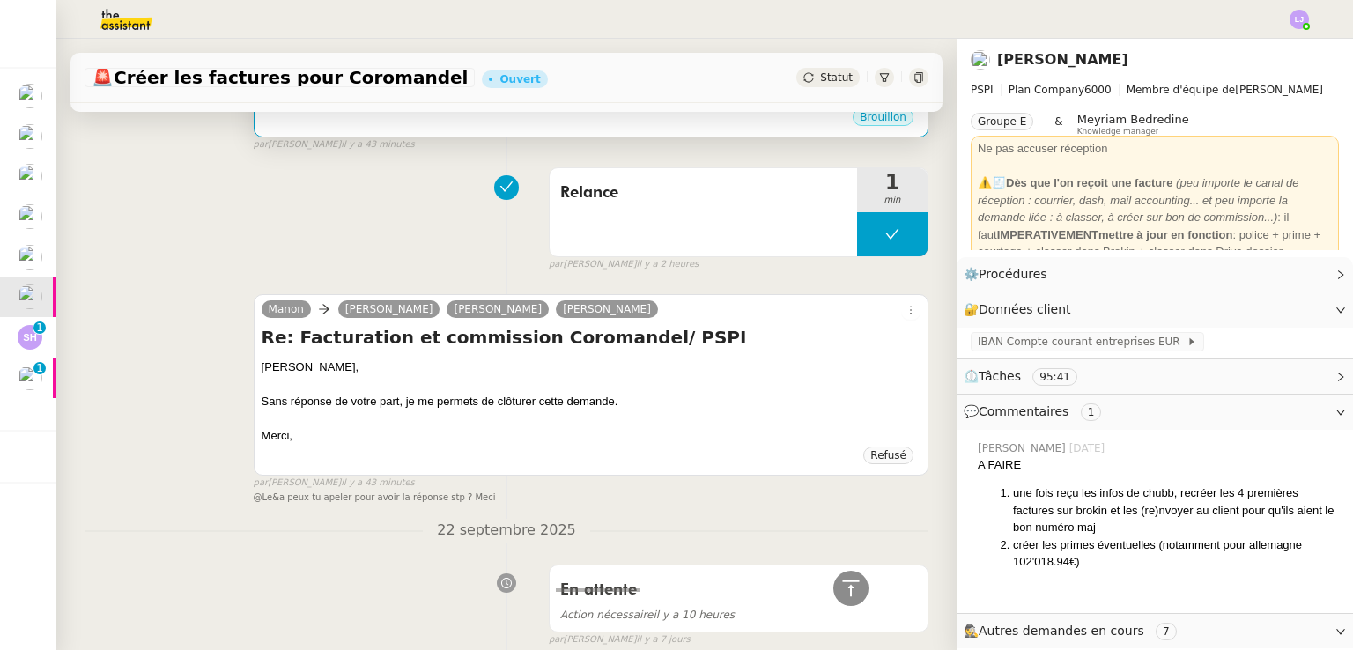
scroll to position [370, 0]
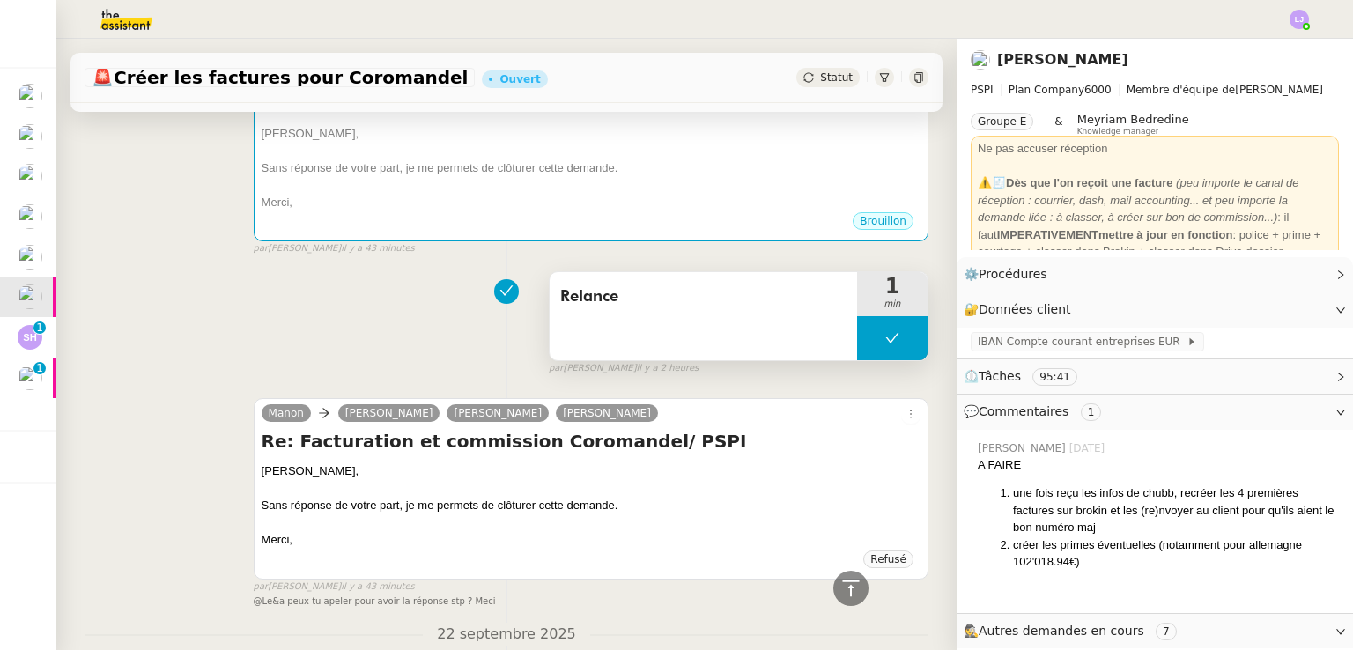
click at [867, 350] on button at bounding box center [892, 338] width 70 height 44
click at [867, 350] on div at bounding box center [874, 338] width 35 height 44
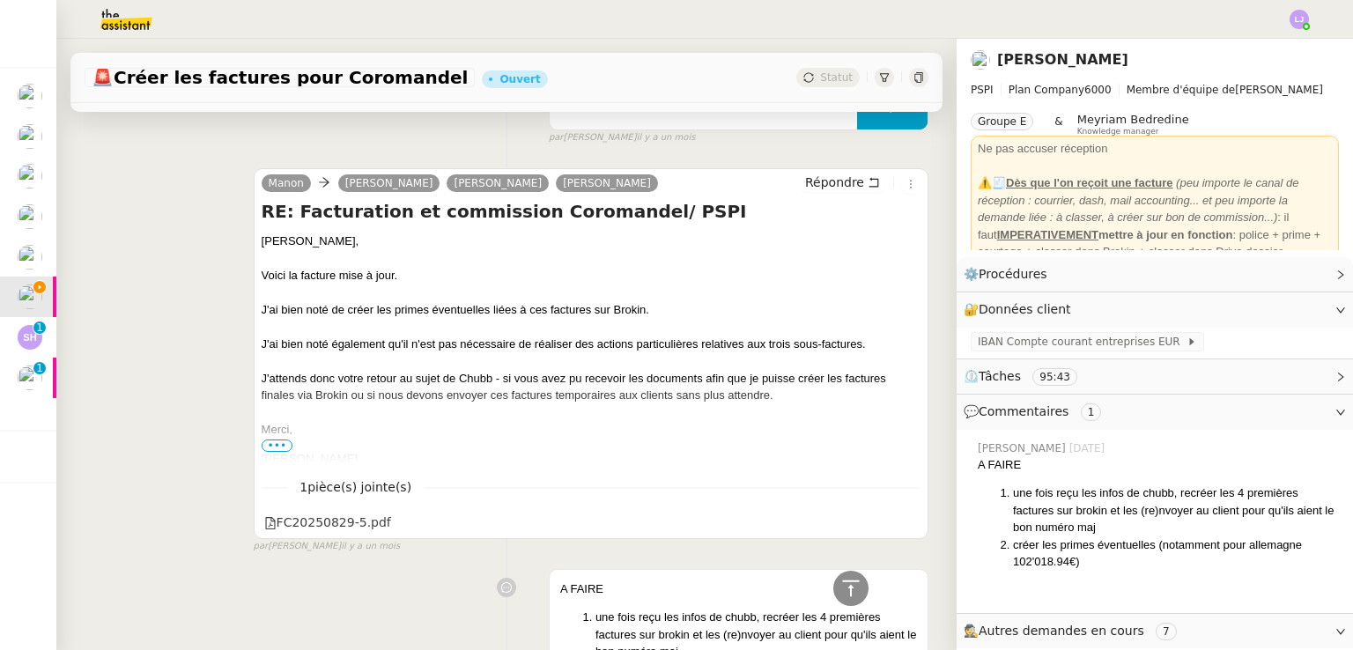
scroll to position [4962, 0]
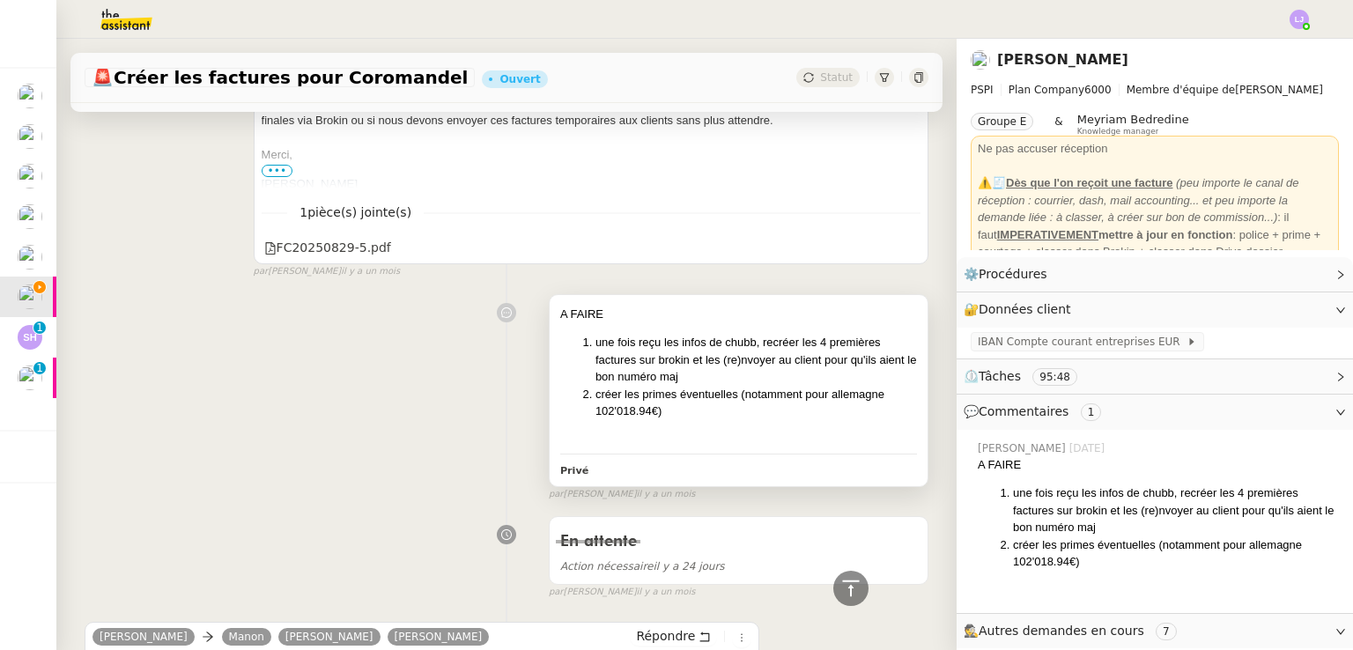
click at [797, 400] on li "créer les primes éventuelles (notamment pour allemagne 102'018.94€)" at bounding box center [757, 403] width 322 height 34
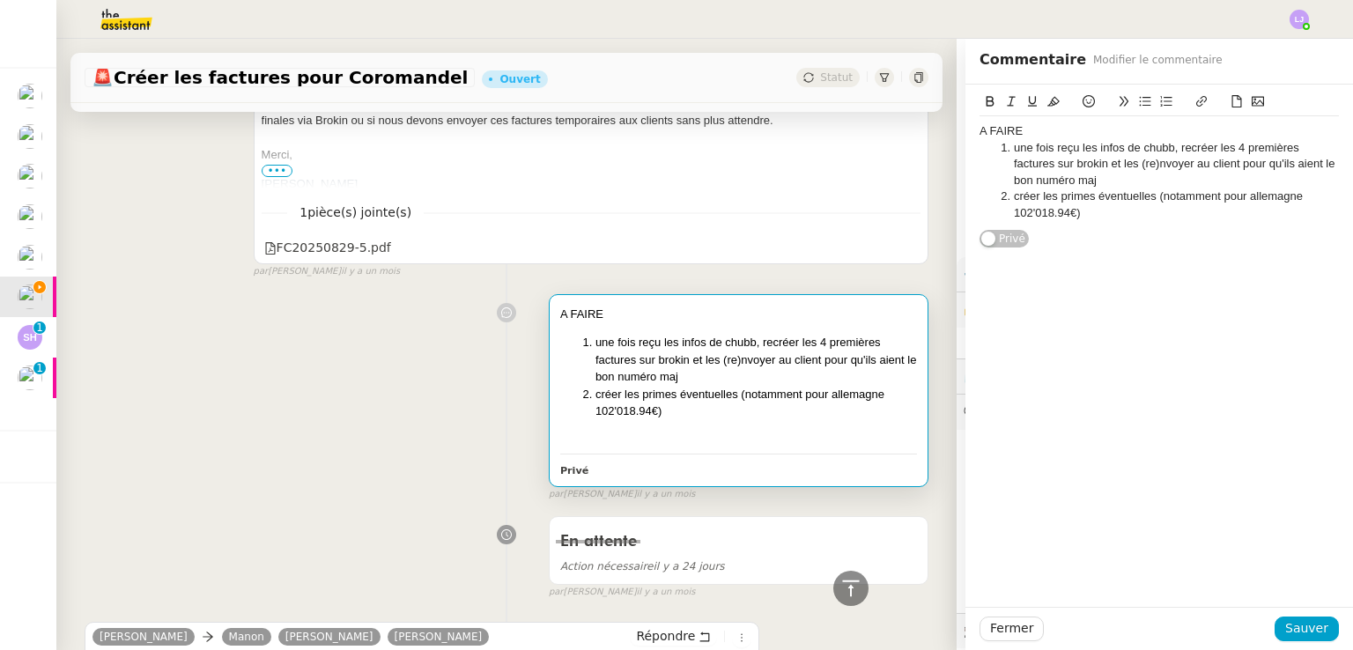
click at [1146, 140] on li "une fois reçu les infos de chubb, recréer les 4 premières factures sur brokin e…" at bounding box center [1168, 164] width 343 height 48
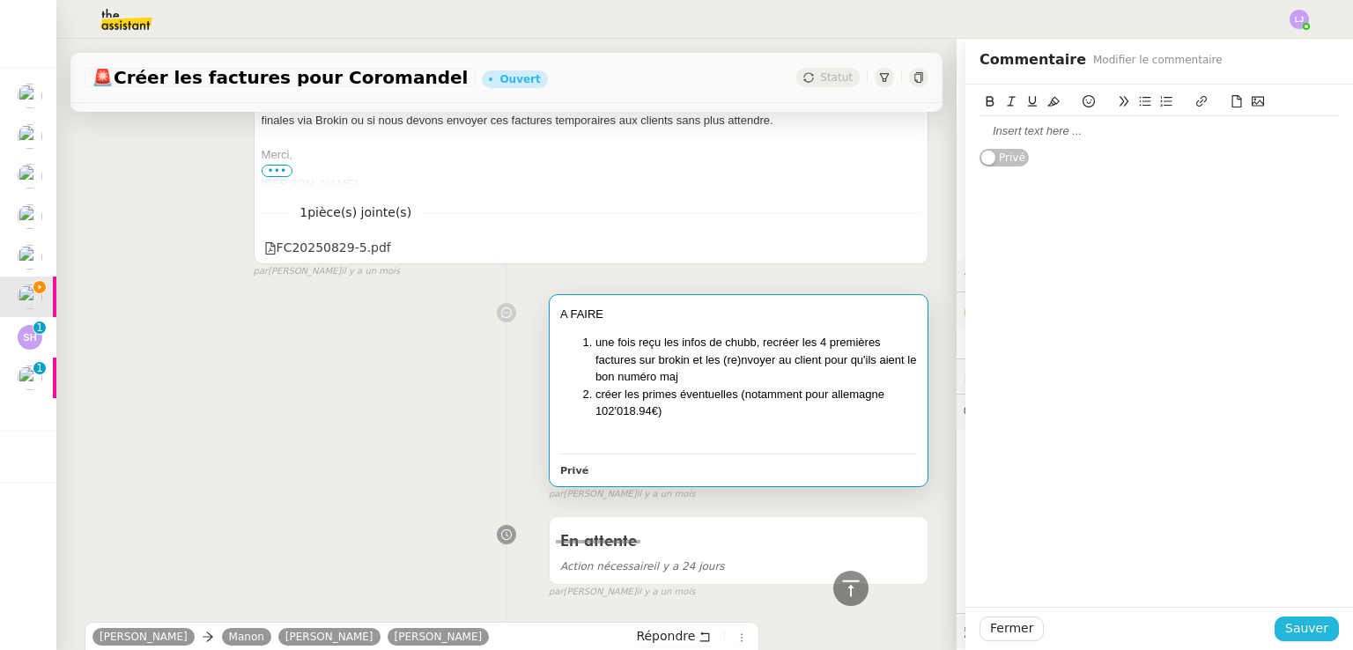
click at [1302, 631] on span "Sauver" at bounding box center [1307, 629] width 43 height 20
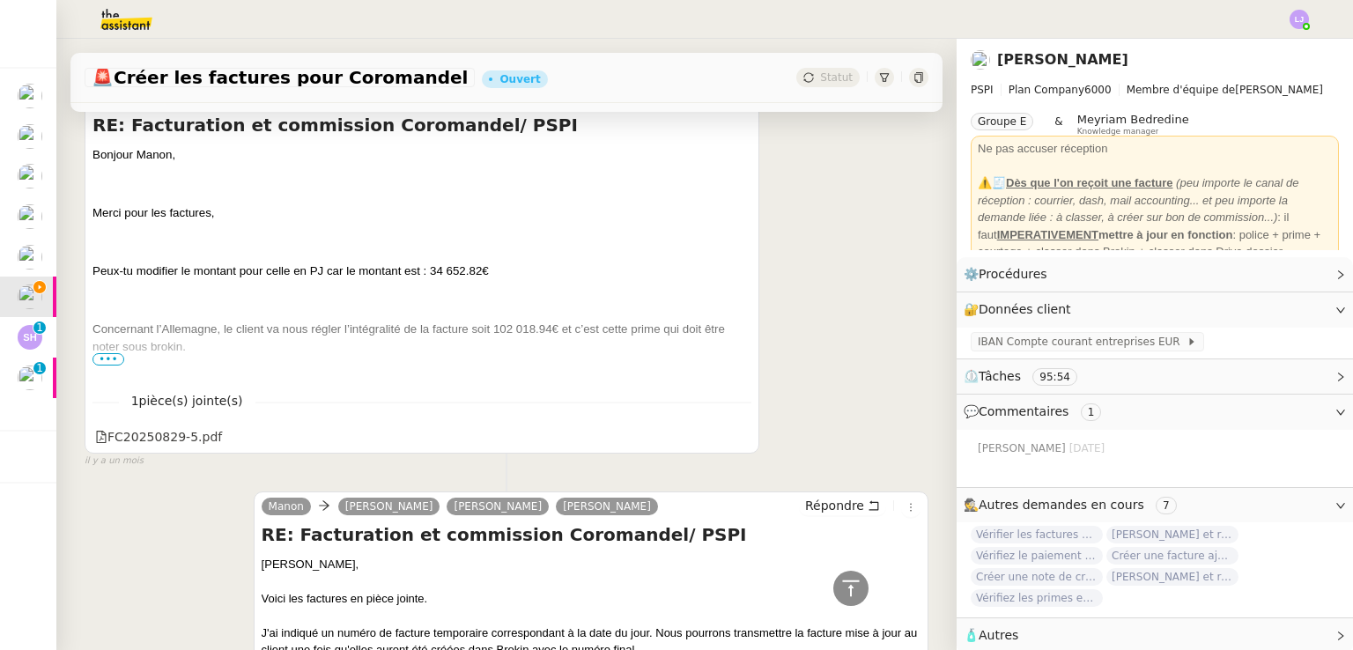
scroll to position [5377, 0]
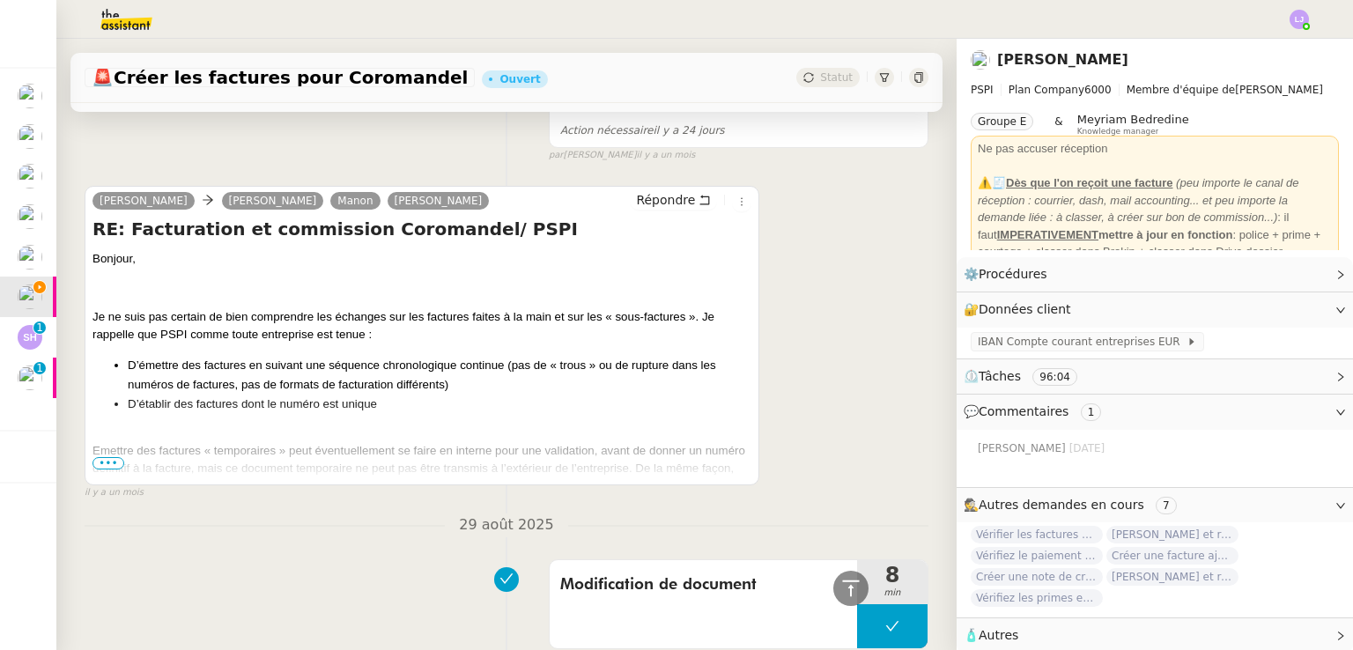
scroll to position [4168, 0]
click at [105, 463] on span "•••" at bounding box center [109, 464] width 32 height 12
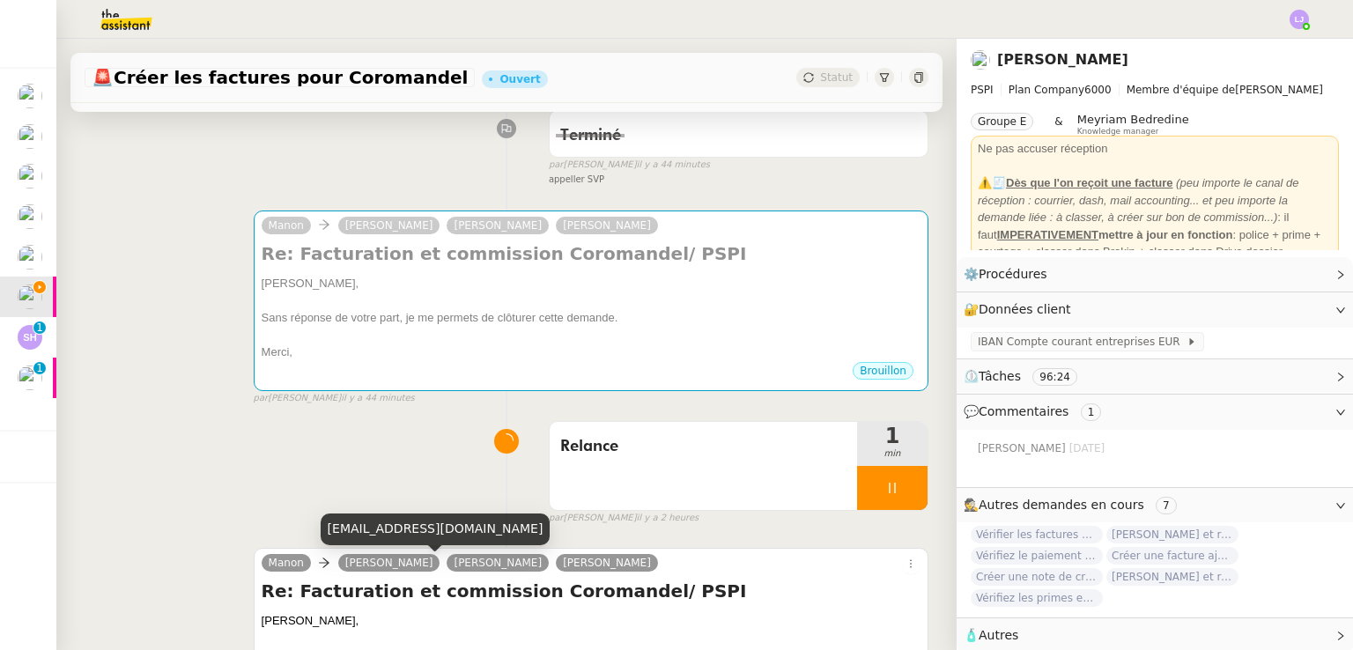
scroll to position [222, 0]
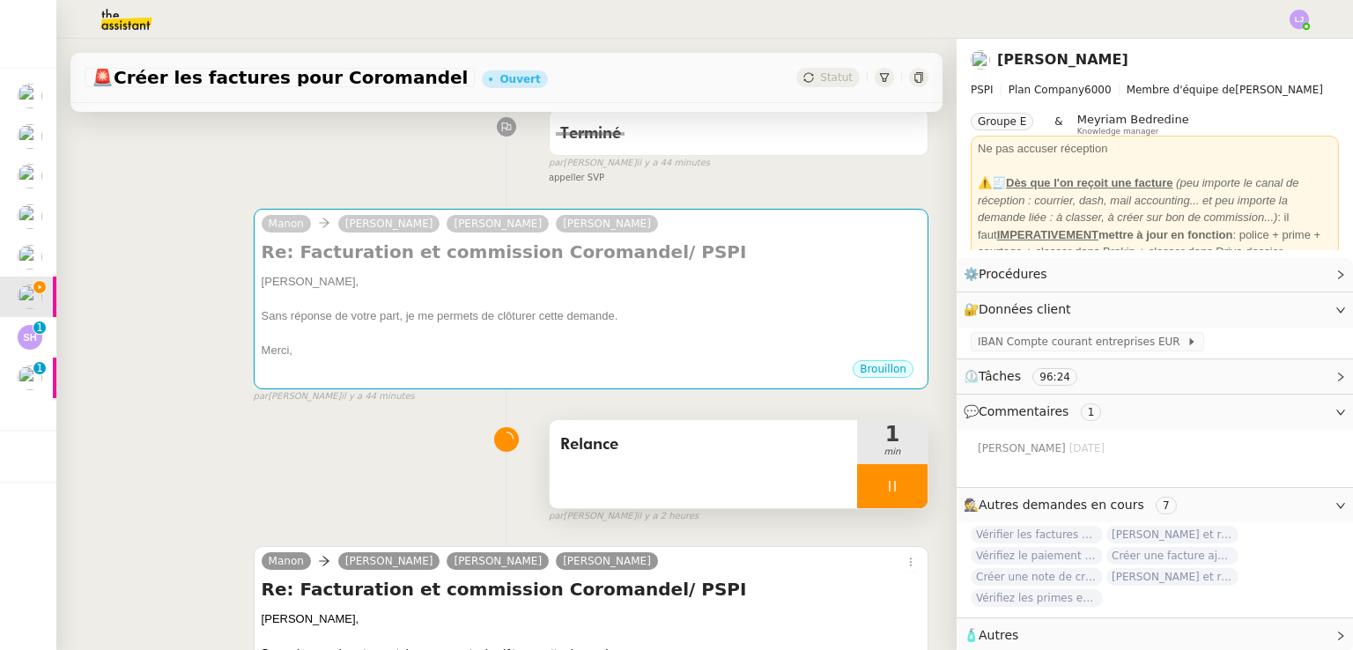
click at [889, 493] on div at bounding box center [892, 486] width 70 height 44
click at [903, 493] on icon at bounding box center [910, 486] width 14 height 14
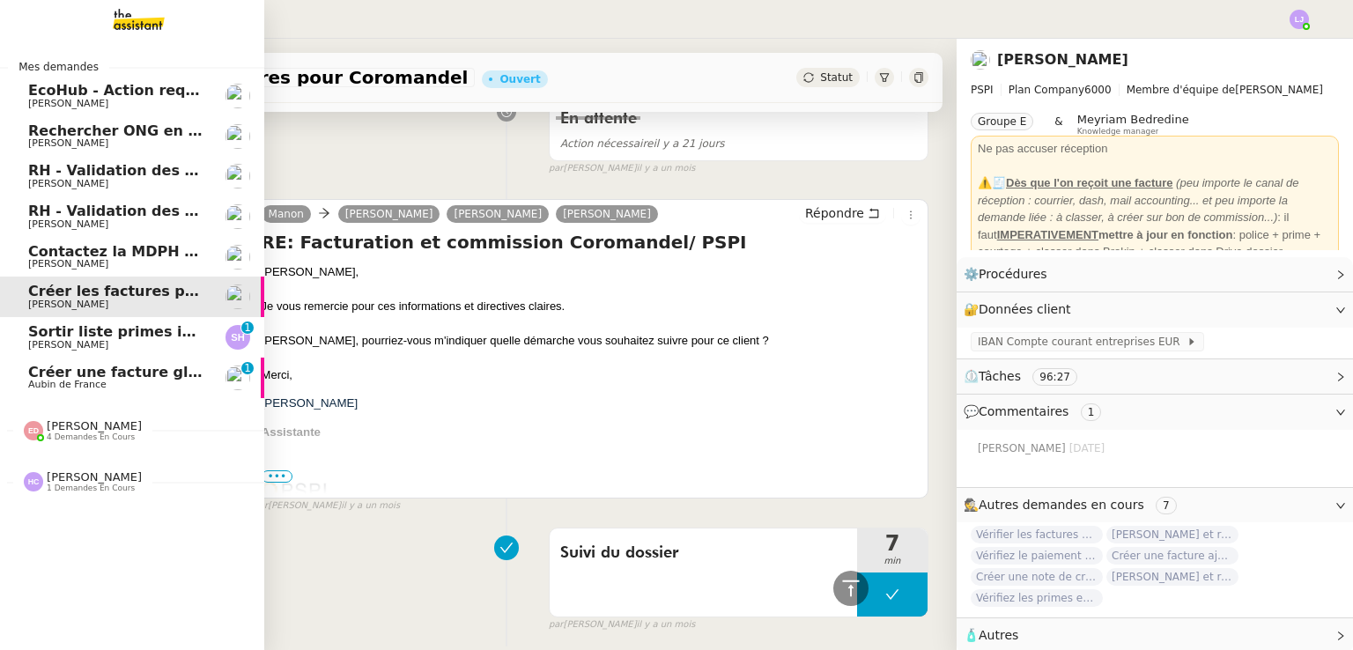
scroll to position [3556, 0]
click at [52, 332] on span "Sortir liste primes impayées FINE ART" at bounding box center [178, 331] width 301 height 17
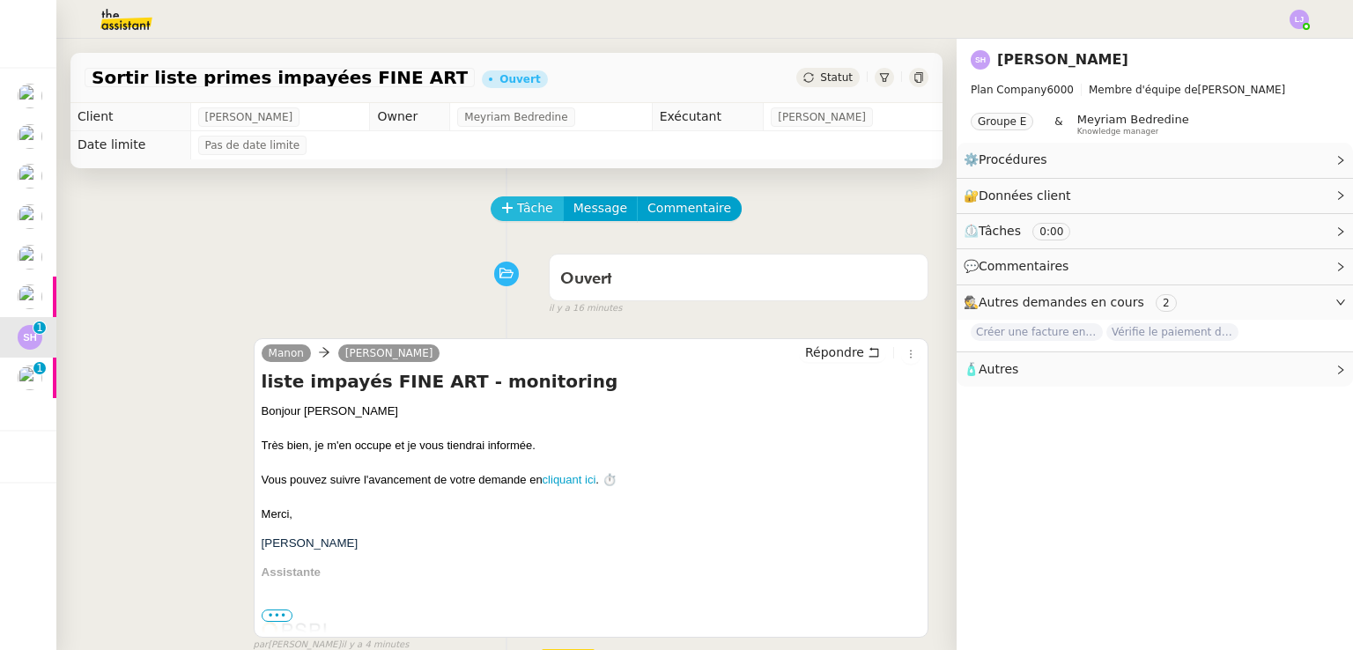
click at [526, 210] on span "Tâche" at bounding box center [535, 208] width 36 height 20
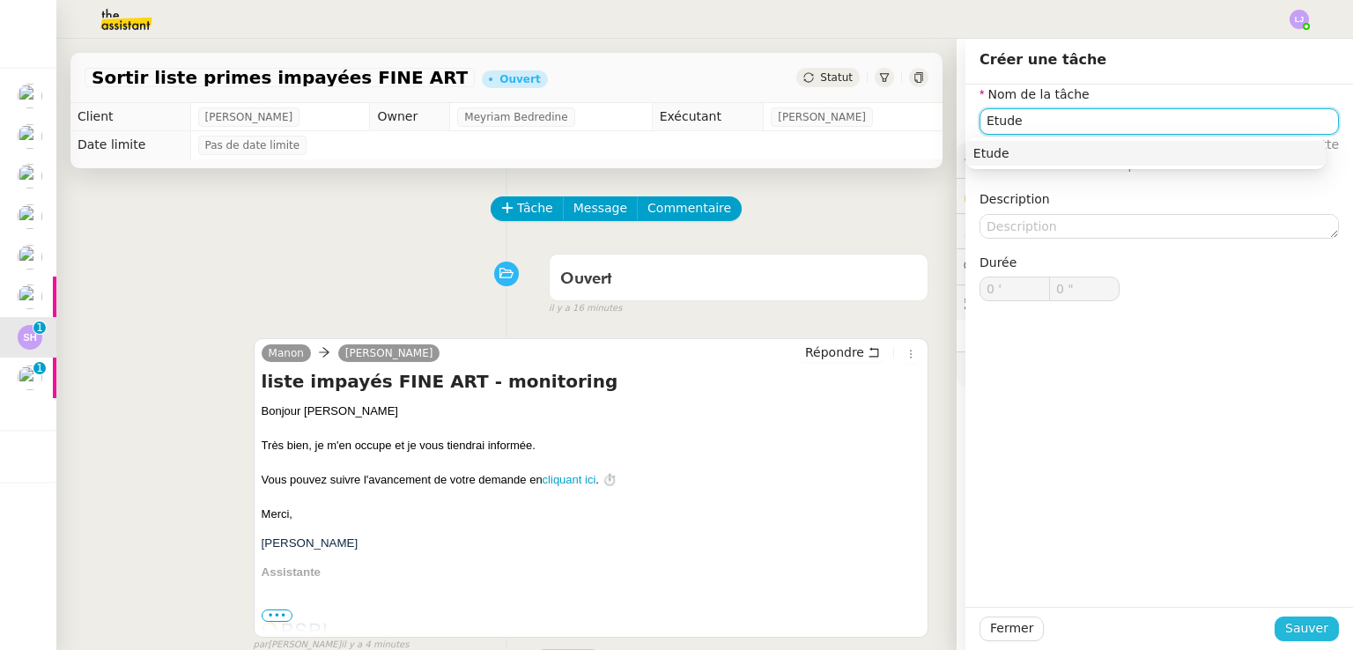
type input "Etude"
click at [1302, 633] on span "Sauver" at bounding box center [1307, 629] width 43 height 20
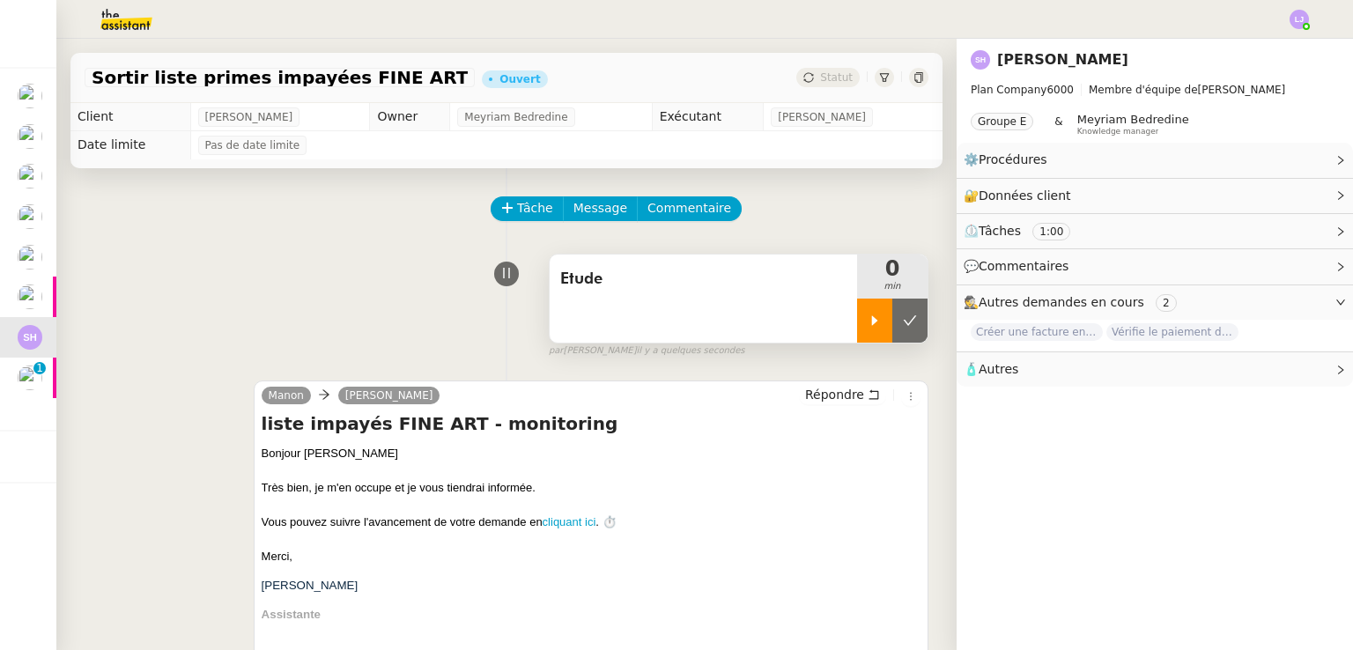
click at [857, 318] on div at bounding box center [874, 321] width 35 height 44
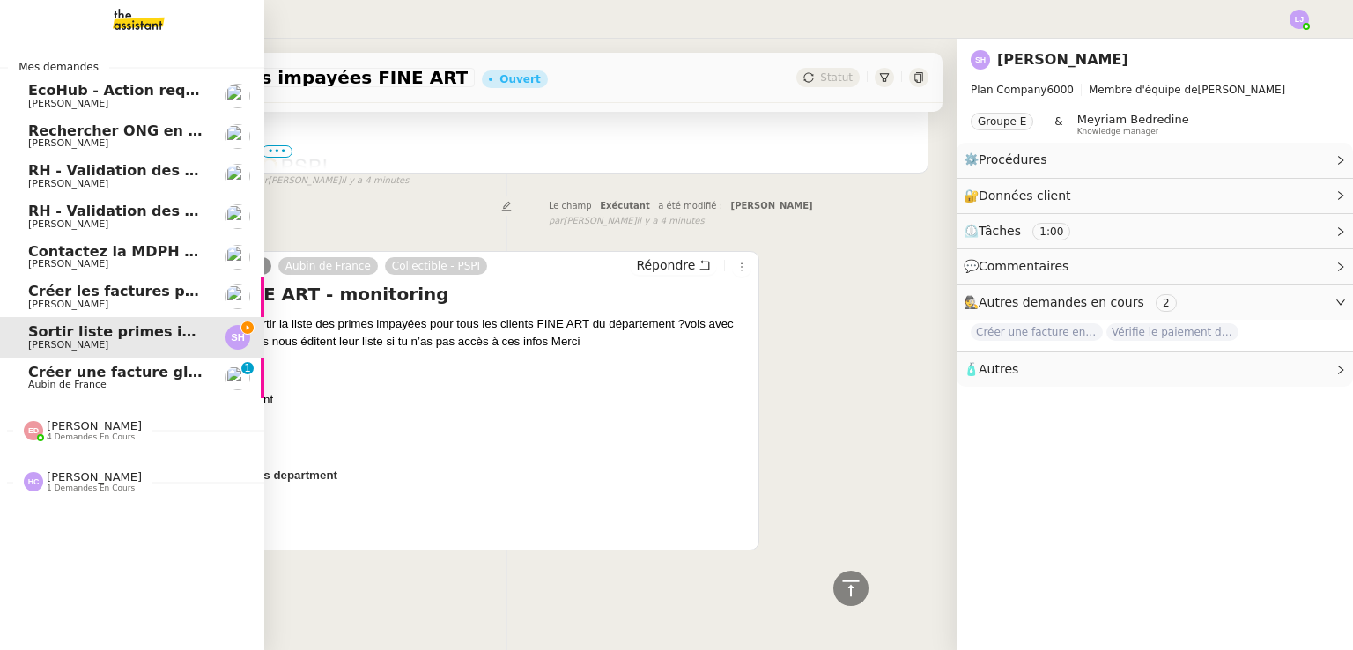
click at [204, 291] on link "Créer les factures pour Coromandel [PERSON_NAME]" at bounding box center [132, 297] width 264 height 41
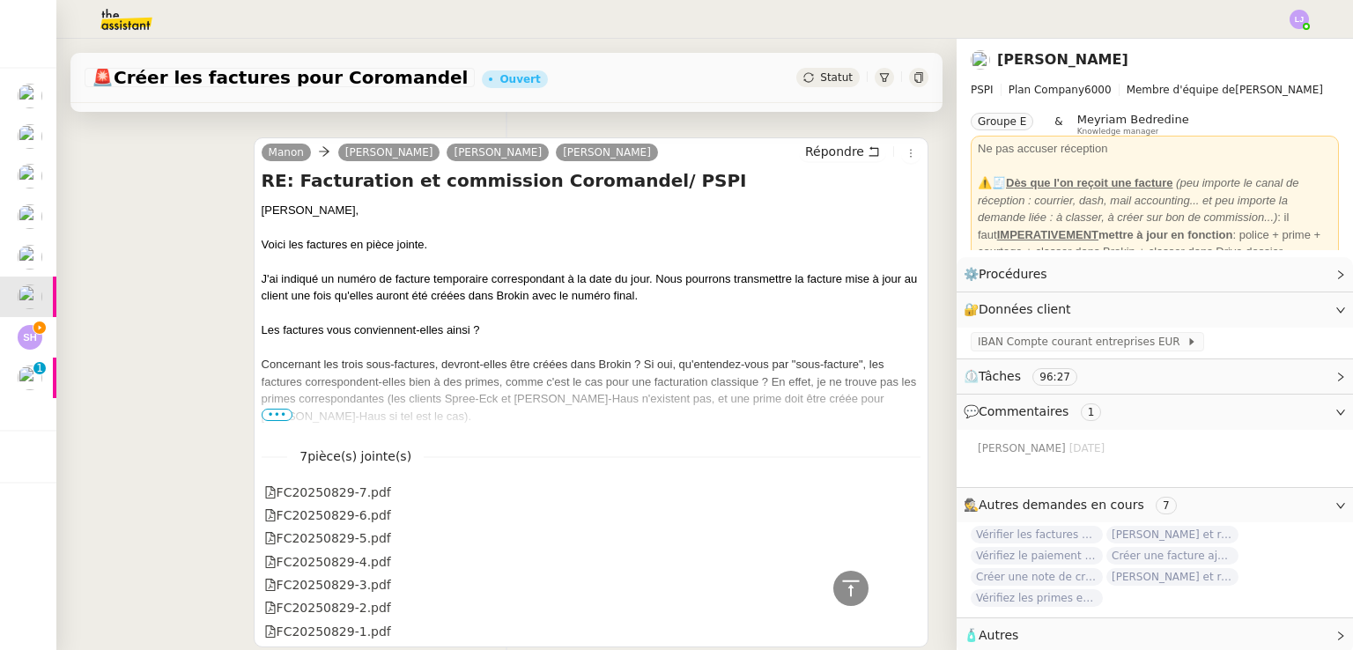
scroll to position [5731, 0]
click at [282, 411] on div "Concernant les trois sous-factures, devront-elles être créées dans Brokin ? Si …" at bounding box center [591, 390] width 659 height 69
click at [280, 417] on span "•••" at bounding box center [278, 415] width 32 height 12
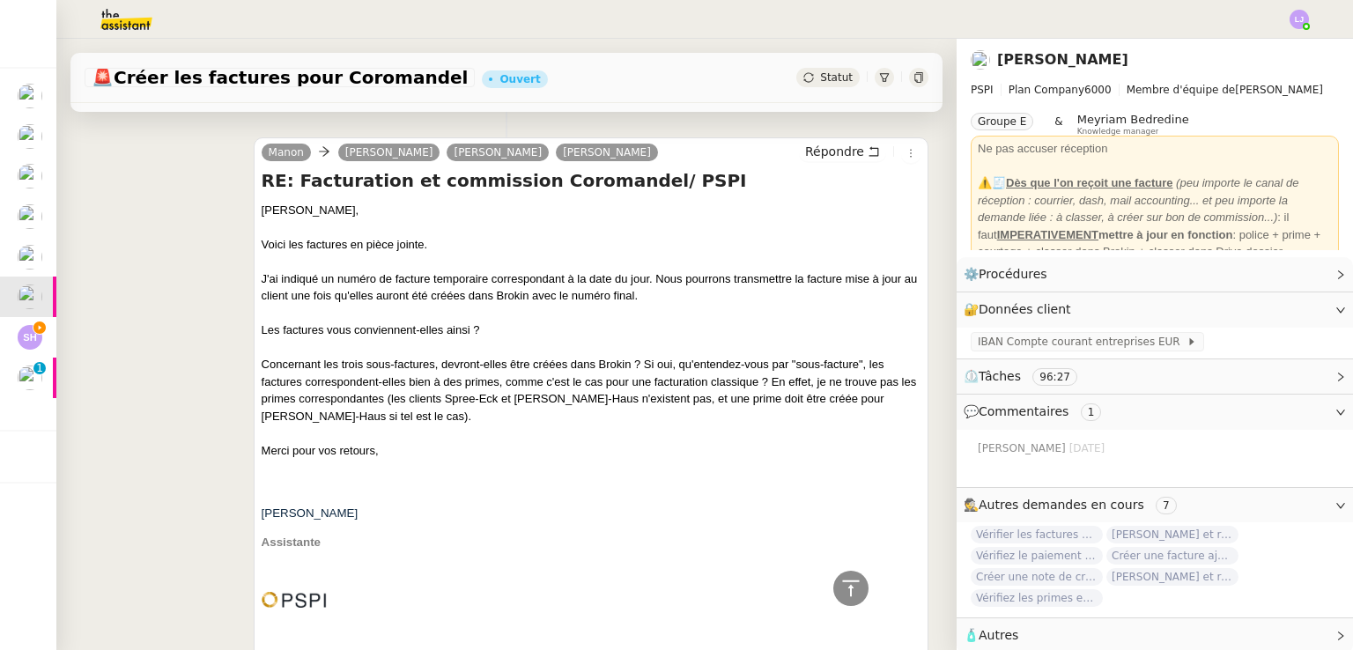
click at [280, 417] on div "Concernant les trois sous-factures, devront-elles être créées dans Brokin ? Si …" at bounding box center [591, 390] width 659 height 69
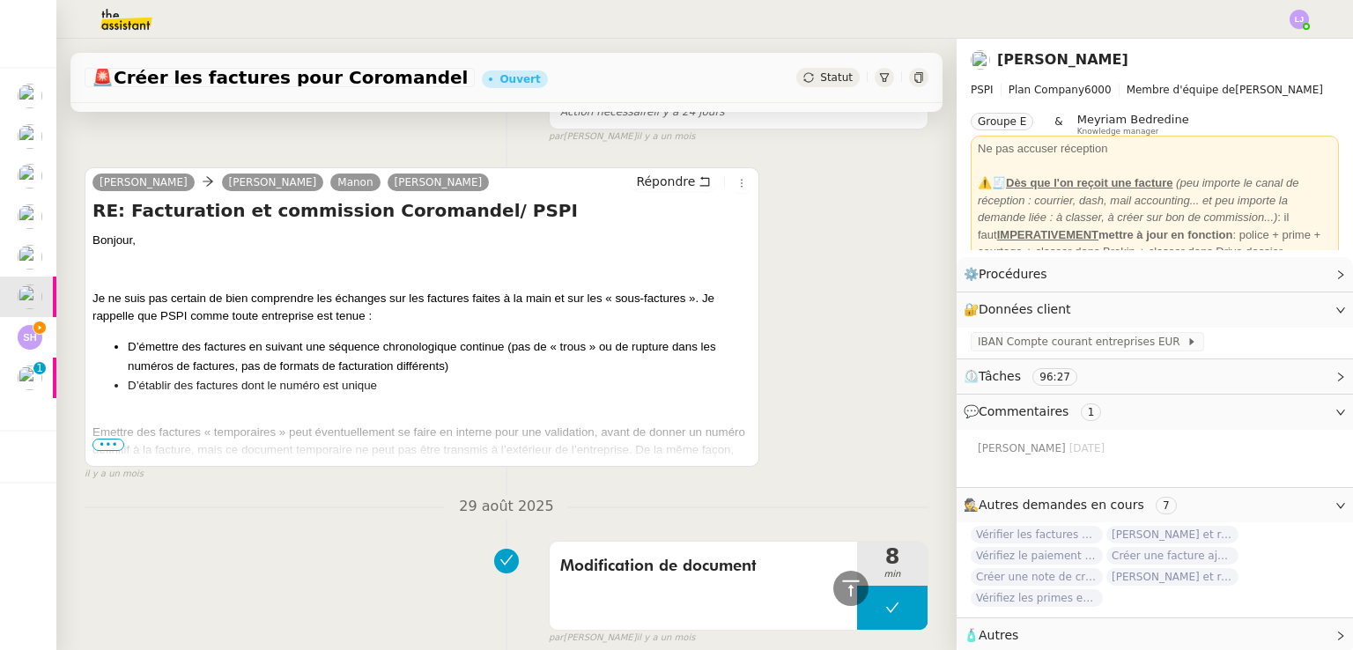
scroll to position [4187, 0]
click at [106, 442] on span "•••" at bounding box center [109, 445] width 32 height 12
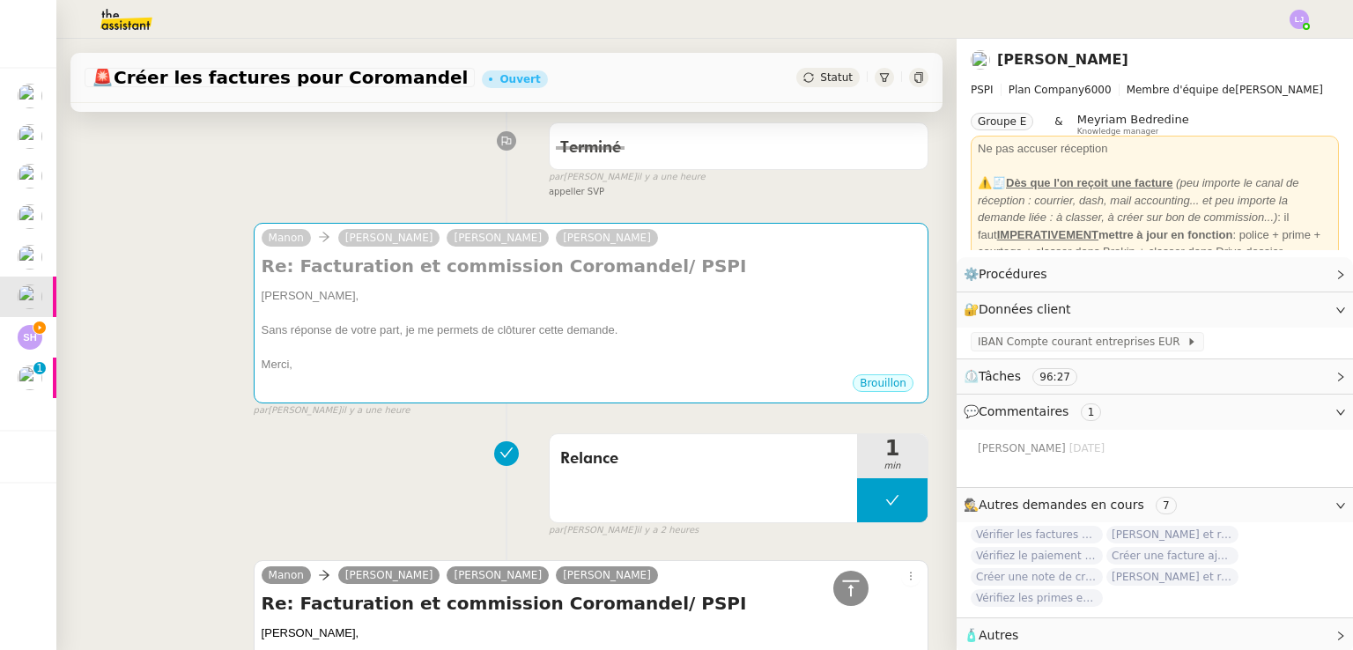
scroll to position [0, 0]
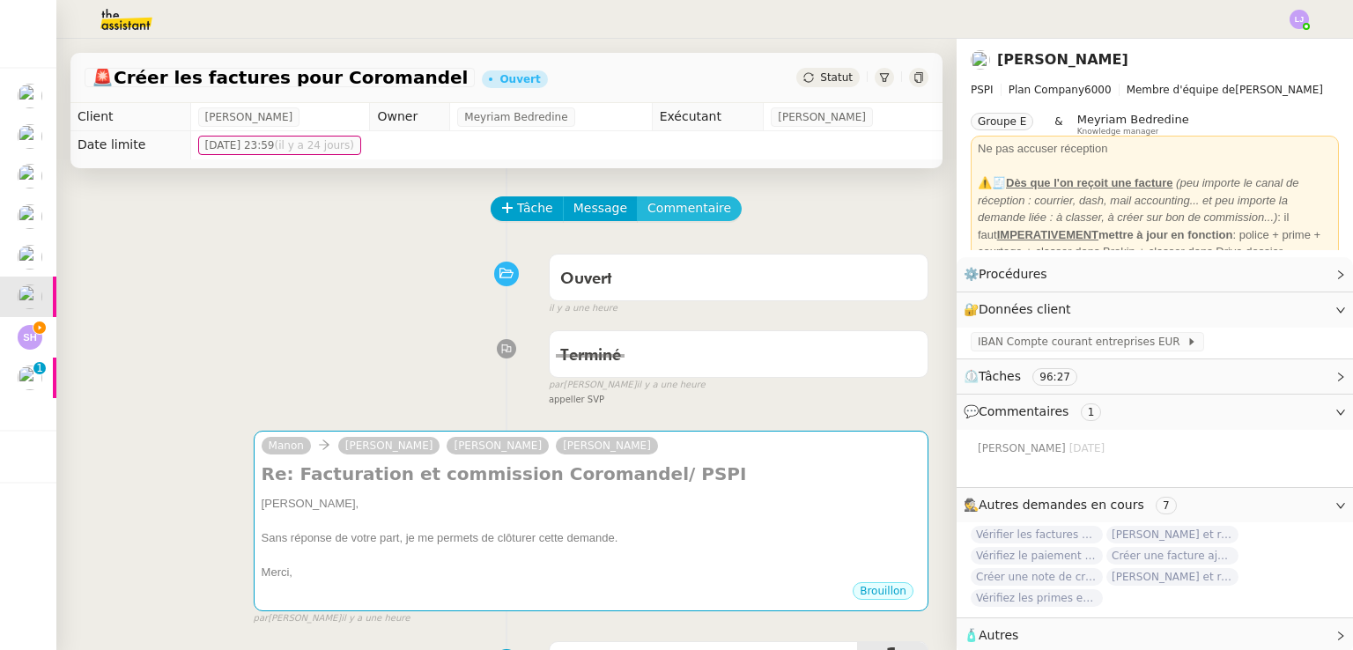
click at [674, 210] on span "Commentaire" at bounding box center [690, 208] width 84 height 20
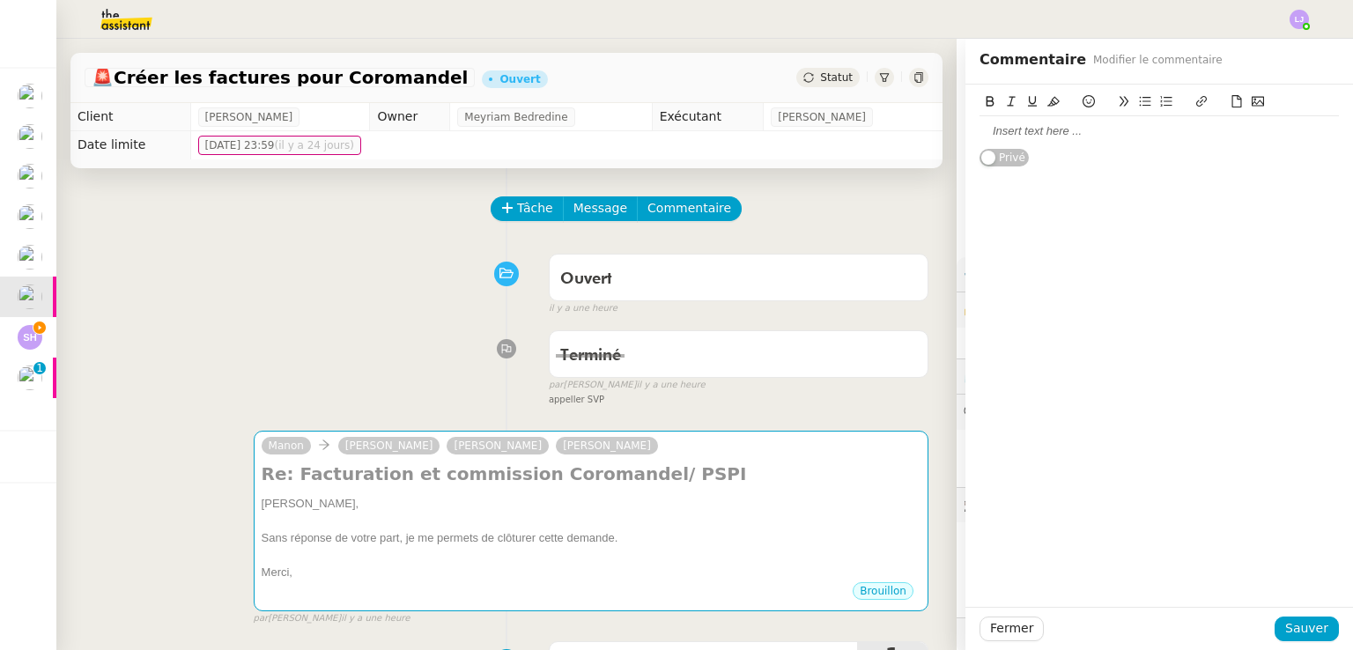
click at [1025, 130] on div at bounding box center [1159, 131] width 359 height 16
click at [1011, 618] on button "Fermer" at bounding box center [1012, 629] width 64 height 25
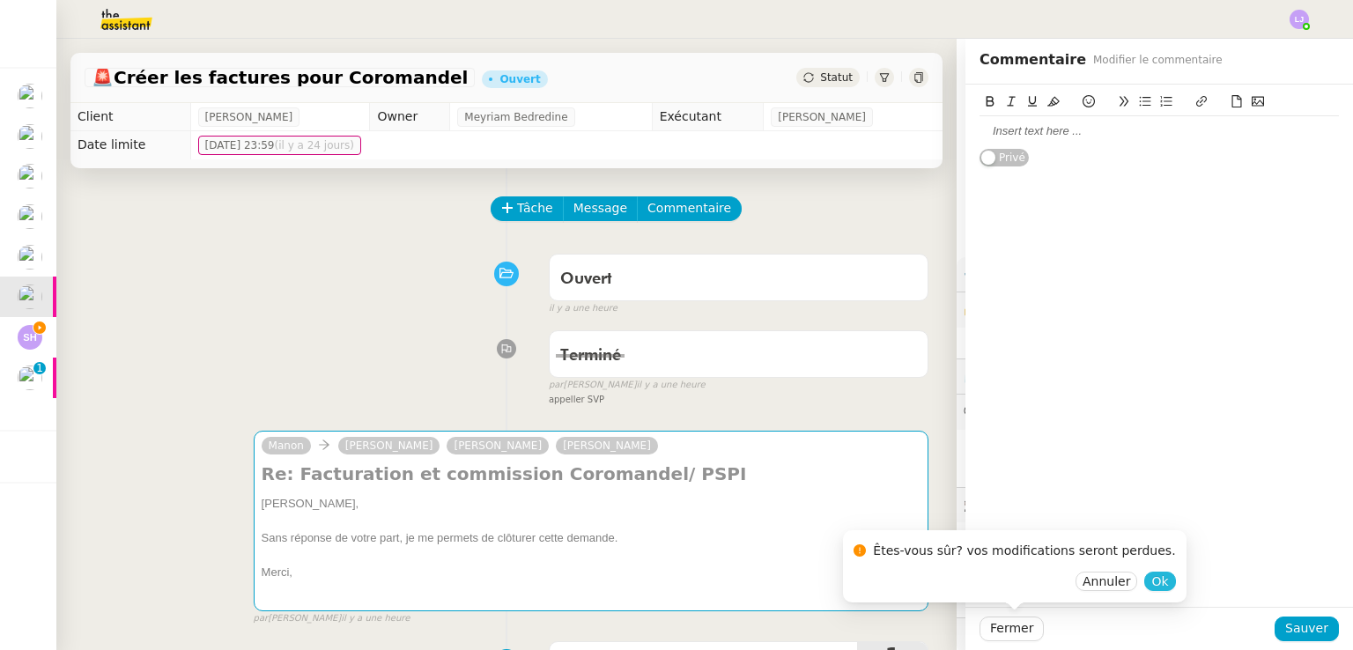
click at [1152, 583] on span "Ok" at bounding box center [1160, 582] width 17 height 18
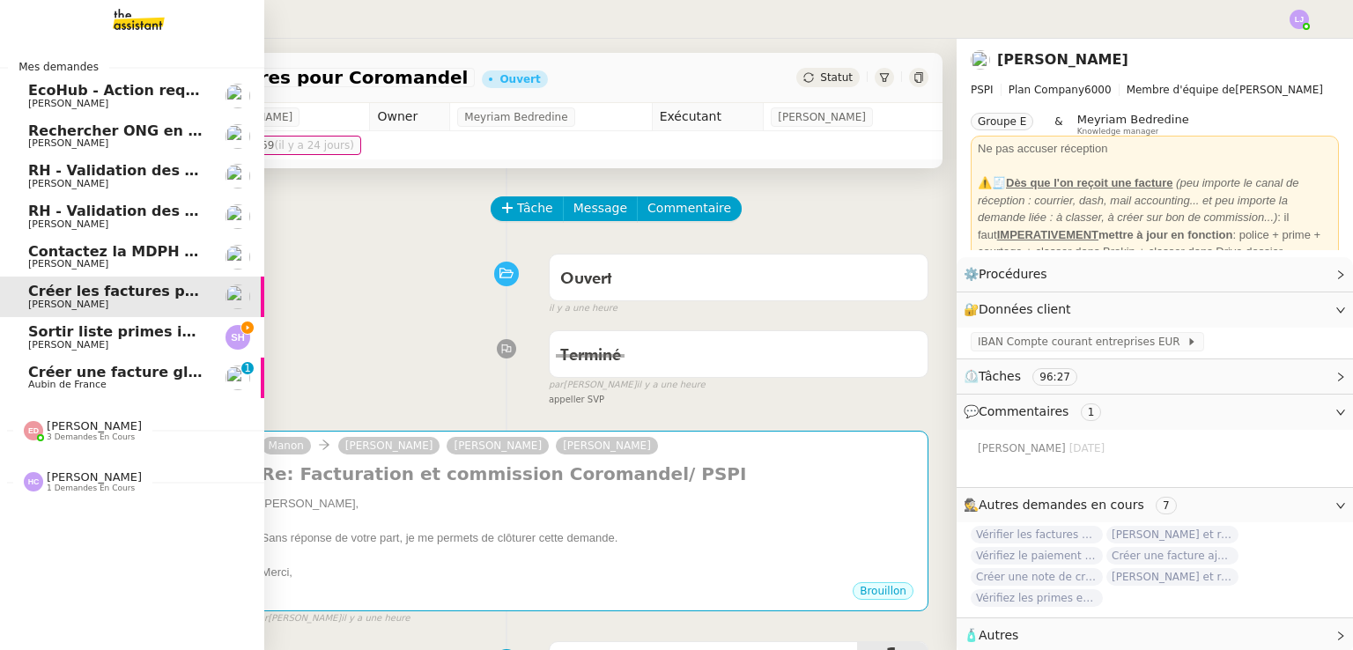
click at [32, 335] on span "Sortir liste primes impayées FINE ART" at bounding box center [178, 331] width 301 height 17
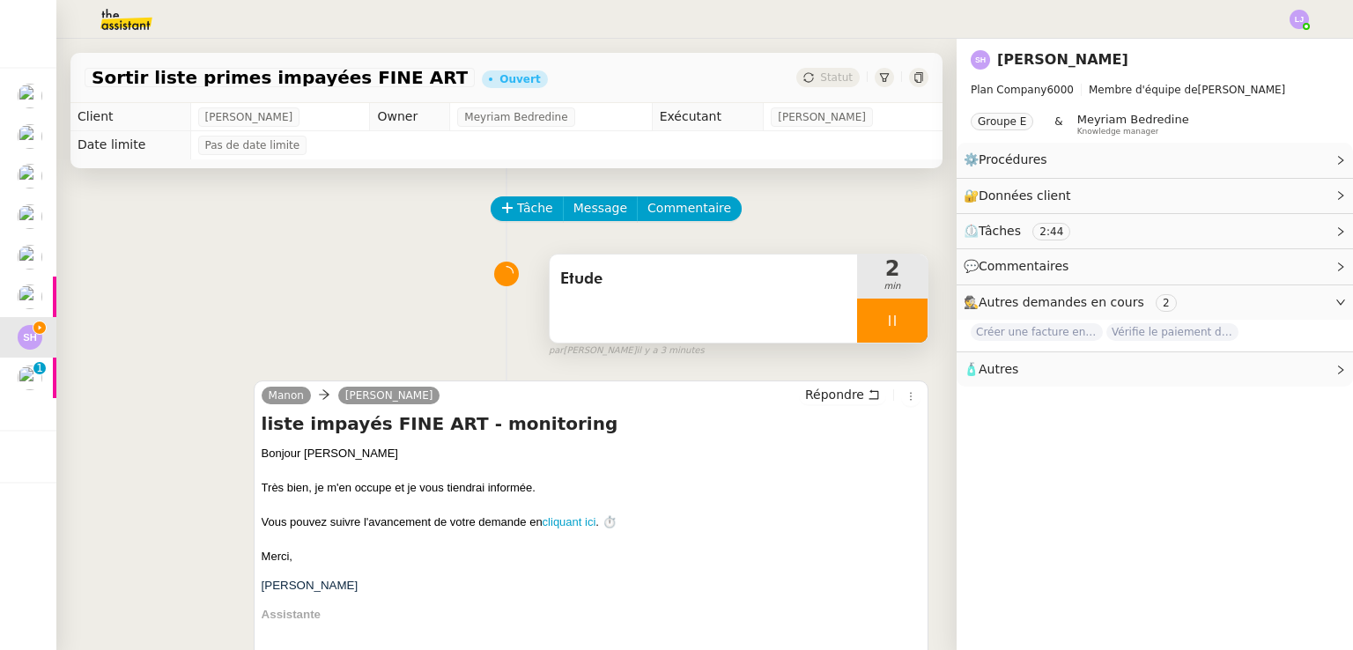
click at [861, 337] on div at bounding box center [892, 321] width 70 height 44
